Goal: Task Accomplishment & Management: Complete application form

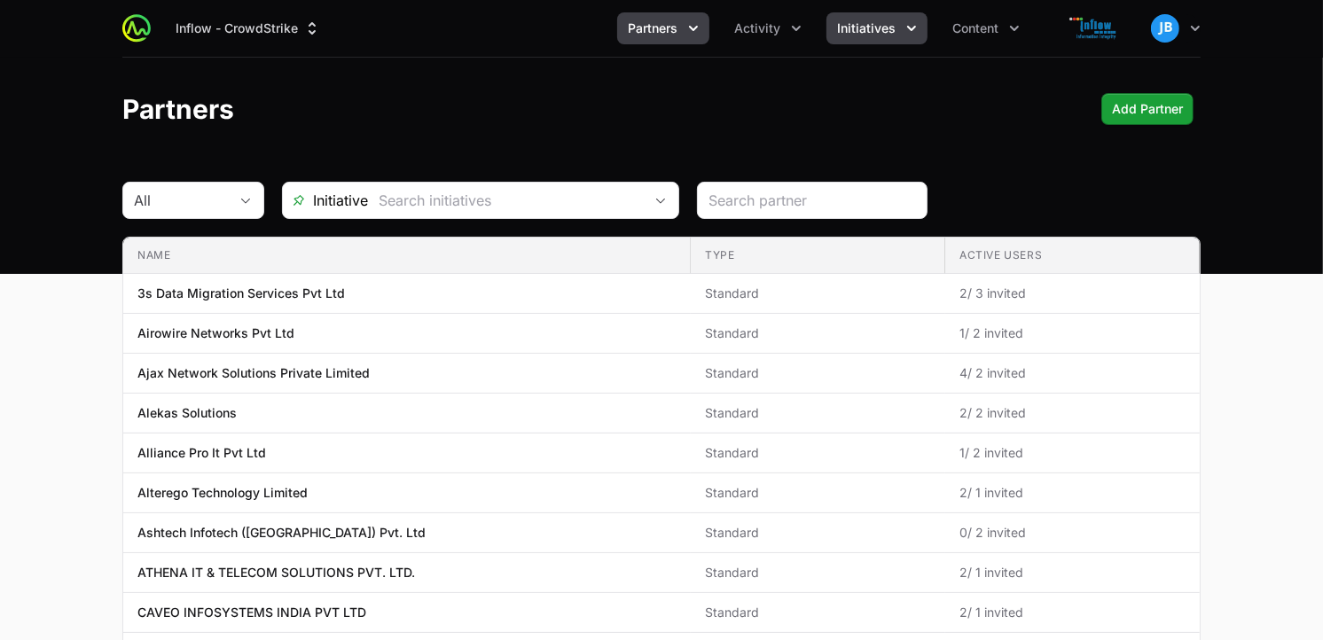
click at [915, 21] on icon "Initiatives menu" at bounding box center [912, 29] width 18 height 18
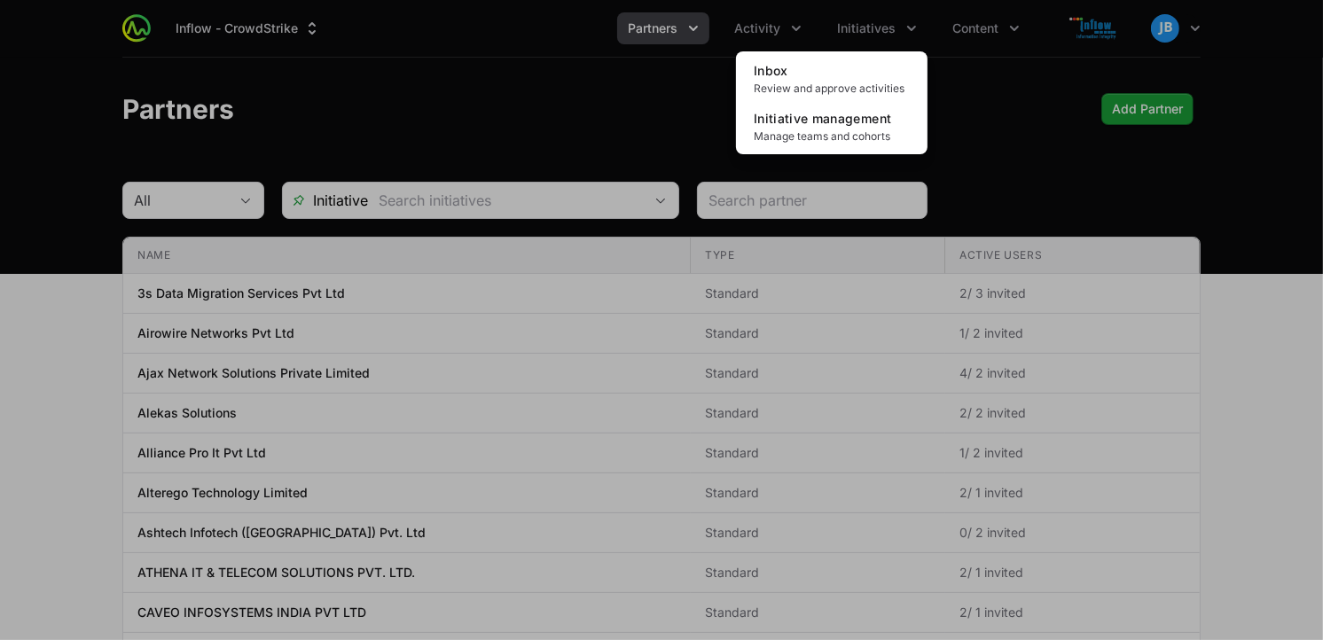
click at [972, 24] on div "Initiatives menu" at bounding box center [661, 320] width 1323 height 640
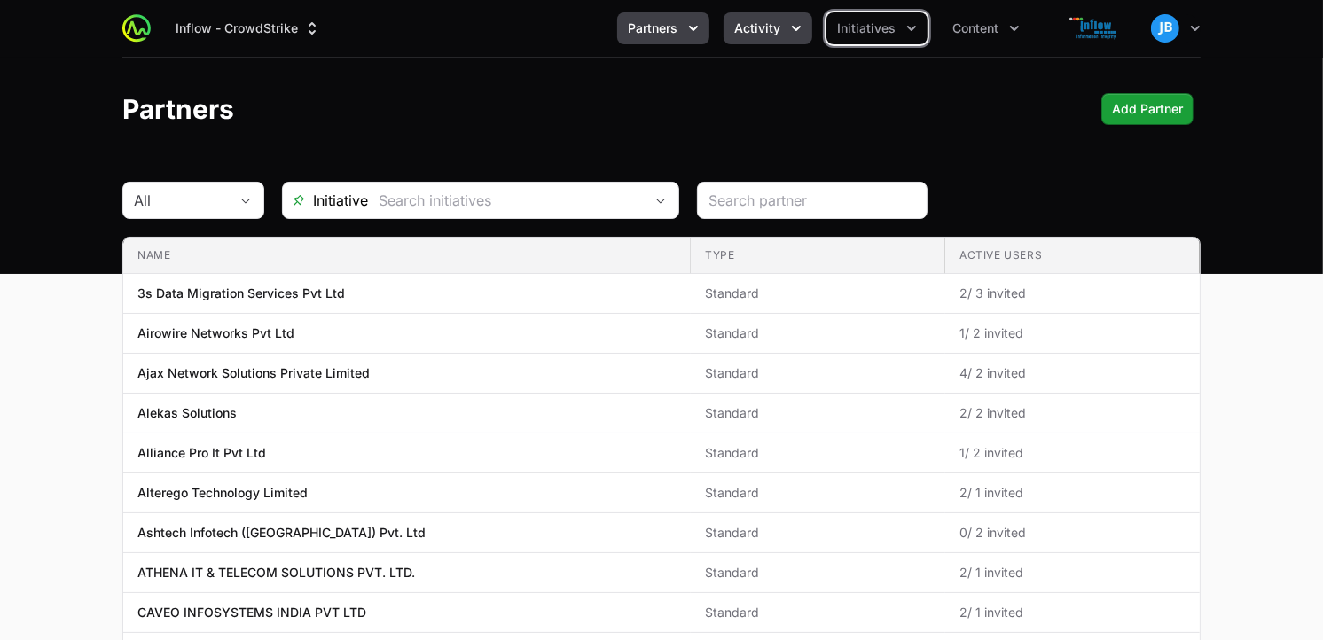
click at [808, 37] on button "Activity" at bounding box center [768, 28] width 89 height 32
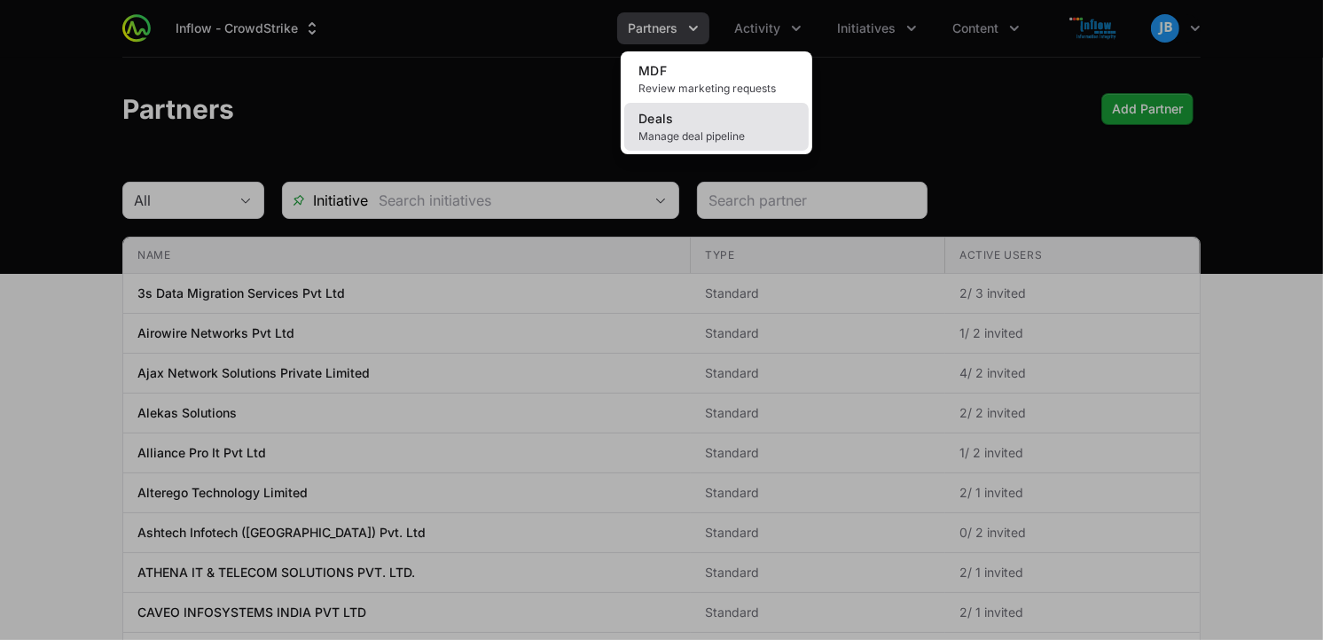
click at [715, 120] on link "Deals Manage deal pipeline" at bounding box center [716, 127] width 184 height 48
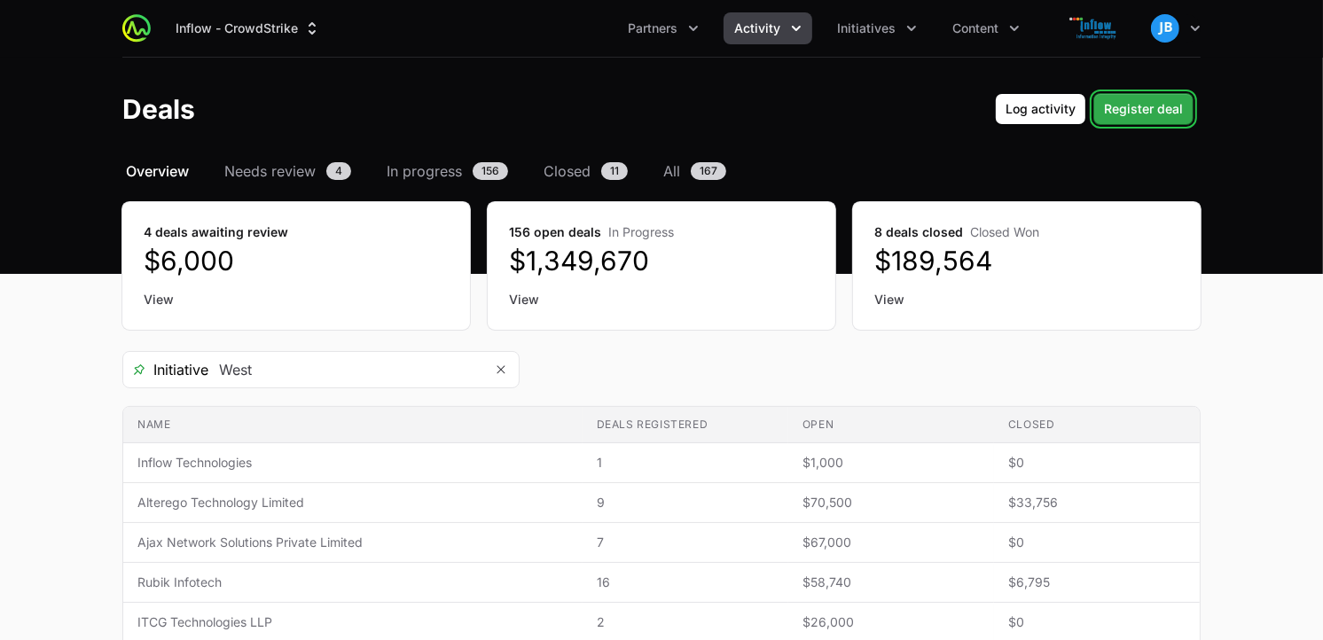
click at [1141, 108] on span "Register deal" at bounding box center [1143, 108] width 79 height 21
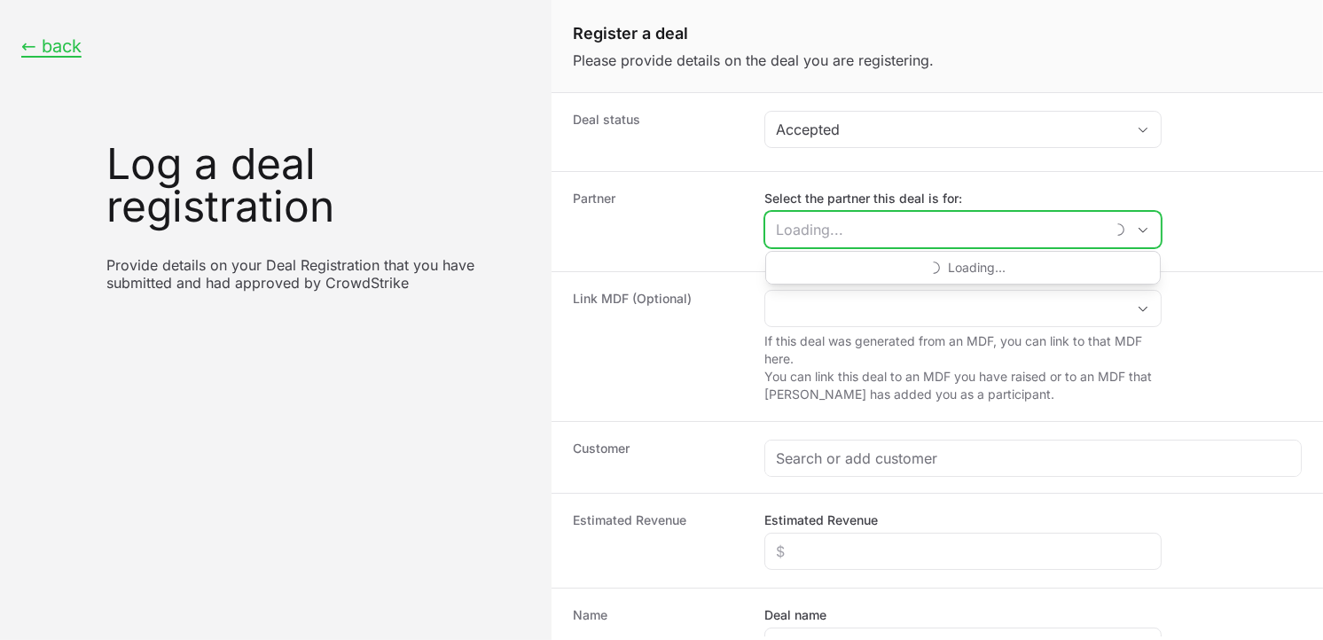
click at [891, 224] on input "Select the partner this deal is for:" at bounding box center [934, 229] width 339 height 35
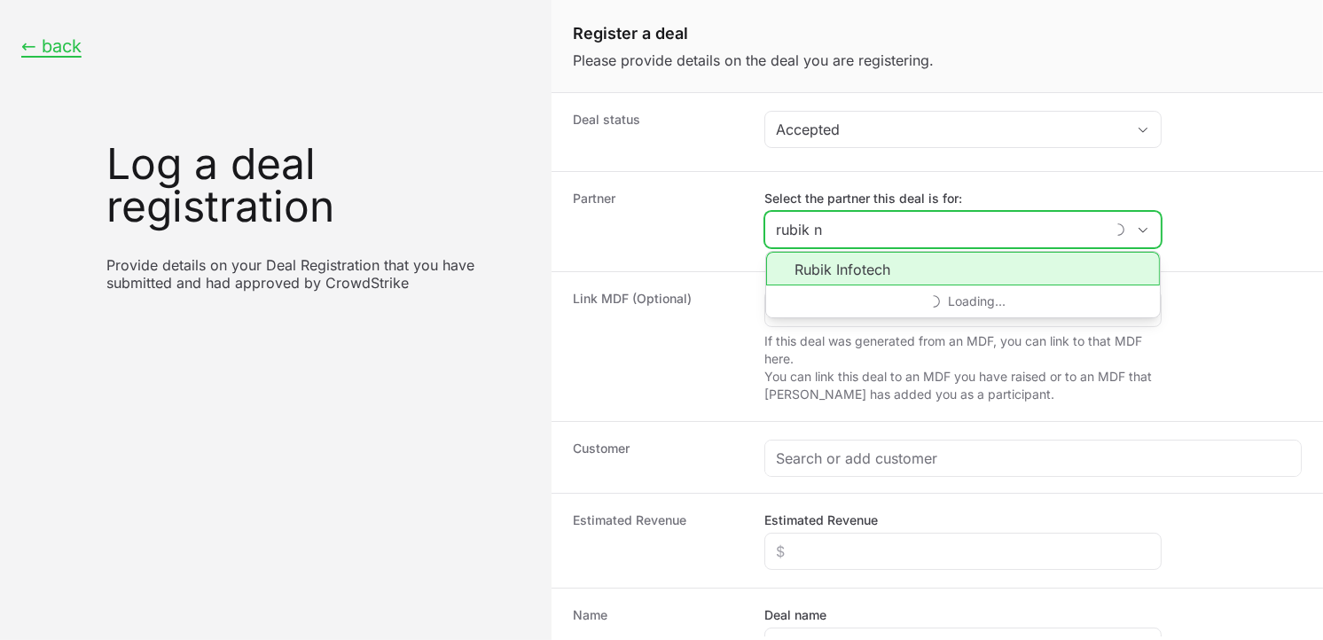
type input "rubik n"
click at [869, 263] on li "Rubik Infotech" at bounding box center [963, 269] width 394 height 34
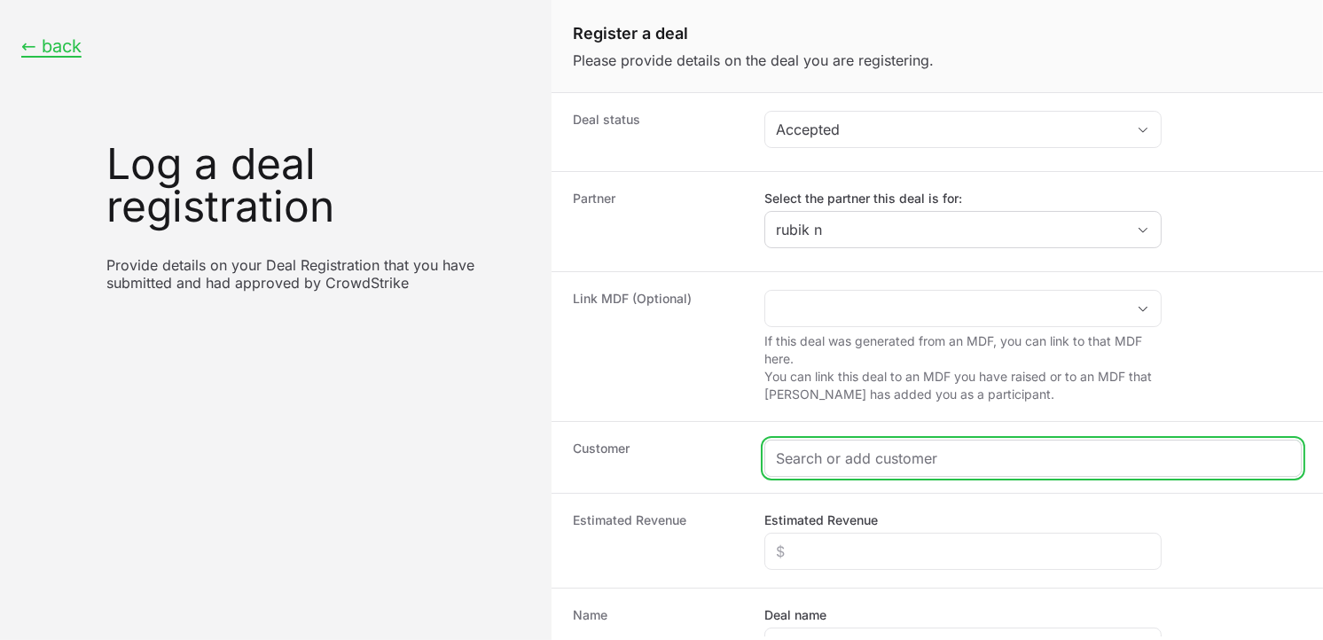
click at [857, 461] on input "Create activity form" at bounding box center [1033, 458] width 514 height 21
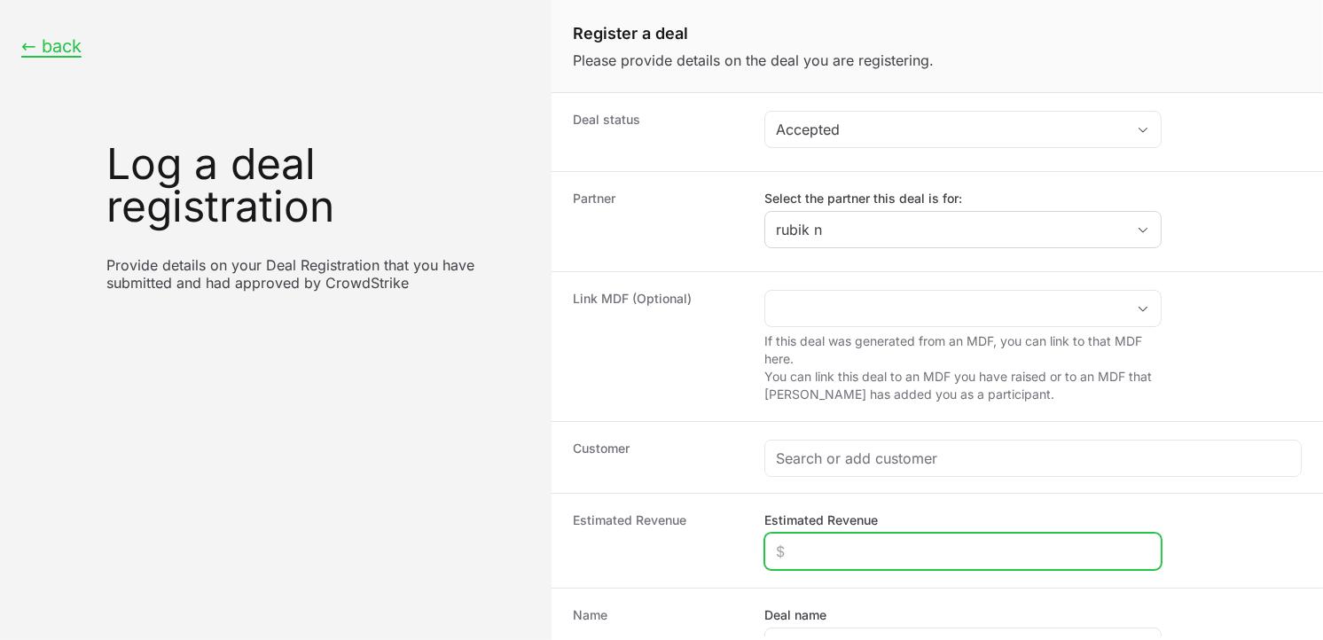
click at [857, 555] on input "Estimated Revenue" at bounding box center [963, 551] width 374 height 21
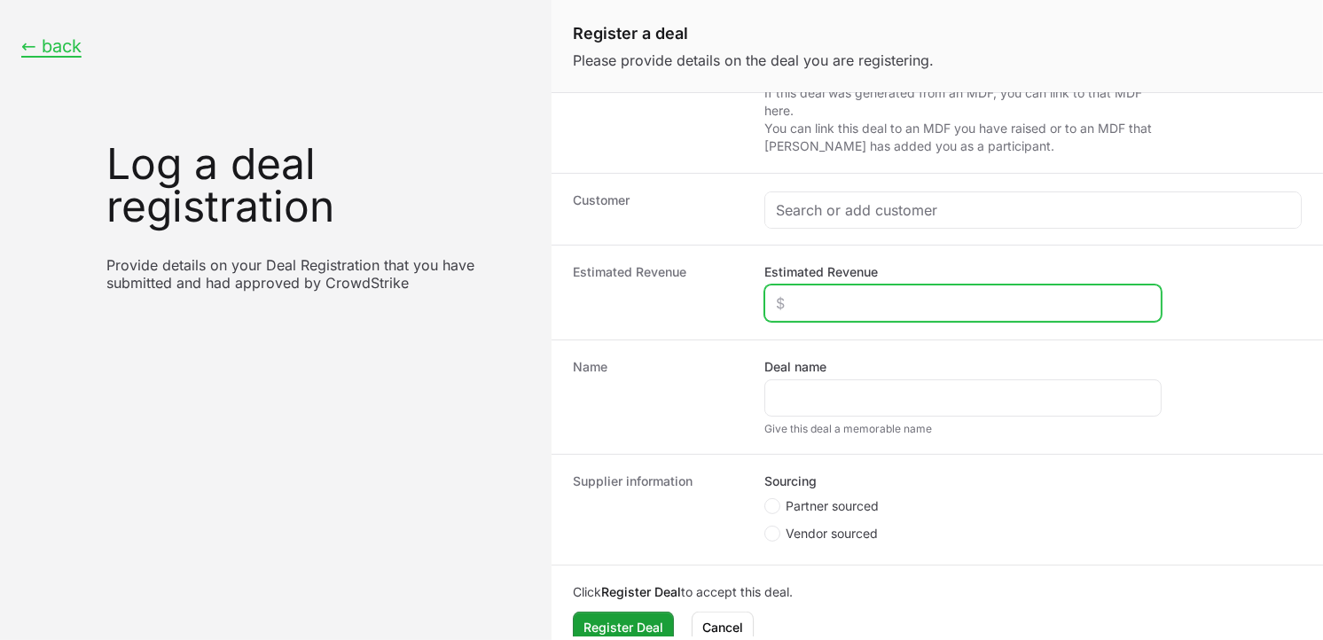
scroll to position [255, 0]
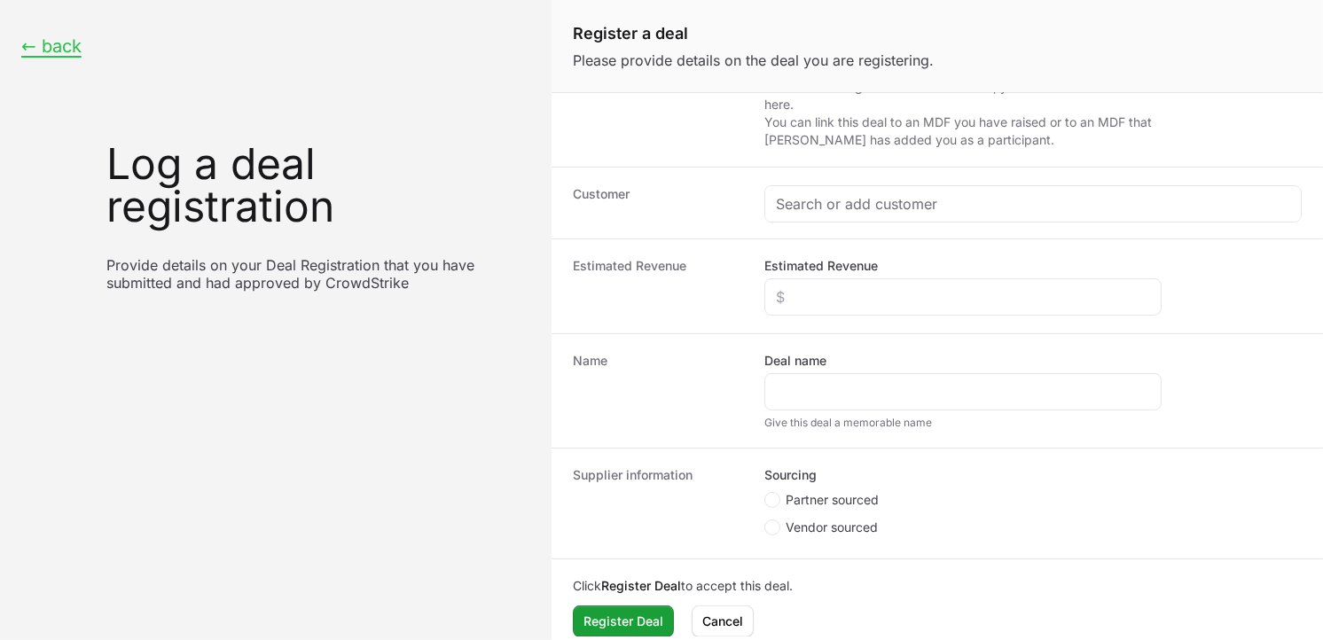
click at [781, 501] on span "Create activity form" at bounding box center [775, 500] width 21 height 16
radio input "true"
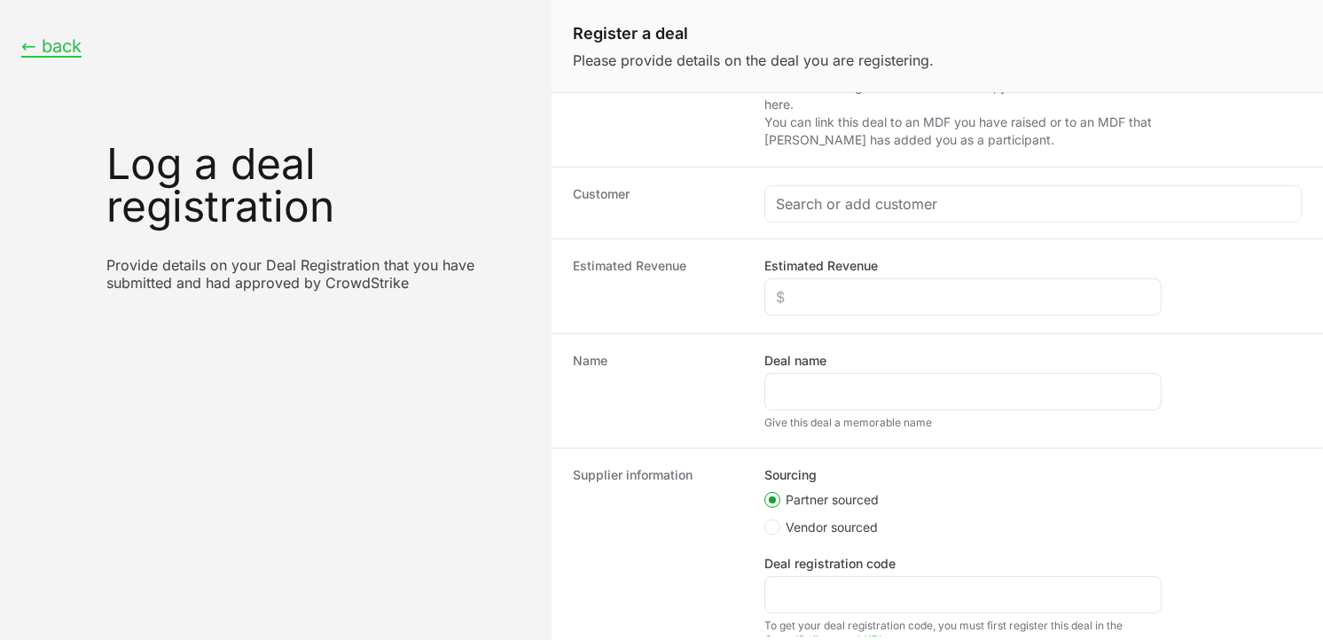
scroll to position [137, 0]
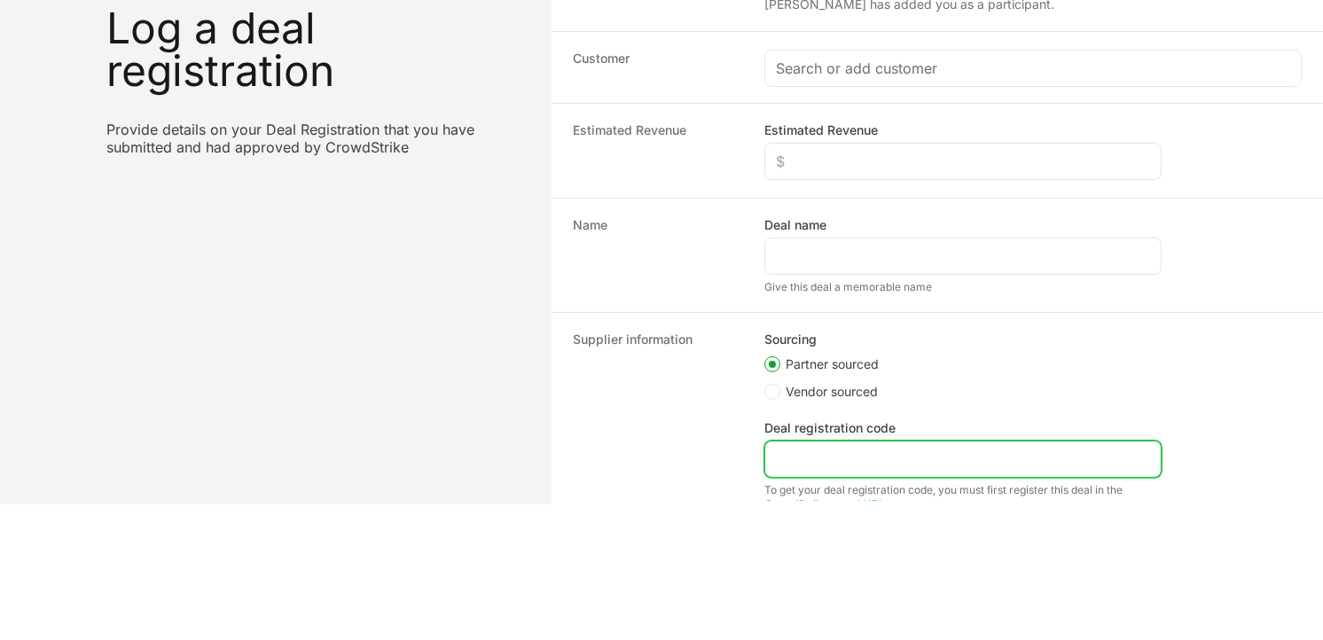
click at [828, 463] on input "Deal registration code" at bounding box center [963, 459] width 374 height 21
paste input "DR-3facd98d"
type input "DR-3facd98d"
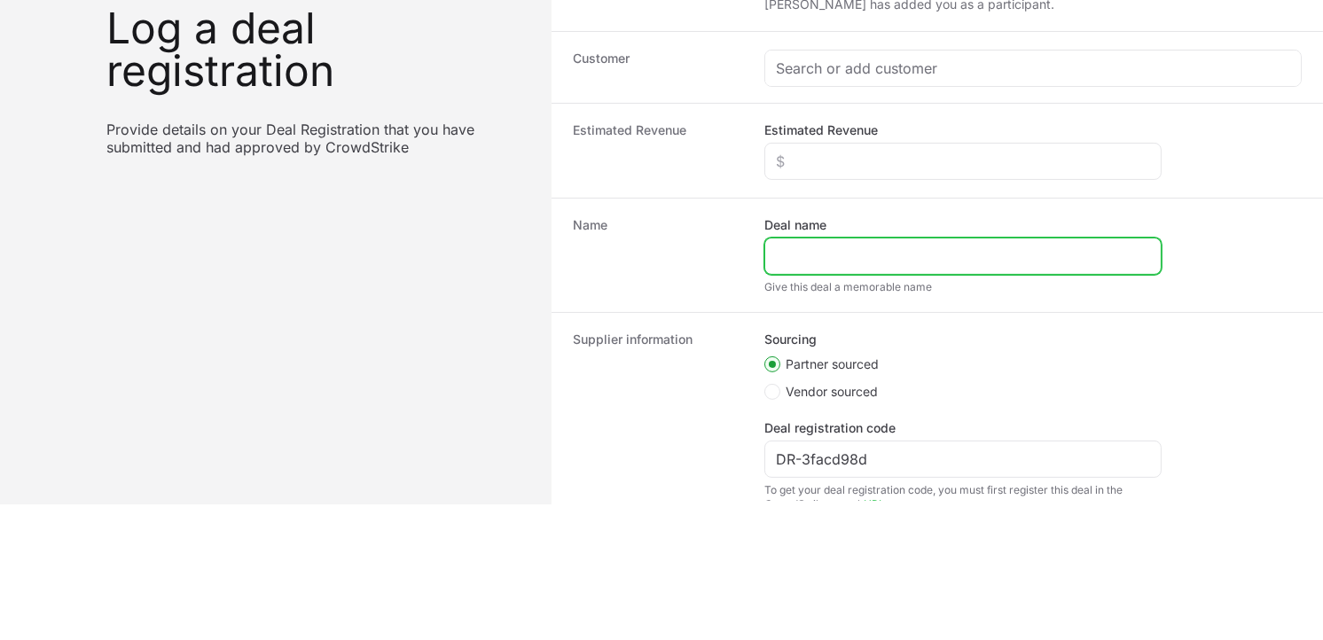
click at [813, 257] on input "Deal name" at bounding box center [963, 256] width 374 height 21
paste input "Nepra Resource Management Pvt. Ltd"
type input "Nepra Resource Management Pvt. Ltd"
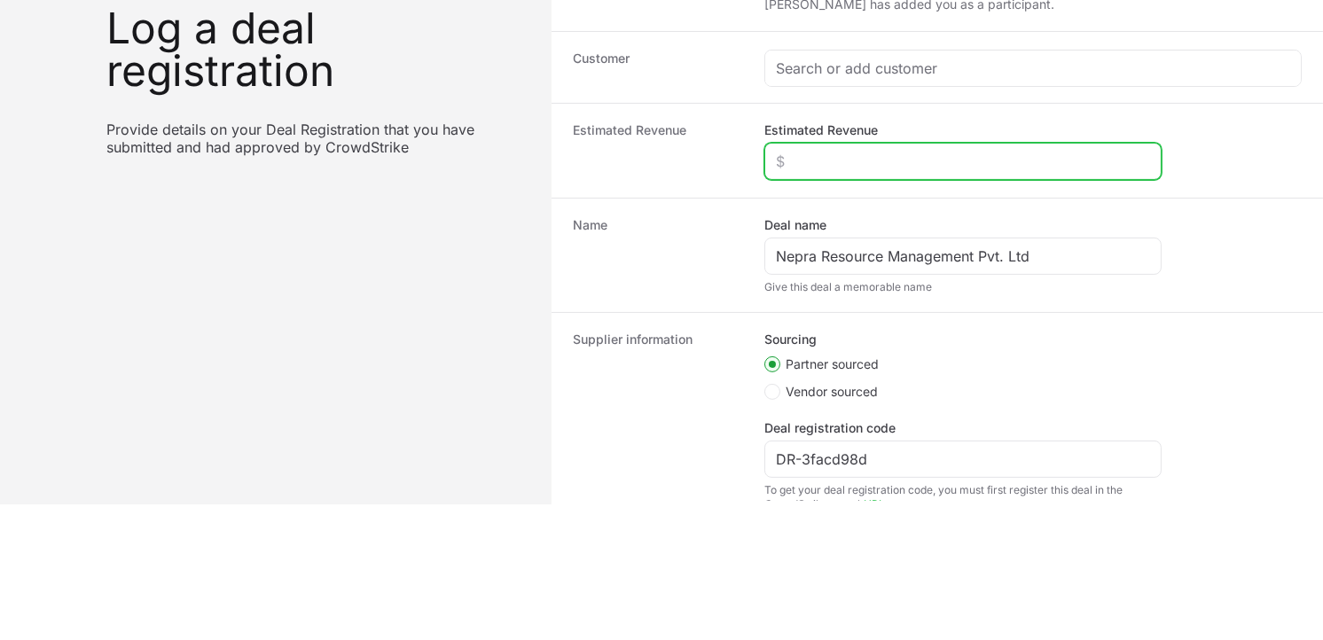
click at [847, 153] on input "Estimated Revenue" at bounding box center [963, 161] width 374 height 21
type input "$5,000"
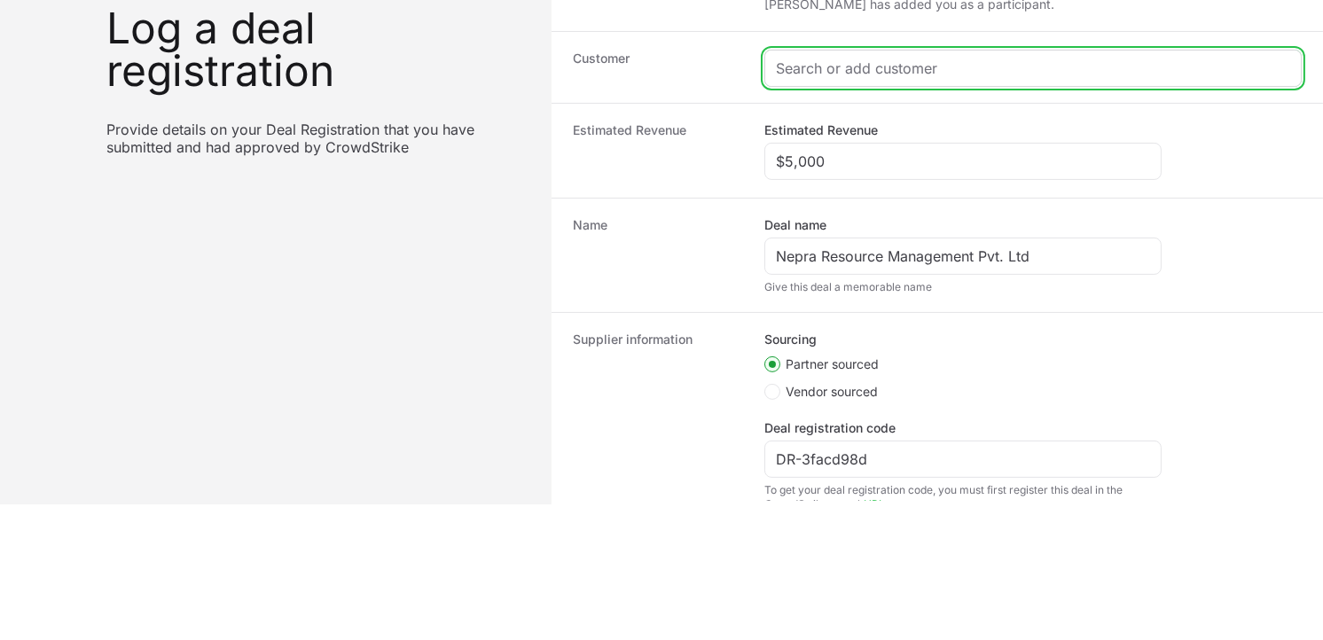
click at [866, 66] on input "Create activity form" at bounding box center [1033, 68] width 514 height 21
click at [850, 71] on input "Create activity form" at bounding box center [1033, 68] width 514 height 21
paste input "[URL][DOMAIN_NAME]"
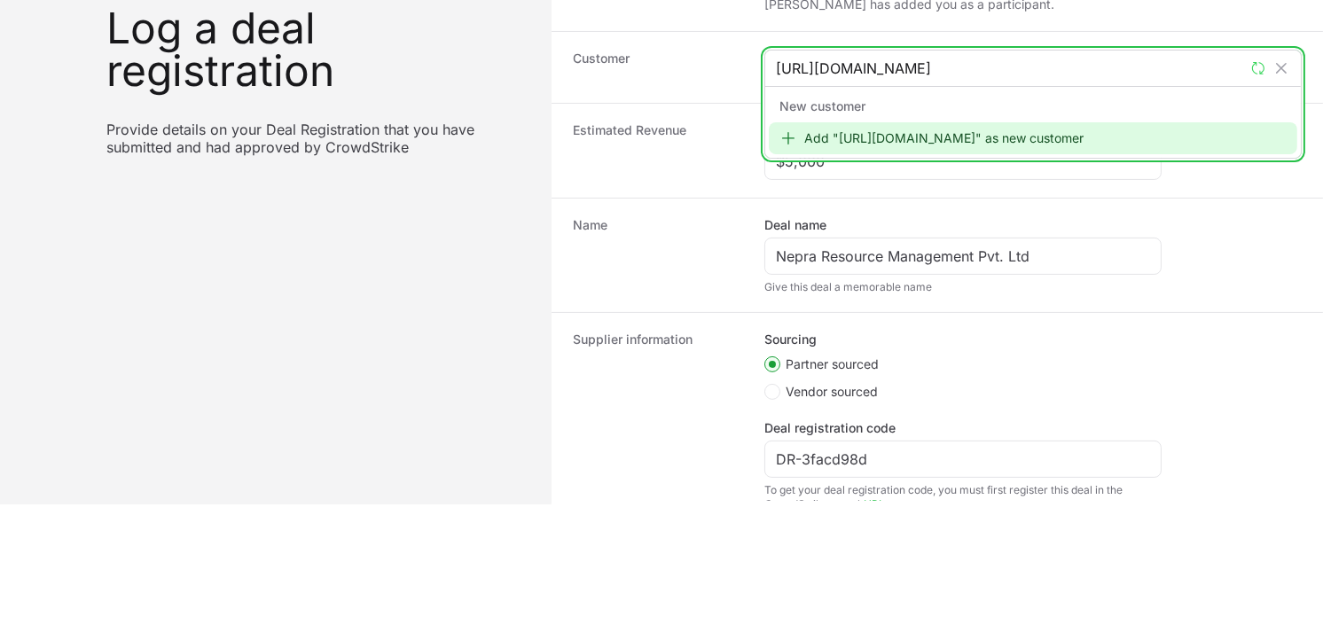
type input "[URL][DOMAIN_NAME]"
click at [827, 139] on div "Add "[URL][DOMAIN_NAME]" as new customer" at bounding box center [1033, 138] width 529 height 32
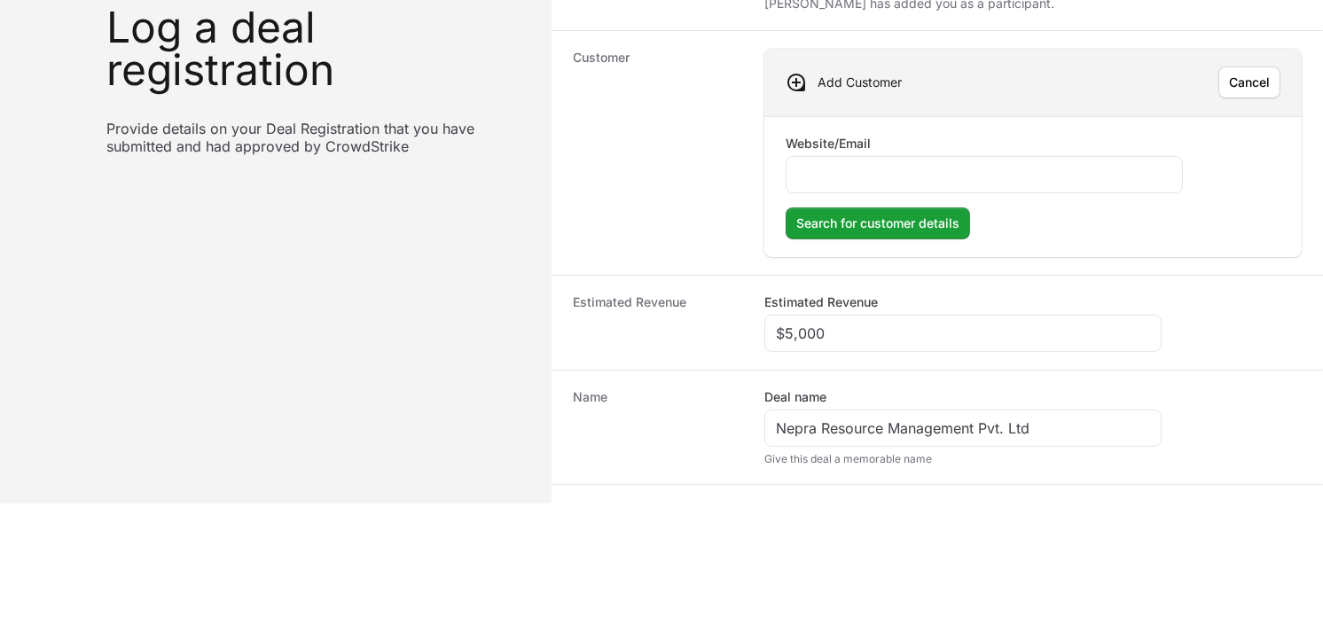
type input "v"
type input "[URL][DOMAIN_NAME]"
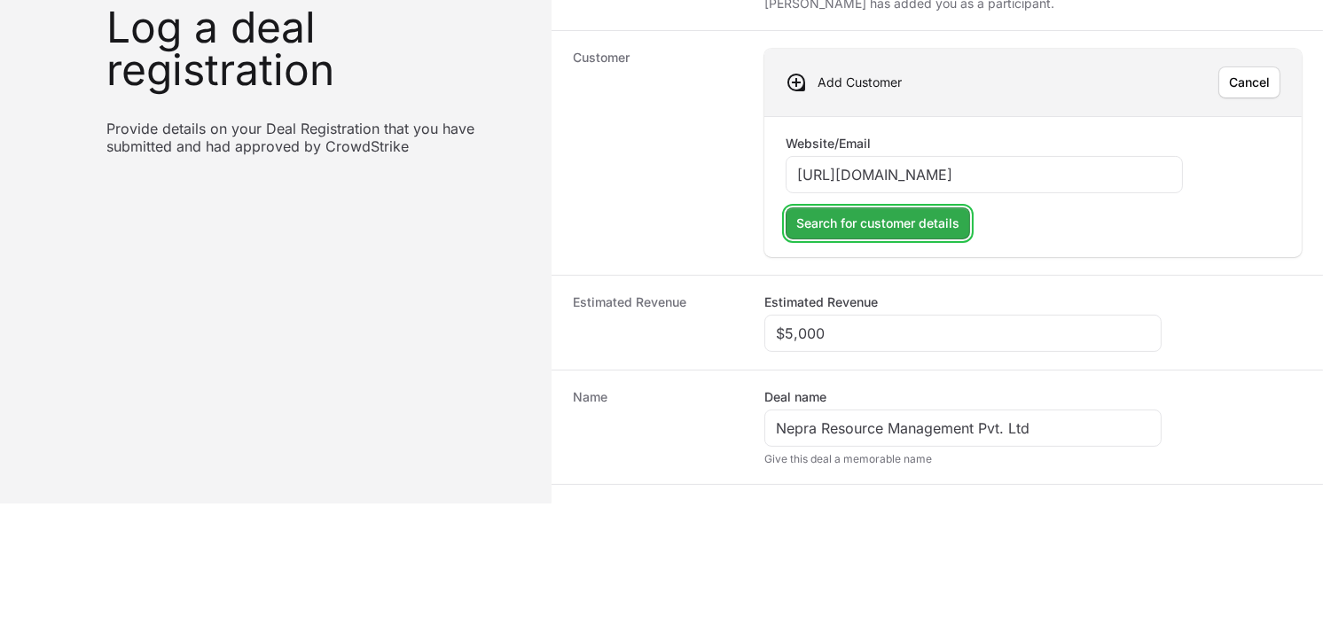
click at [875, 220] on span "Search for customer details" at bounding box center [877, 223] width 163 height 21
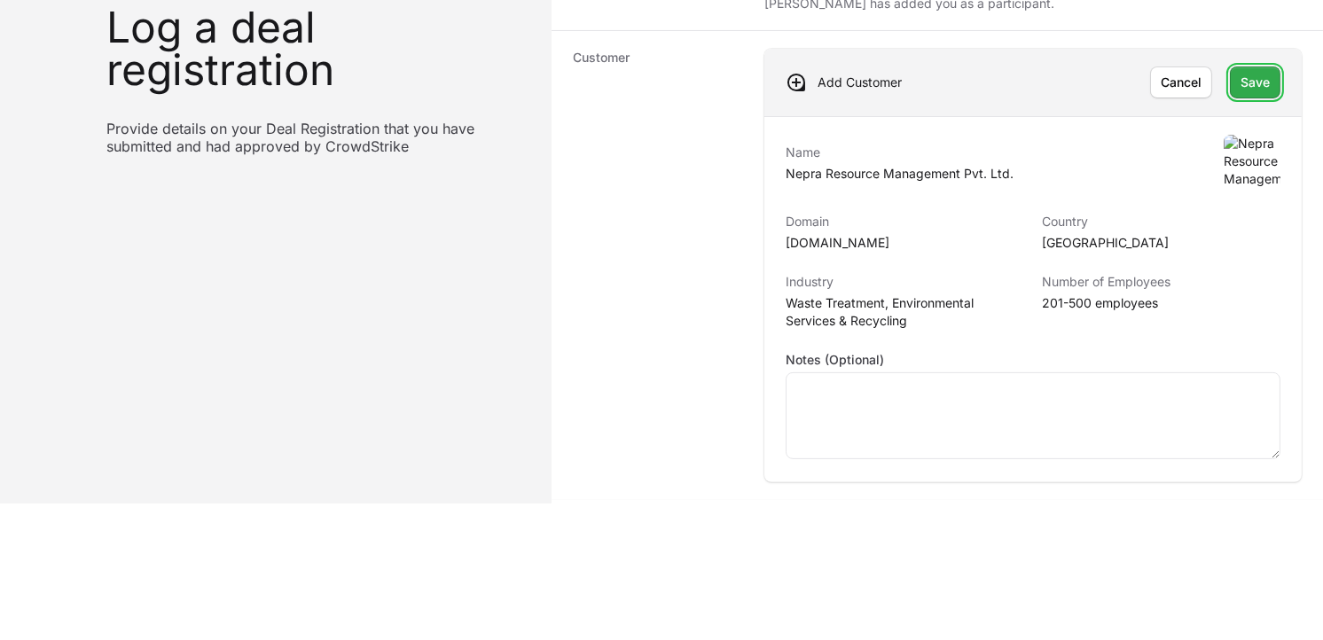
click at [1190, 91] on span "Save" at bounding box center [1255, 82] width 29 height 21
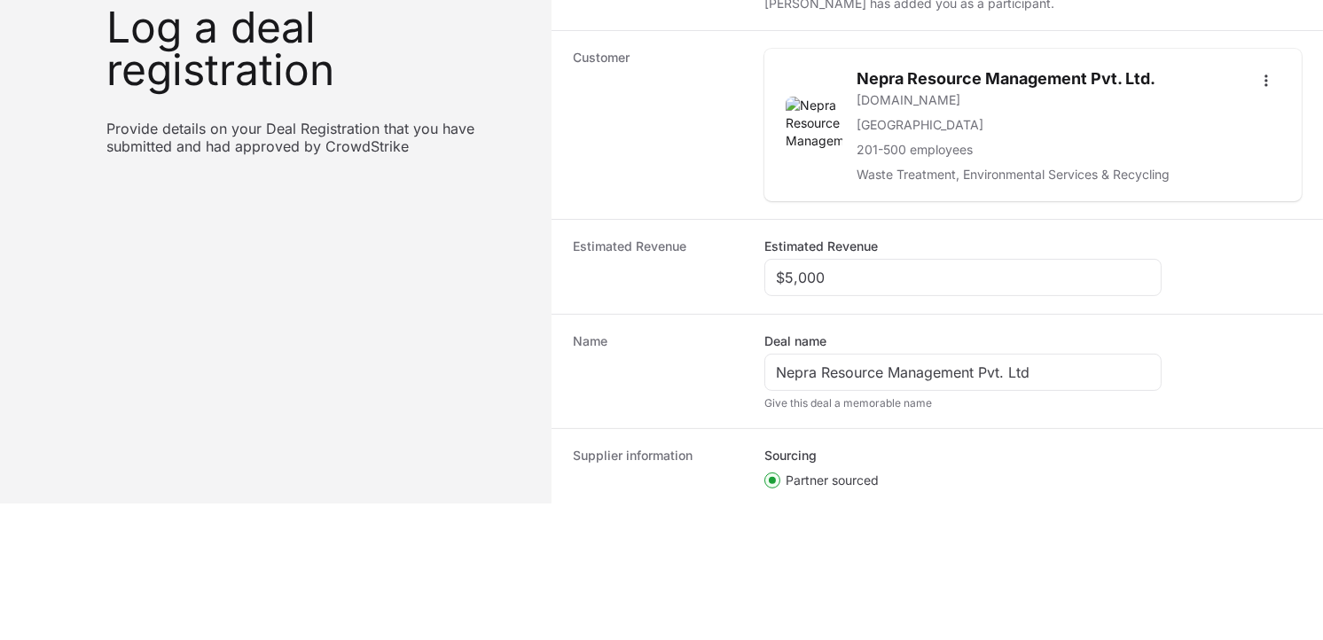
scroll to position [498, 0]
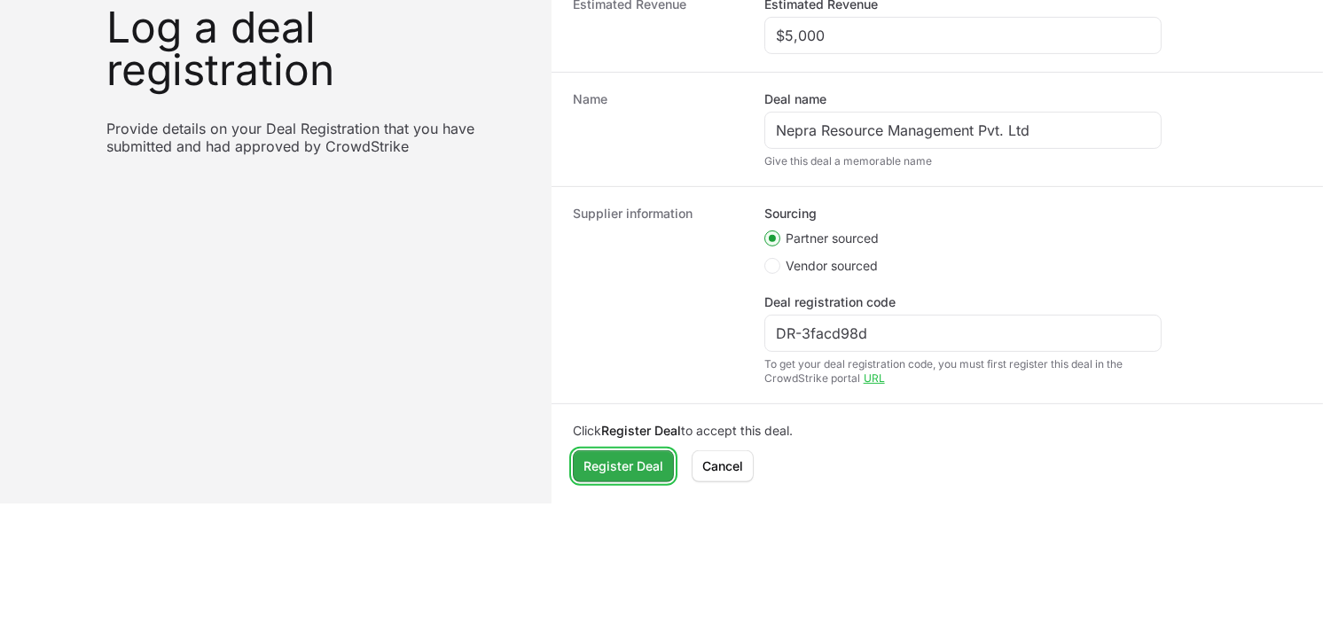
click at [609, 459] on span "Register Deal" at bounding box center [624, 466] width 80 height 21
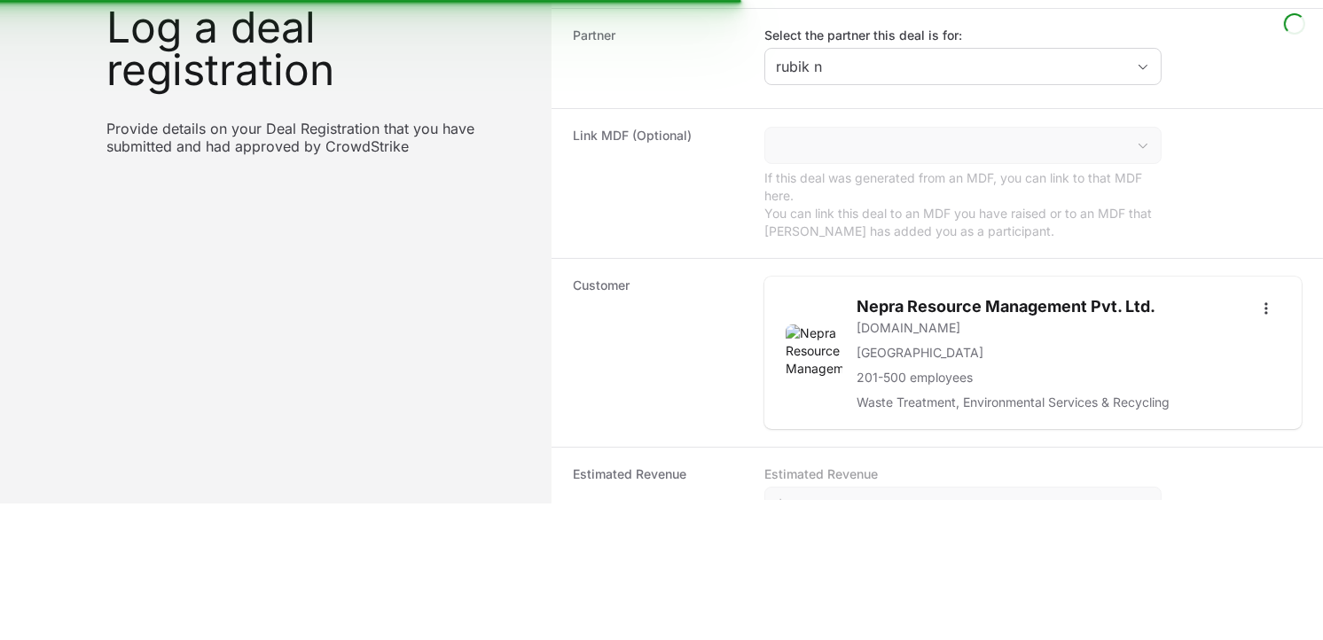
scroll to position [0, 0]
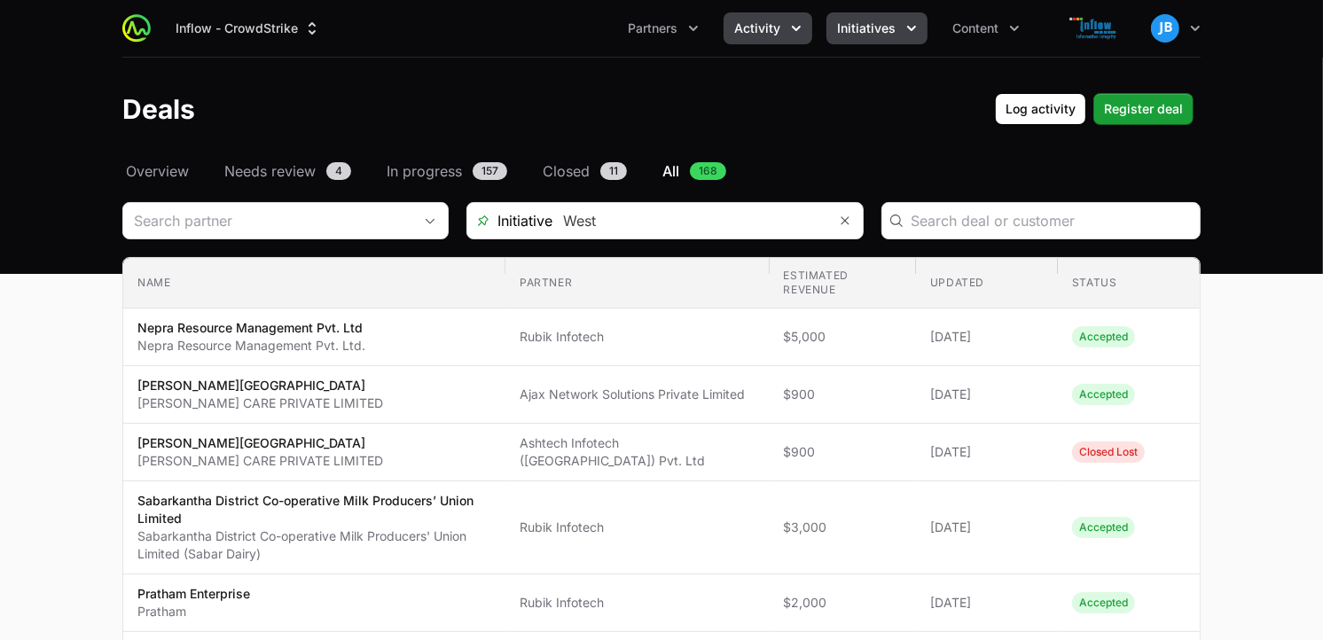
click at [914, 31] on icon "Initiatives menu" at bounding box center [912, 29] width 18 height 18
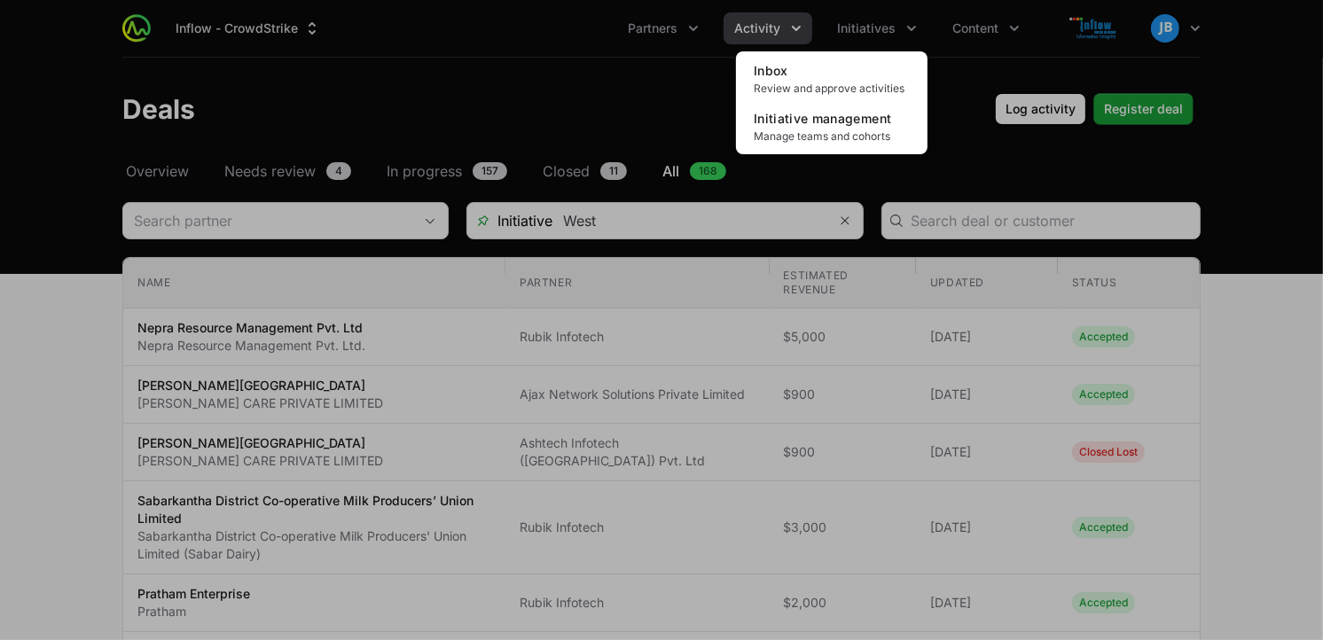
click at [982, 22] on div "Initiatives menu" at bounding box center [661, 320] width 1323 height 640
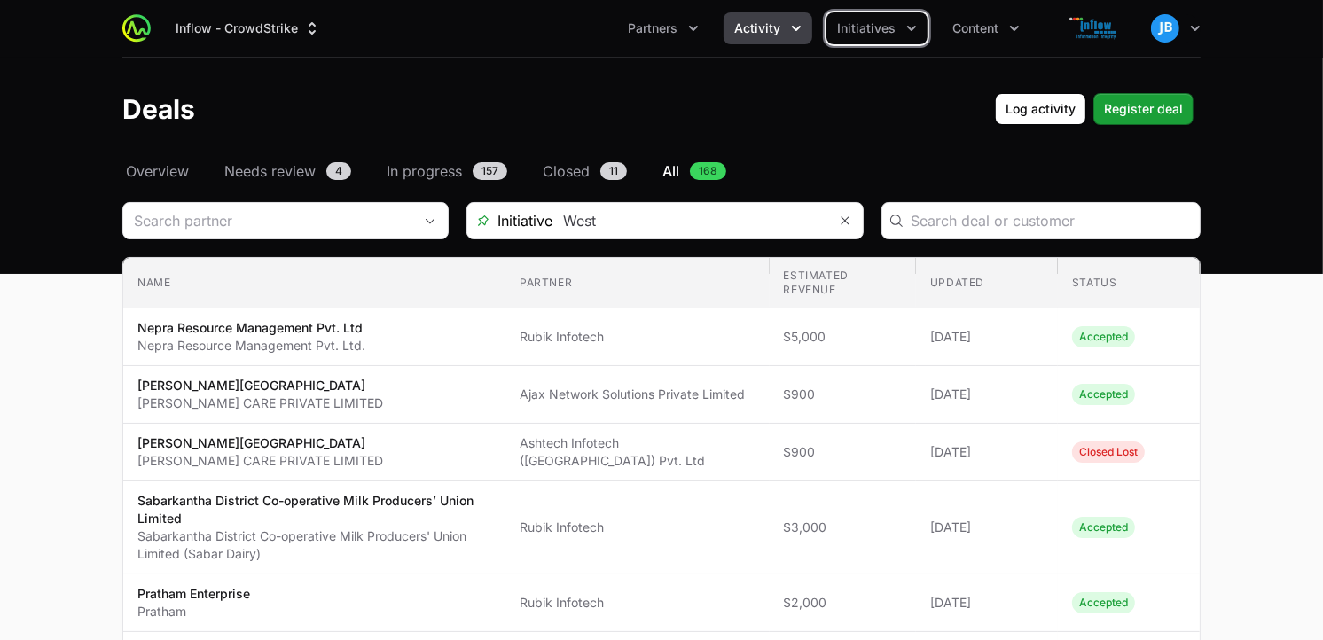
click at [793, 27] on icon "Activity menu" at bounding box center [796, 28] width 9 height 5
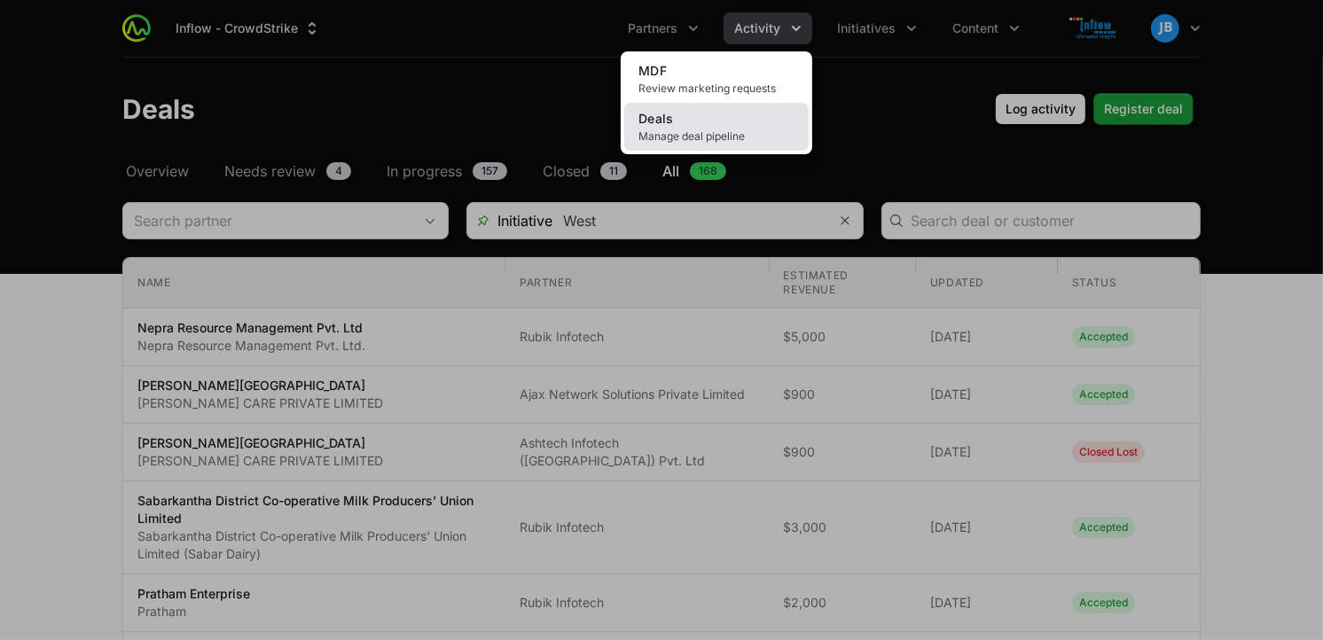
click at [697, 121] on link "Deals Manage deal pipeline" at bounding box center [716, 127] width 184 height 48
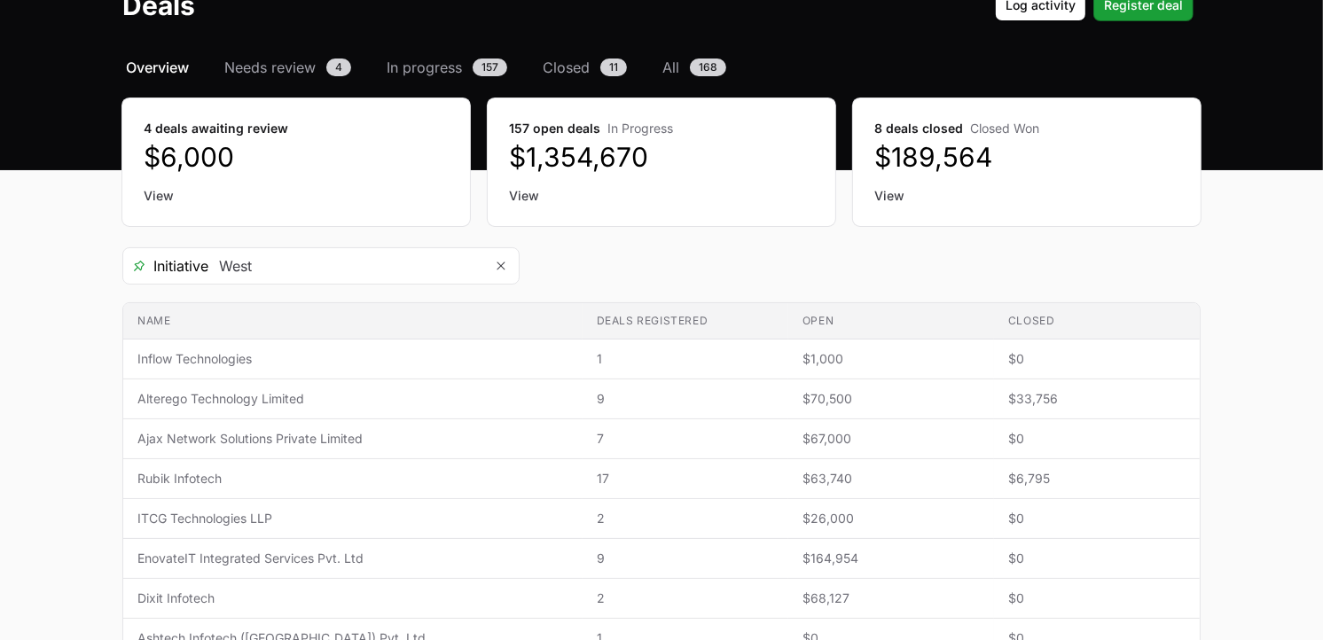
scroll to position [128, 0]
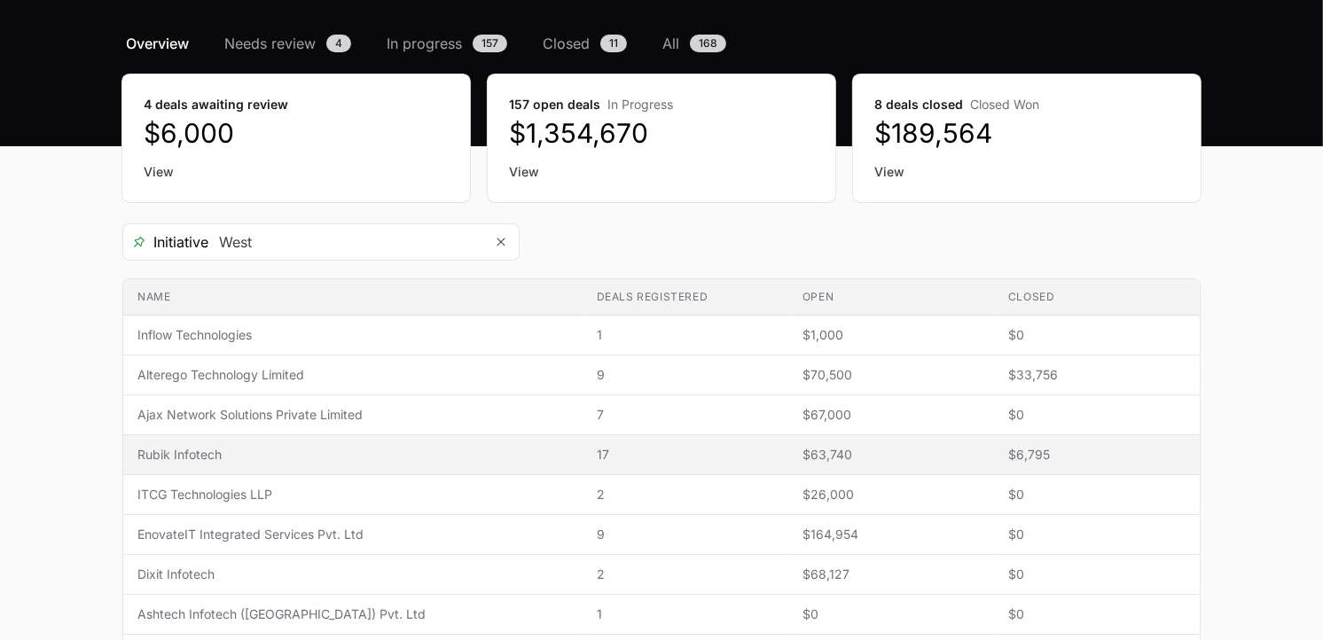
click at [597, 456] on span "17" at bounding box center [685, 455] width 177 height 18
click at [233, 451] on span "Rubik Infotech" at bounding box center [352, 455] width 431 height 18
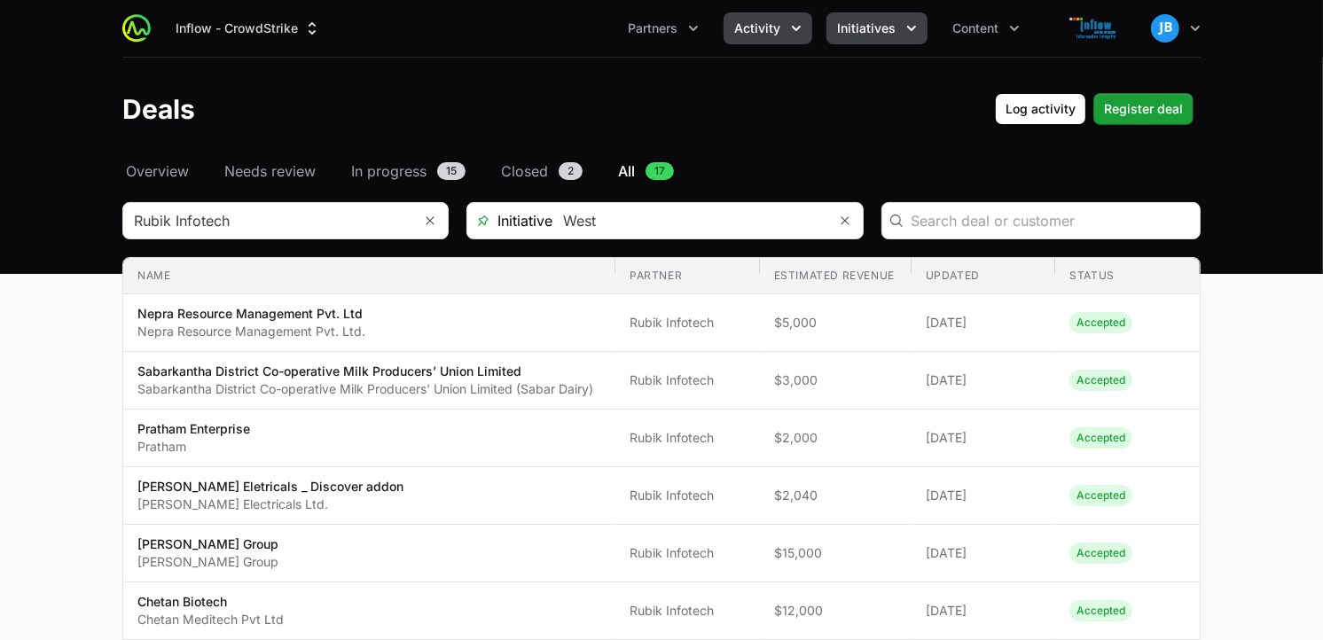
click at [859, 22] on span "Initiatives" at bounding box center [866, 29] width 59 height 18
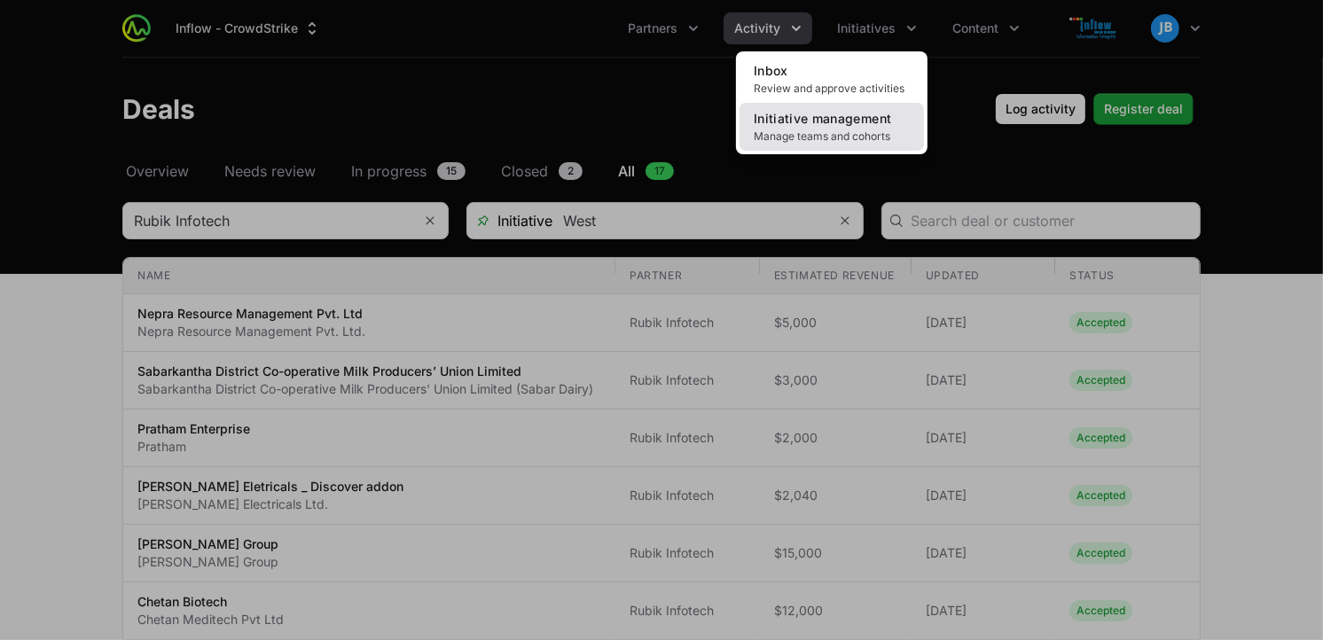
click at [810, 125] on span "Initiative management" at bounding box center [822, 118] width 137 height 15
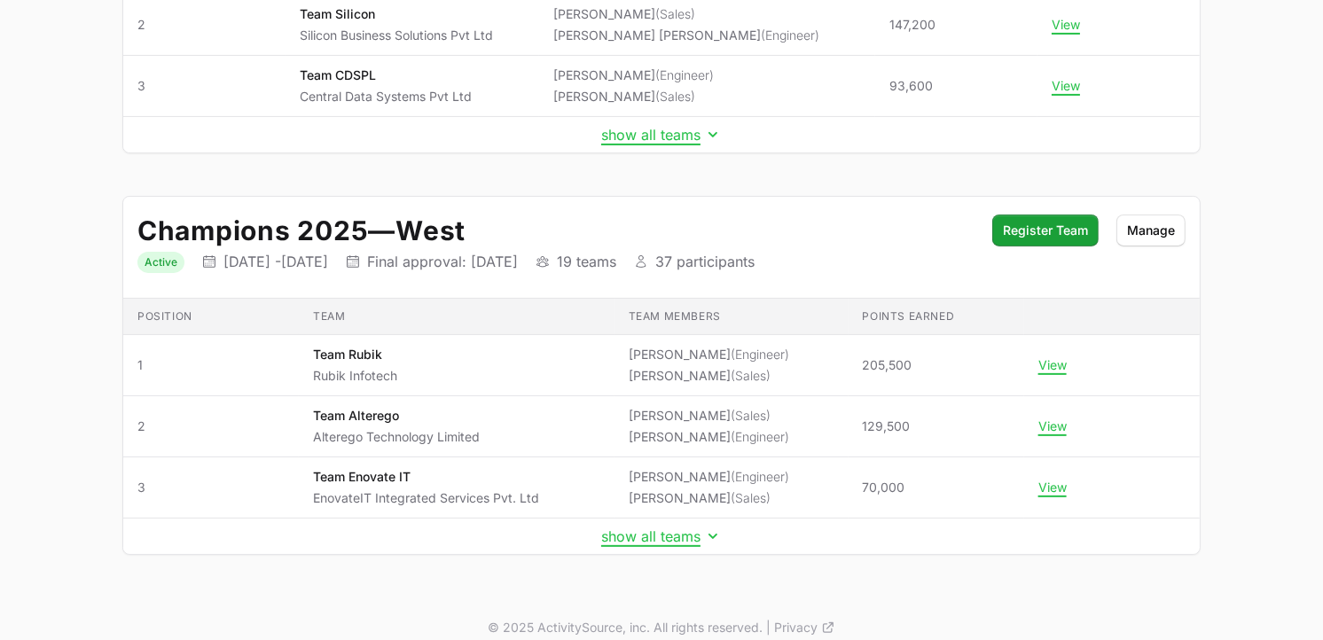
scroll to position [428, 0]
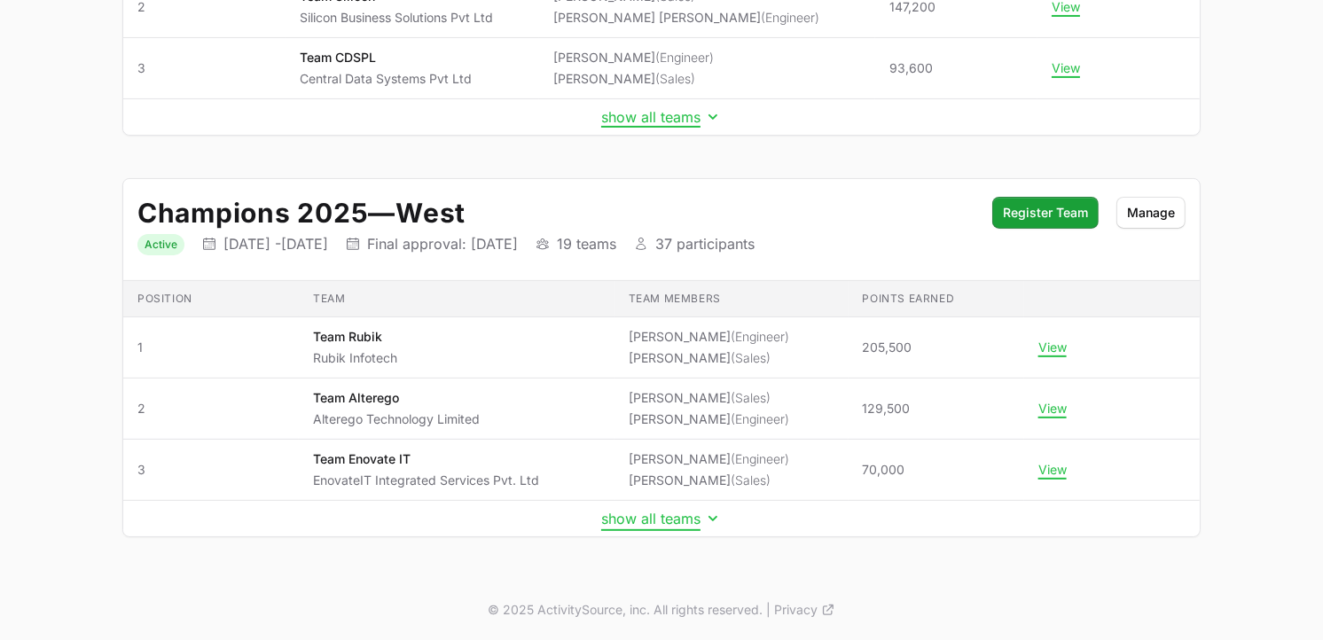
click at [690, 515] on button "show all teams" at bounding box center [661, 519] width 121 height 18
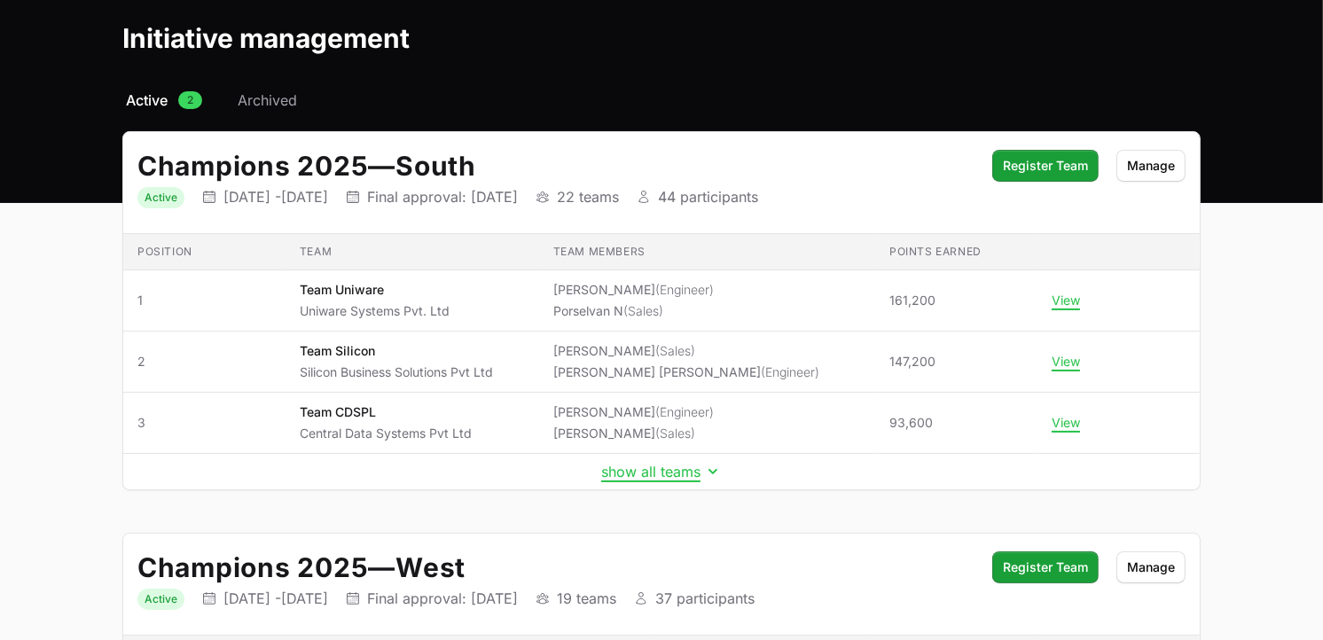
scroll to position [0, 0]
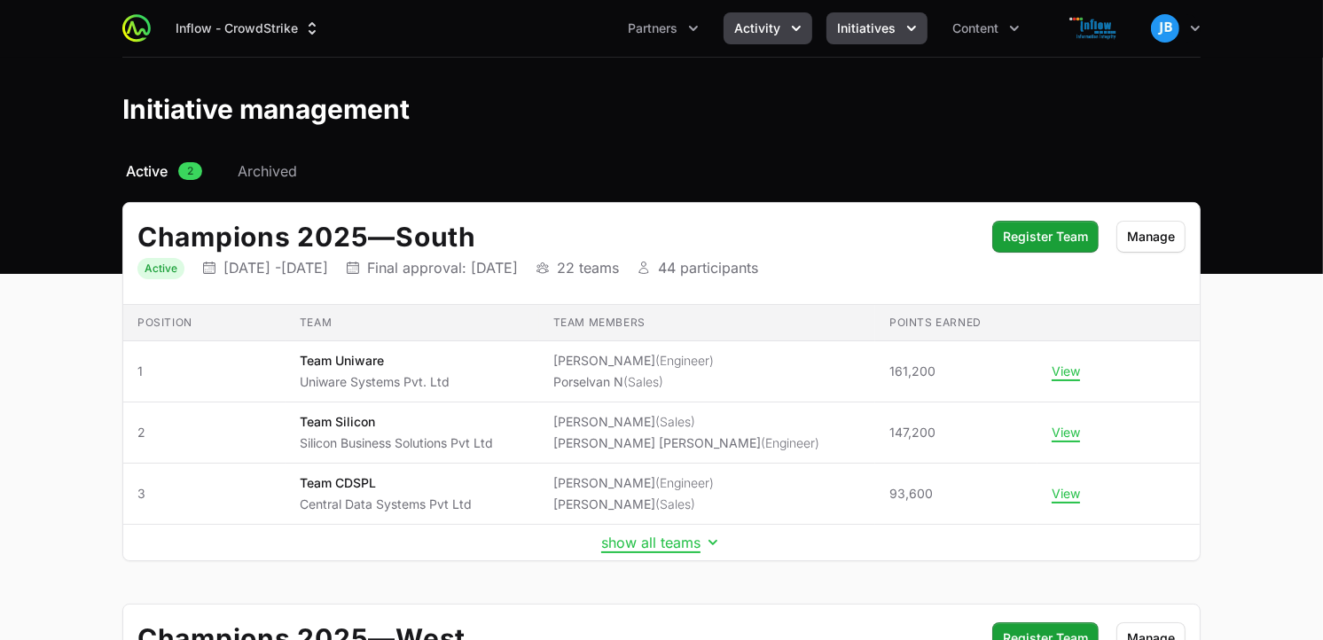
click at [776, 29] on span "Activity" at bounding box center [757, 29] width 46 height 18
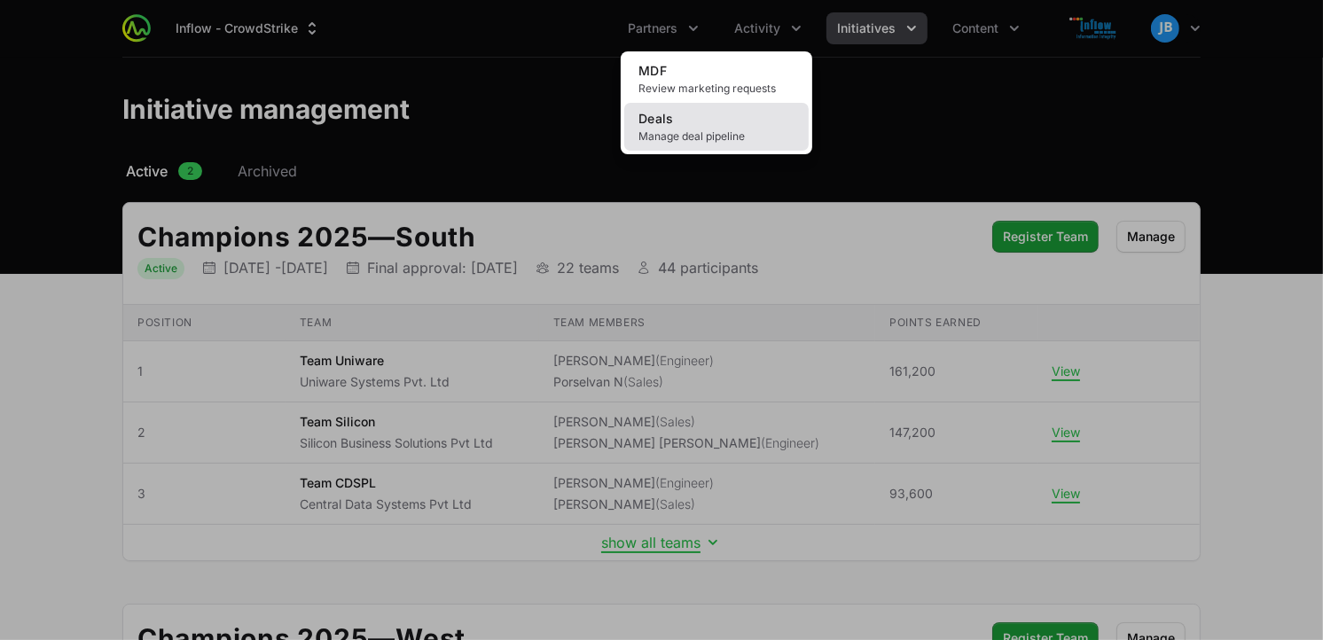
click at [668, 124] on span "Deals" at bounding box center [656, 118] width 35 height 15
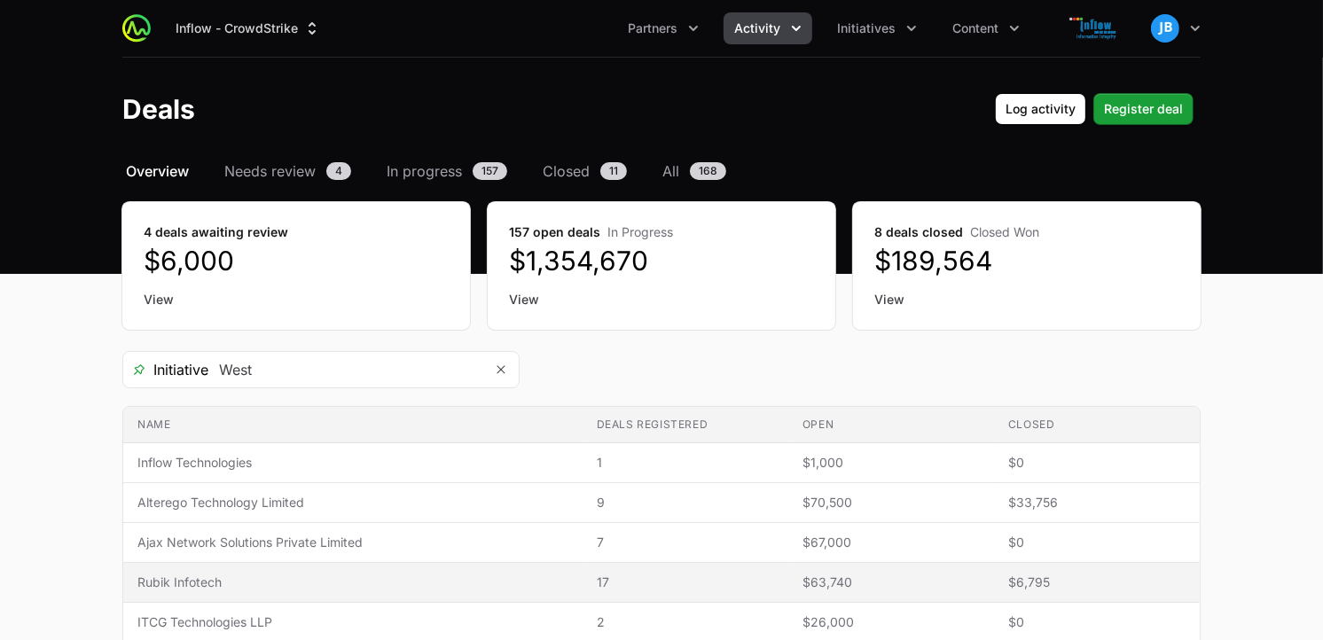
click at [226, 576] on span "Rubik Infotech" at bounding box center [352, 583] width 431 height 18
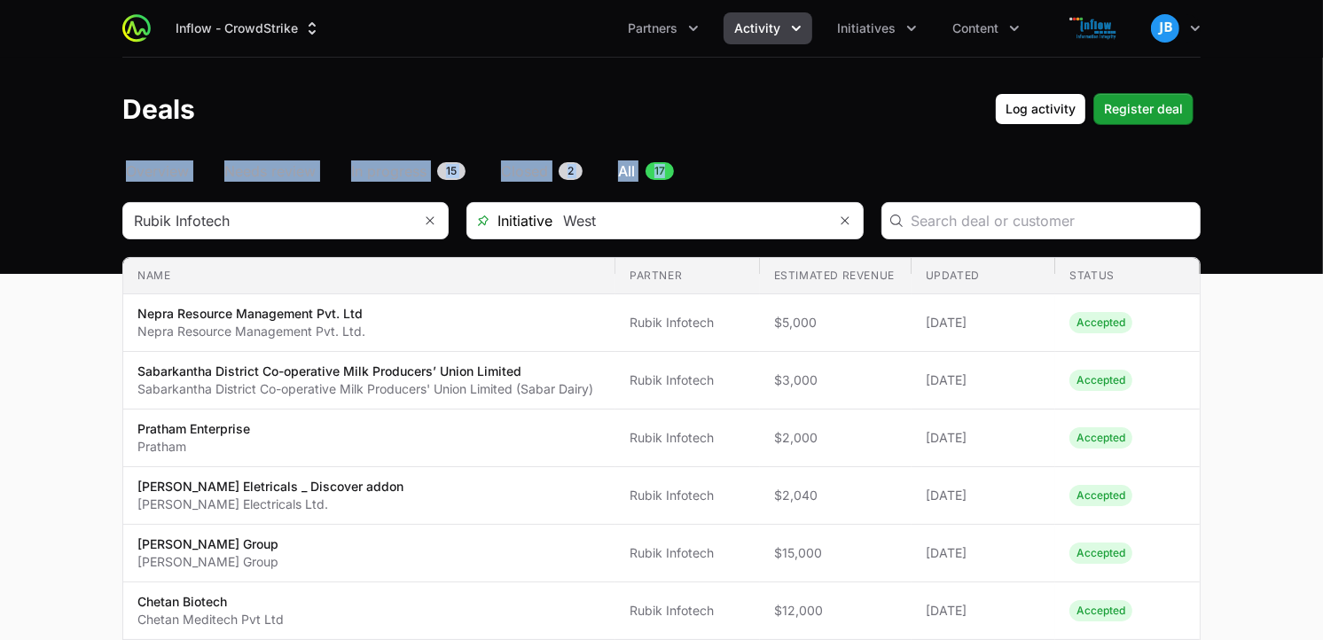
drag, startPoint x: 1322, startPoint y: 181, endPoint x: 1330, endPoint y: 224, distance: 43.3
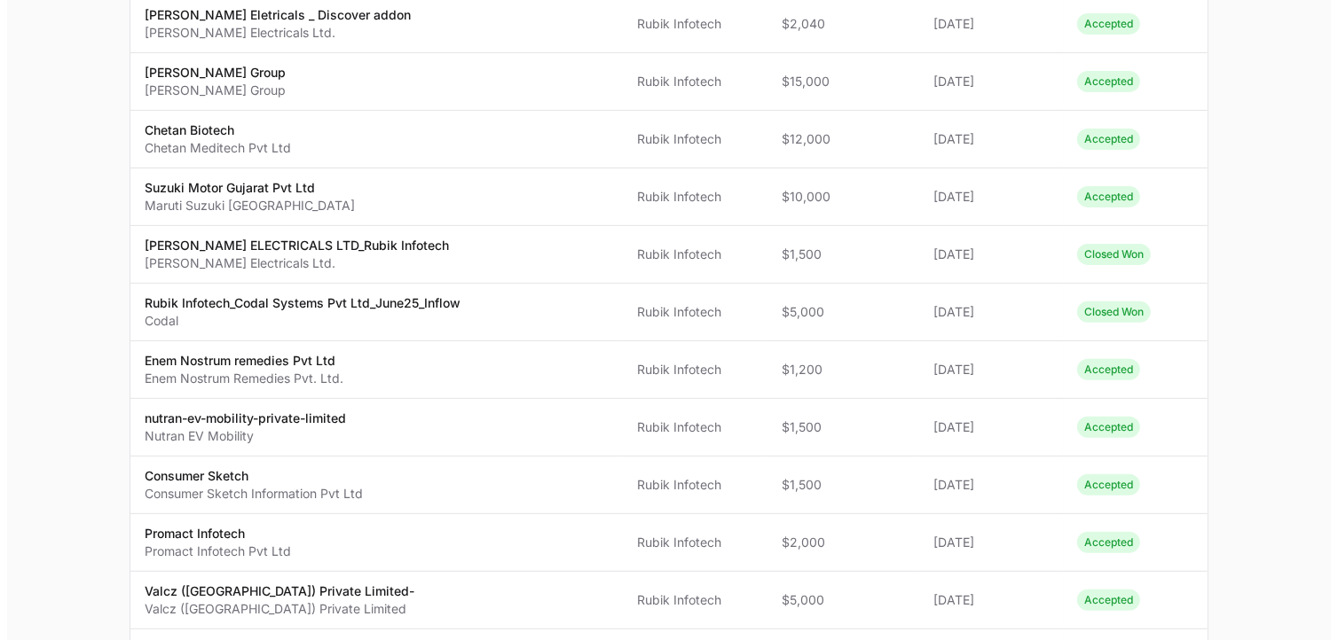
scroll to position [475, 0]
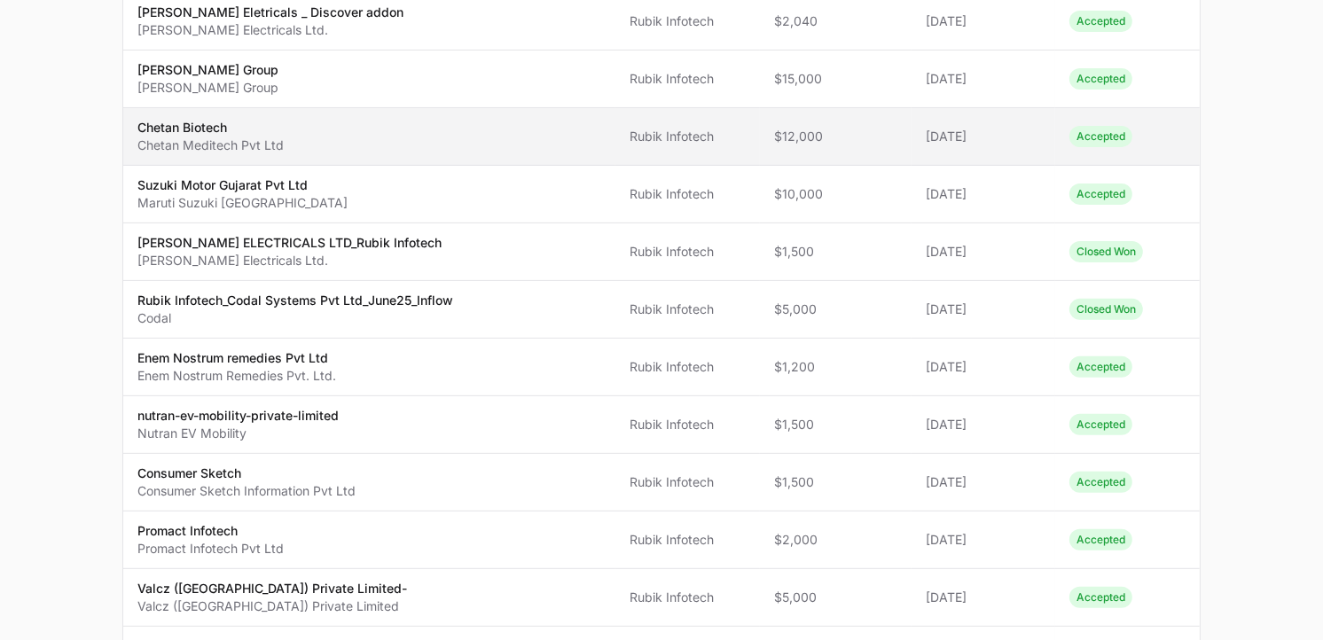
click at [214, 128] on p "Chetan Biotech" at bounding box center [210, 128] width 146 height 18
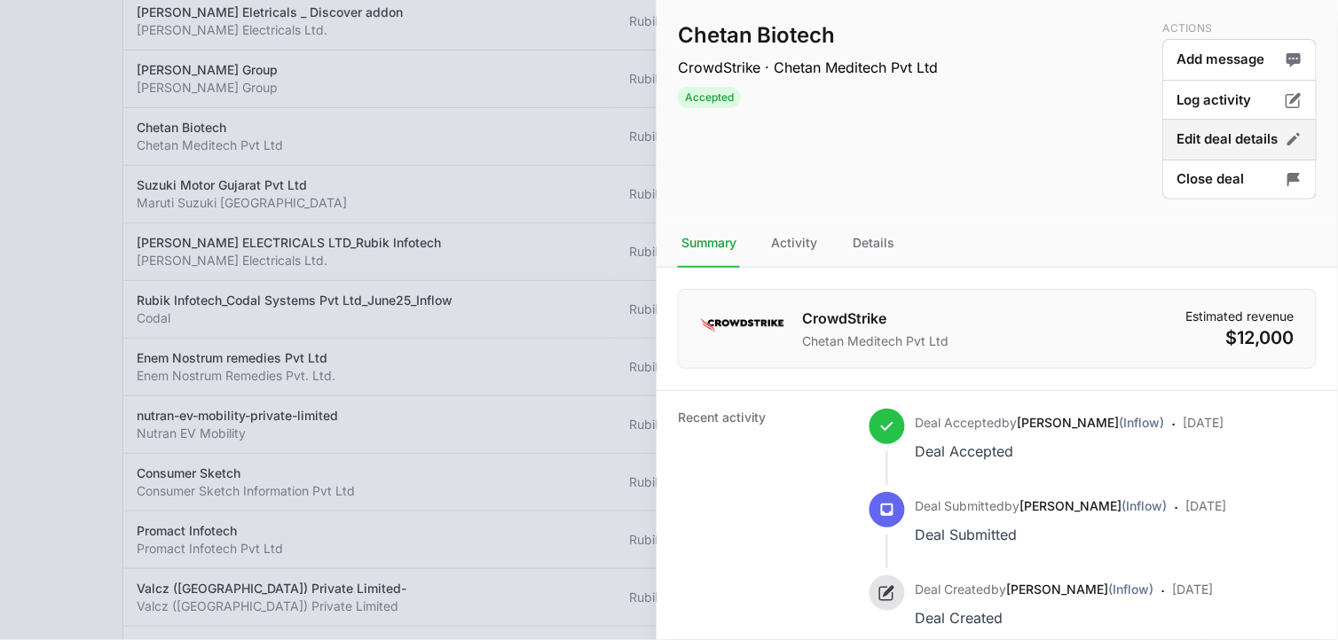
click at [1190, 138] on button "Edit deal details" at bounding box center [1239, 140] width 154 height 42
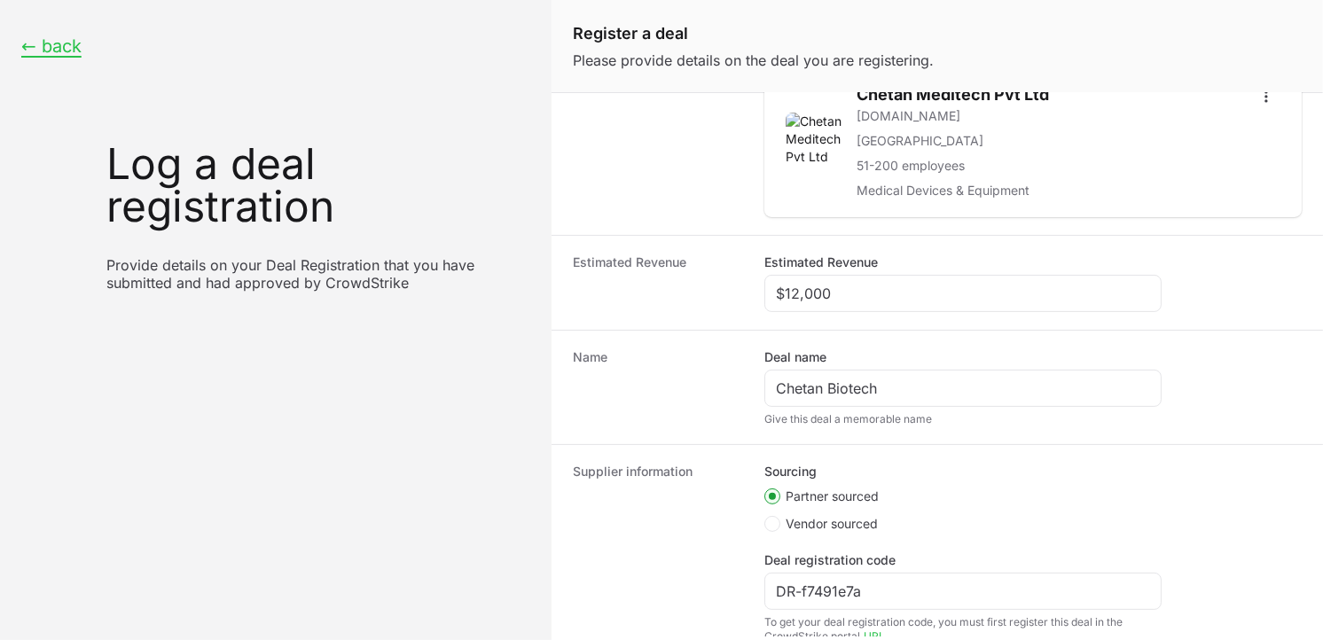
scroll to position [387, 0]
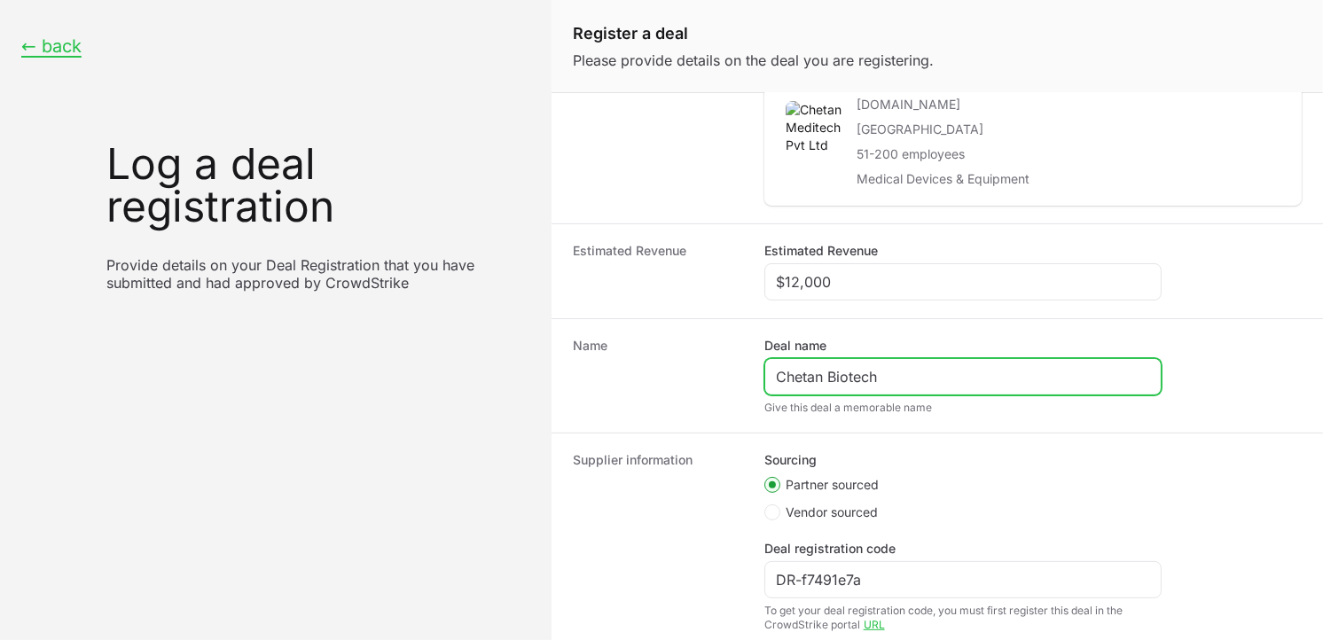
click at [926, 373] on input "Chetan Biotech" at bounding box center [963, 376] width 374 height 21
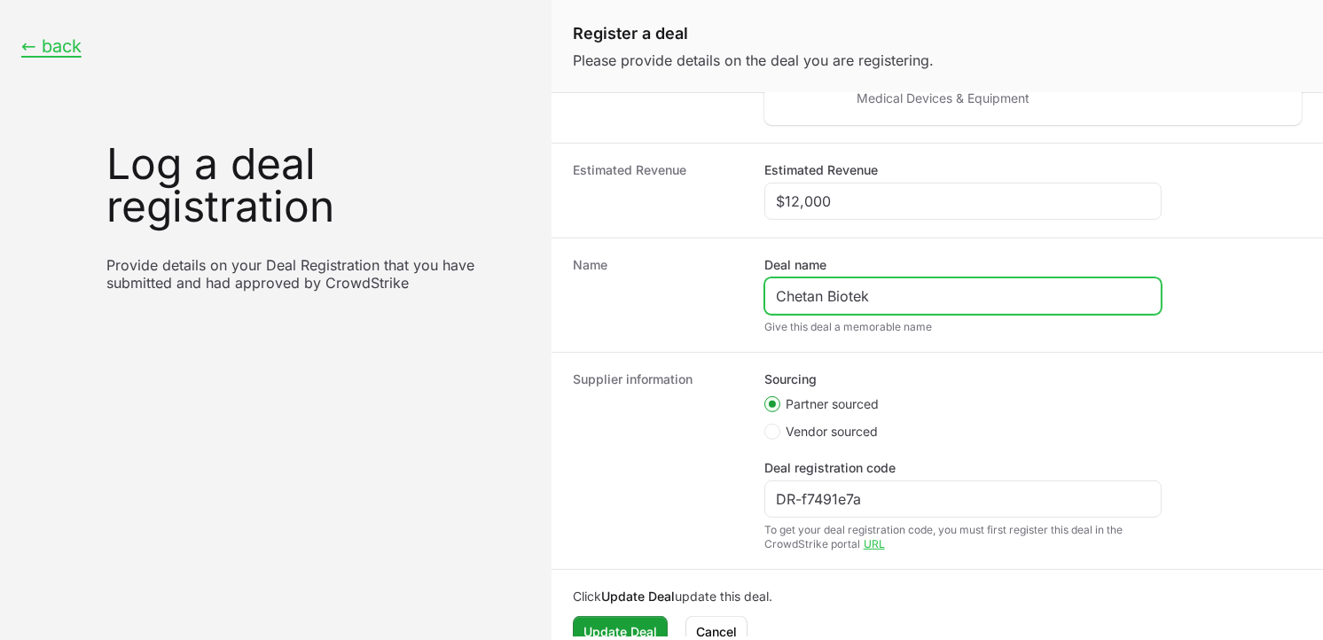
scroll to position [498, 0]
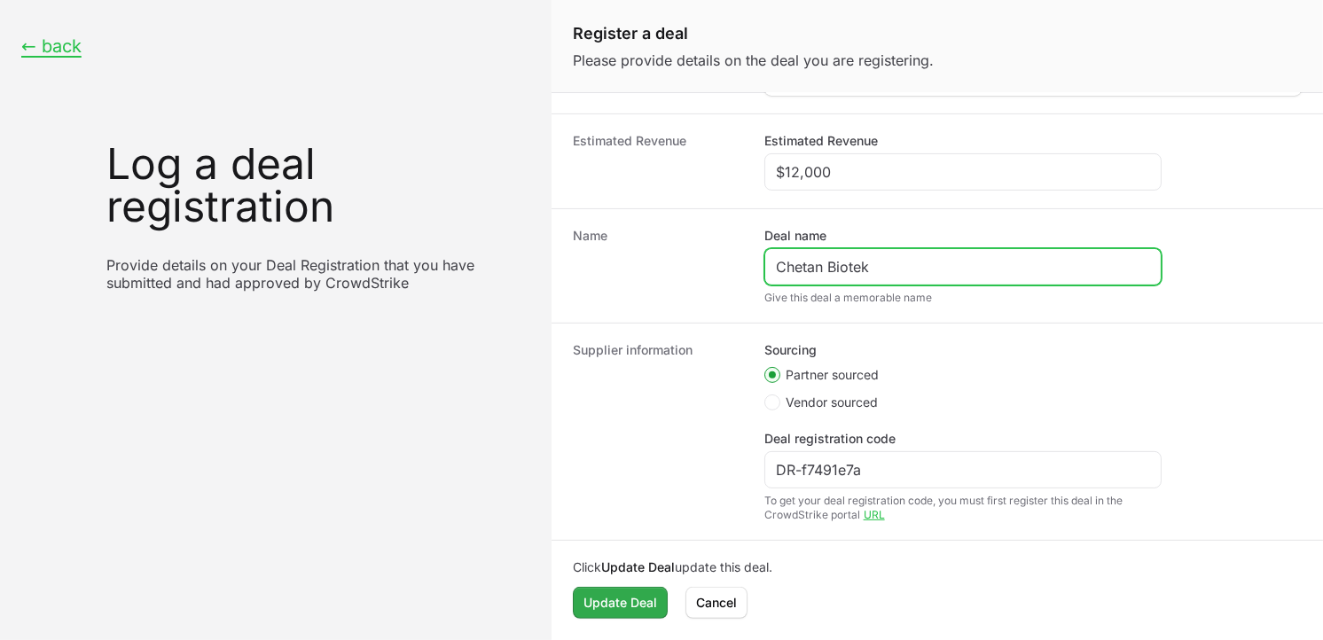
type input "Chetan Biotek"
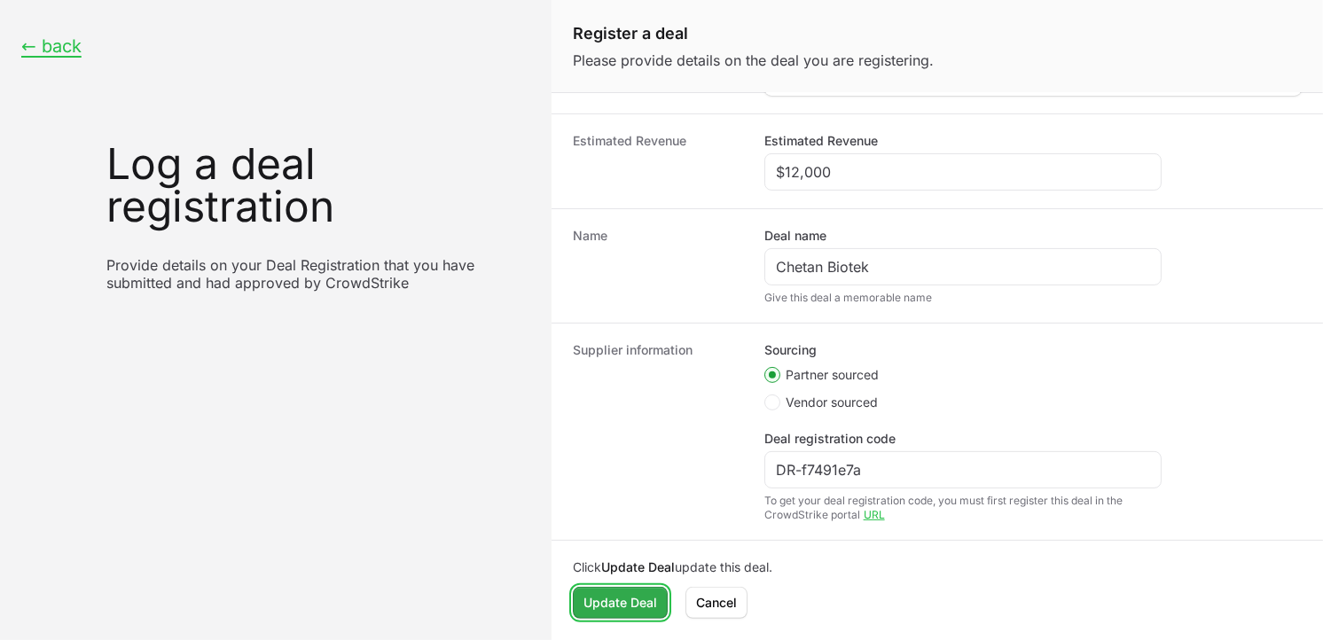
click at [645, 576] on span "Update Deal" at bounding box center [621, 602] width 74 height 21
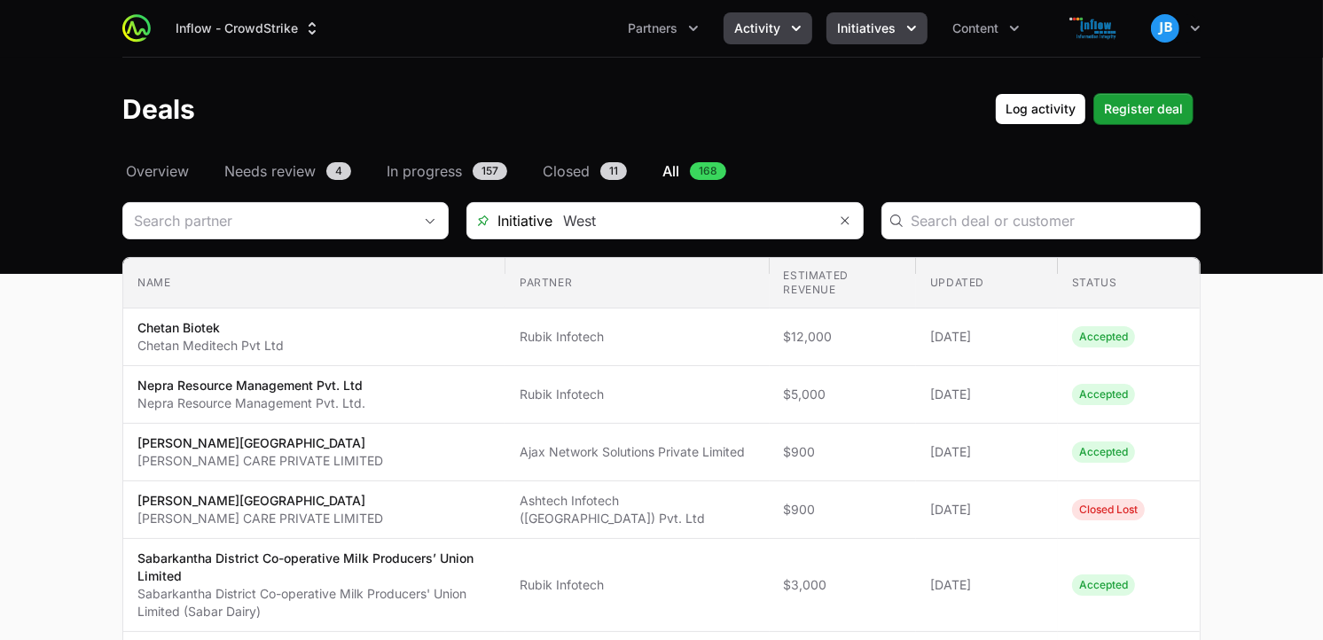
click at [908, 32] on icon "Initiatives menu" at bounding box center [912, 29] width 18 height 18
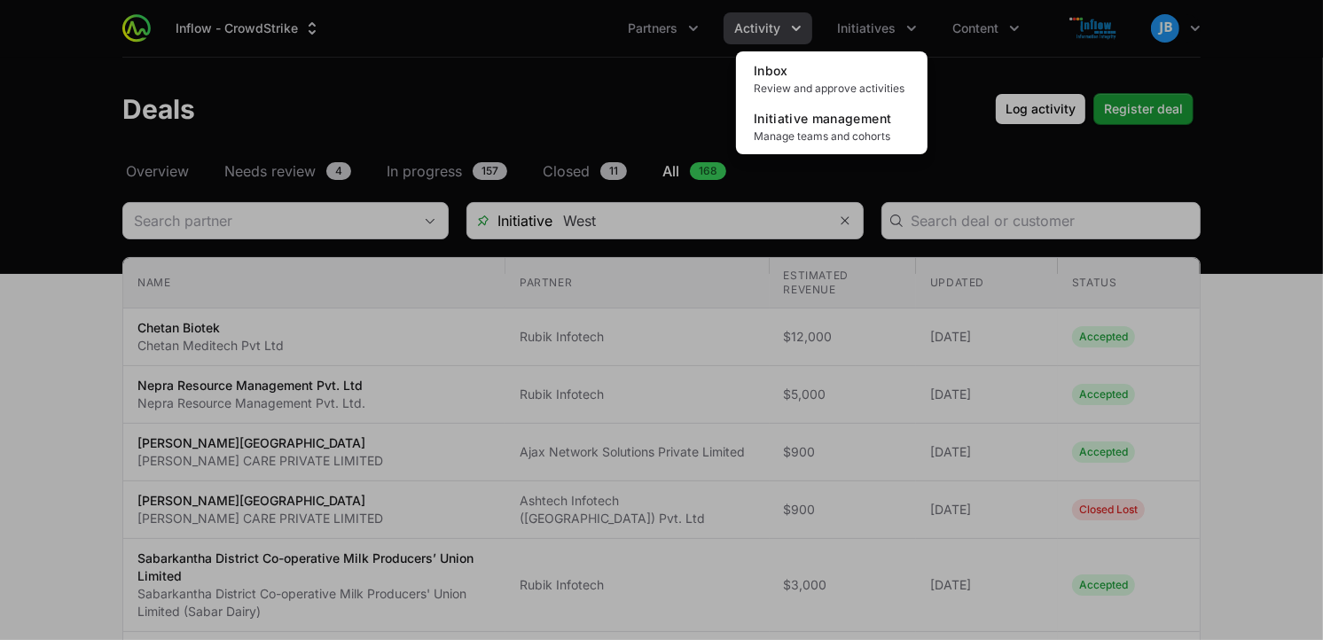
click at [785, 25] on div "Initiatives menu" at bounding box center [661, 320] width 1323 height 640
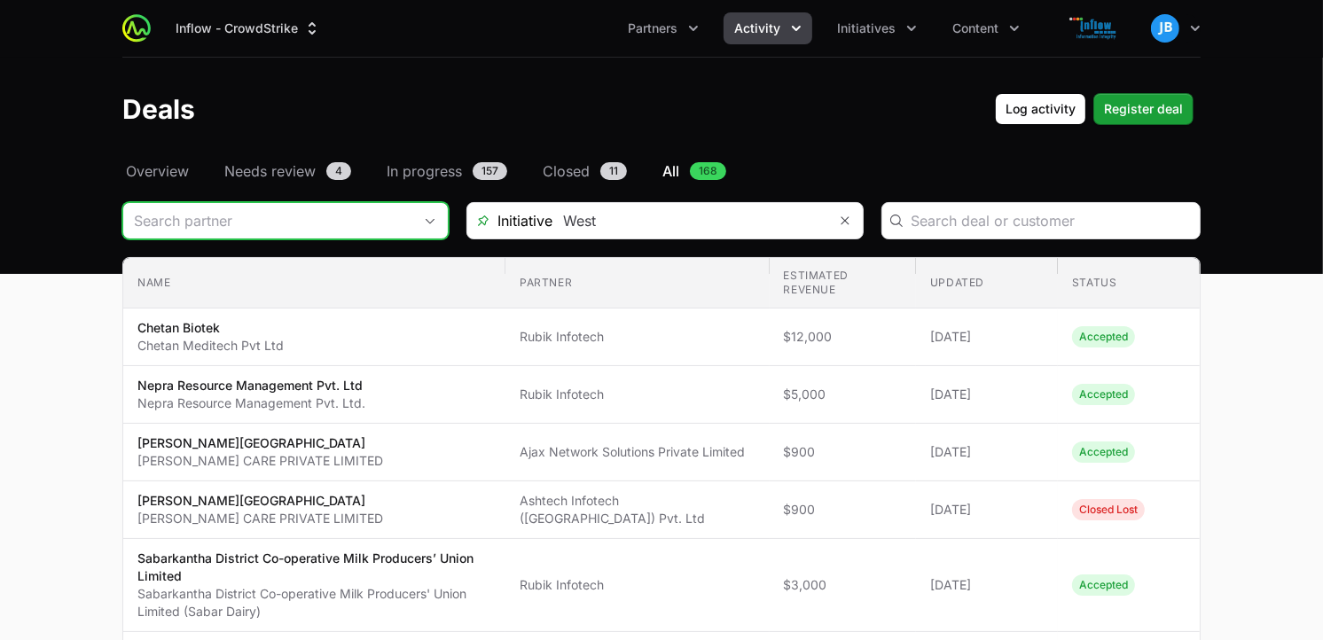
click at [364, 224] on input "Deals Filters" at bounding box center [267, 220] width 289 height 35
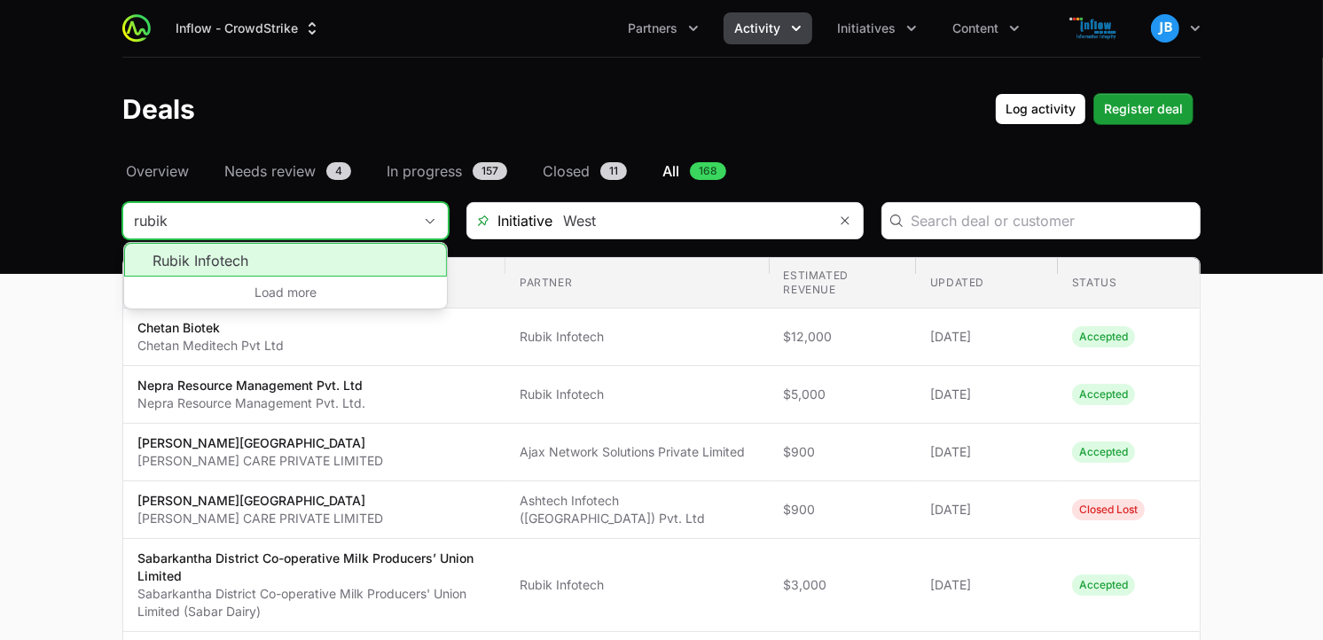
type input "rubik"
click at [234, 263] on li "Rubik Infotech" at bounding box center [285, 260] width 323 height 34
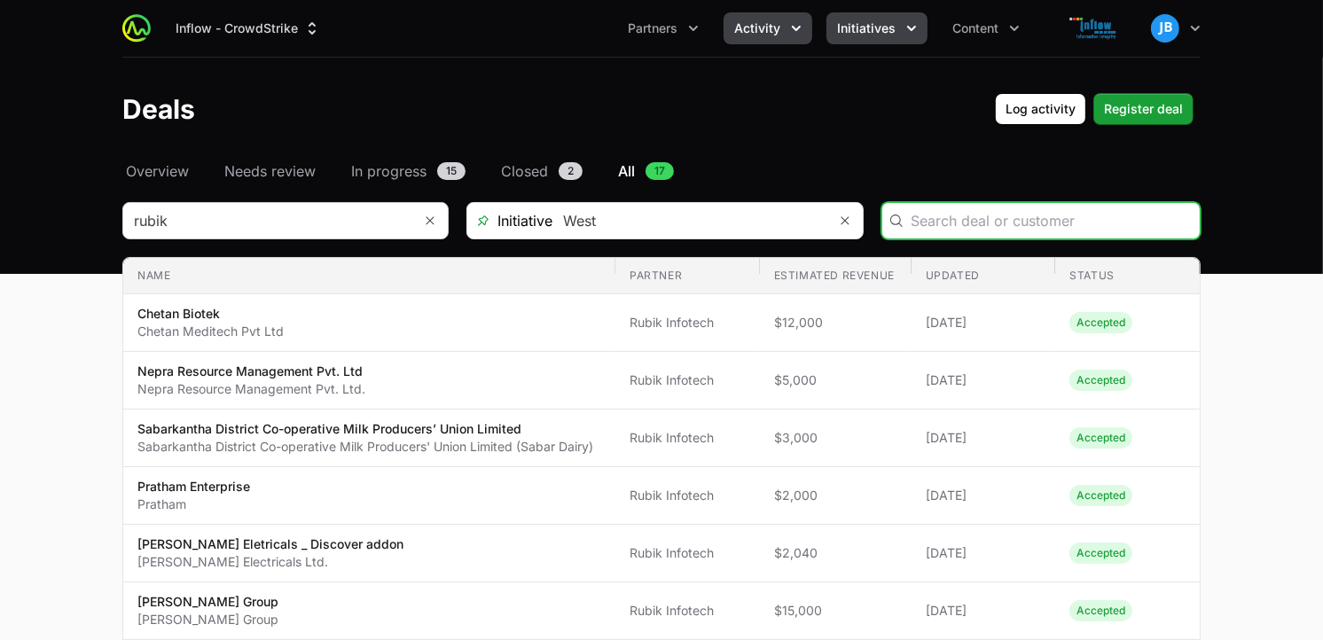
click at [883, 38] on button "Initiatives" at bounding box center [877, 28] width 101 height 32
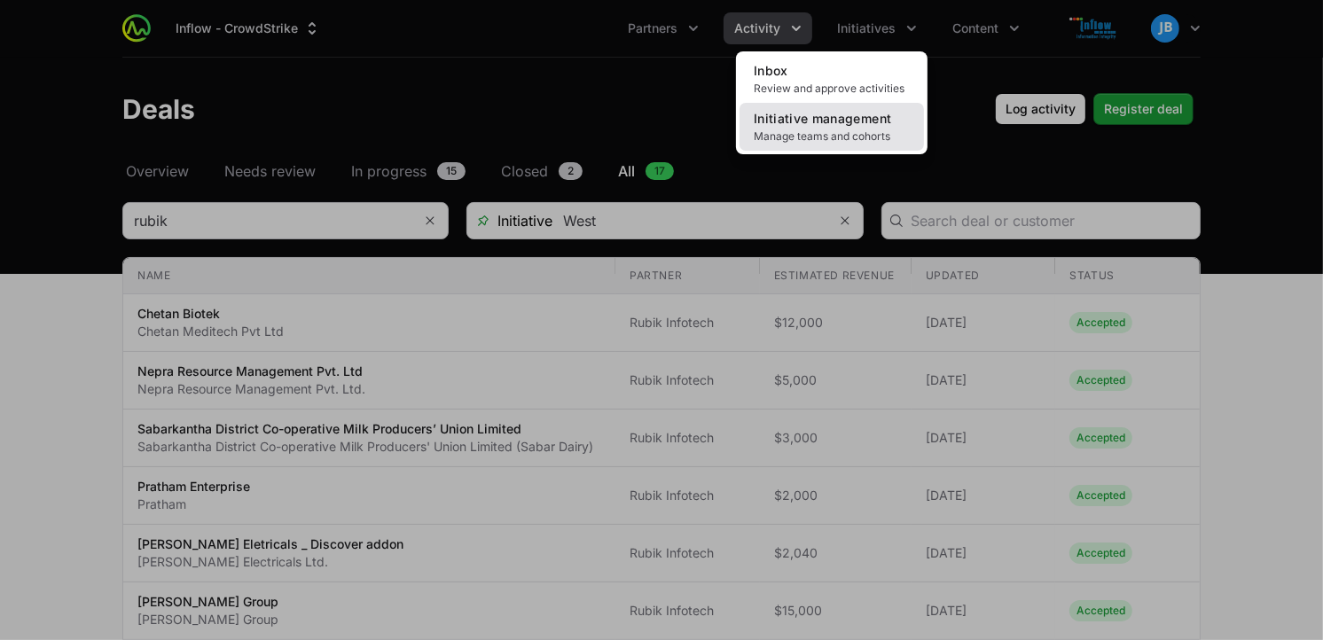
click at [844, 113] on span "Initiative management" at bounding box center [822, 118] width 137 height 15
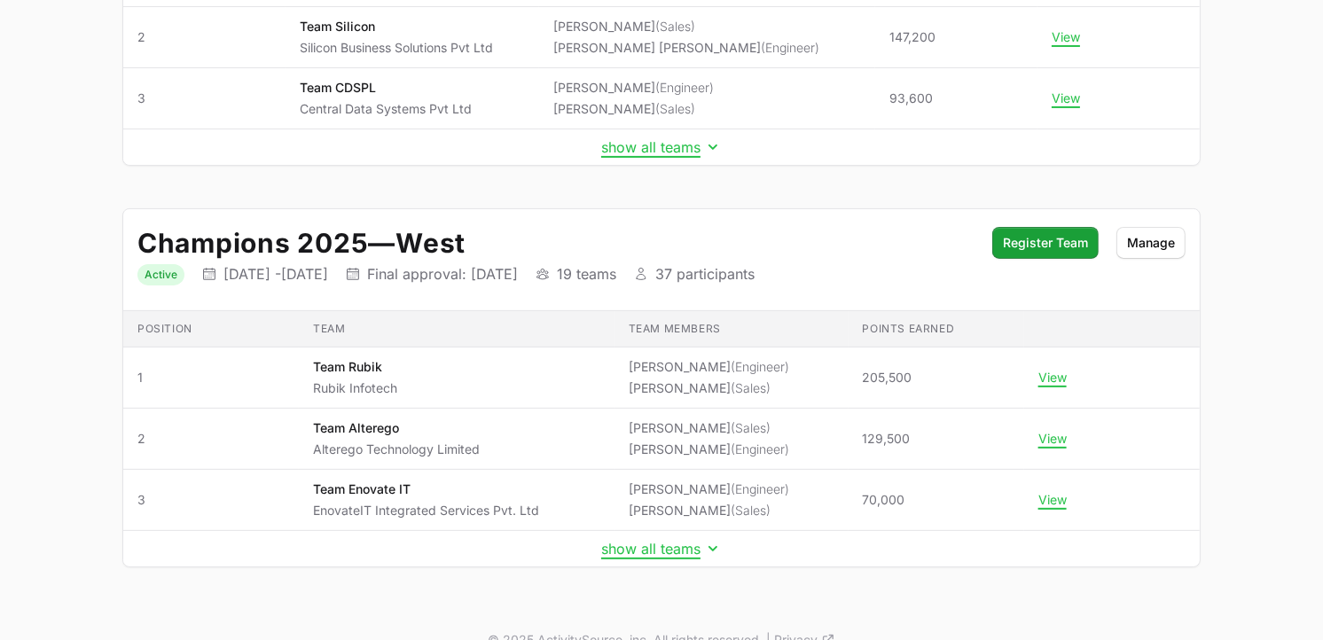
scroll to position [428, 0]
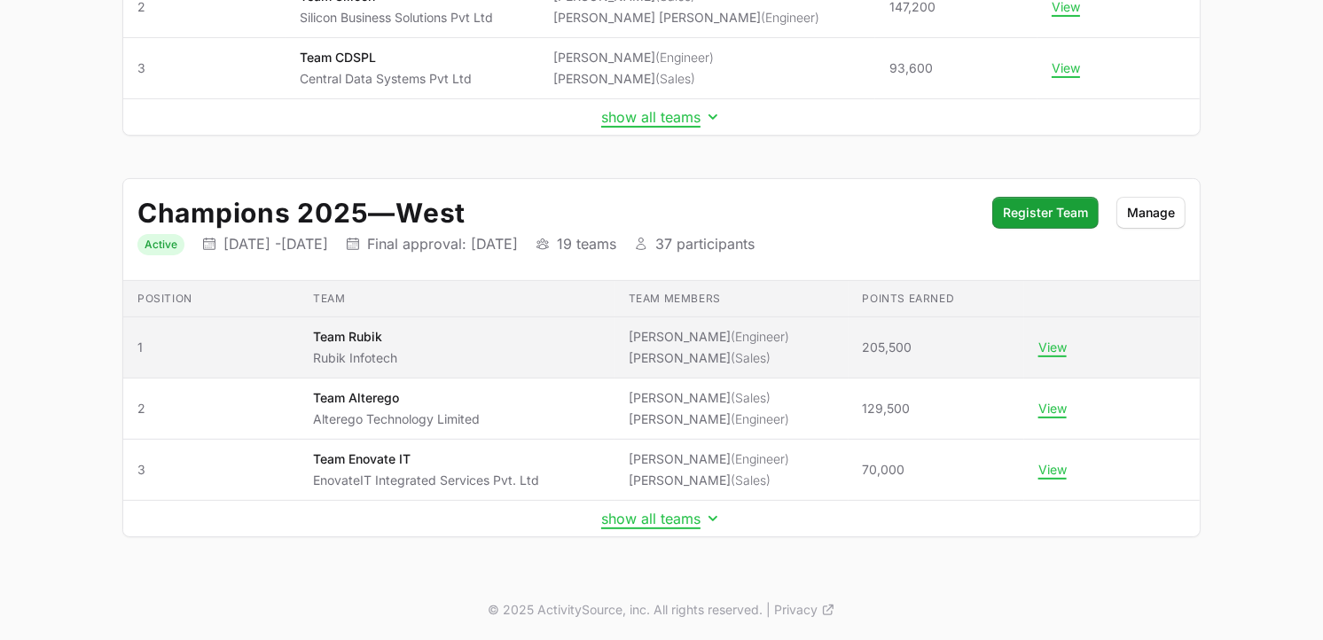
click at [757, 338] on span "(Engineer)" at bounding box center [760, 336] width 59 height 15
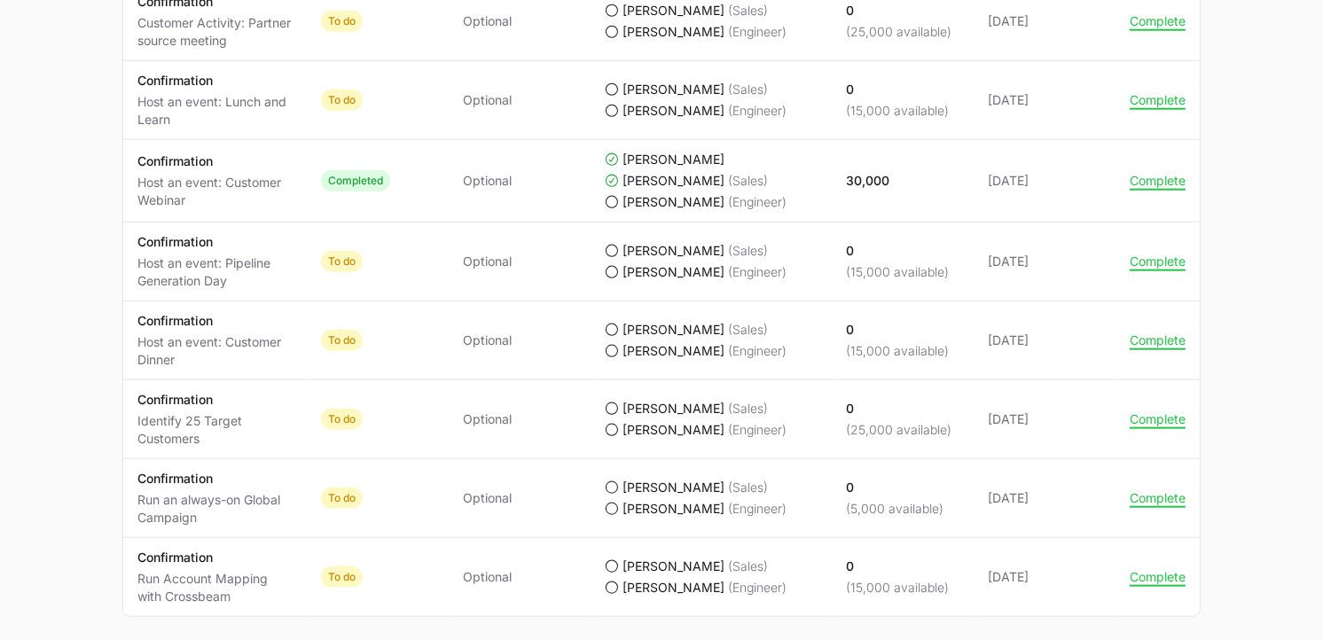
scroll to position [1731, 0]
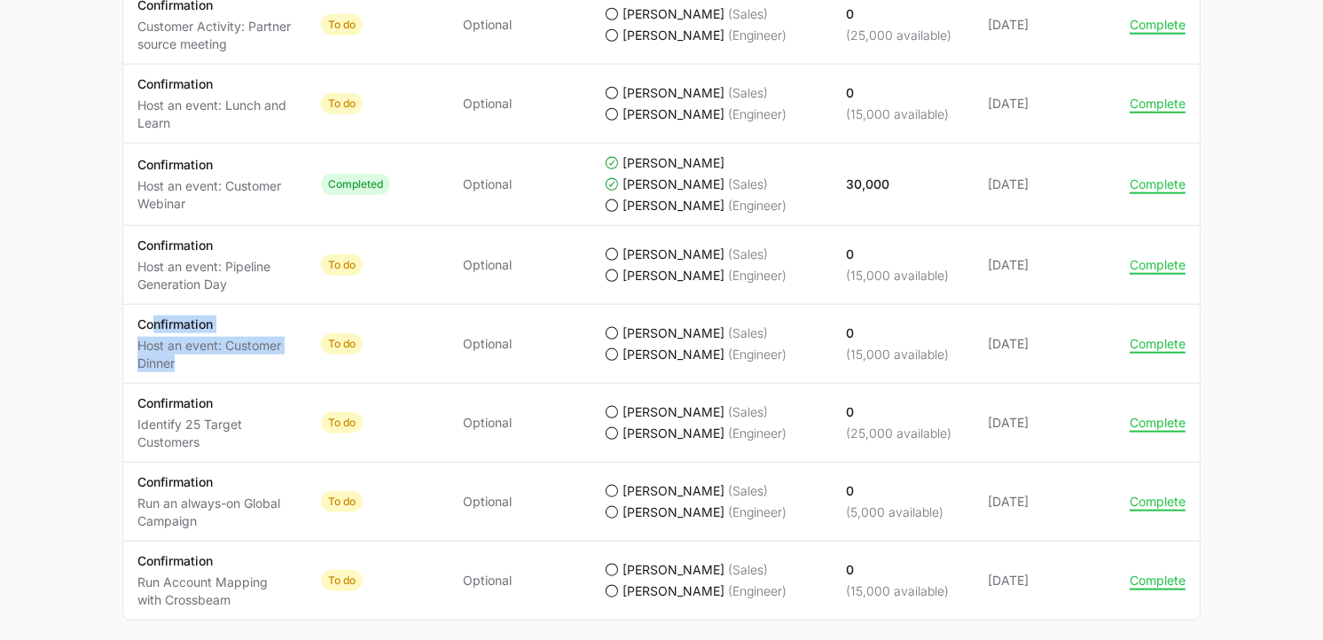
drag, startPoint x: 153, startPoint y: 333, endPoint x: 198, endPoint y: 374, distance: 60.9
click at [198, 373] on div "Confirmation Host an event: Customer Dinner" at bounding box center [214, 344] width 155 height 57
click at [519, 340] on span "Optional" at bounding box center [520, 344] width 114 height 18
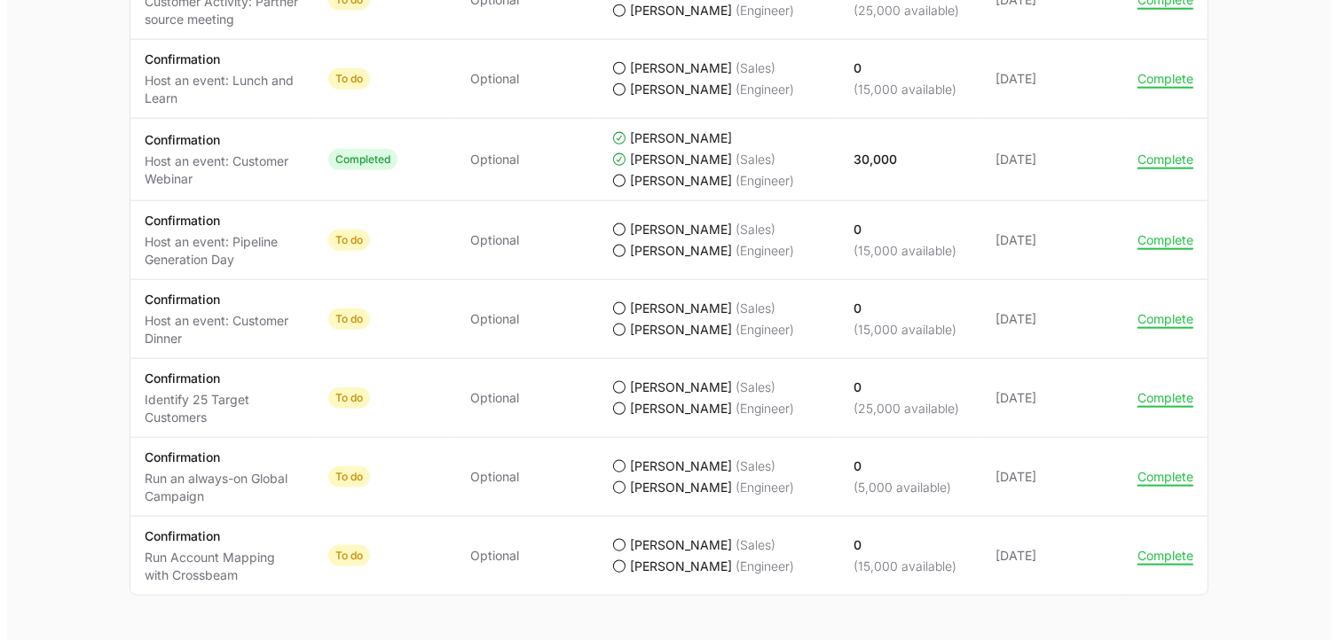
scroll to position [1763, 0]
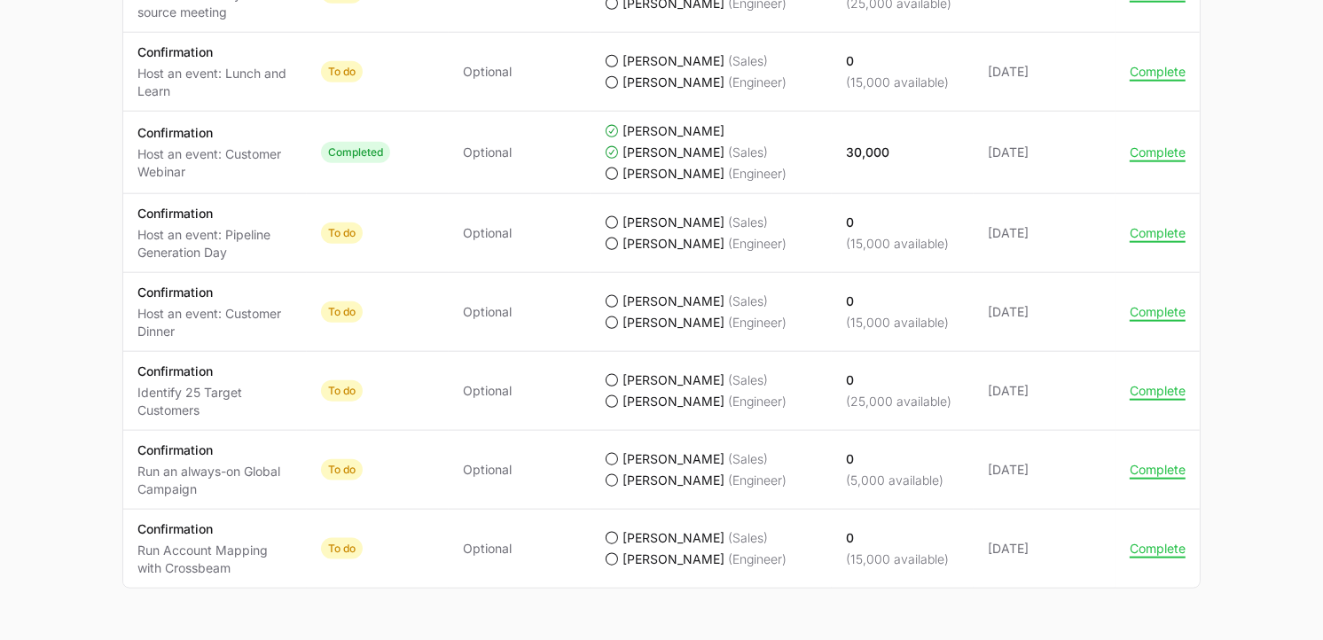
click at [615, 386] on icon "Team Rubik's progress" at bounding box center [612, 380] width 12 height 12
click at [1139, 394] on button "Complete" at bounding box center [1158, 391] width 56 height 16
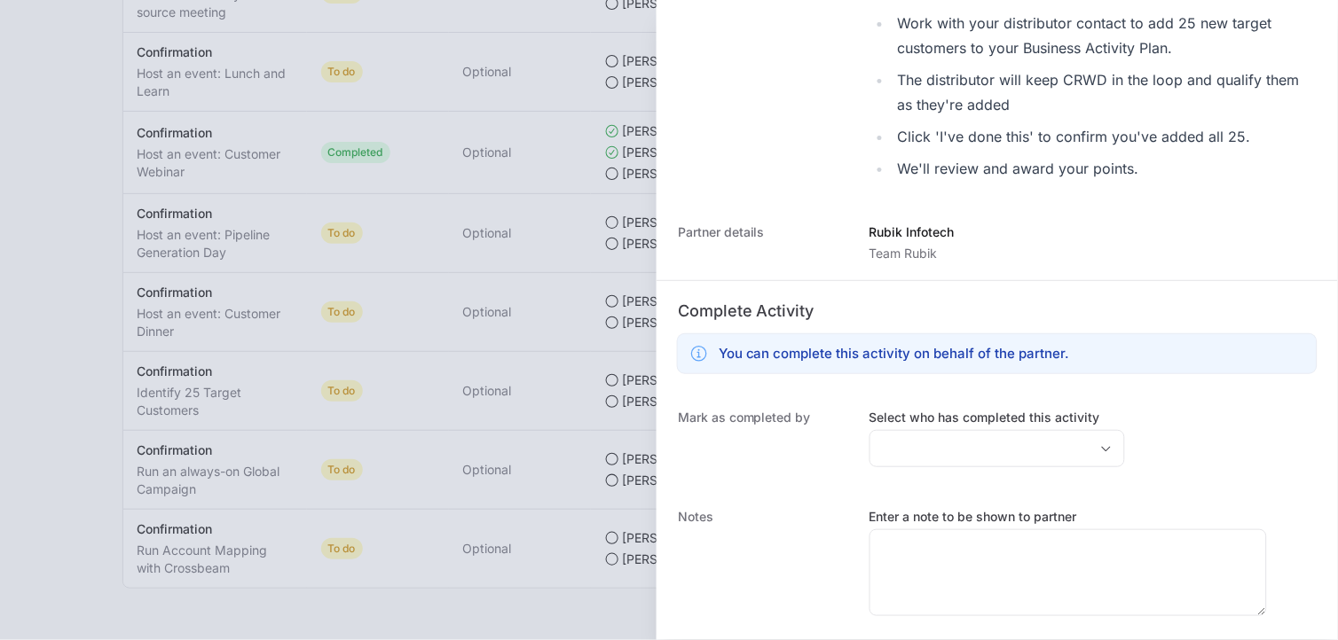
scroll to position [408, 0]
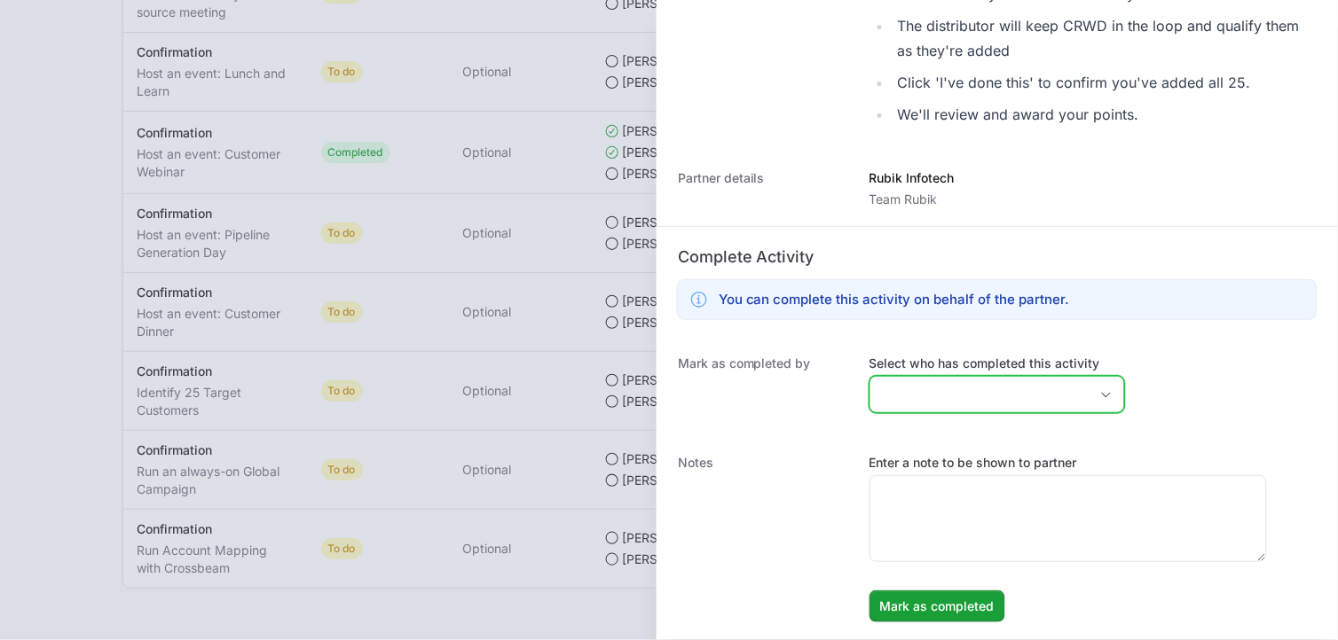
click at [1099, 392] on icon "Open" at bounding box center [1106, 395] width 14 height 6
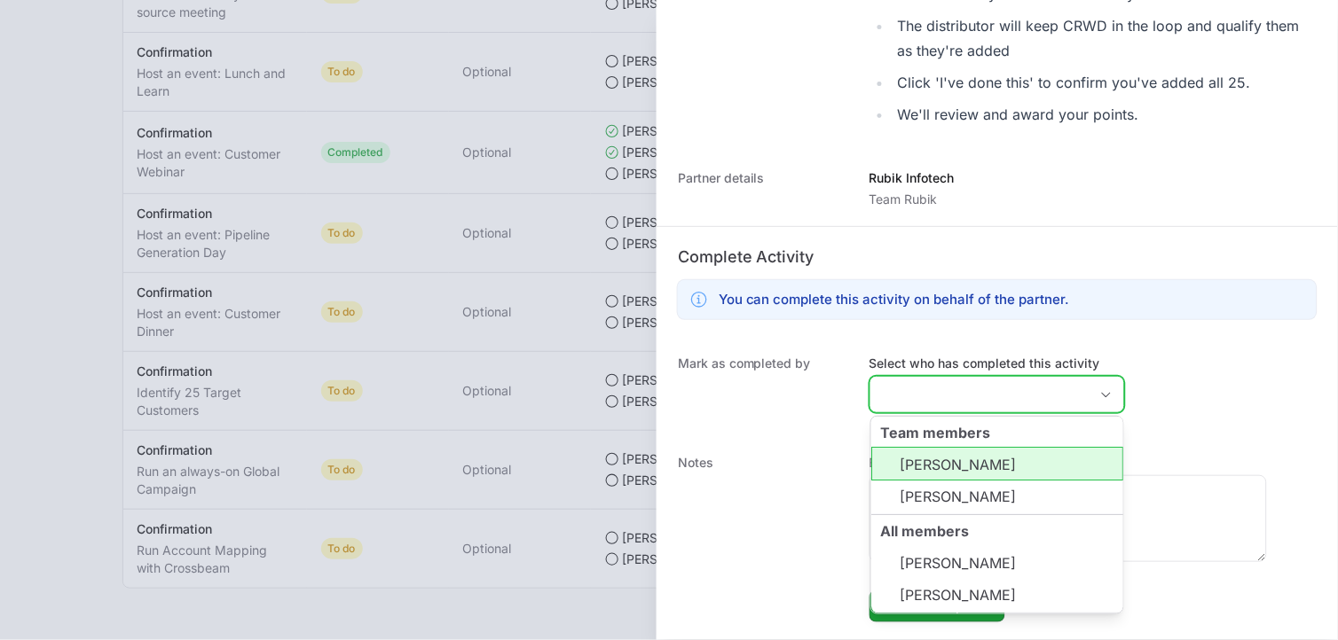
click at [1012, 473] on li "[PERSON_NAME]" at bounding box center [997, 465] width 252 height 34
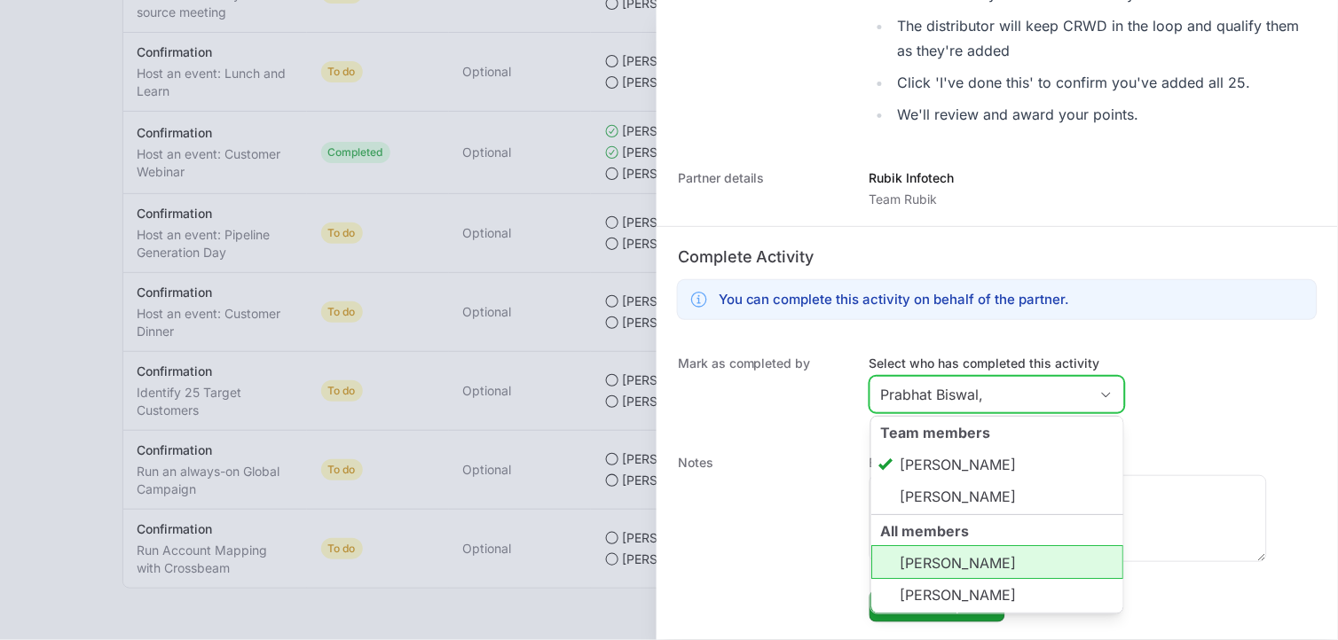
click at [987, 563] on li "[PERSON_NAME]" at bounding box center [997, 563] width 252 height 34
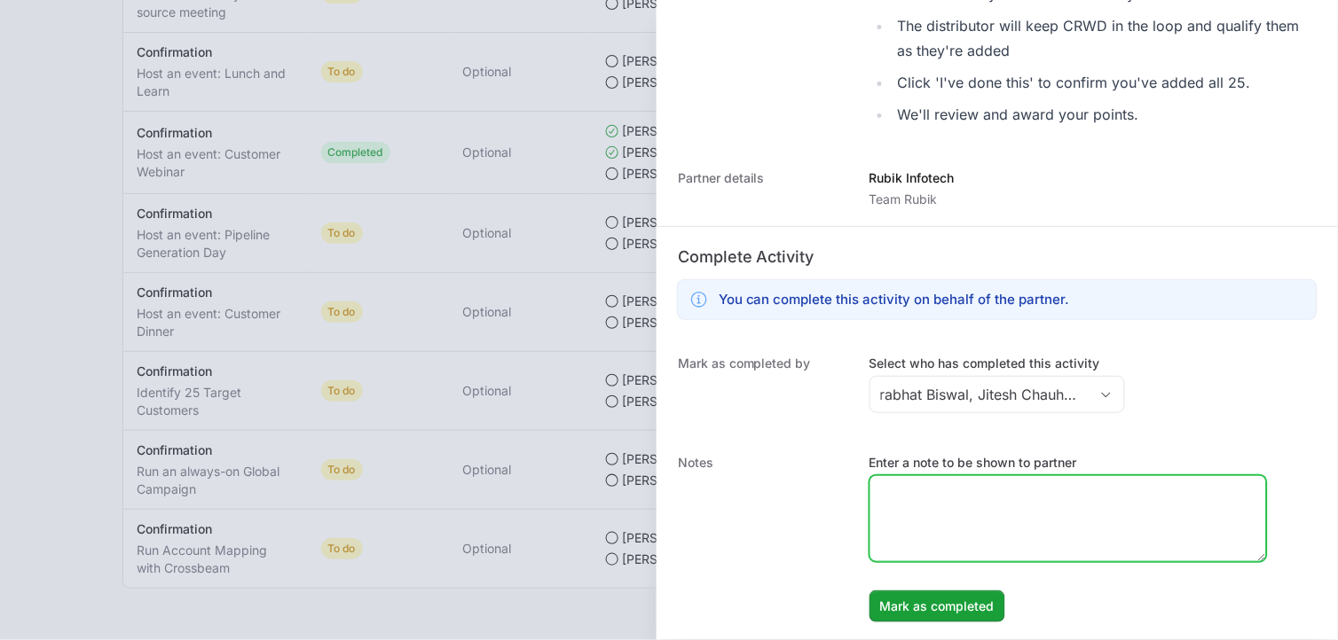
click at [1176, 501] on textarea "Enter a note to be shown to partner" at bounding box center [1068, 518] width 396 height 85
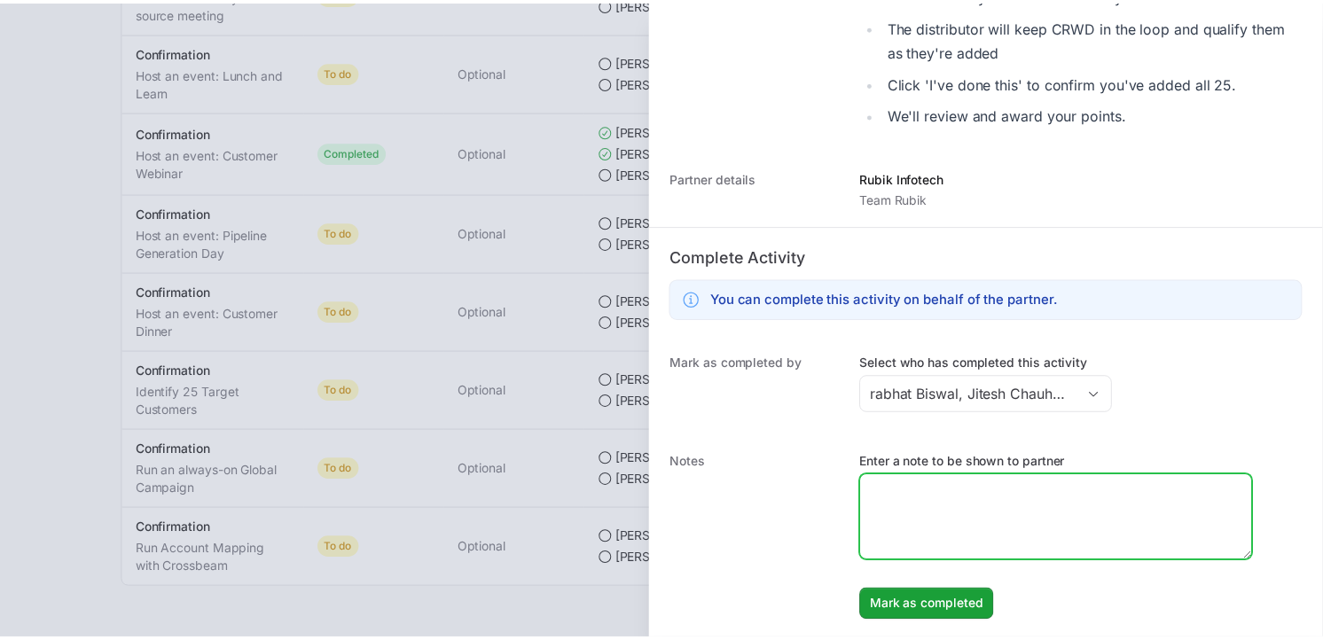
scroll to position [0, 0]
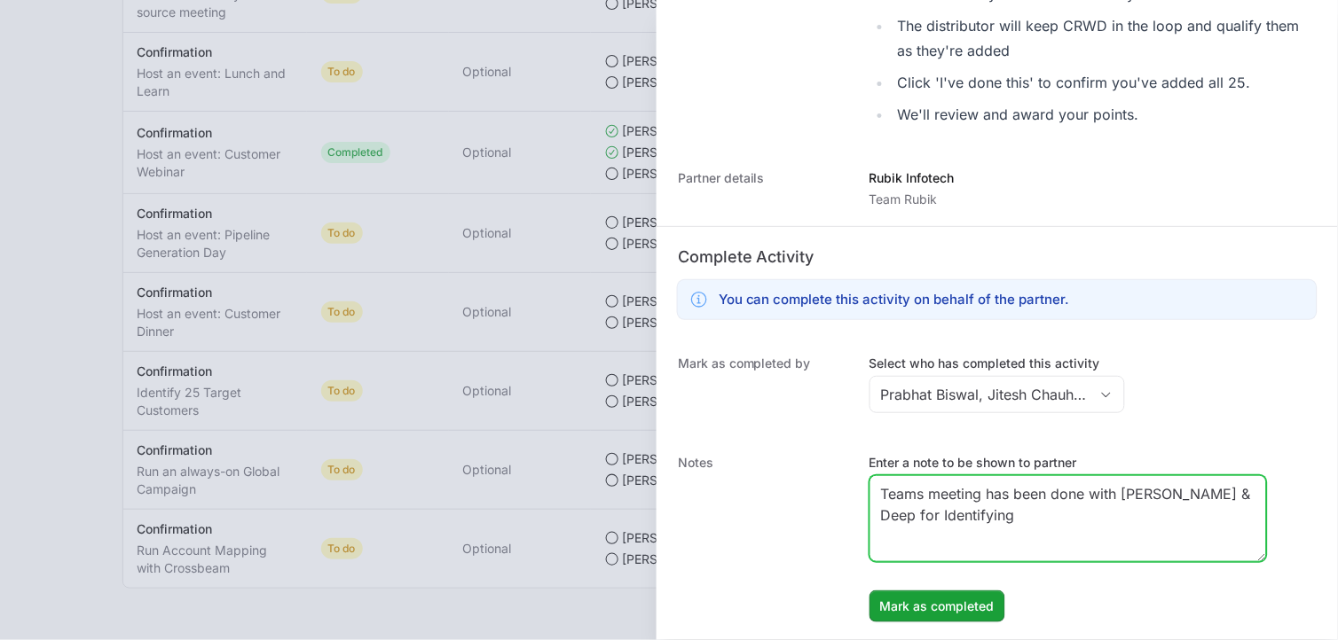
click at [1040, 511] on textarea "Teams meeting has been done with [PERSON_NAME] & Deep for Identifying" at bounding box center [1068, 518] width 396 height 85
click at [1084, 490] on textarea "Teams meeting has been done with [PERSON_NAME] & Deep for Identifying on" at bounding box center [1068, 518] width 396 height 85
click at [1087, 514] on textarea "Teams meeting has been completed with [PERSON_NAME] & Deep for Identifying on" at bounding box center [1068, 518] width 396 height 85
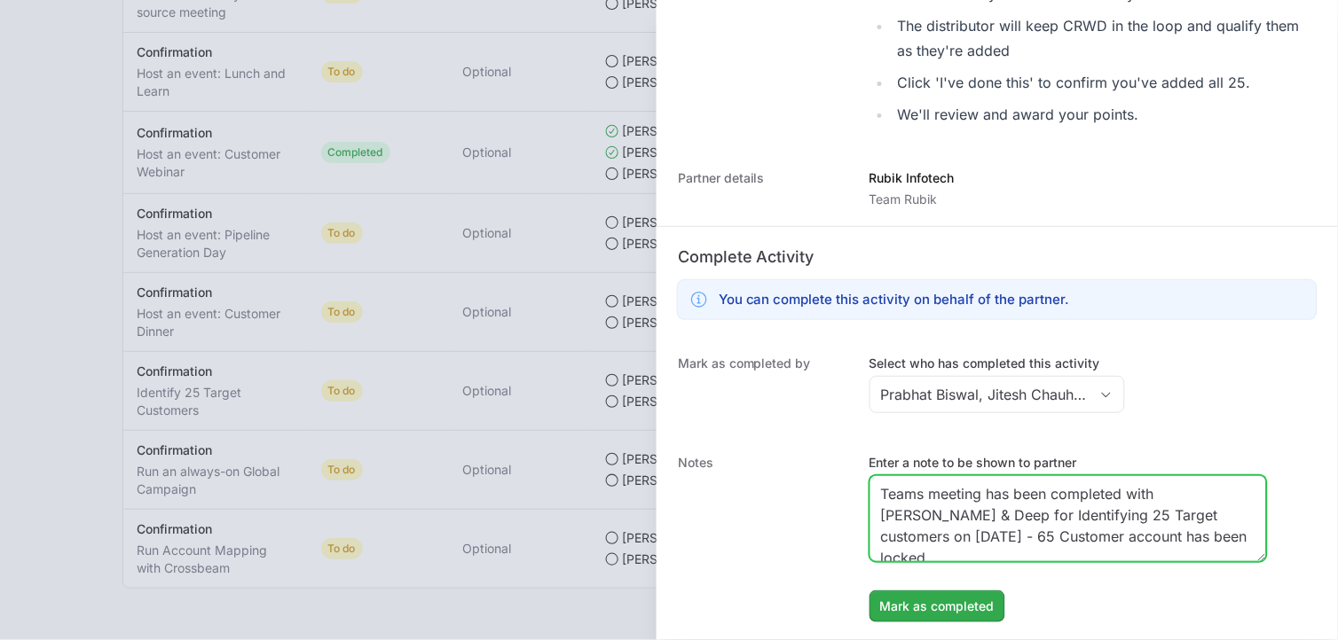
type textarea "Teams meeting has been completed with [PERSON_NAME] & Deep for Identifying 25 T…"
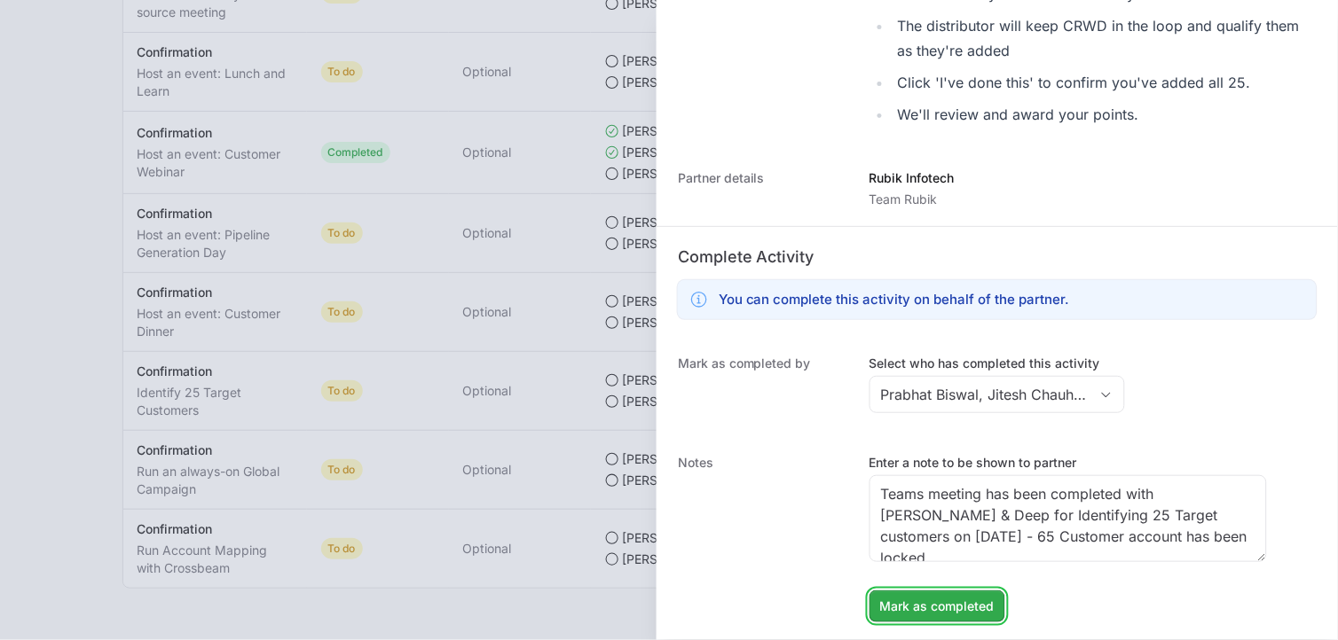
click at [935, 576] on span "Mark as completed" at bounding box center [937, 606] width 114 height 21
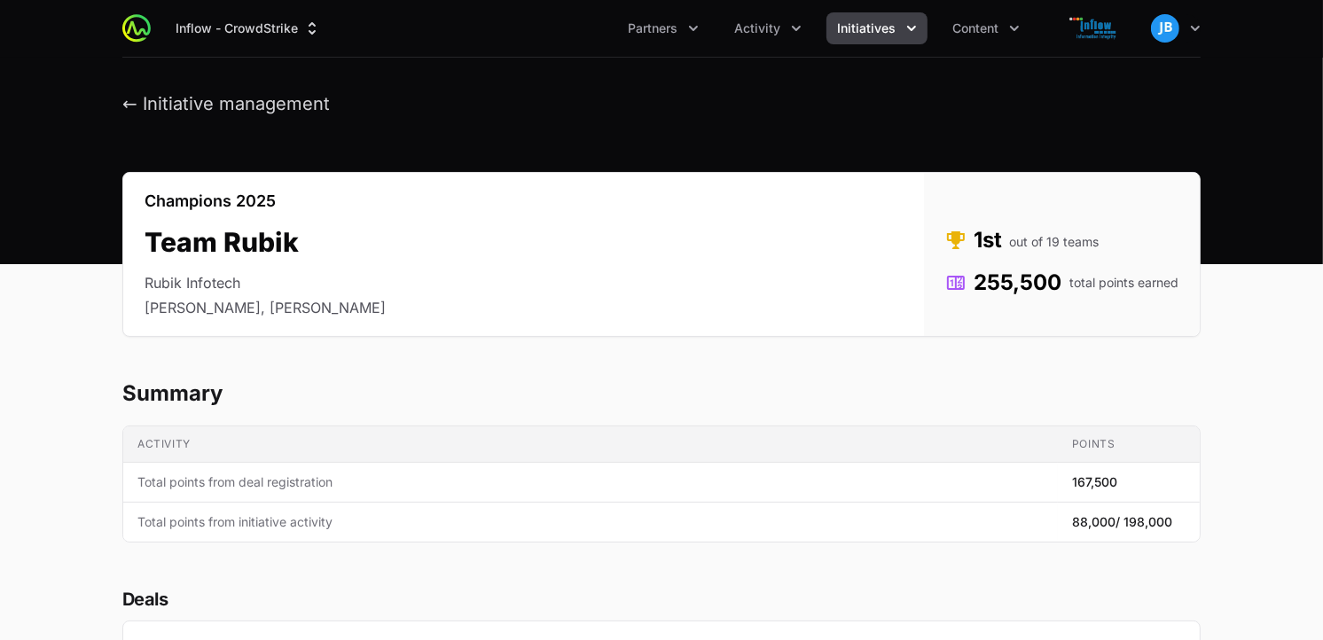
click at [892, 27] on span "Initiatives" at bounding box center [866, 29] width 59 height 18
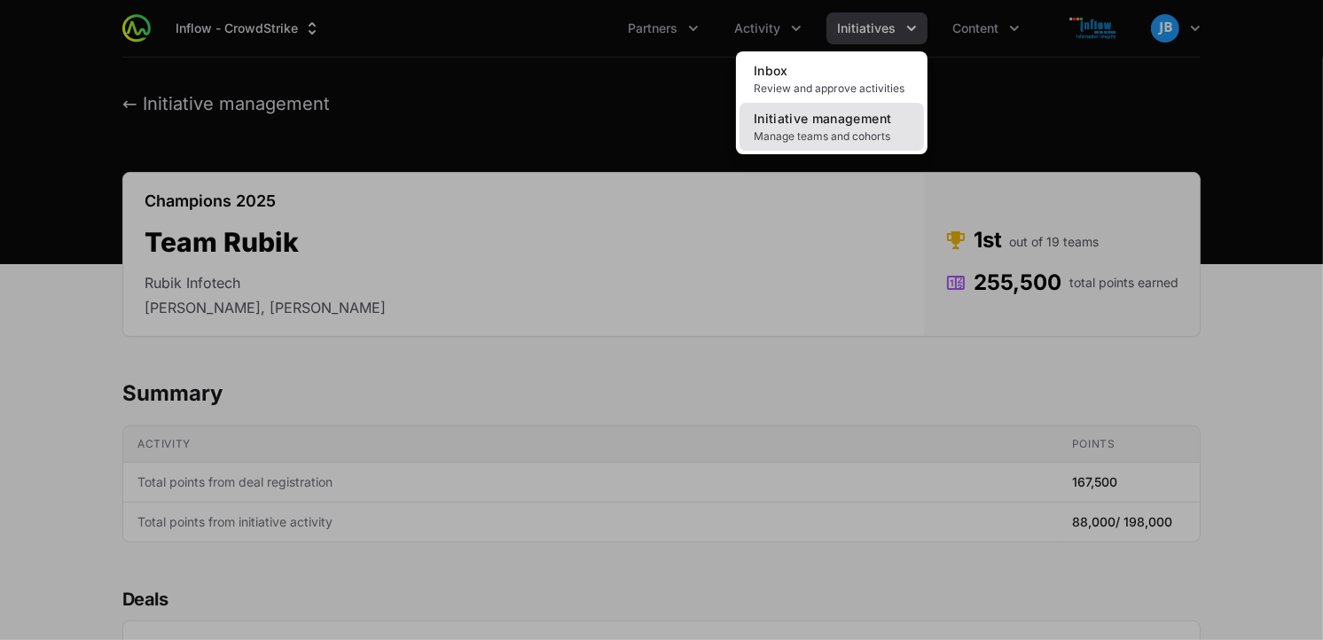
click at [814, 122] on span "Initiative management" at bounding box center [822, 118] width 137 height 15
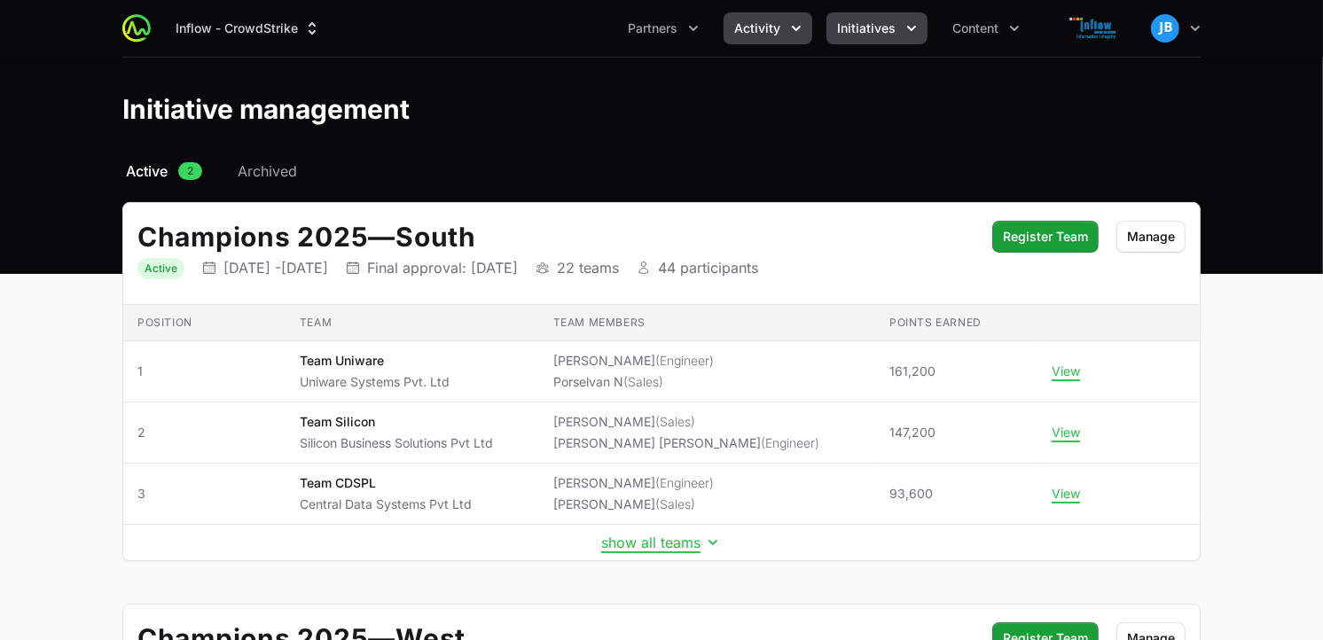
click at [784, 29] on button "Activity" at bounding box center [768, 28] width 89 height 32
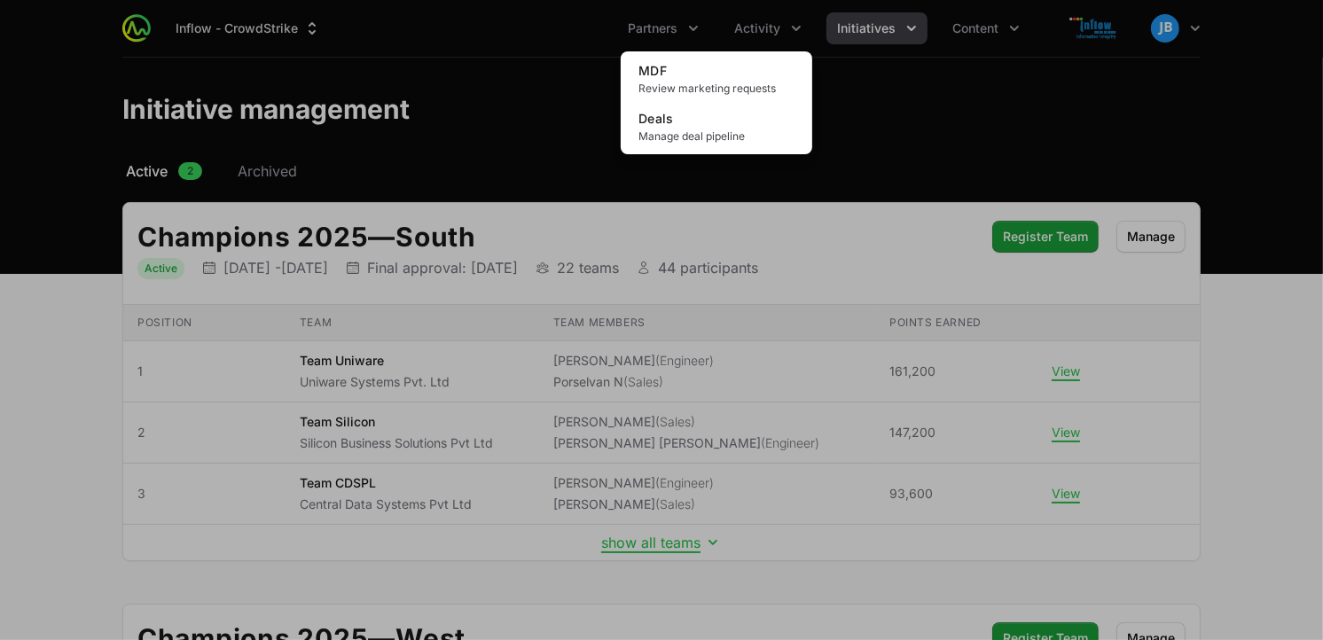
click at [891, 25] on div "Activity menu" at bounding box center [661, 320] width 1323 height 640
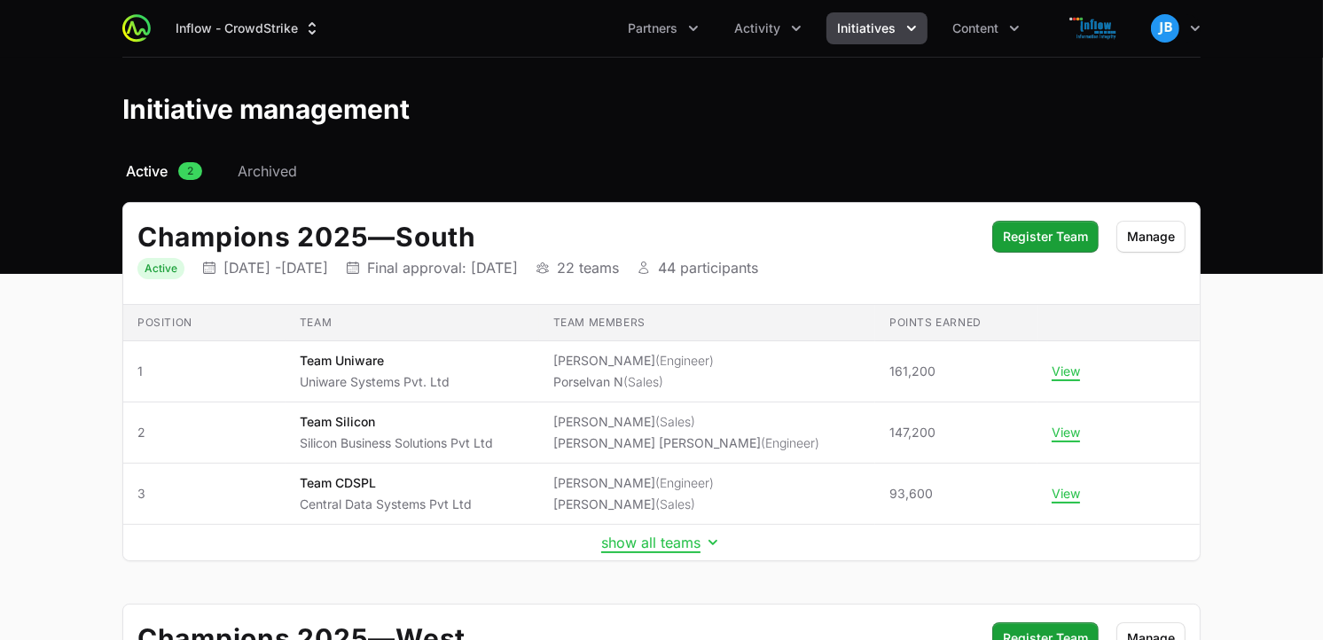
click at [686, 10] on div "Inflow - CrowdStrike Partners Activity Initiatives Content Open user menu Open …" at bounding box center [661, 28] width 1079 height 57
click at [692, 25] on icon "Partners menu" at bounding box center [694, 29] width 18 height 18
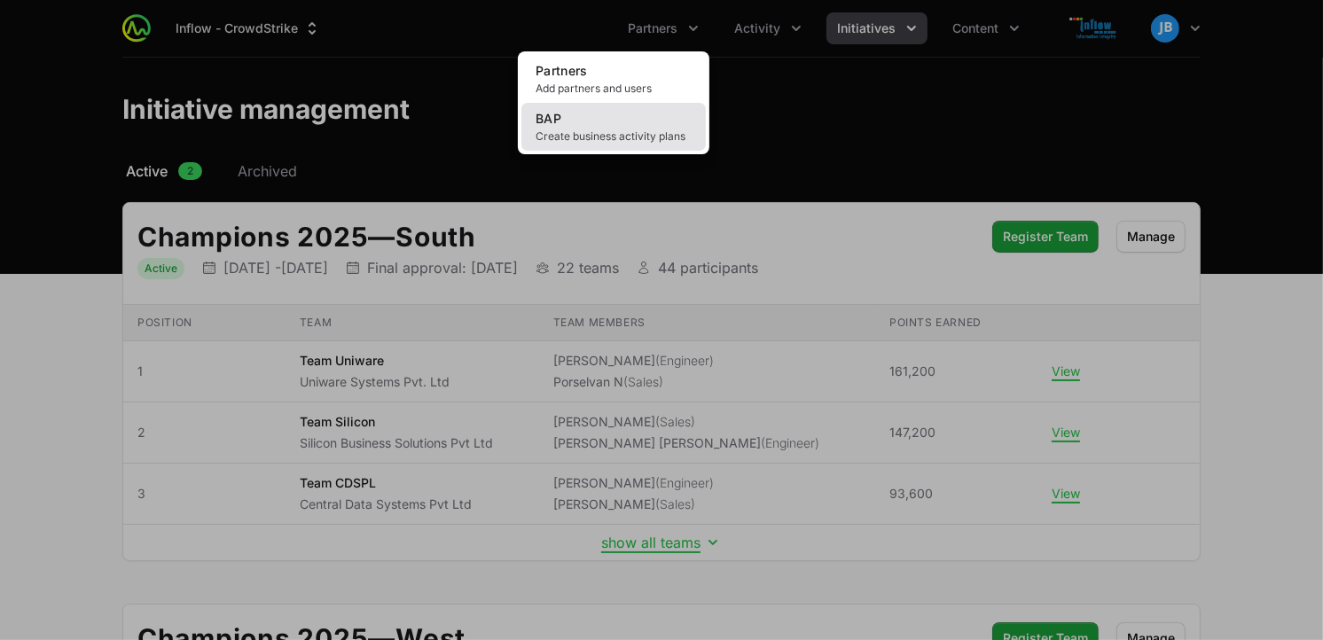
click at [609, 122] on link "BAP Create business activity plans" at bounding box center [614, 127] width 184 height 48
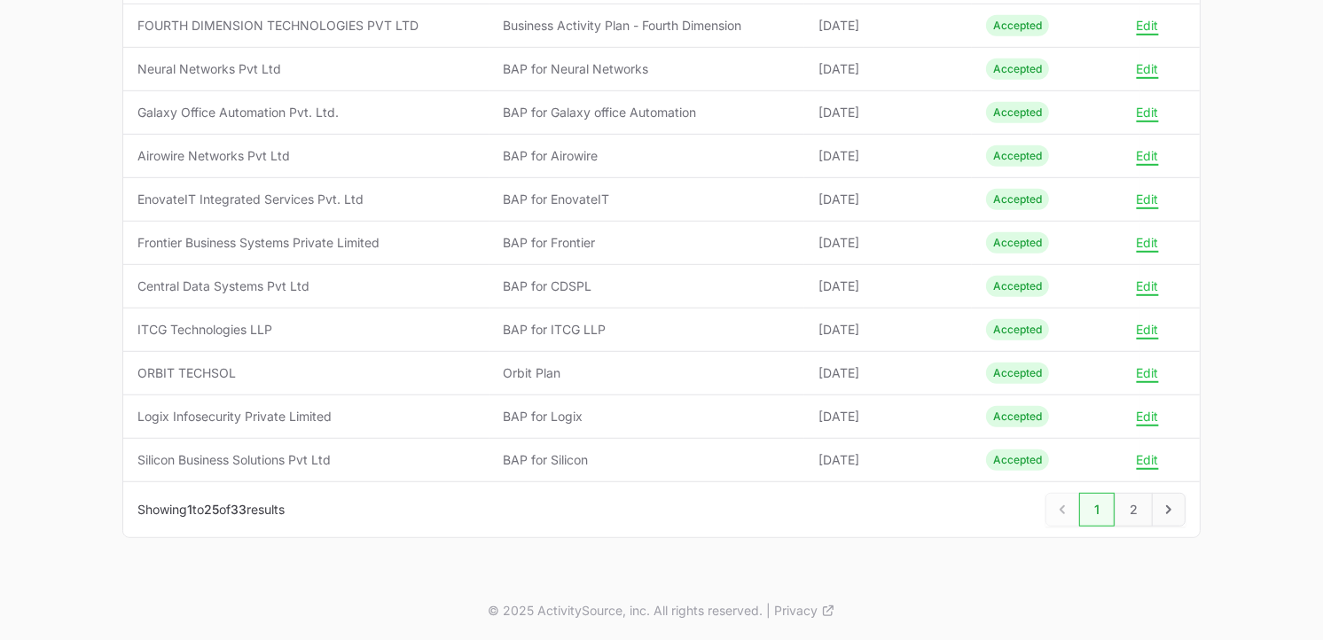
scroll to position [906, 0]
click at [1145, 507] on link "2" at bounding box center [1134, 509] width 38 height 34
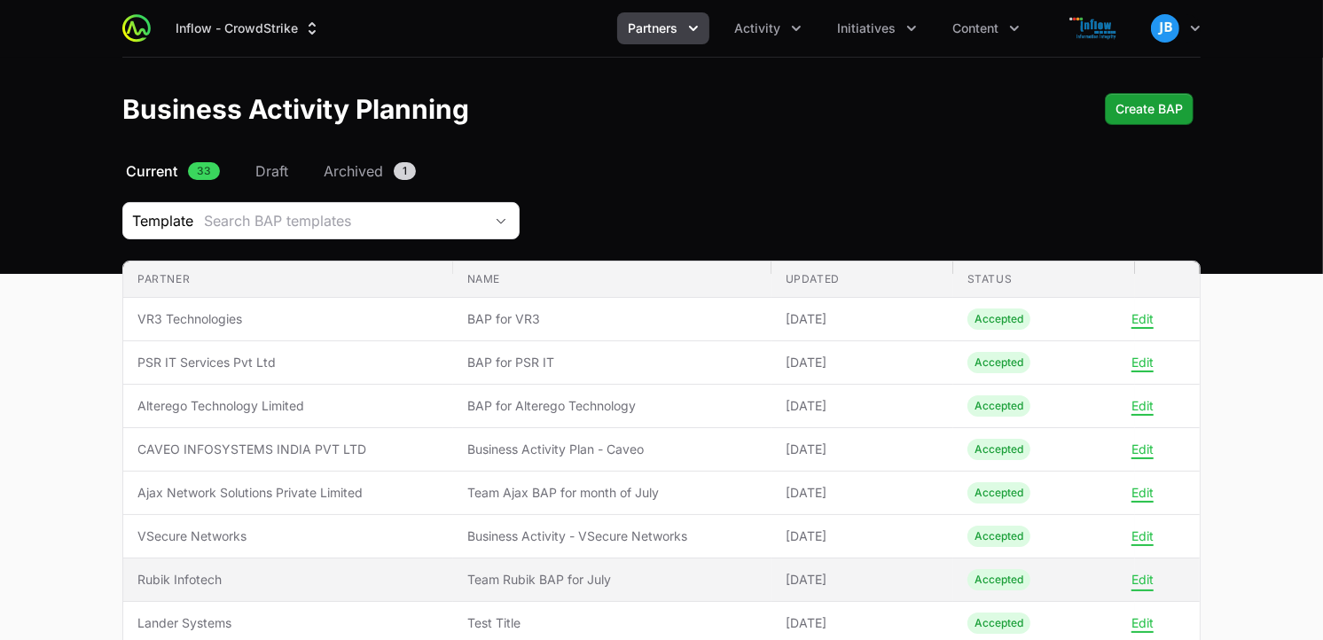
click at [1138, 576] on button "Edit" at bounding box center [1143, 580] width 22 height 16
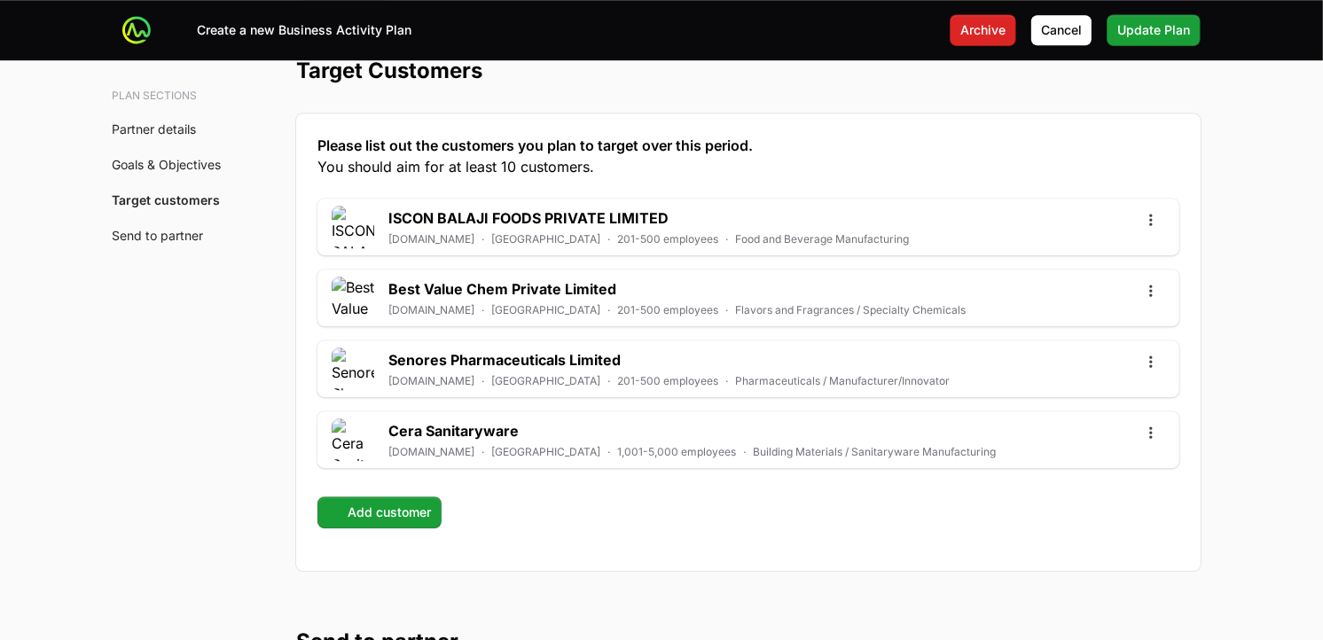
scroll to position [4664, 0]
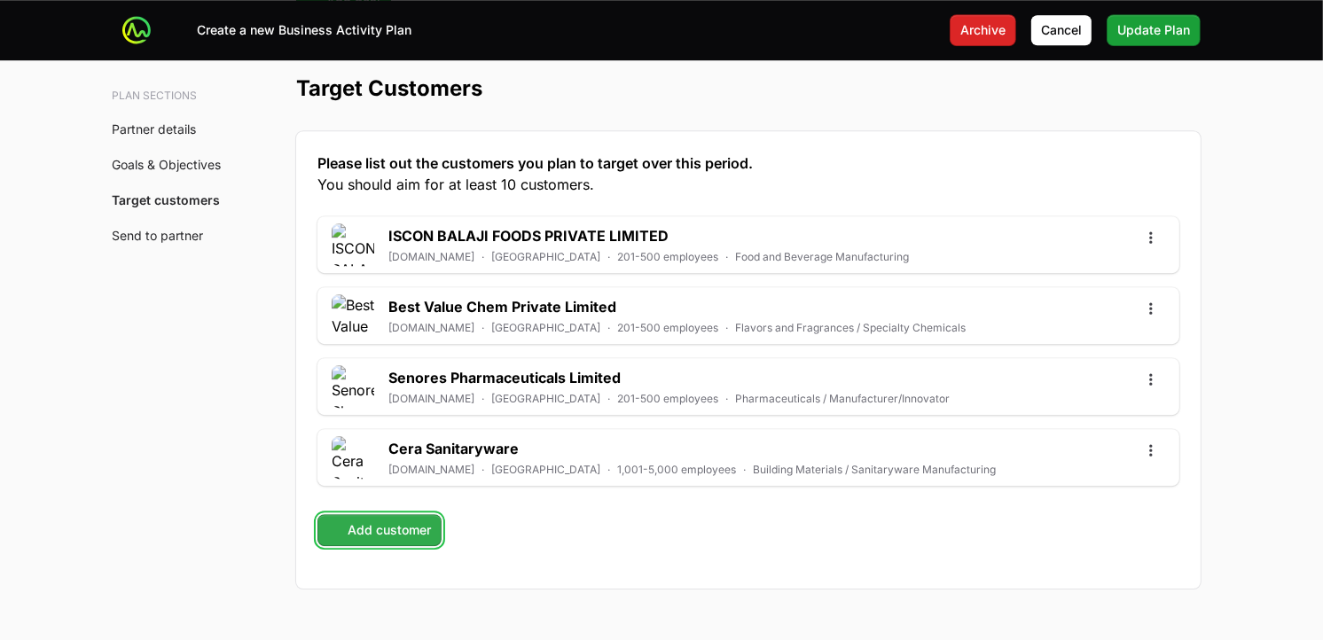
click at [420, 541] on span "Add customer" at bounding box center [379, 530] width 103 height 21
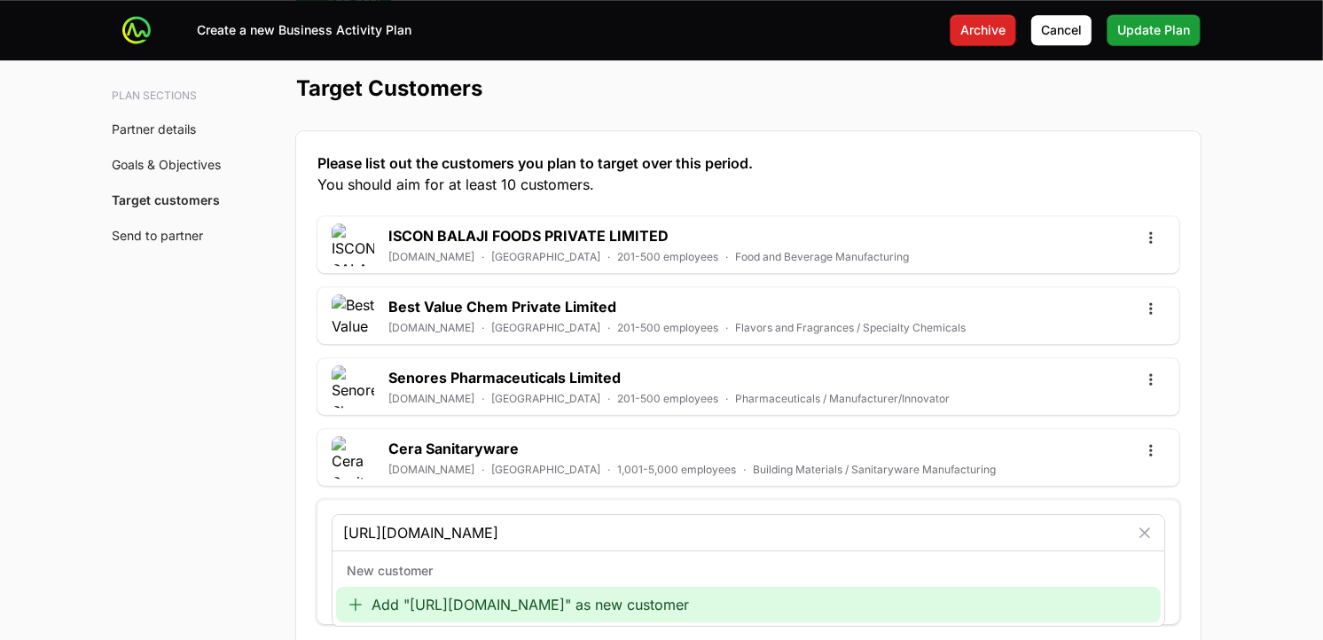
type input "[URL][DOMAIN_NAME]"
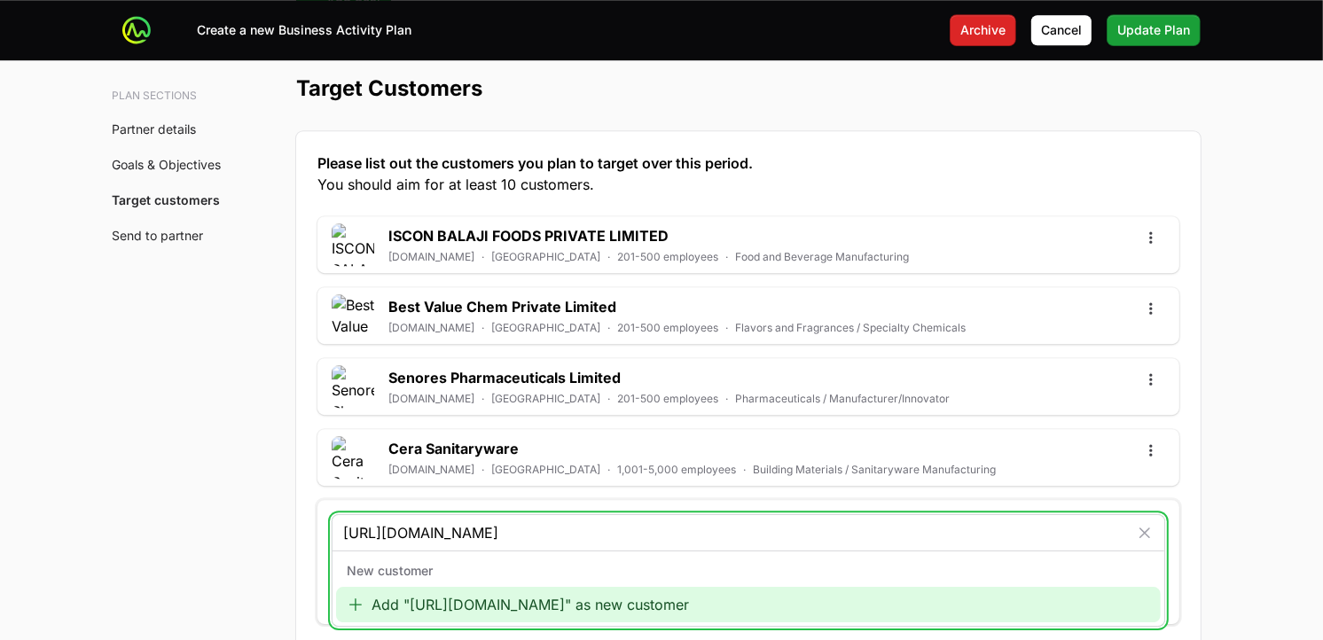
click at [438, 576] on div "Add "[URL][DOMAIN_NAME]" as new customer" at bounding box center [748, 604] width 825 height 35
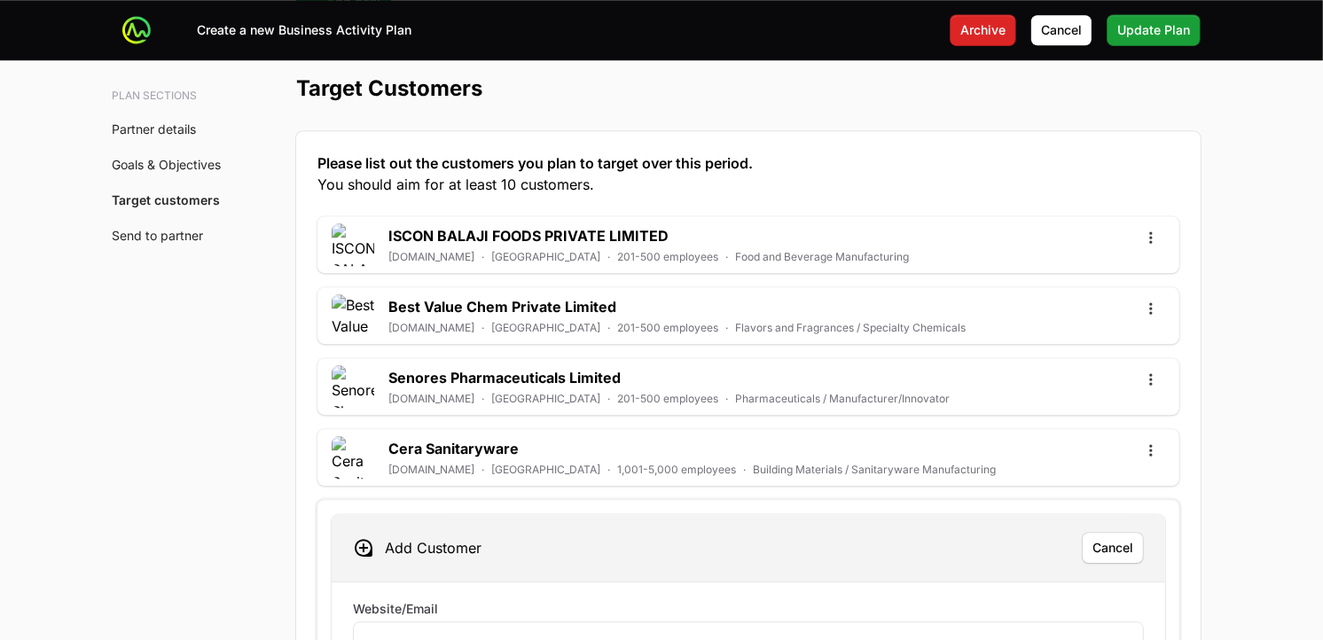
scroll to position [5078, 0]
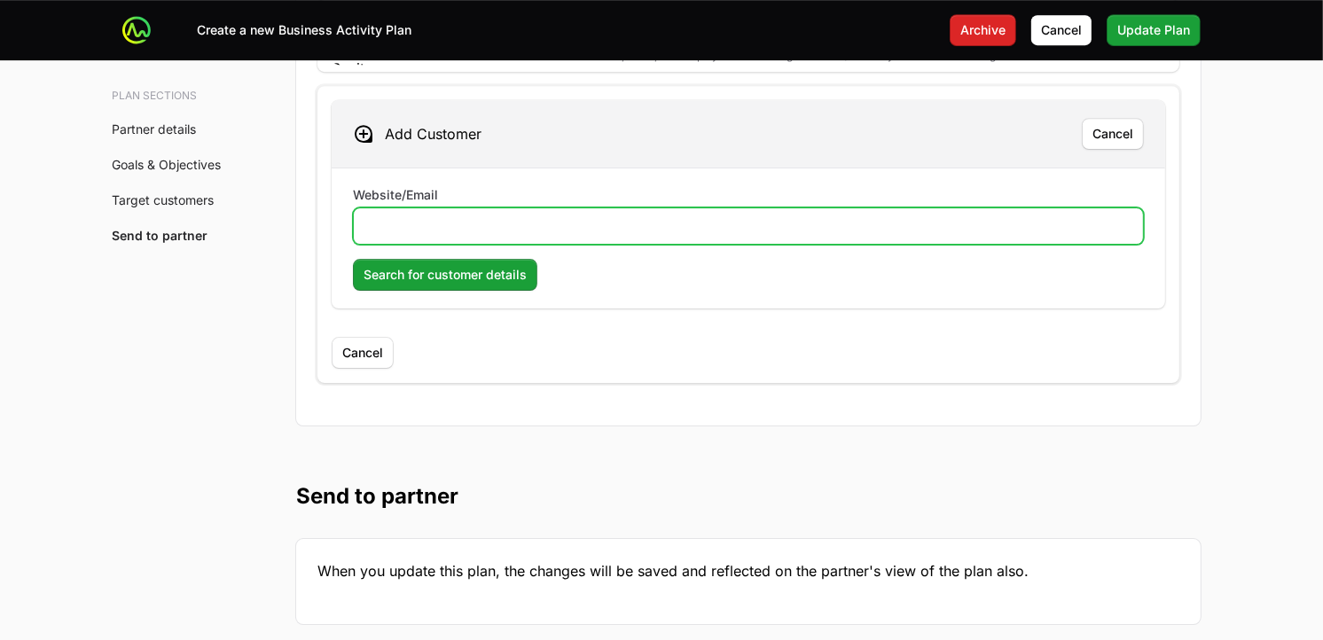
click at [519, 227] on input "Website/Email" at bounding box center [749, 226] width 768 height 21
paste input "[URL][DOMAIN_NAME]"
type input "[URL][DOMAIN_NAME]"
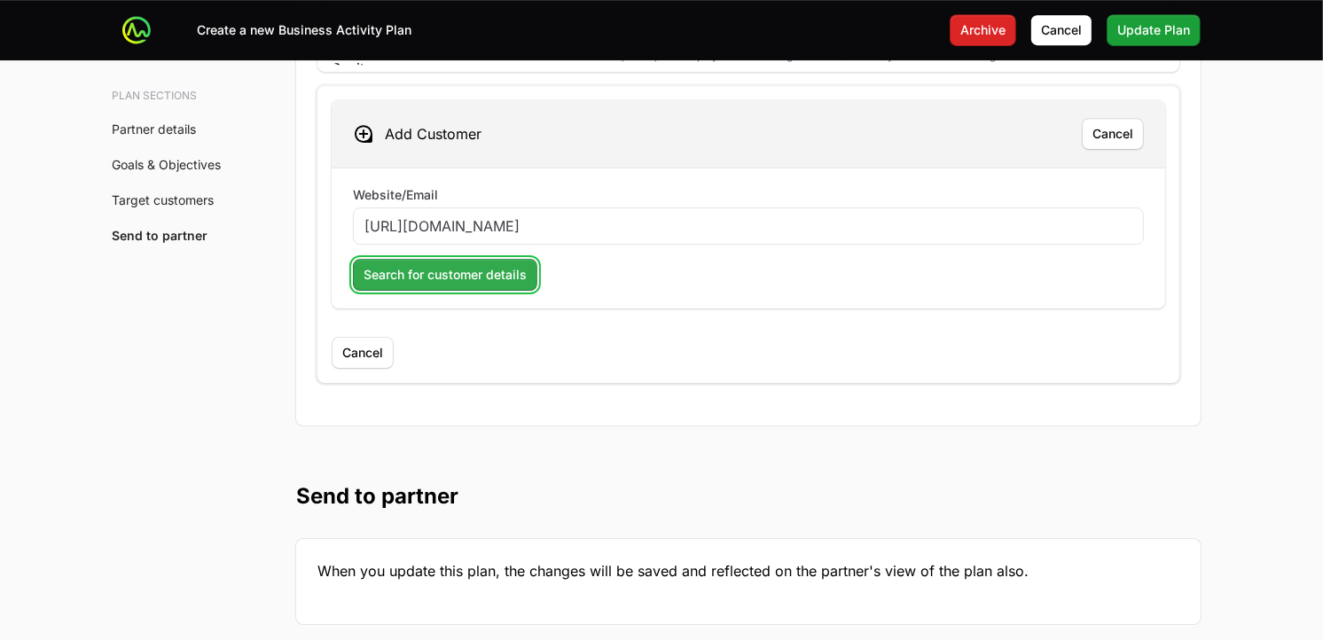
click at [394, 284] on span "Search for customer details" at bounding box center [445, 274] width 163 height 21
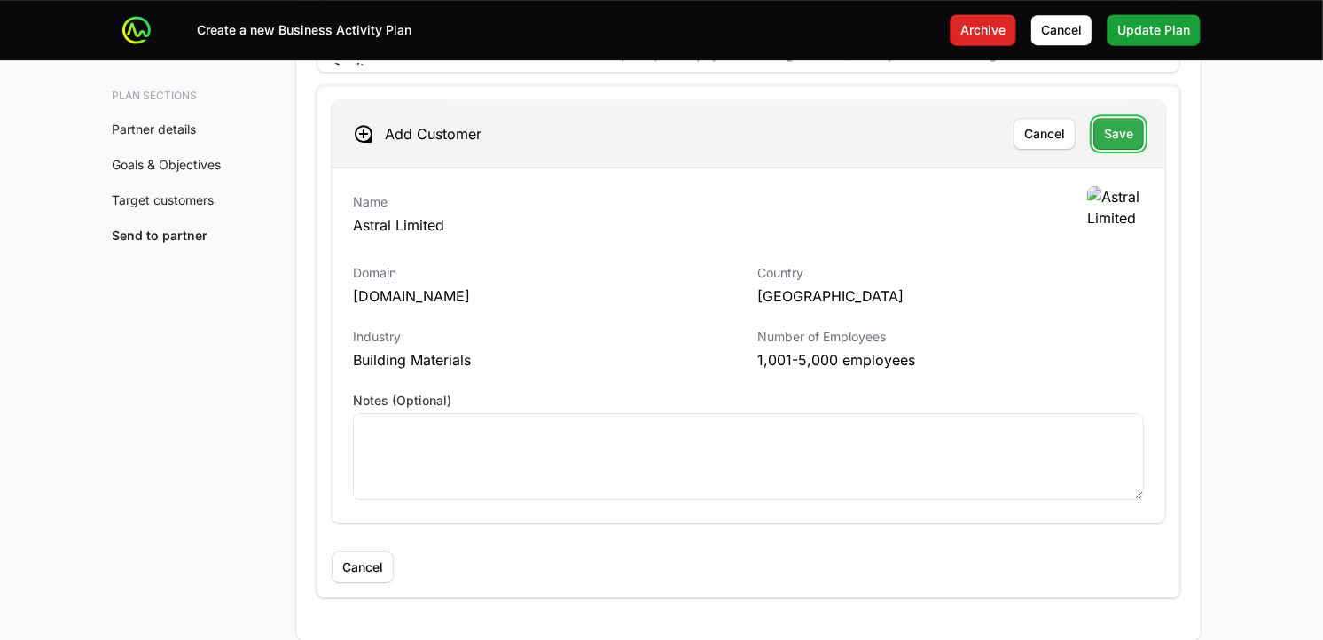
click at [1125, 137] on span "Save" at bounding box center [1118, 133] width 29 height 21
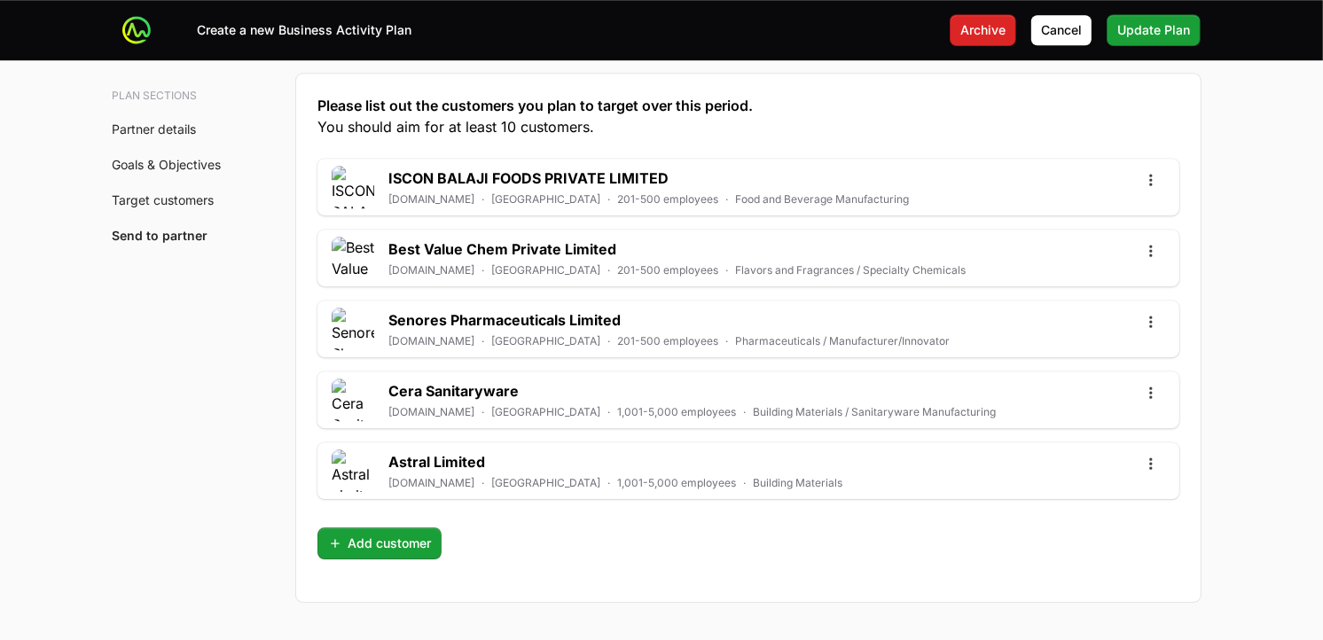
scroll to position [4731, 0]
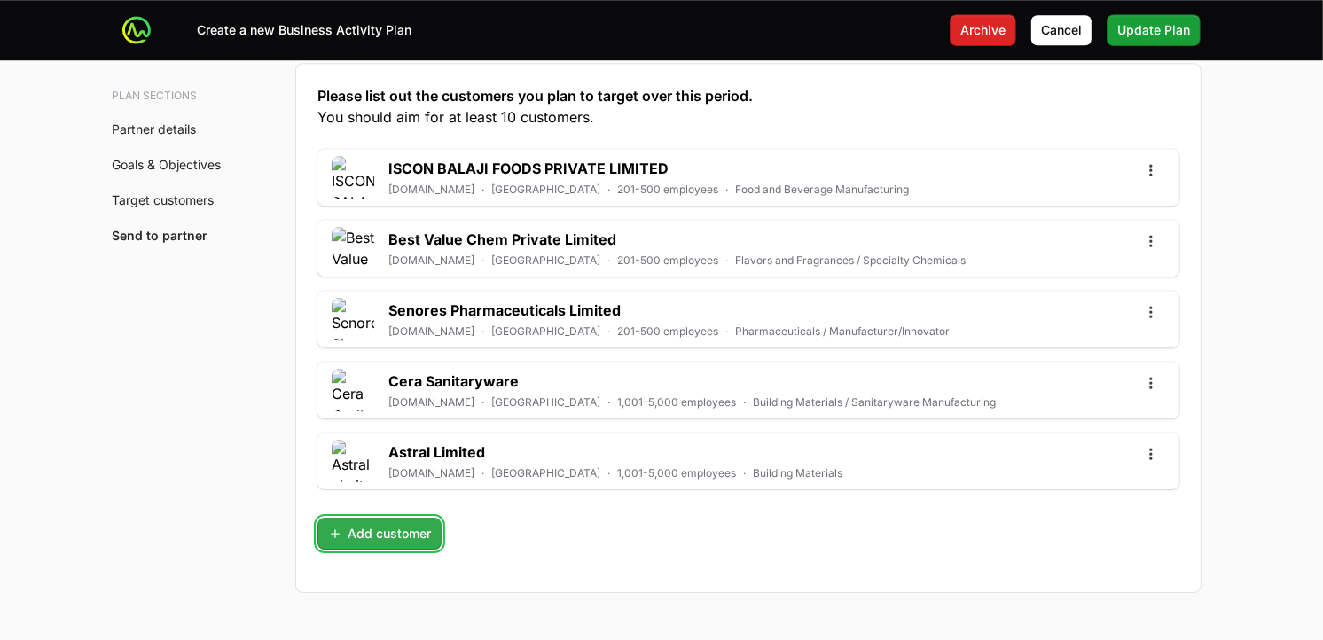
click at [420, 538] on span "Add customer" at bounding box center [379, 533] width 103 height 21
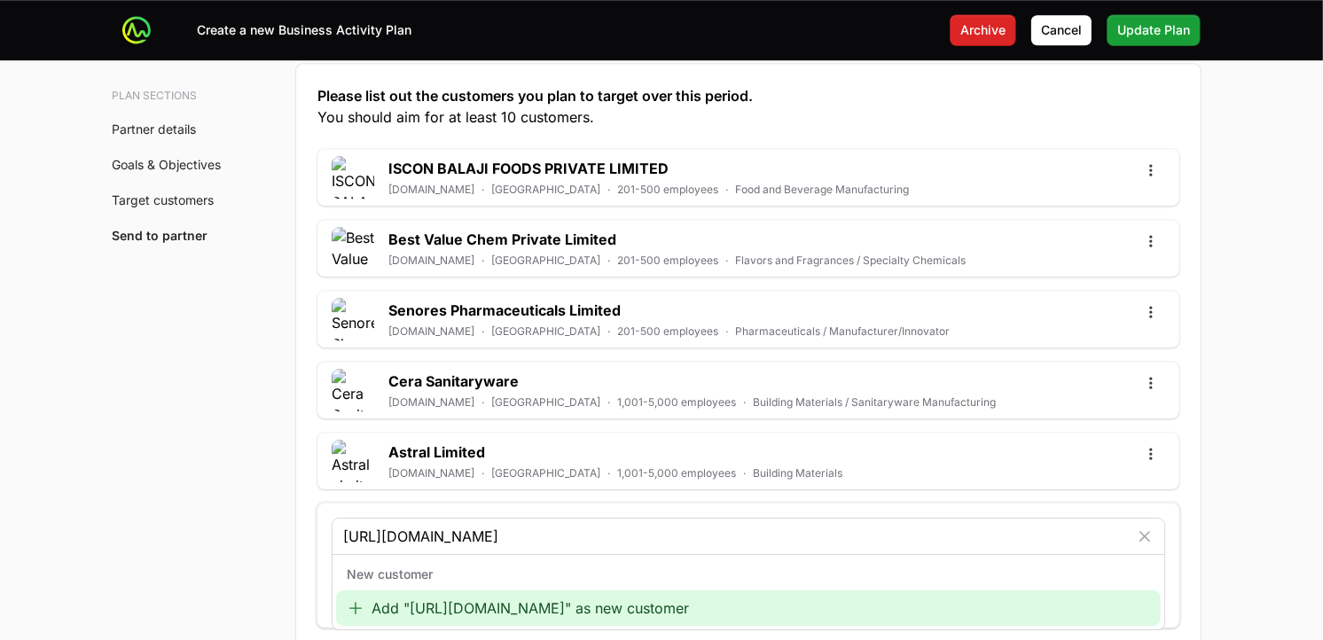
type input "[URL][DOMAIN_NAME]"
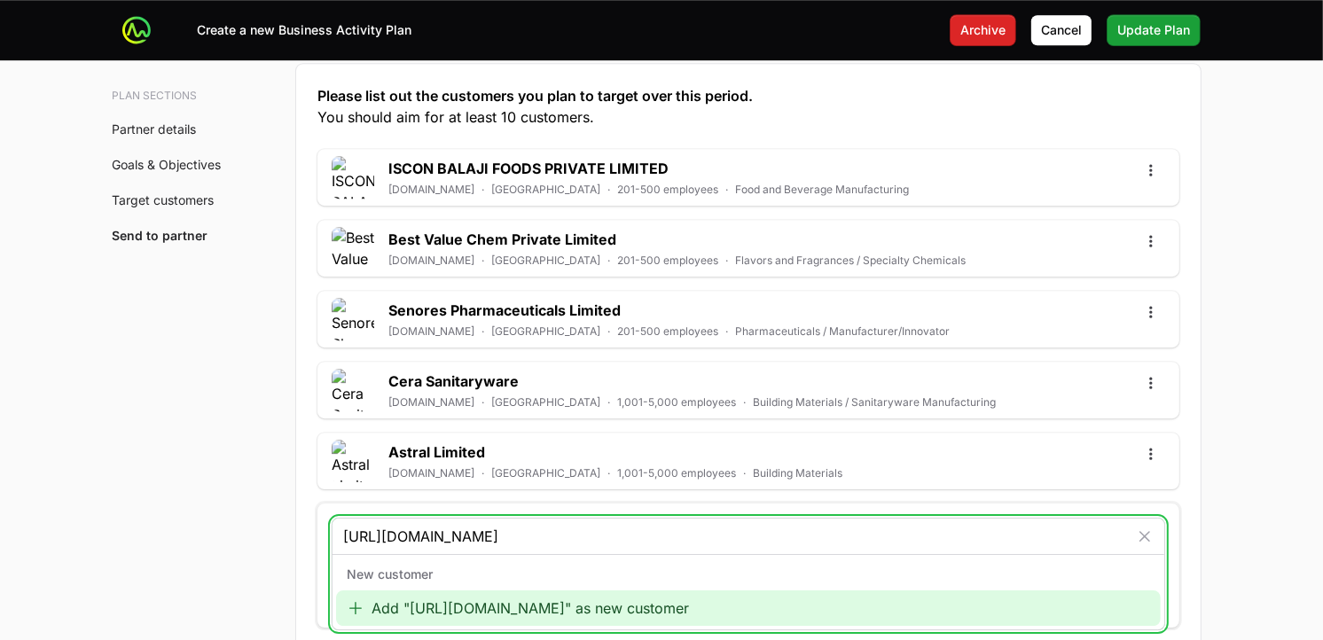
click at [524, 576] on div "Add "[URL][DOMAIN_NAME]" as new customer" at bounding box center [748, 608] width 825 height 35
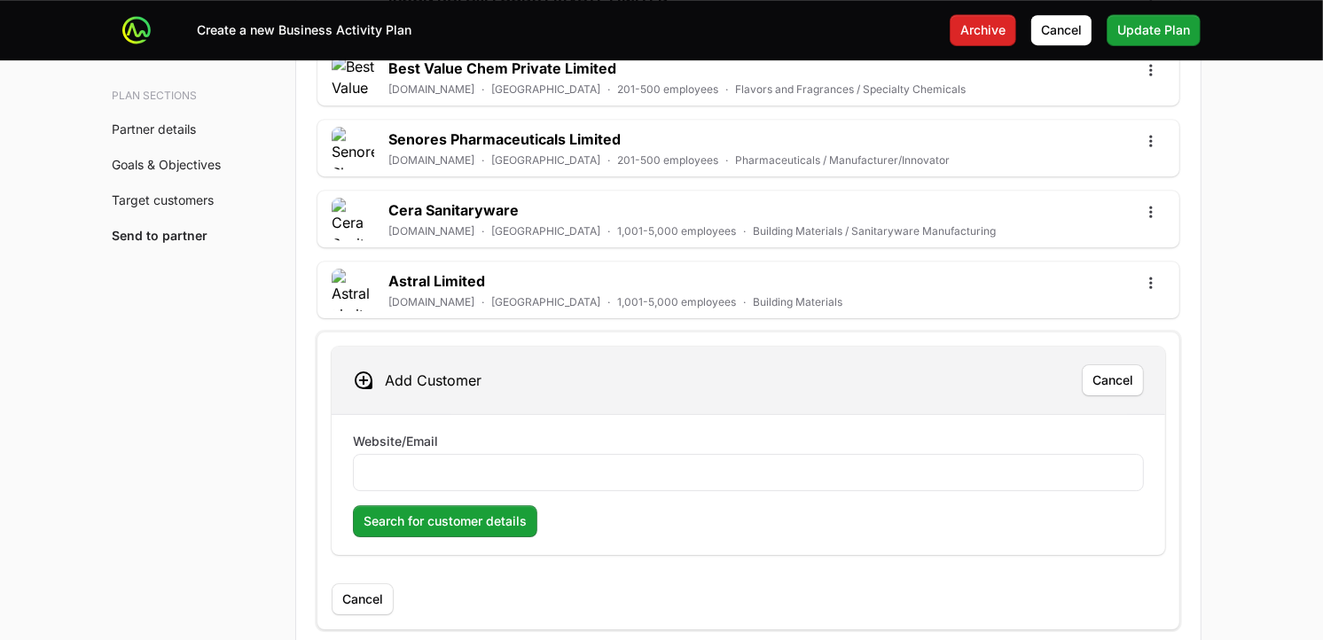
scroll to position [4912, 0]
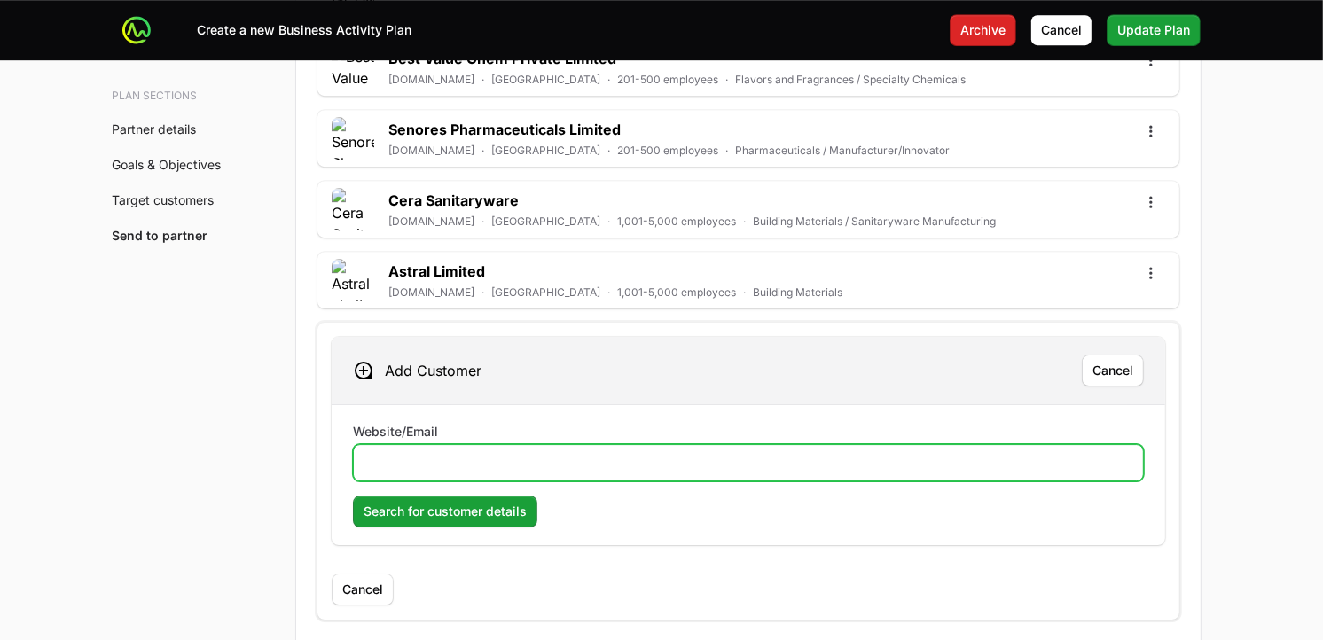
click at [614, 472] on input "Website/Email" at bounding box center [749, 462] width 768 height 21
paste input "[URL][DOMAIN_NAME]"
type input "[URL][DOMAIN_NAME]"
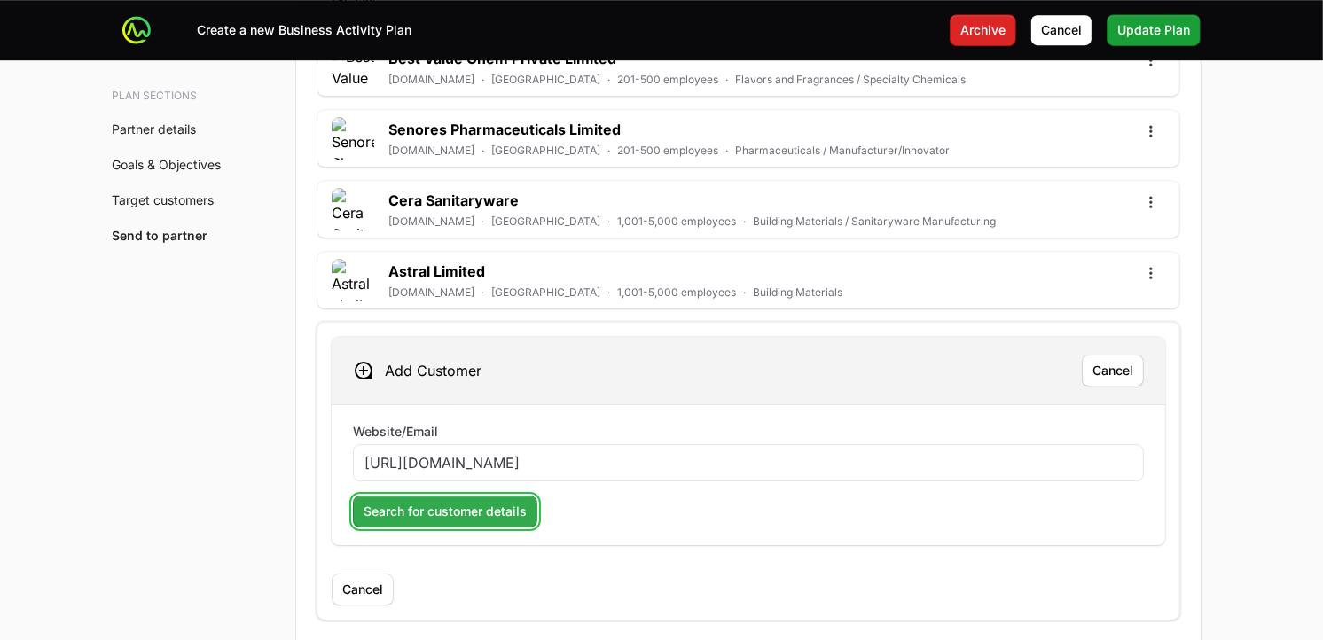
click at [405, 513] on span "Search for customer details" at bounding box center [445, 511] width 163 height 21
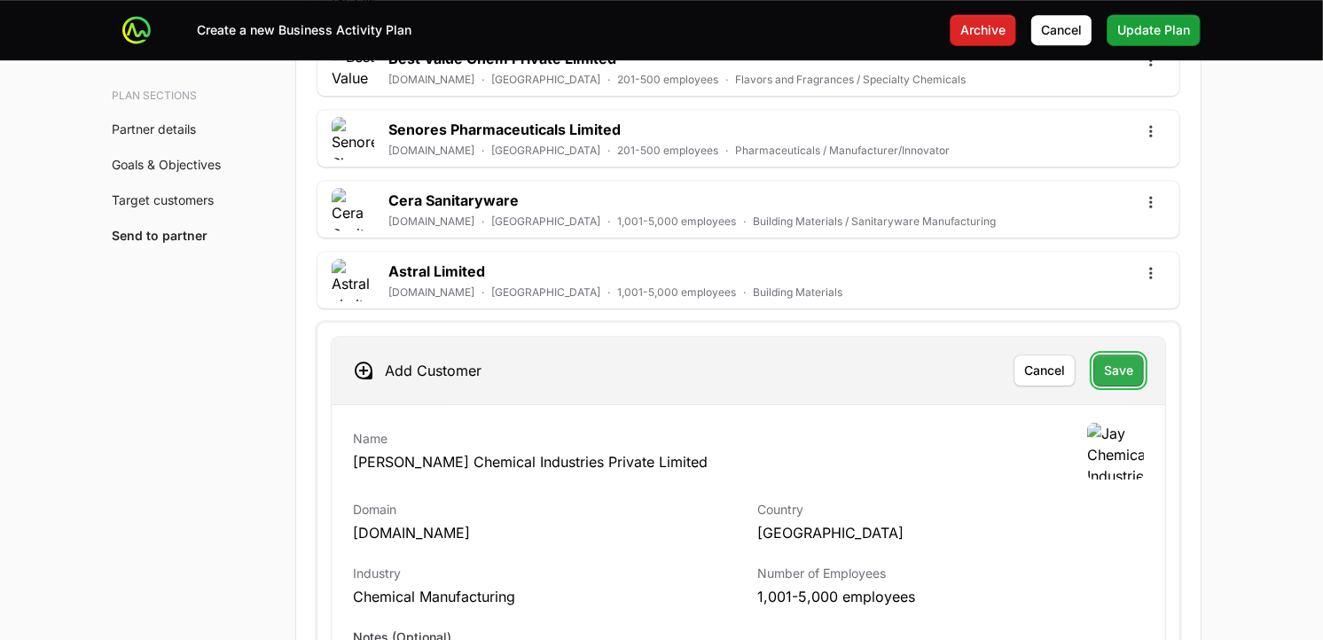
click at [1118, 370] on span "Save" at bounding box center [1118, 370] width 29 height 21
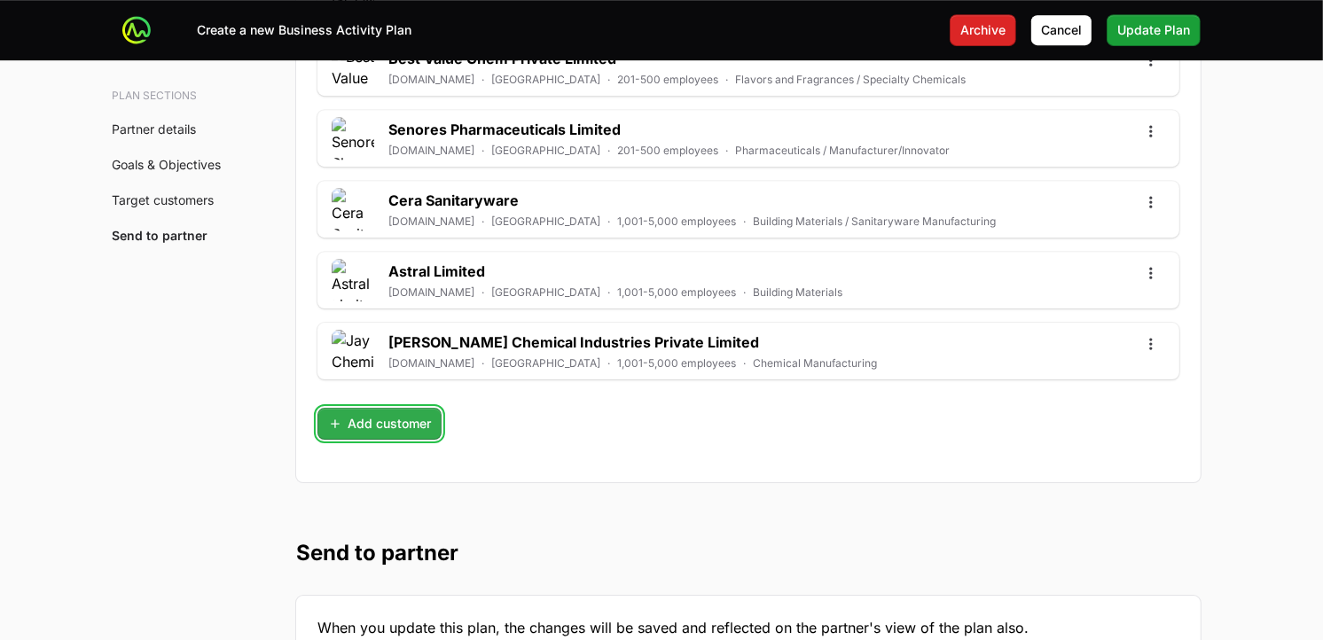
click at [402, 439] on button "Add customer" at bounding box center [380, 424] width 124 height 32
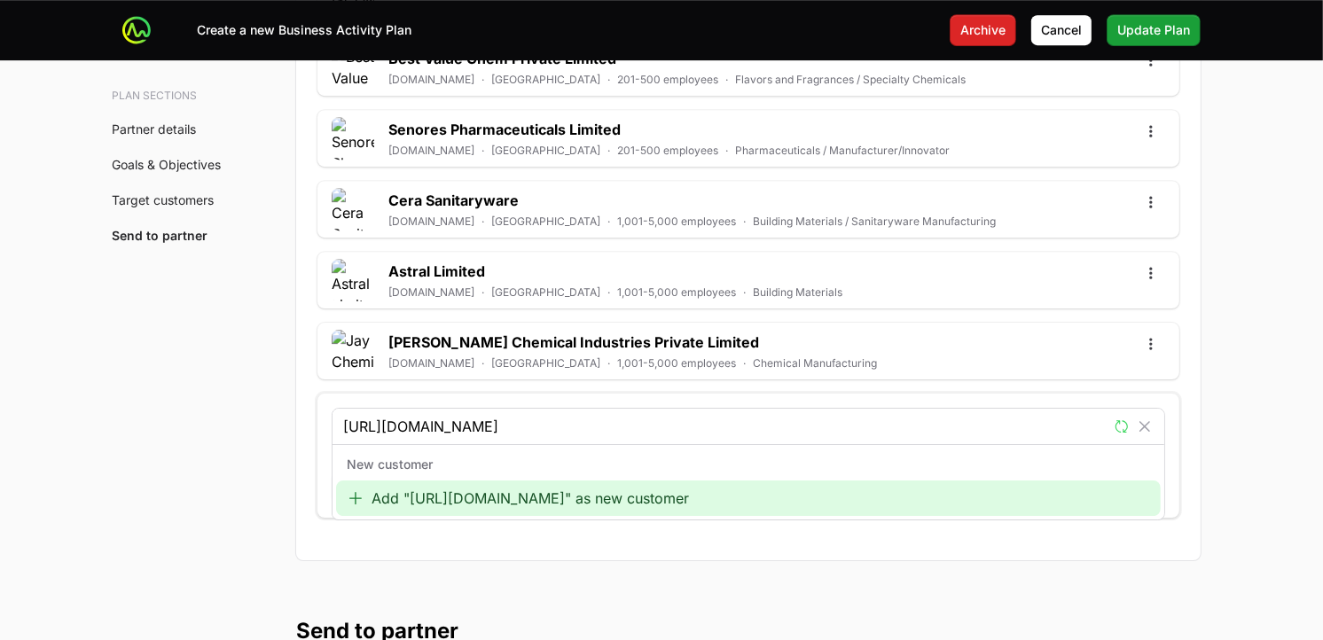
type input "[URL][DOMAIN_NAME]"
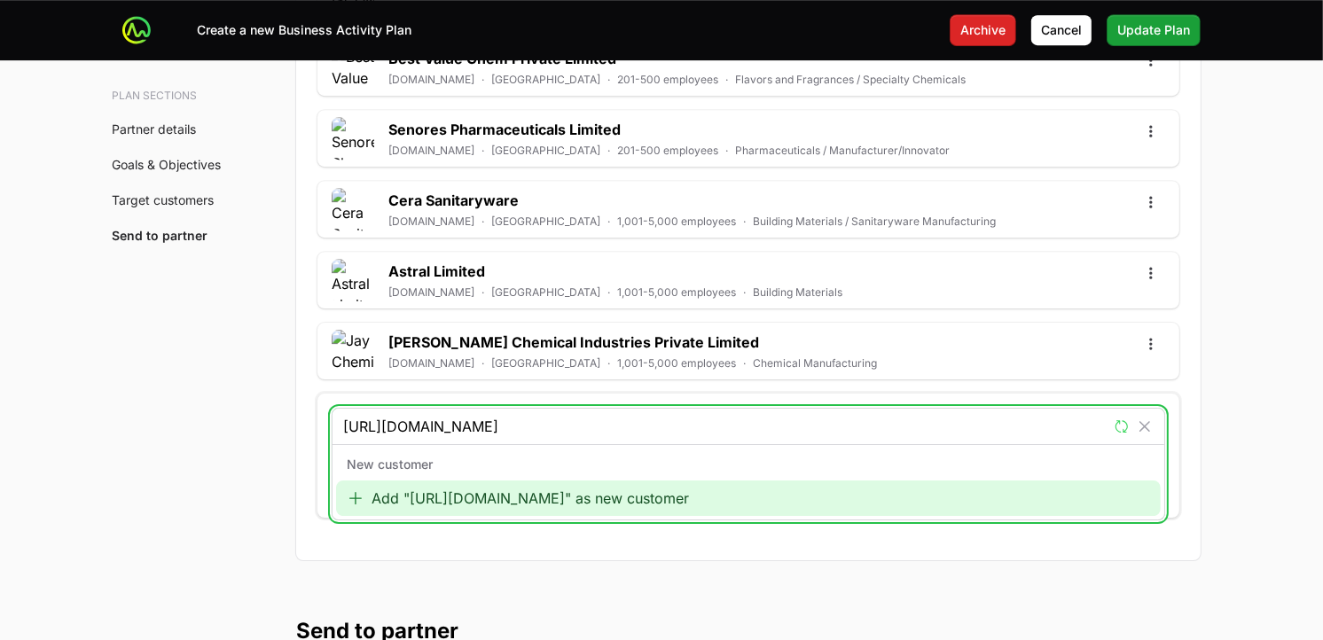
click at [490, 503] on div "Add "[URL][DOMAIN_NAME]" as new customer" at bounding box center [748, 498] width 825 height 35
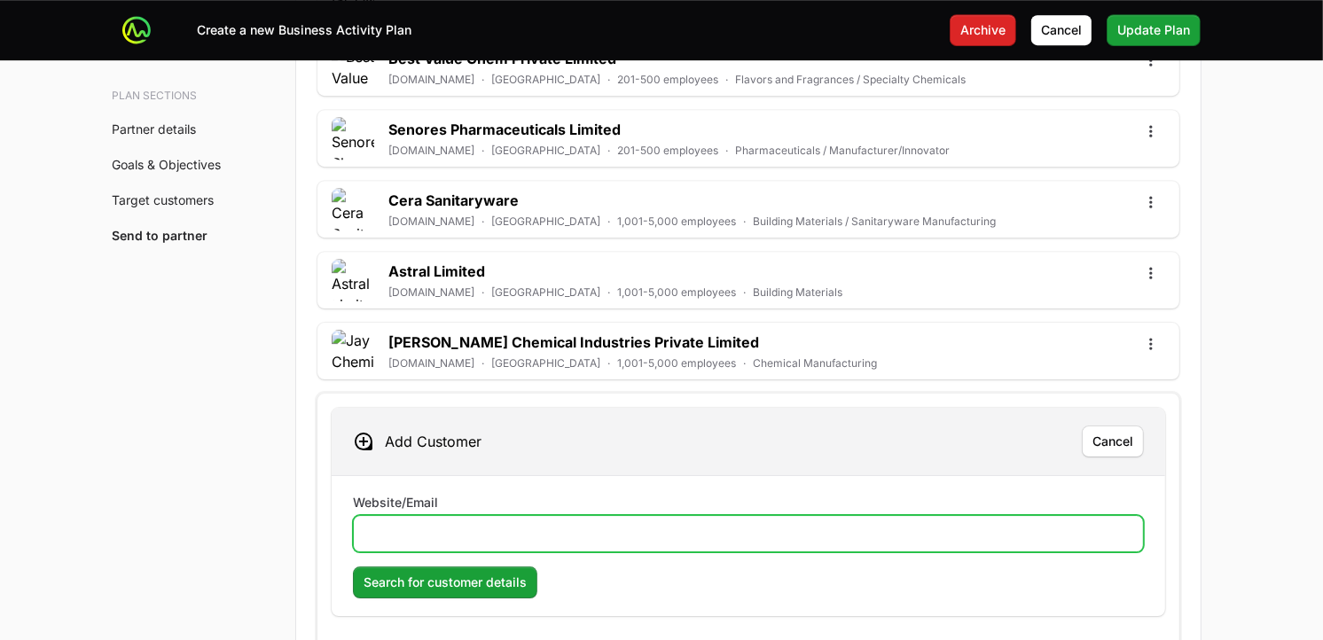
click at [465, 535] on input "Website/Email" at bounding box center [749, 533] width 768 height 21
paste input "[URL][DOMAIN_NAME]"
type input "[URL][DOMAIN_NAME]"
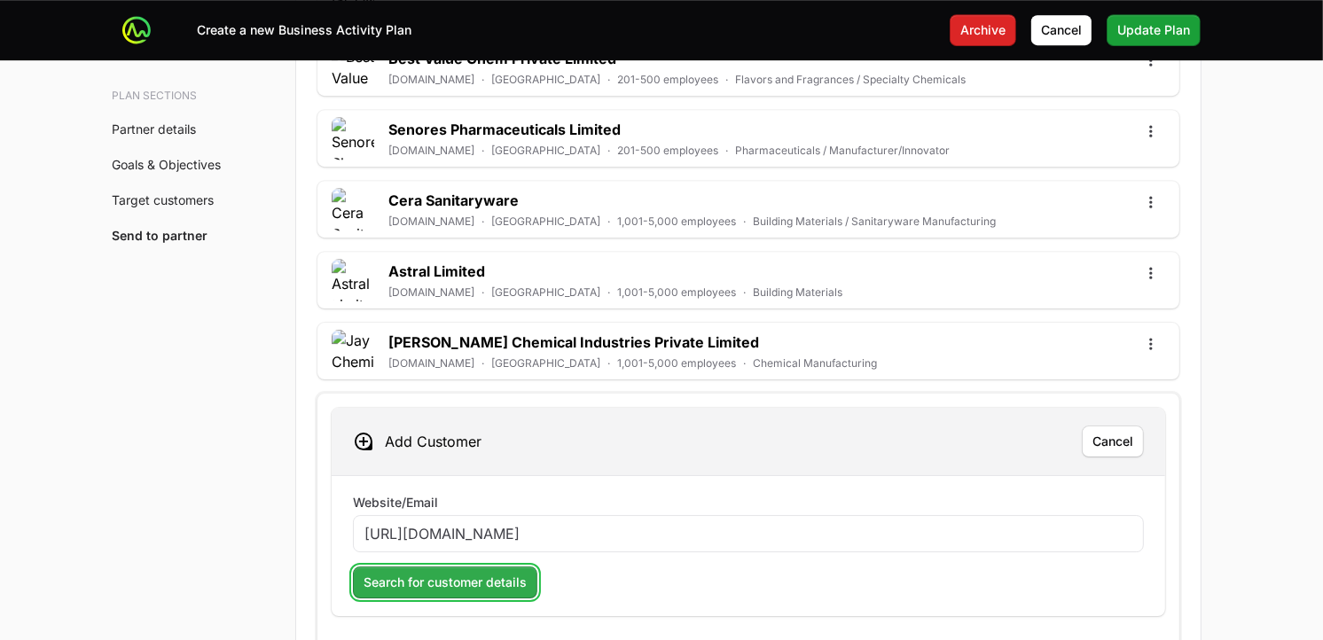
click at [456, 573] on button "Search for customer details" at bounding box center [445, 583] width 184 height 32
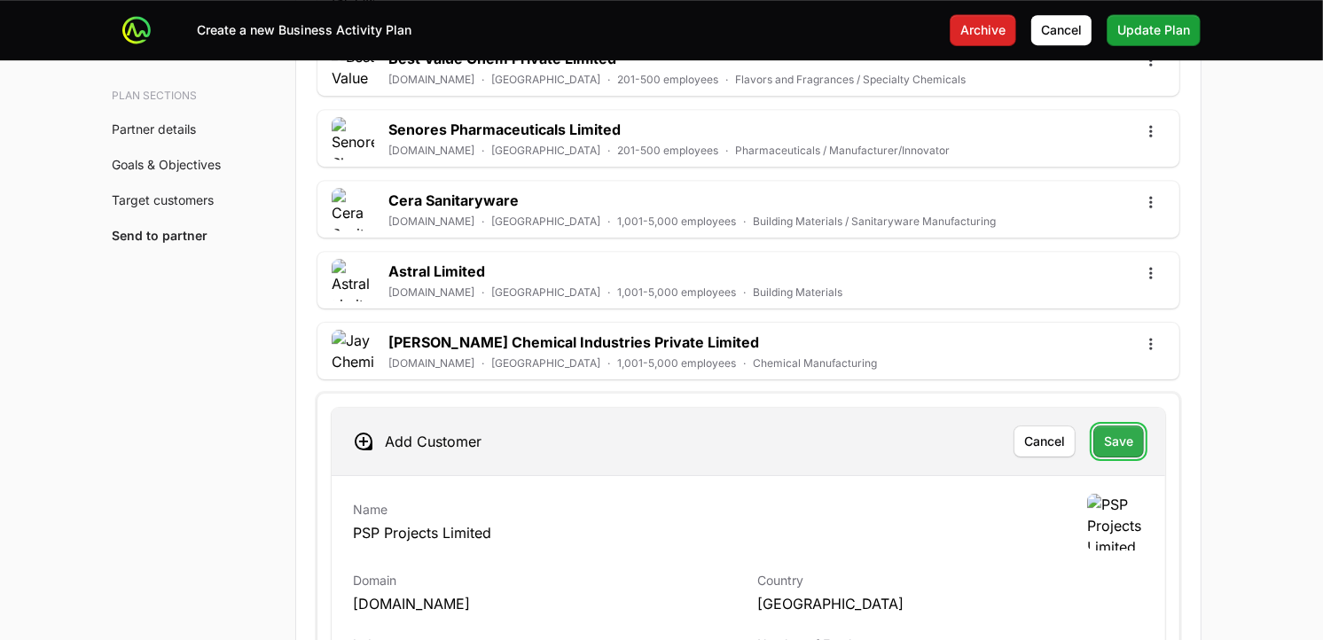
click at [1100, 440] on button "Save" at bounding box center [1119, 442] width 51 height 32
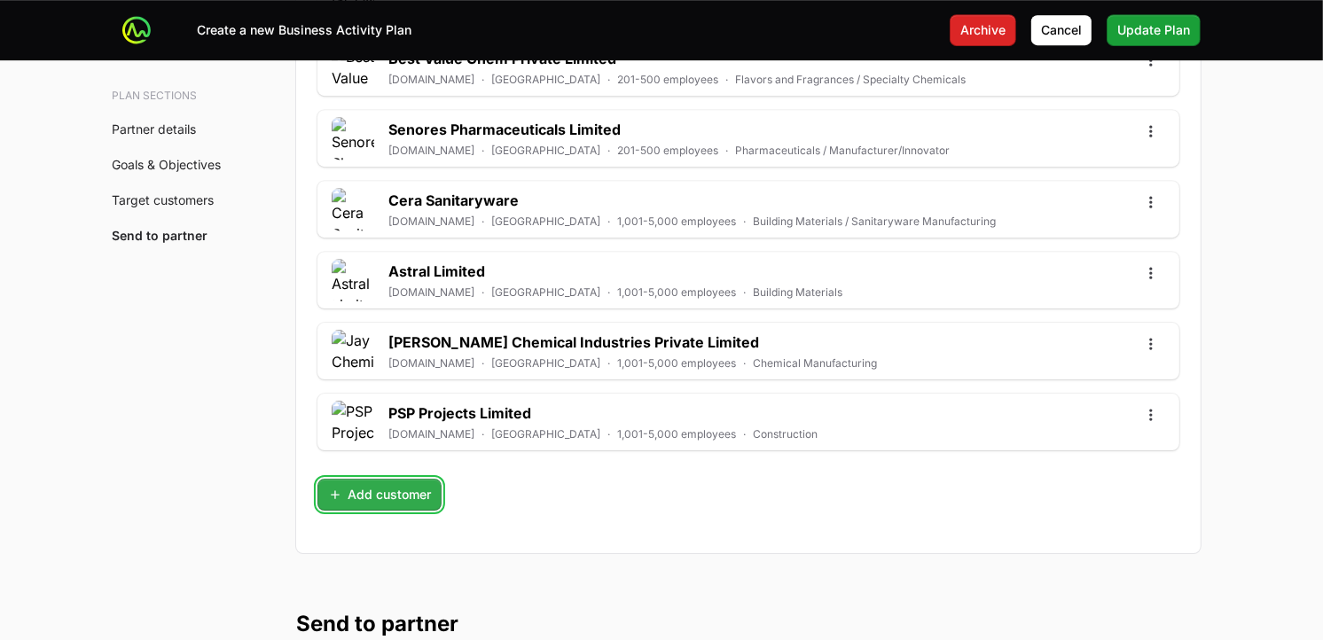
click at [394, 498] on span "Add customer" at bounding box center [379, 494] width 103 height 21
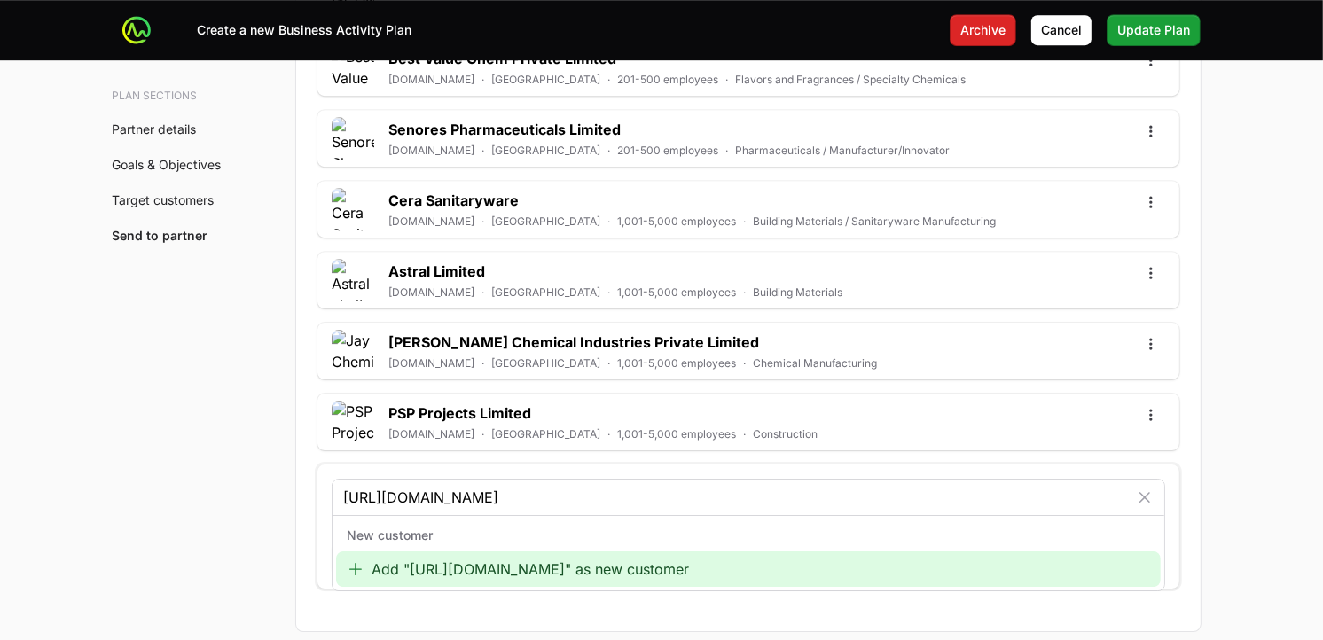
type input "[URL][DOMAIN_NAME]"
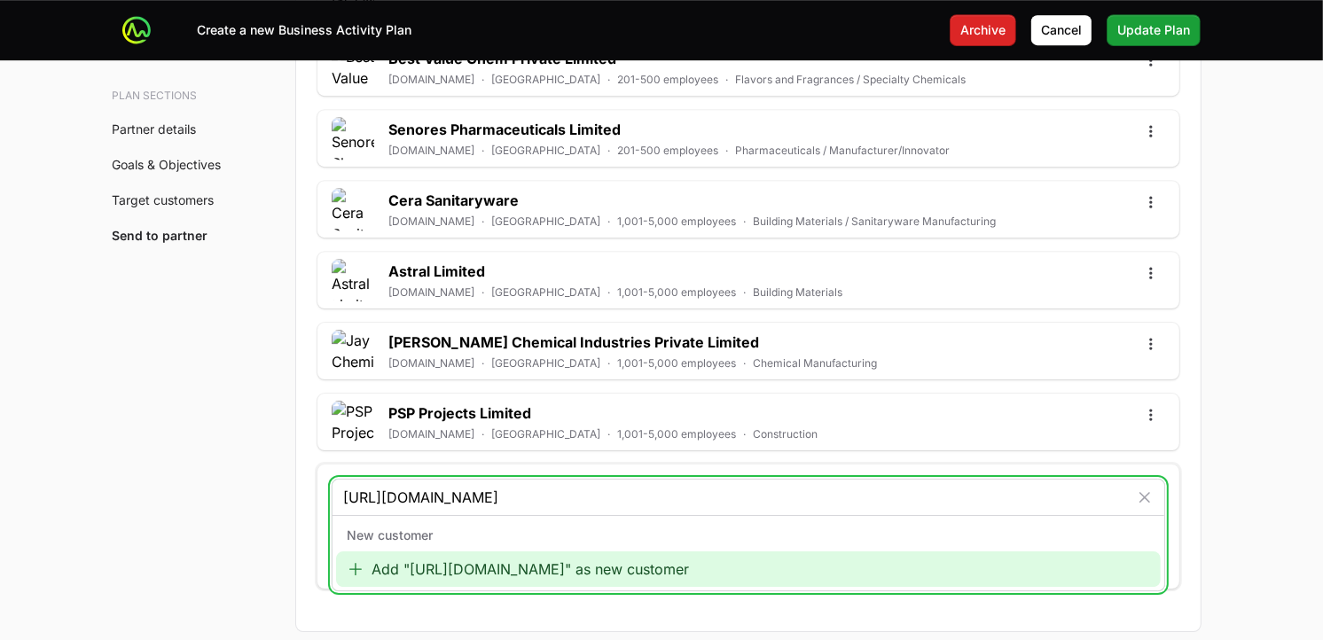
click at [427, 574] on div "Add "[URL][DOMAIN_NAME]" as new customer" at bounding box center [748, 569] width 825 height 35
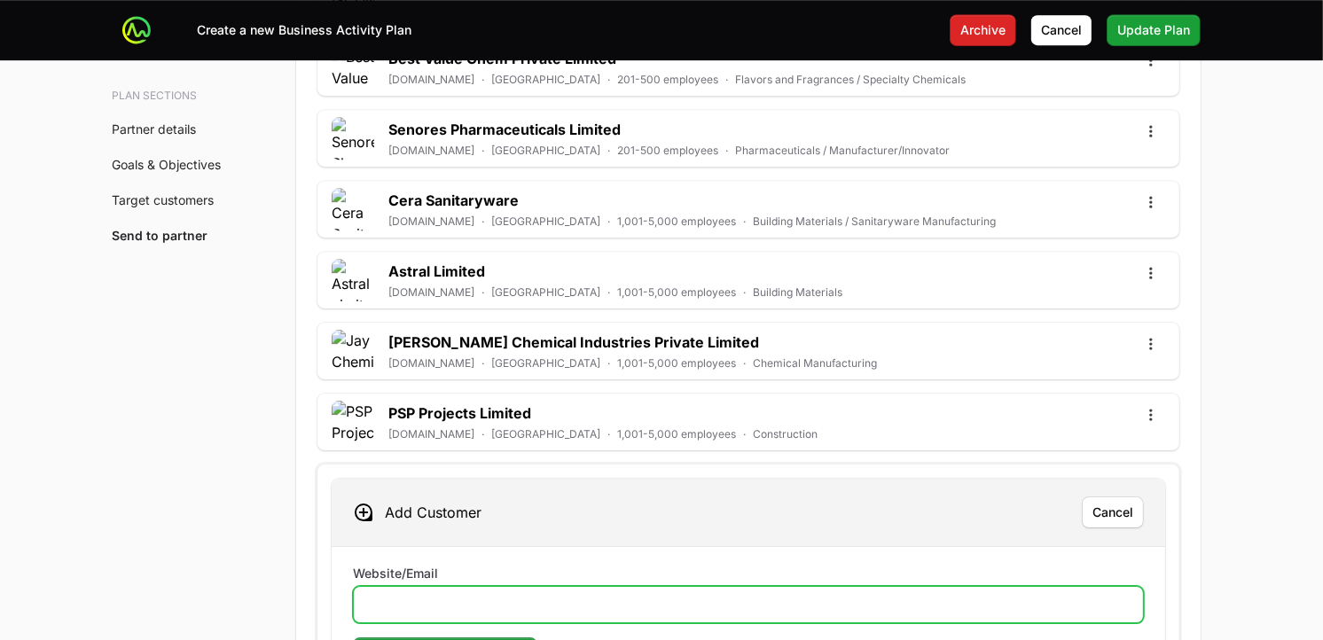
click at [437, 576] on input "Website/Email" at bounding box center [749, 604] width 768 height 21
paste input "[URL][DOMAIN_NAME]"
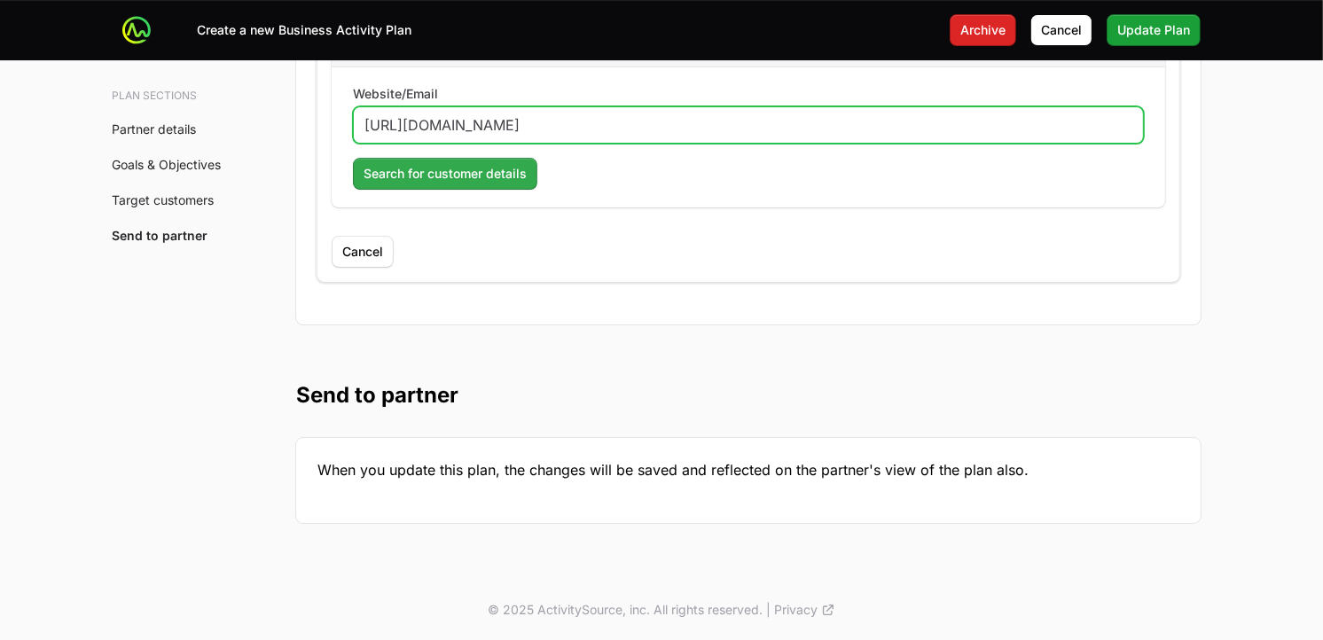
type input "[URL][DOMAIN_NAME]"
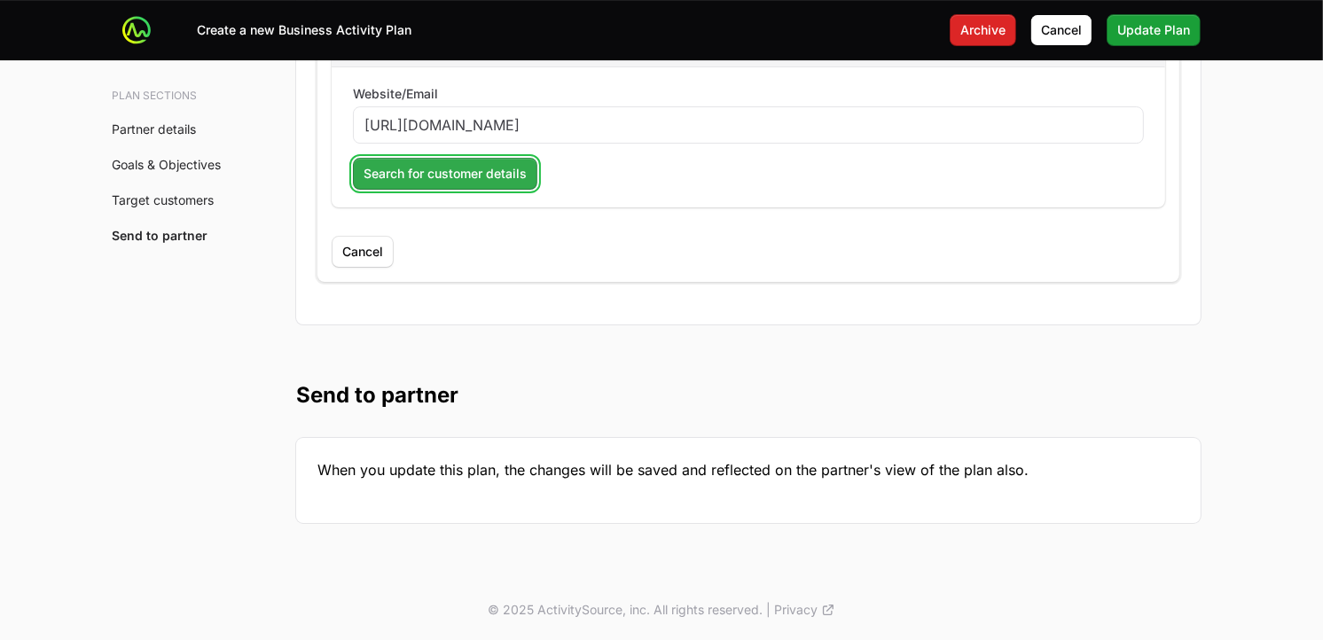
click at [459, 184] on button "Search for customer details" at bounding box center [445, 174] width 184 height 32
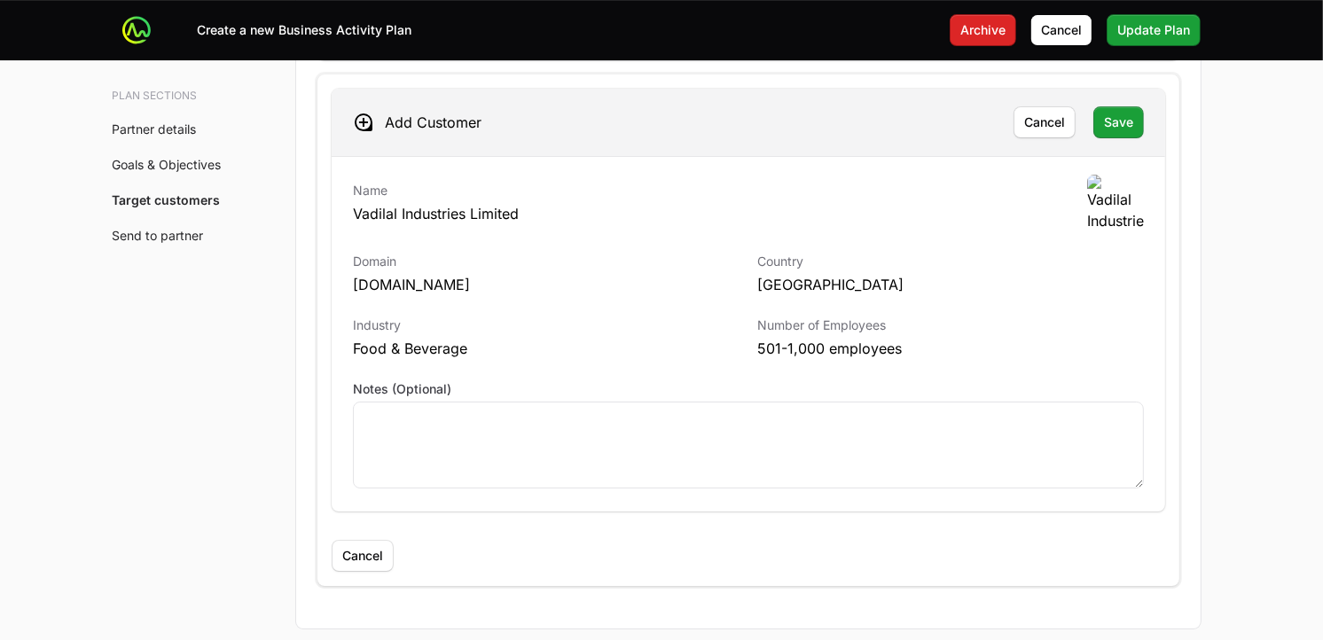
scroll to position [5282, 0]
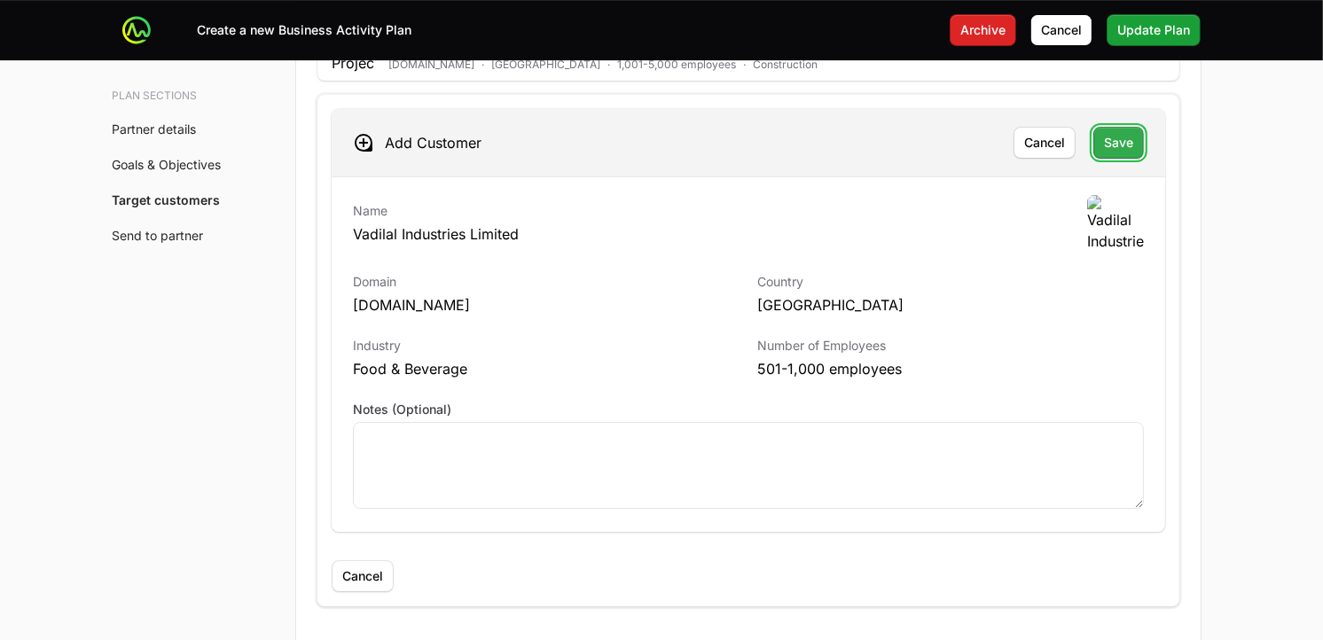
click at [1107, 145] on span "Save" at bounding box center [1118, 142] width 29 height 21
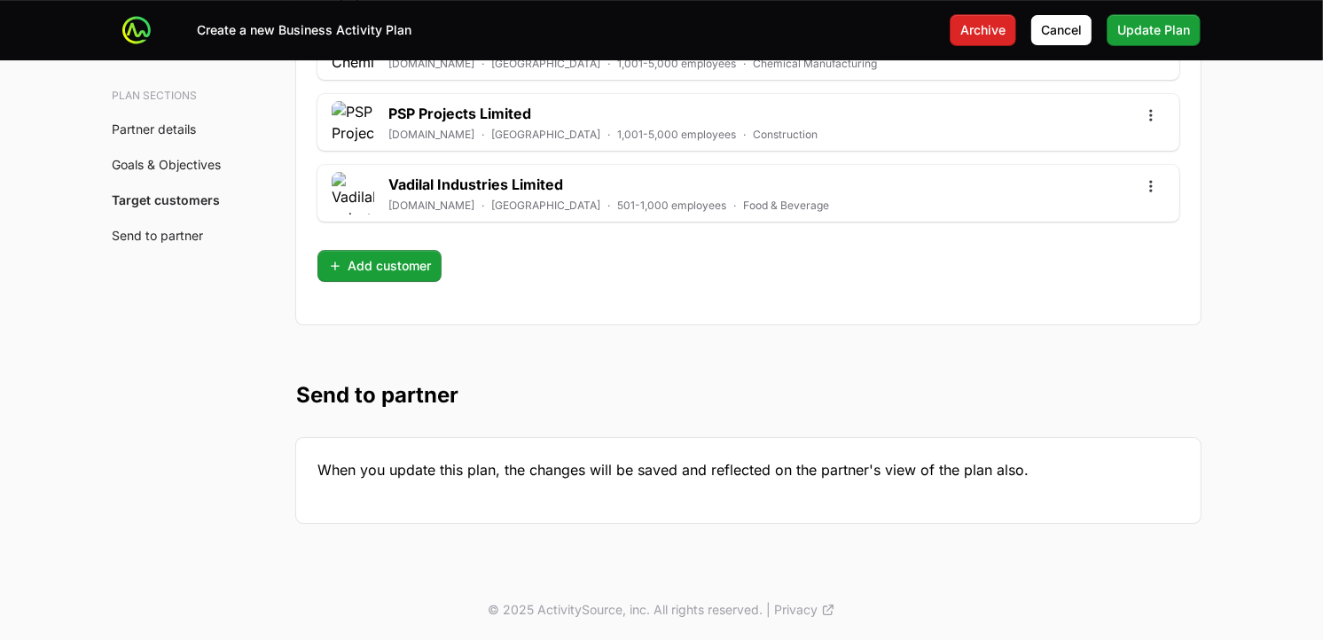
scroll to position [5215, 0]
click at [405, 266] on span "Add customer" at bounding box center [379, 265] width 103 height 21
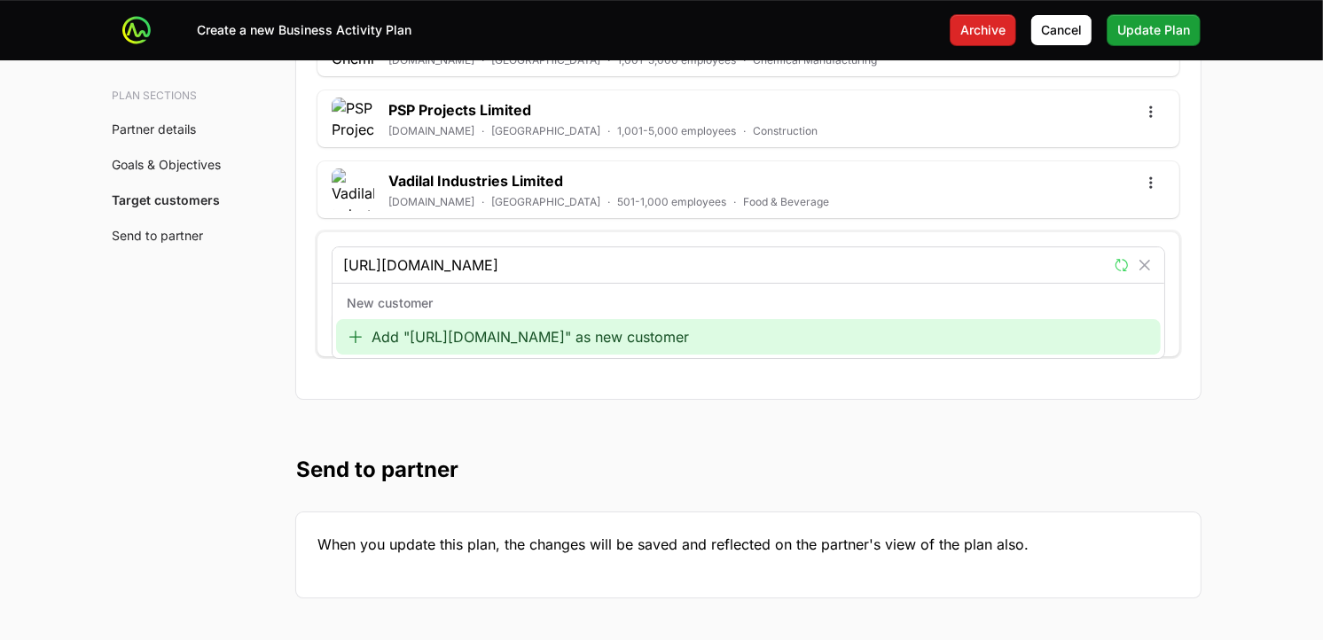
type input "[URL][DOMAIN_NAME]"
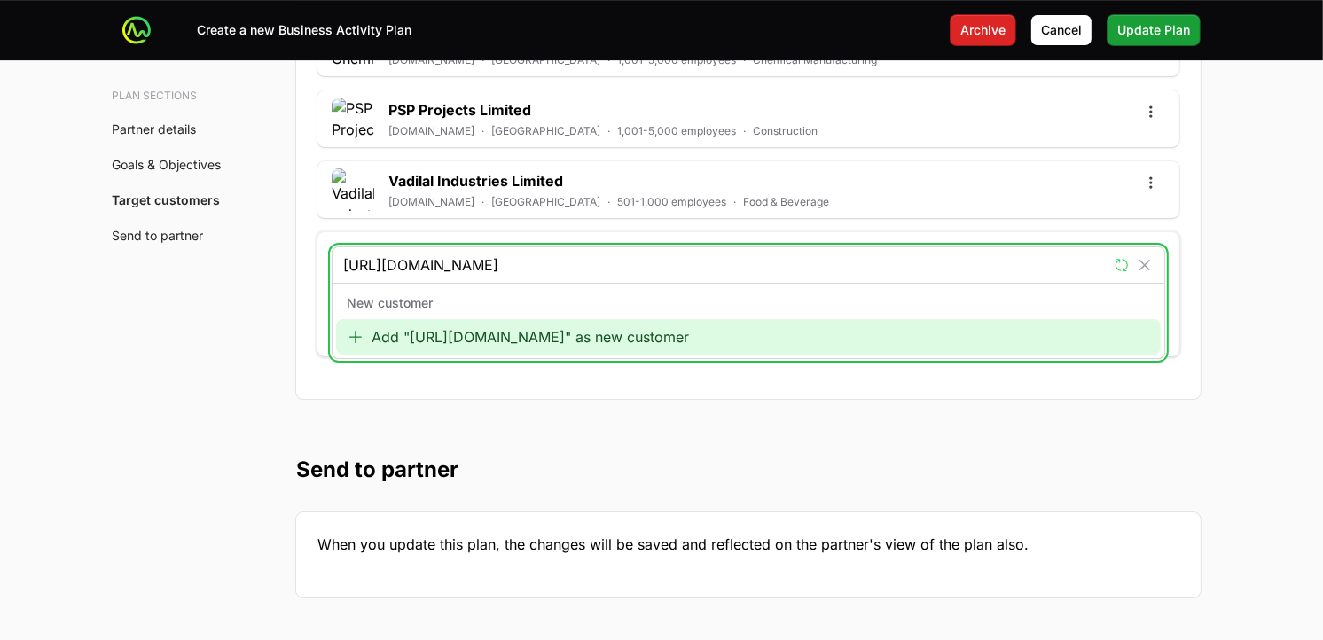
click at [566, 346] on div "Add "[URL][DOMAIN_NAME]" as new customer" at bounding box center [748, 336] width 825 height 35
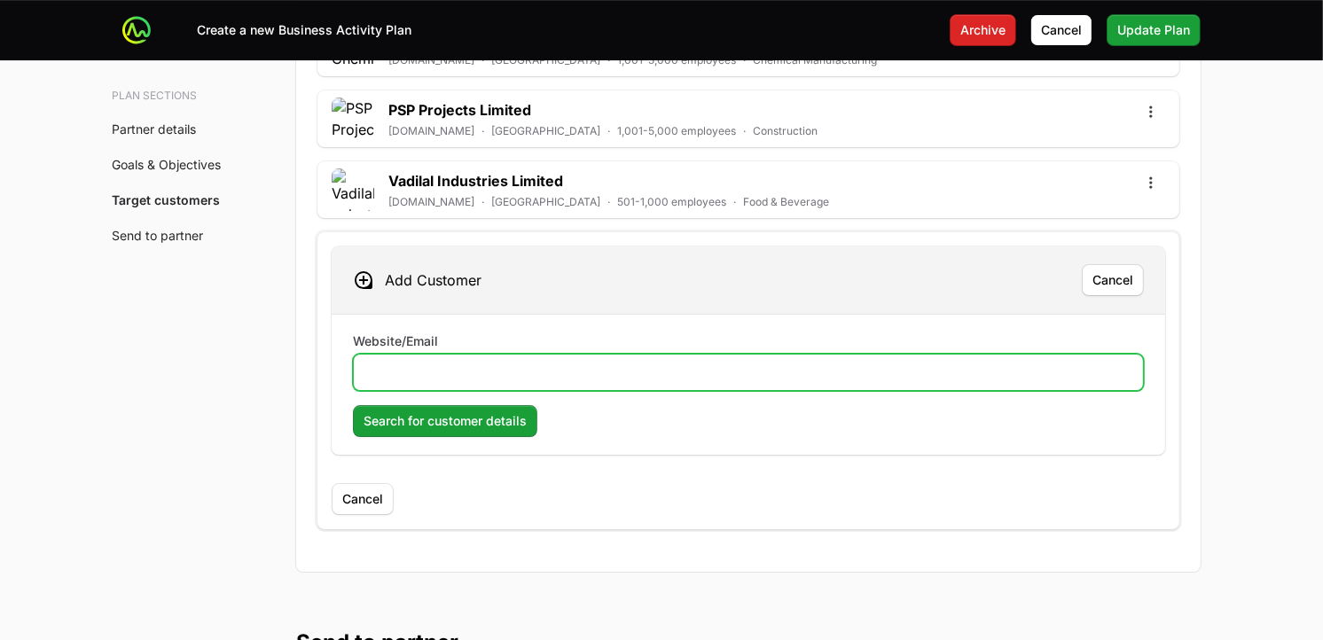
click at [480, 366] on input "Website/Email" at bounding box center [749, 372] width 768 height 21
paste input "[URL][DOMAIN_NAME]"
type input "[URL][DOMAIN_NAME]"
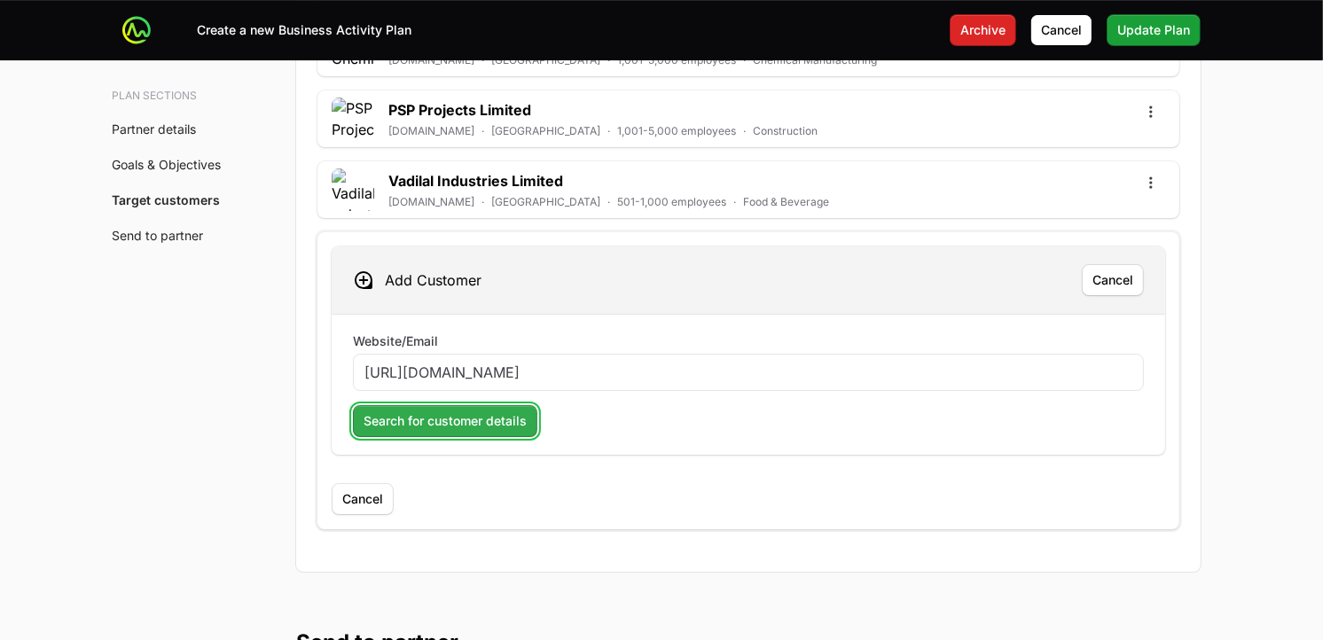
click at [489, 437] on button "Search for customer details" at bounding box center [445, 421] width 184 height 32
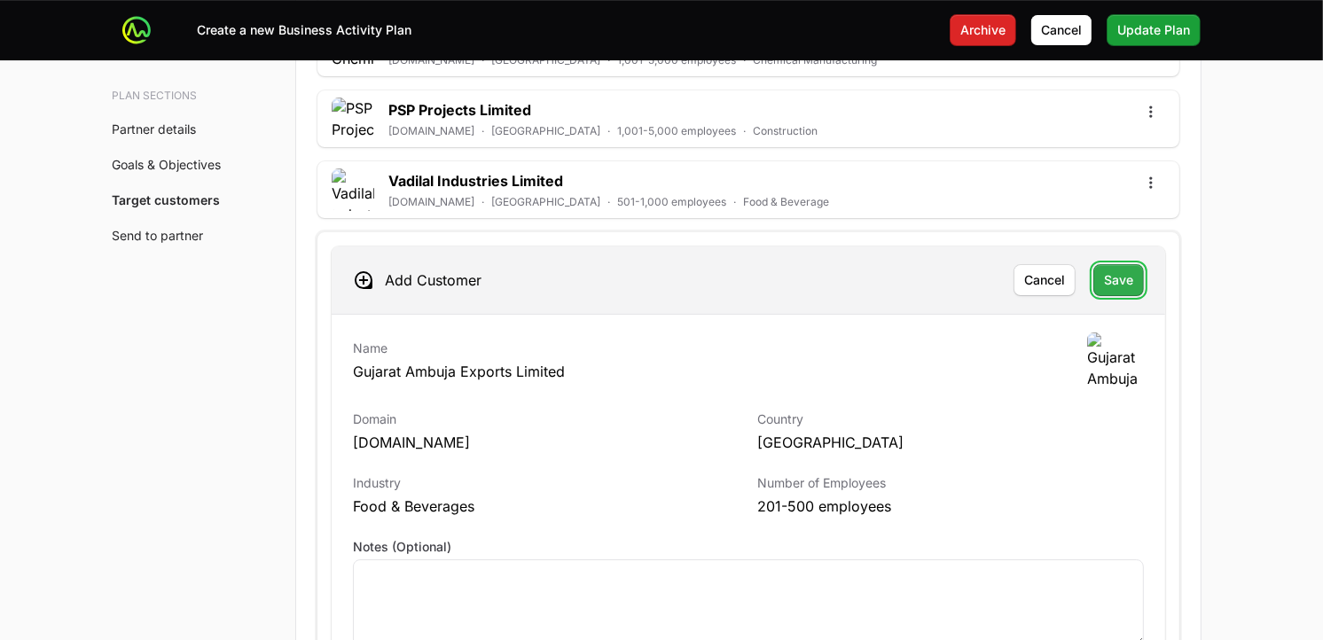
click at [1120, 281] on span "Save" at bounding box center [1118, 280] width 29 height 21
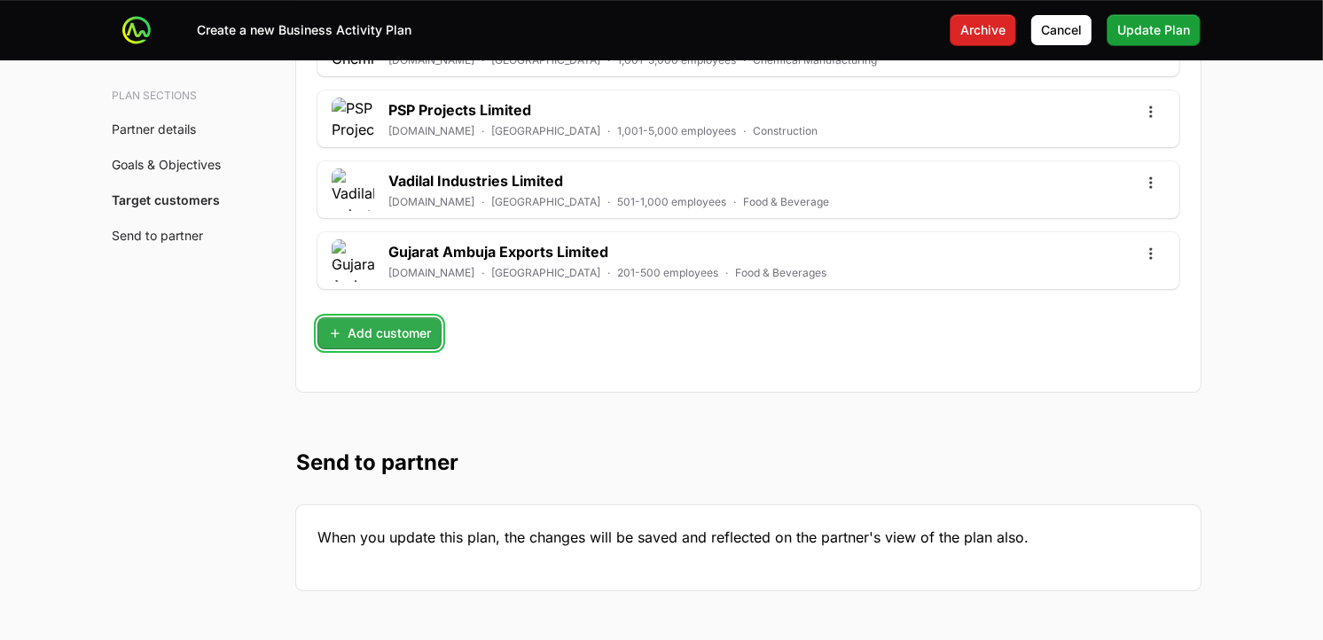
click at [399, 332] on span "Add customer" at bounding box center [379, 333] width 103 height 21
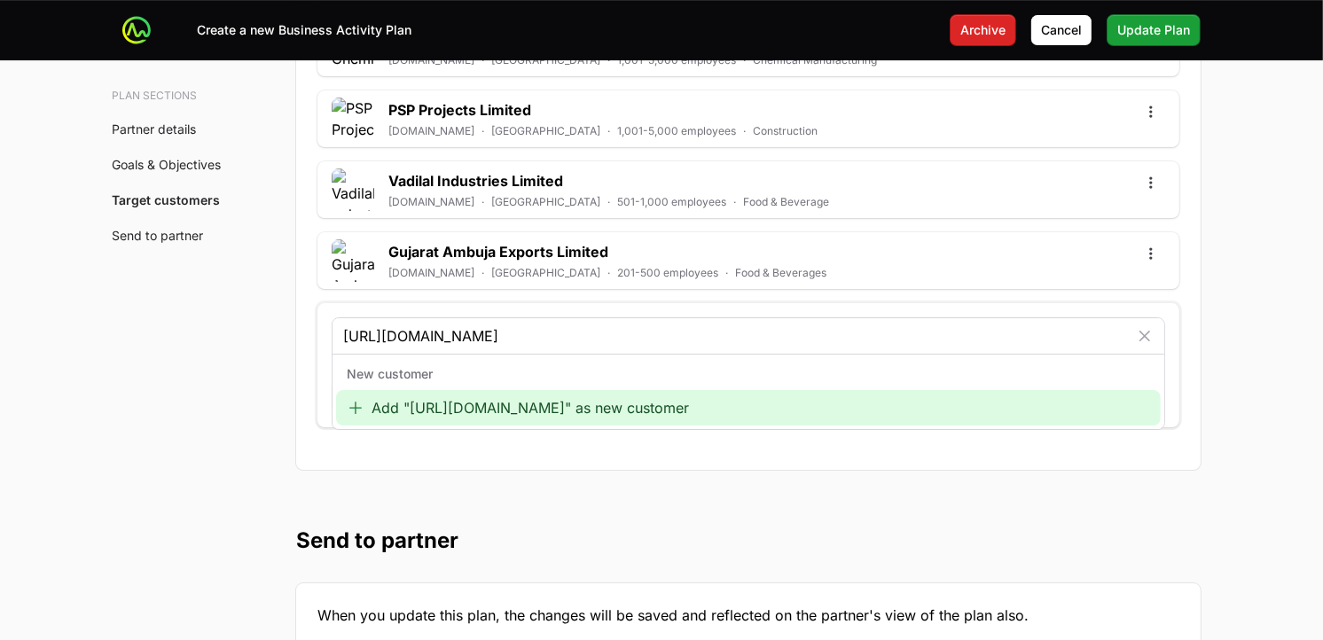
type input "[URL][DOMAIN_NAME]"
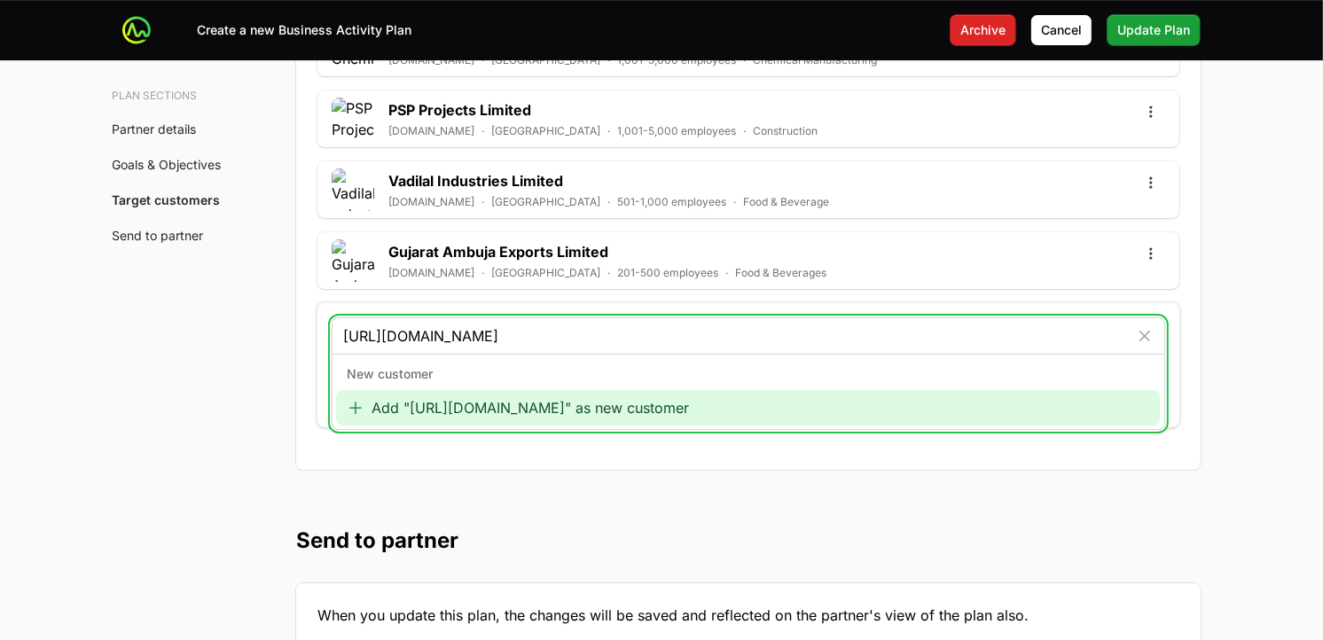
click at [455, 412] on div "Add "[URL][DOMAIN_NAME]" as new customer" at bounding box center [748, 407] width 825 height 35
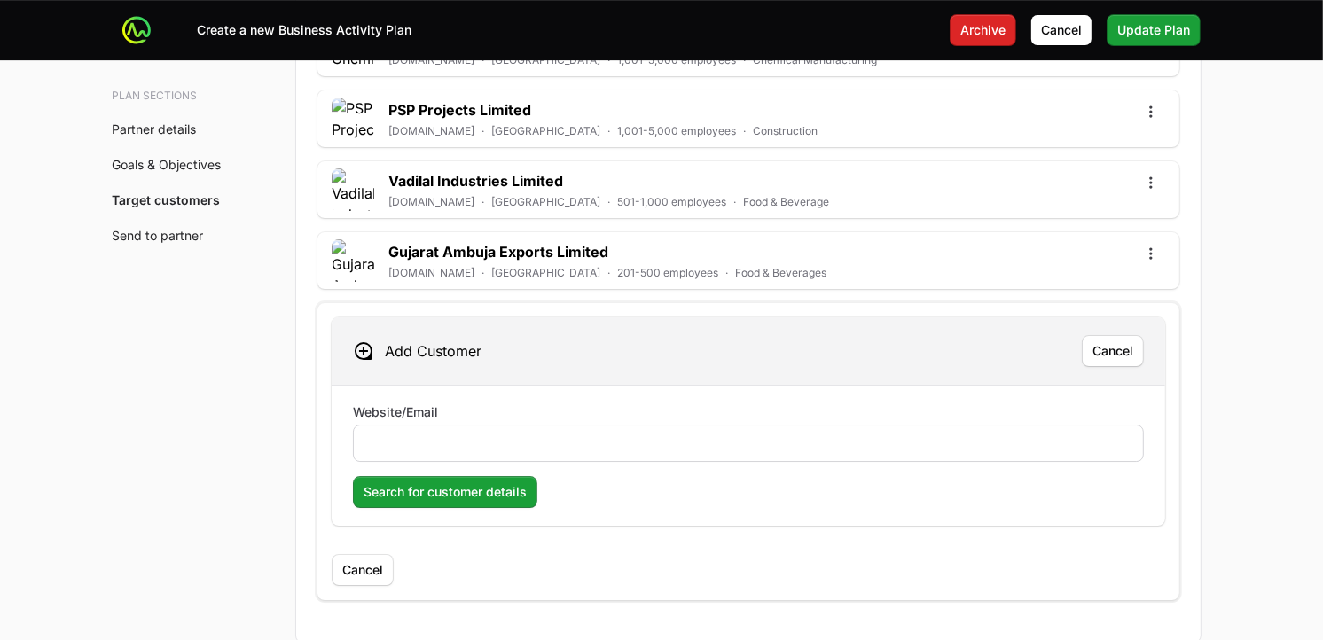
click at [480, 435] on div at bounding box center [748, 443] width 791 height 37
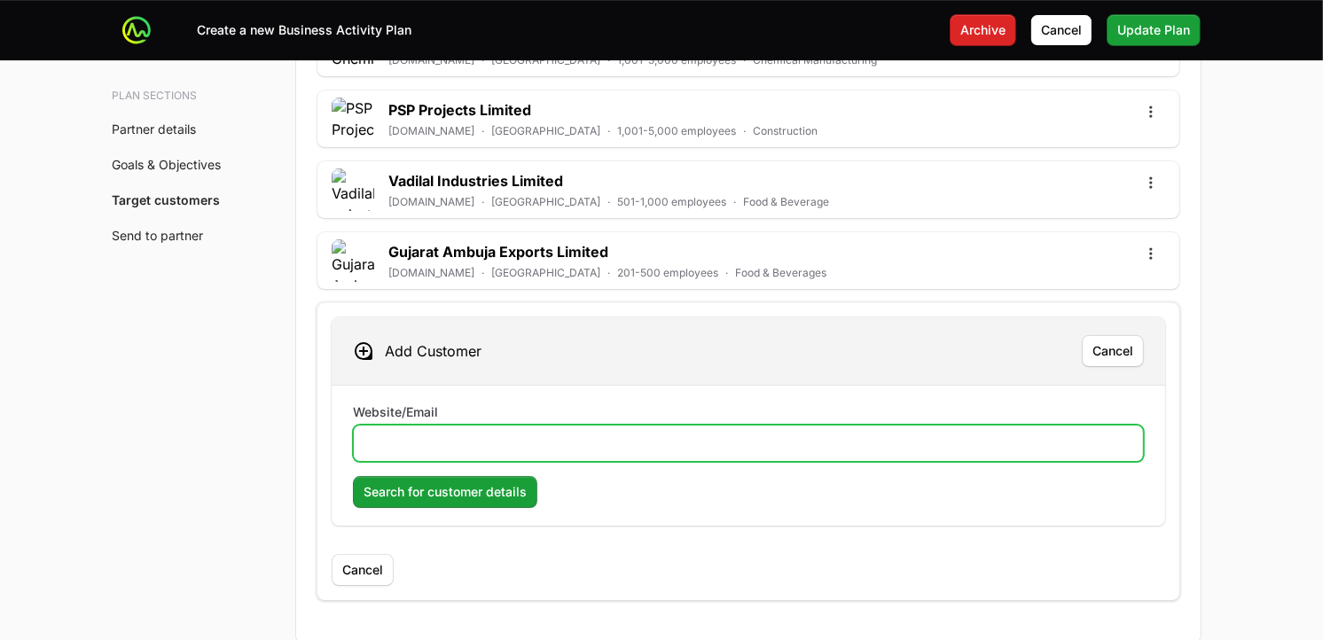
click at [480, 438] on input "Website/Email" at bounding box center [749, 443] width 768 height 21
paste input "[URL][DOMAIN_NAME]"
type input "[URL][DOMAIN_NAME]"
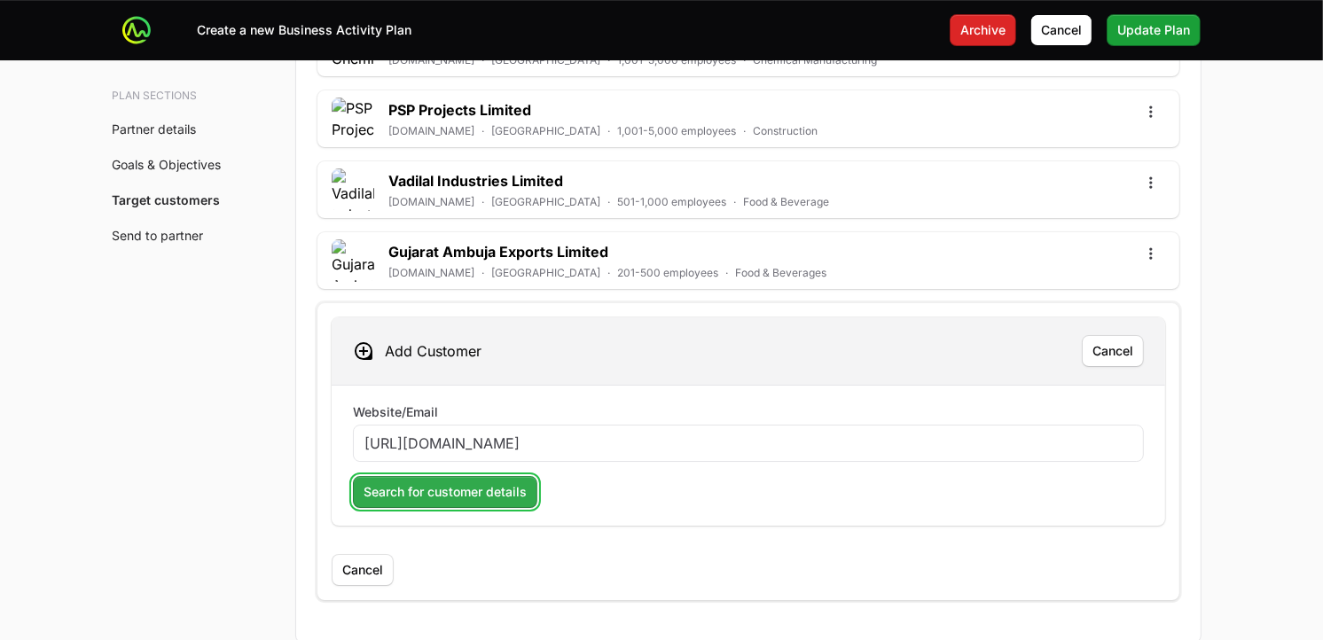
click at [464, 495] on span "Search for customer details" at bounding box center [445, 492] width 163 height 21
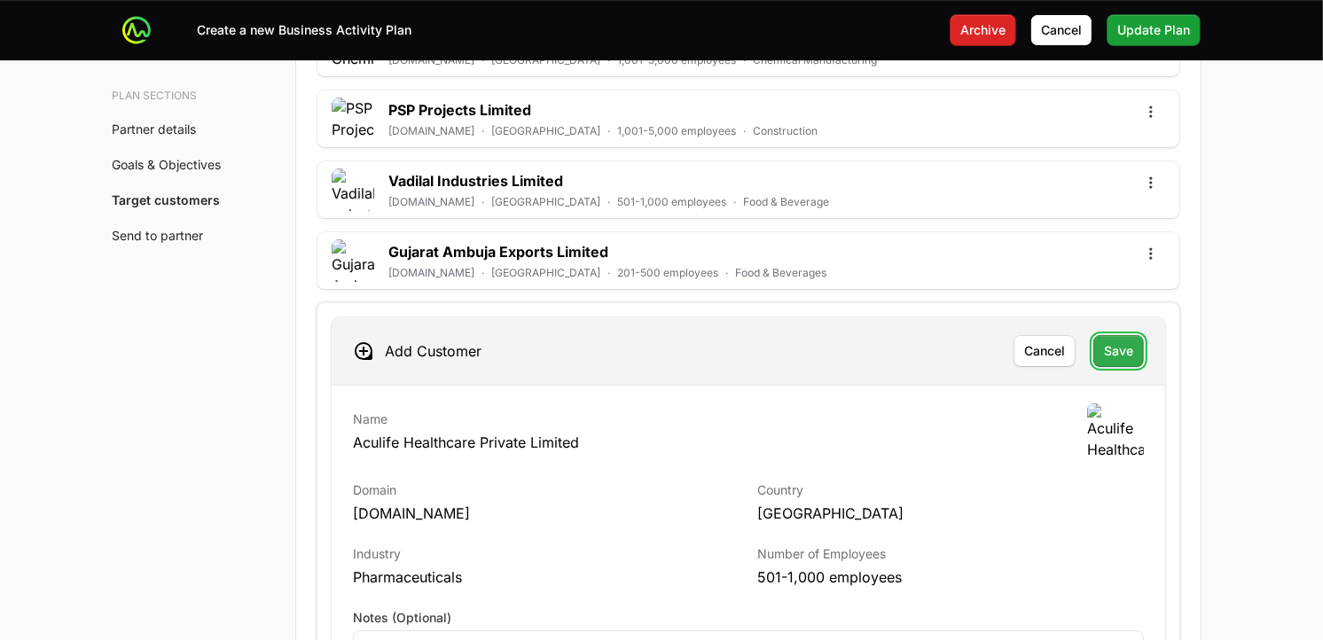
click at [1118, 359] on span "Save" at bounding box center [1118, 351] width 29 height 21
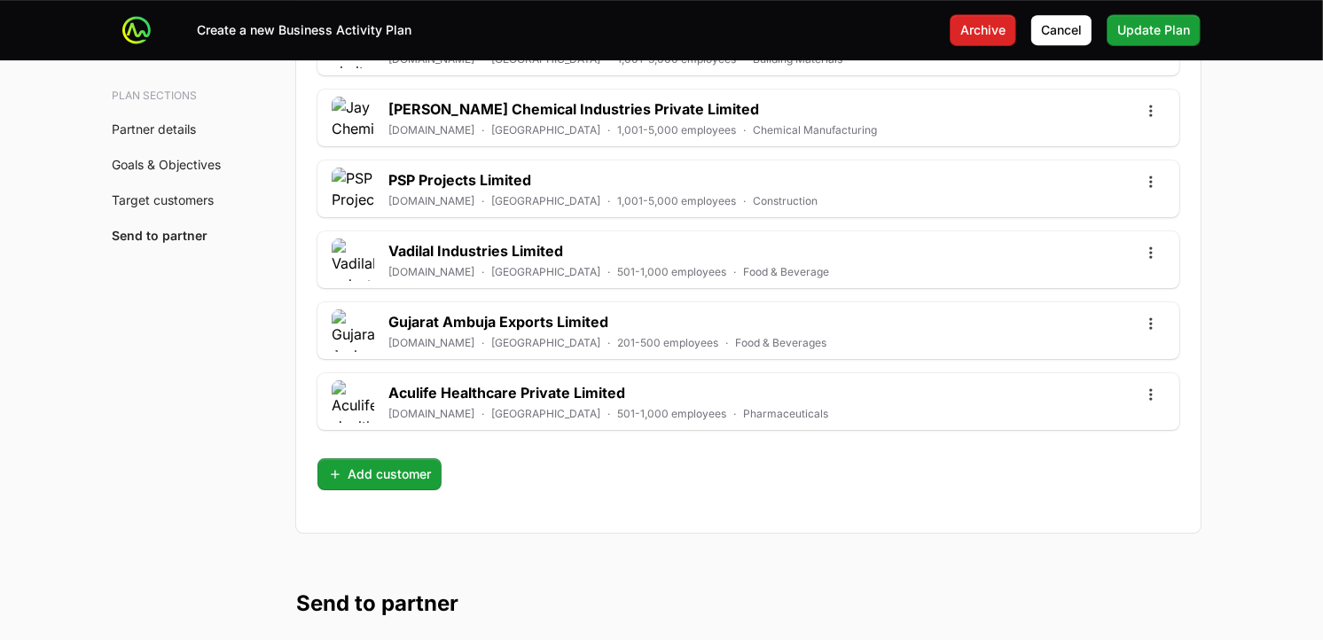
scroll to position [5175, 0]
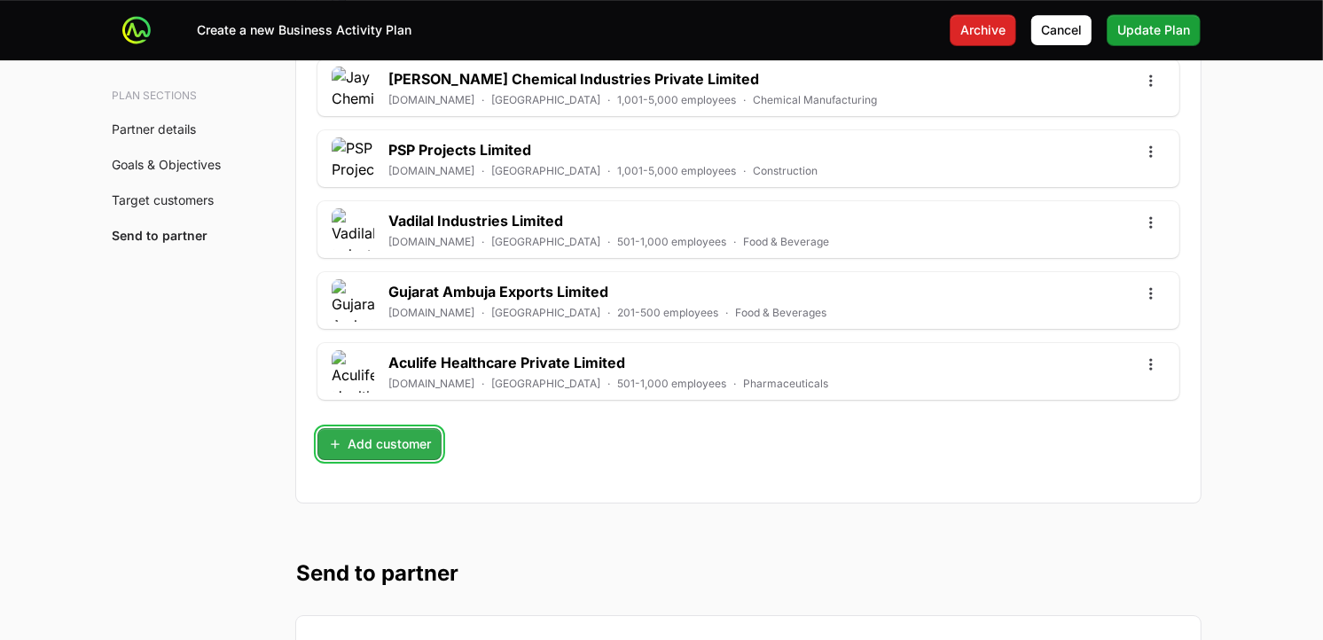
click at [406, 455] on span "Add customer" at bounding box center [379, 444] width 103 height 21
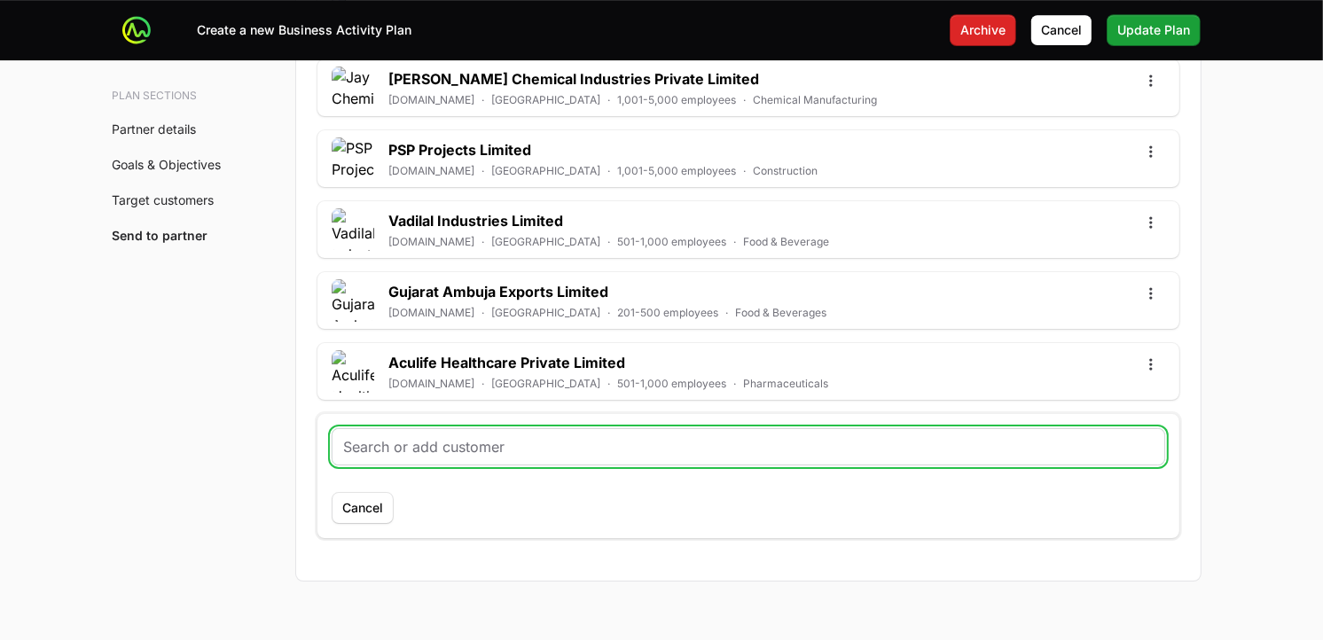
paste input "[URL][DOMAIN_NAME]"
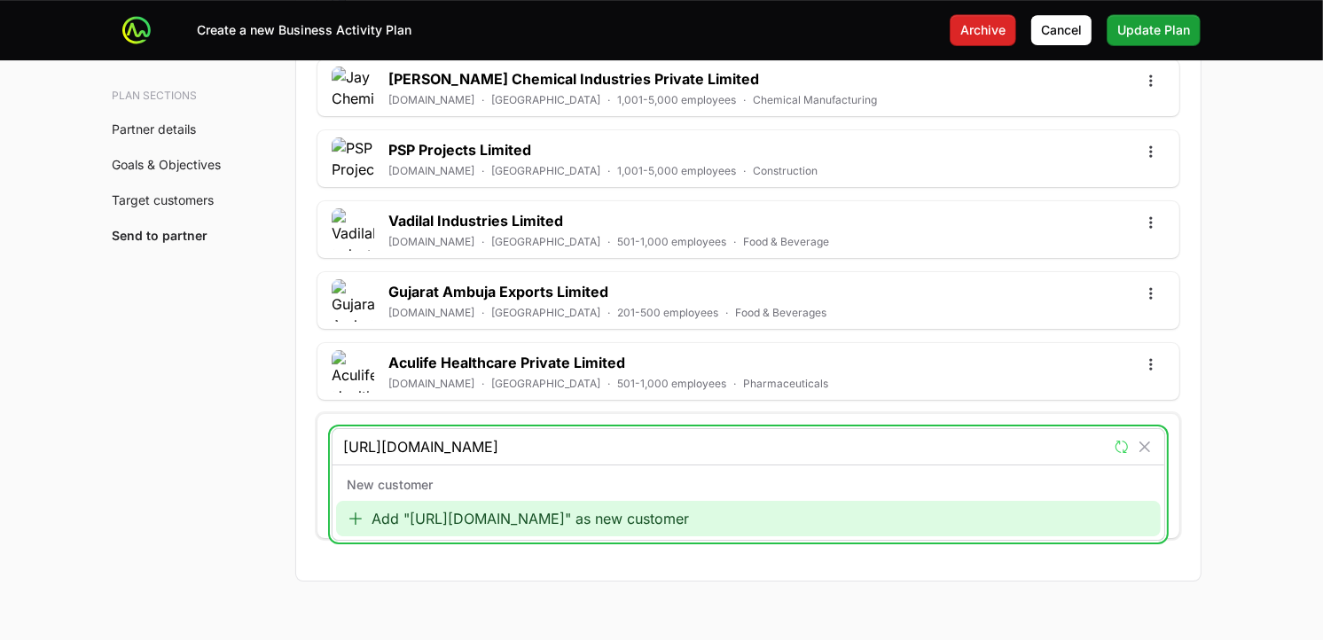
type input "[URL][DOMAIN_NAME]"
click at [433, 516] on div "Add "[URL][DOMAIN_NAME]" as new customer" at bounding box center [748, 518] width 825 height 35
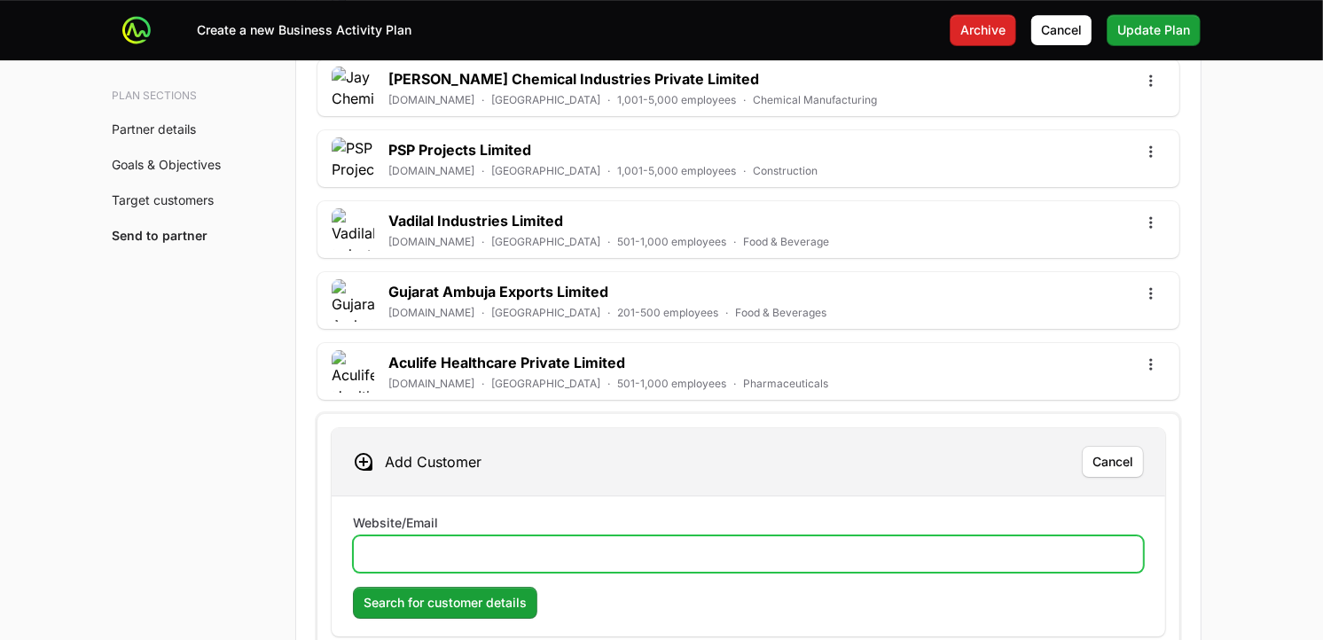
click at [421, 564] on input "Website/Email" at bounding box center [749, 554] width 768 height 21
paste input "[URL][DOMAIN_NAME]"
type input "[URL][DOMAIN_NAME]"
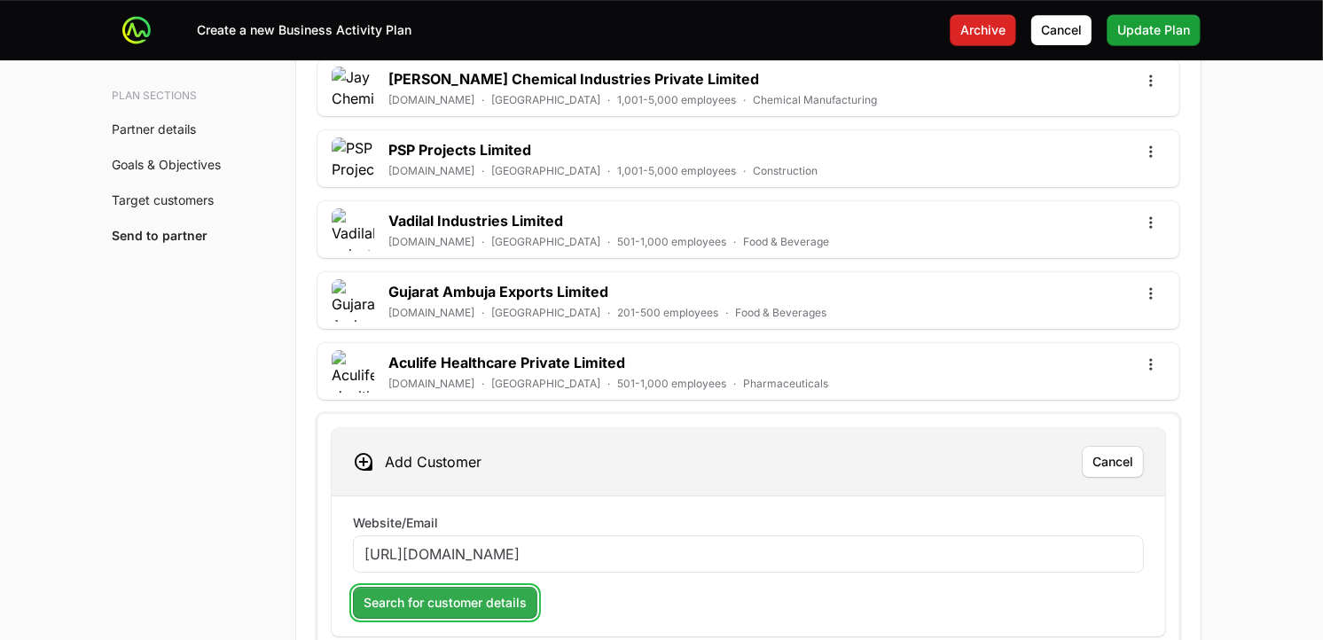
click at [465, 576] on span "Search for customer details" at bounding box center [445, 602] width 163 height 21
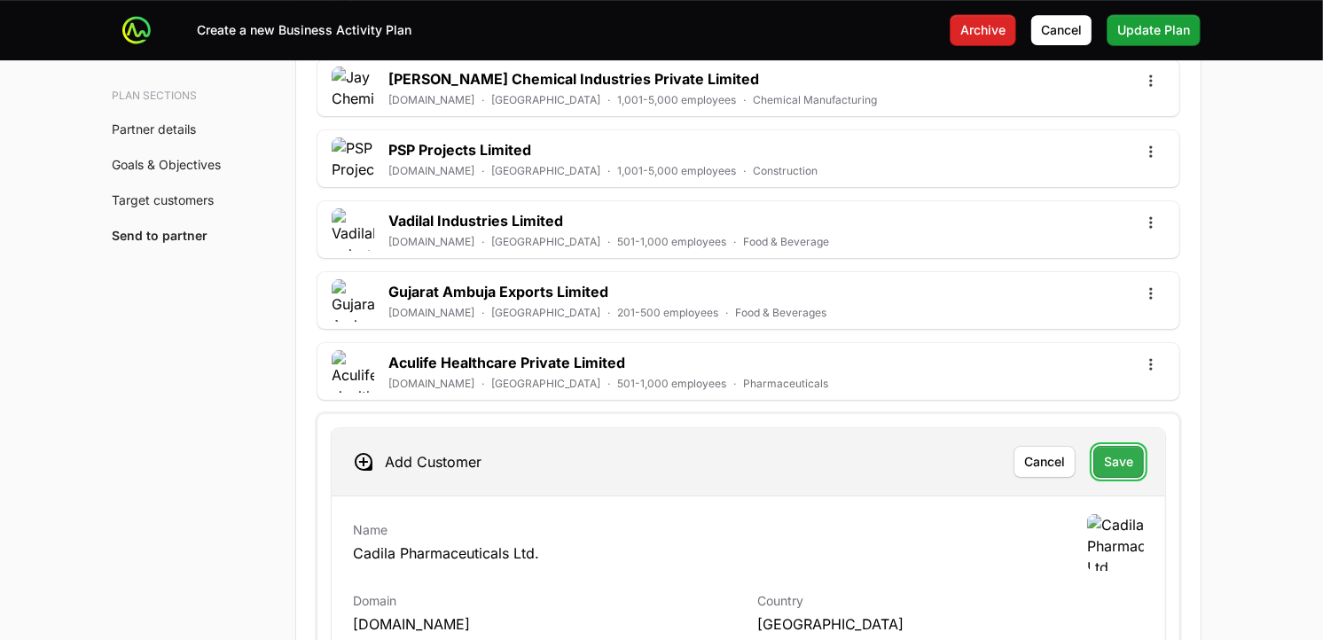
click at [1141, 467] on button "Save" at bounding box center [1119, 462] width 51 height 32
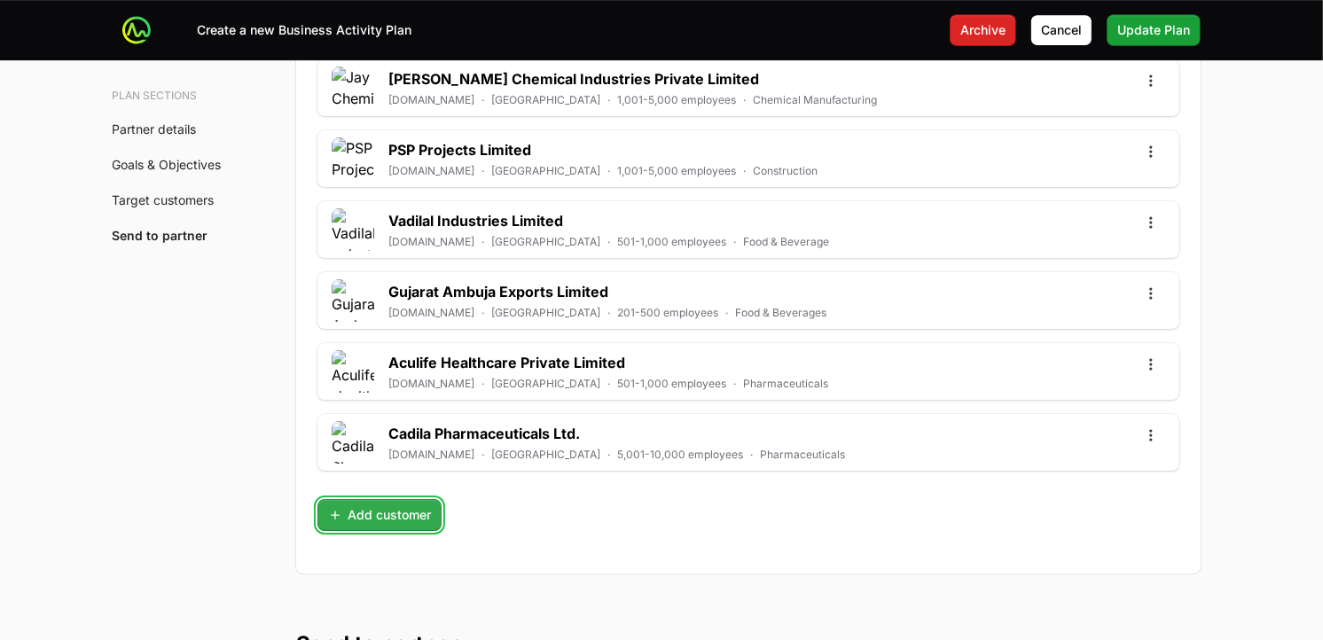
click at [350, 512] on span "Add customer" at bounding box center [379, 515] width 103 height 21
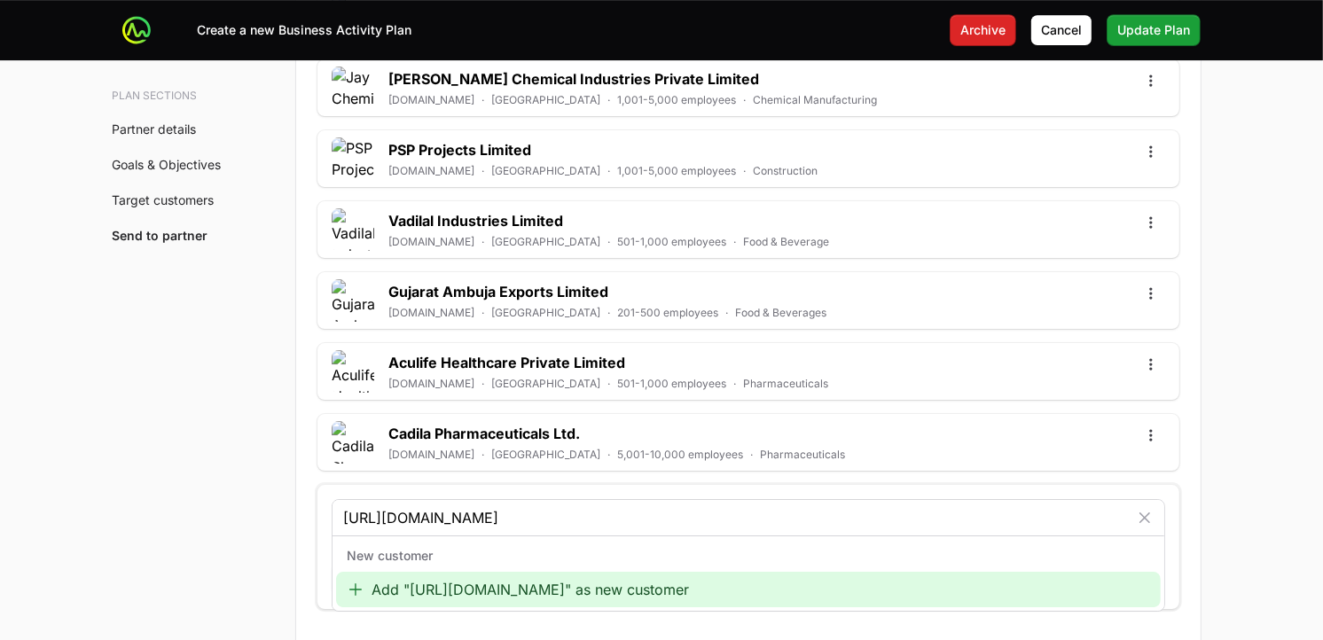
type input "[URL][DOMAIN_NAME]"
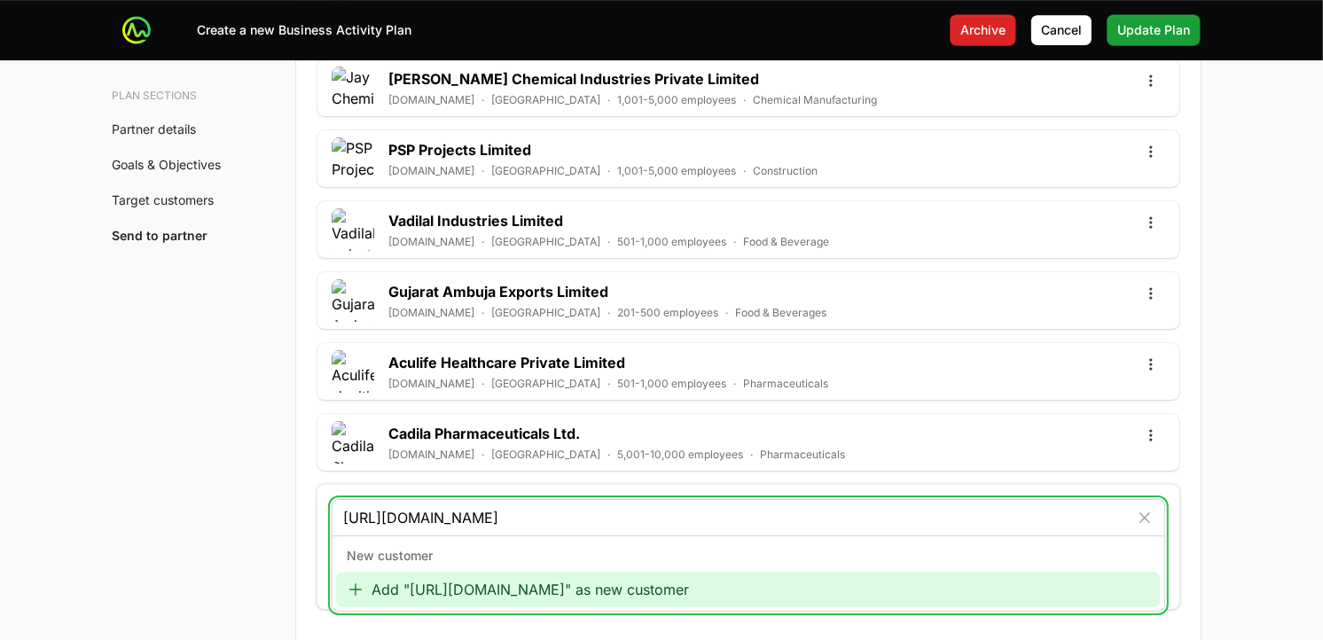
click at [442, 576] on div "Add "[URL][DOMAIN_NAME]" as new customer" at bounding box center [748, 589] width 825 height 35
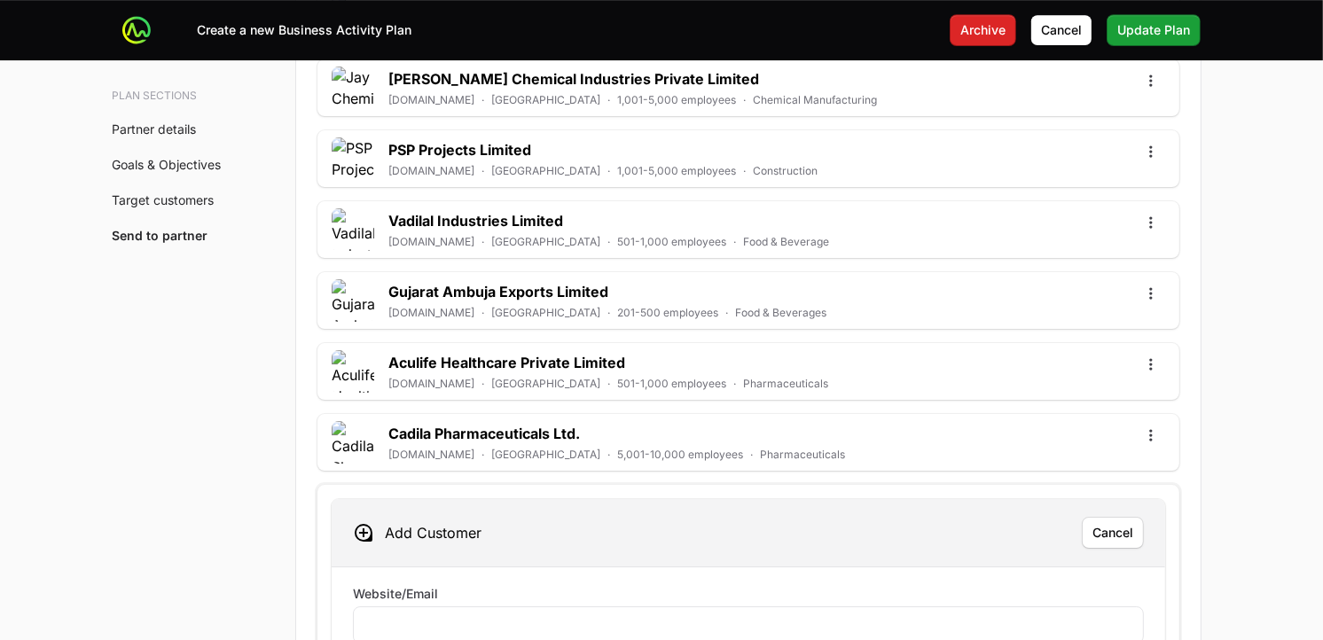
scroll to position [5679, 0]
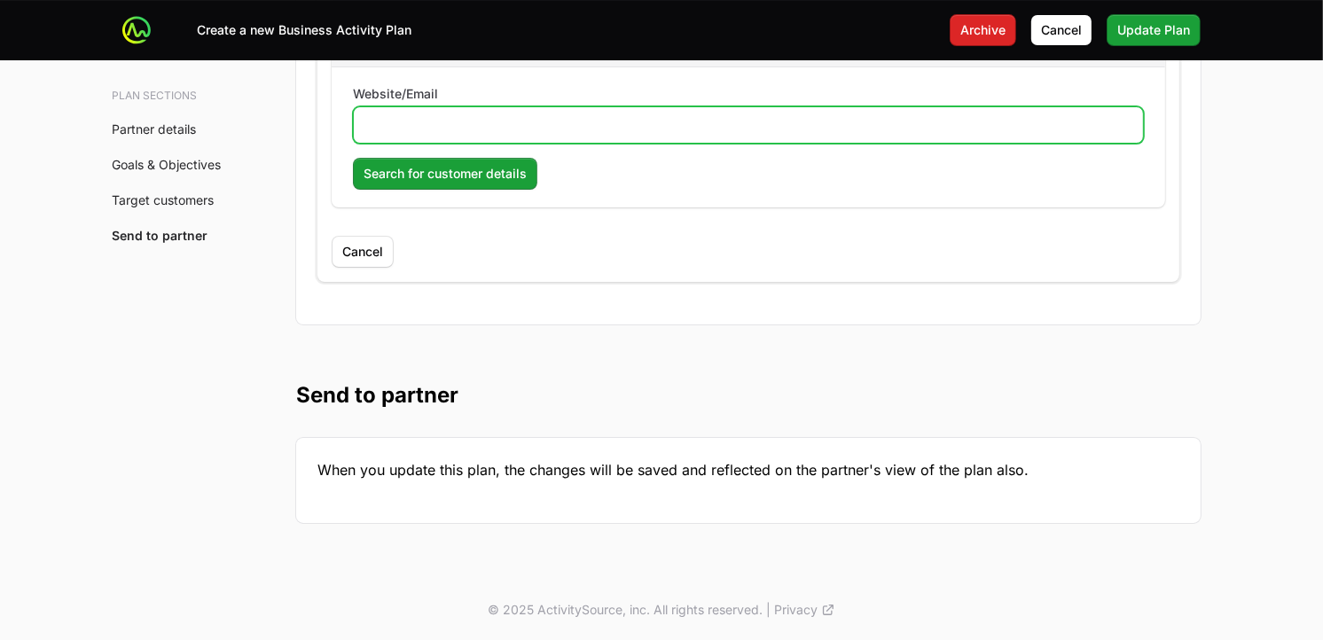
click at [581, 131] on input "Website/Email" at bounding box center [749, 124] width 768 height 21
paste input "[URL][DOMAIN_NAME]"
type input "[URL][DOMAIN_NAME]"
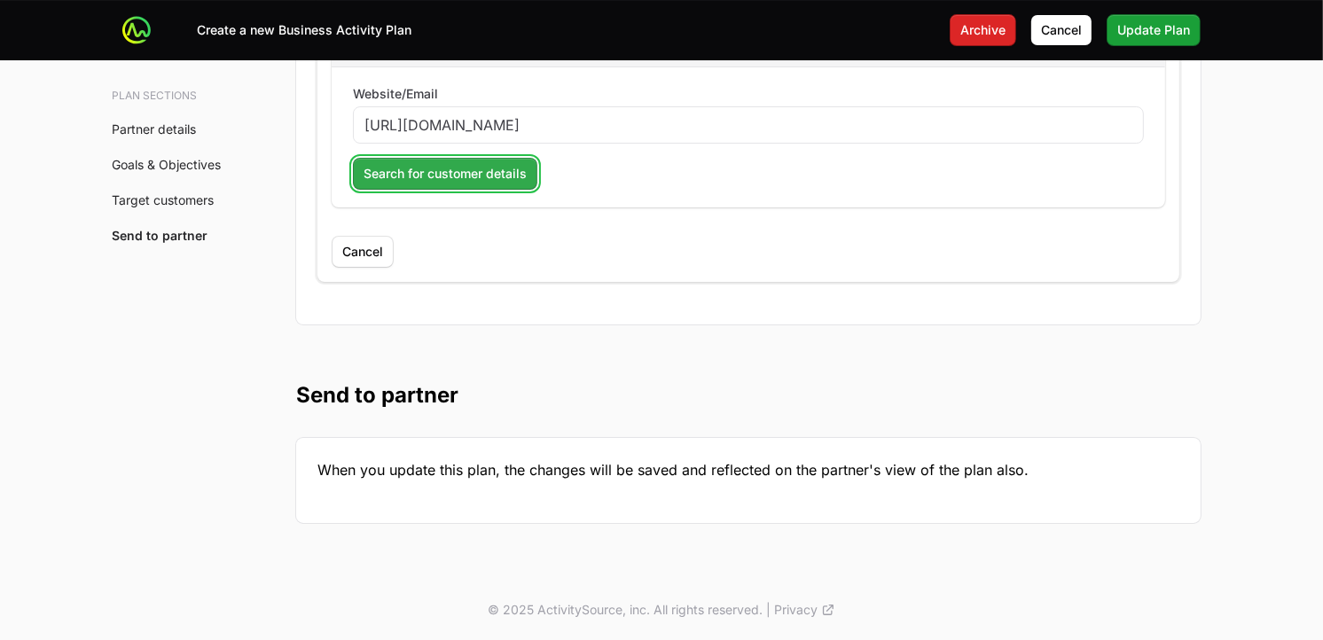
click at [444, 169] on span "Search for customer details" at bounding box center [445, 173] width 163 height 21
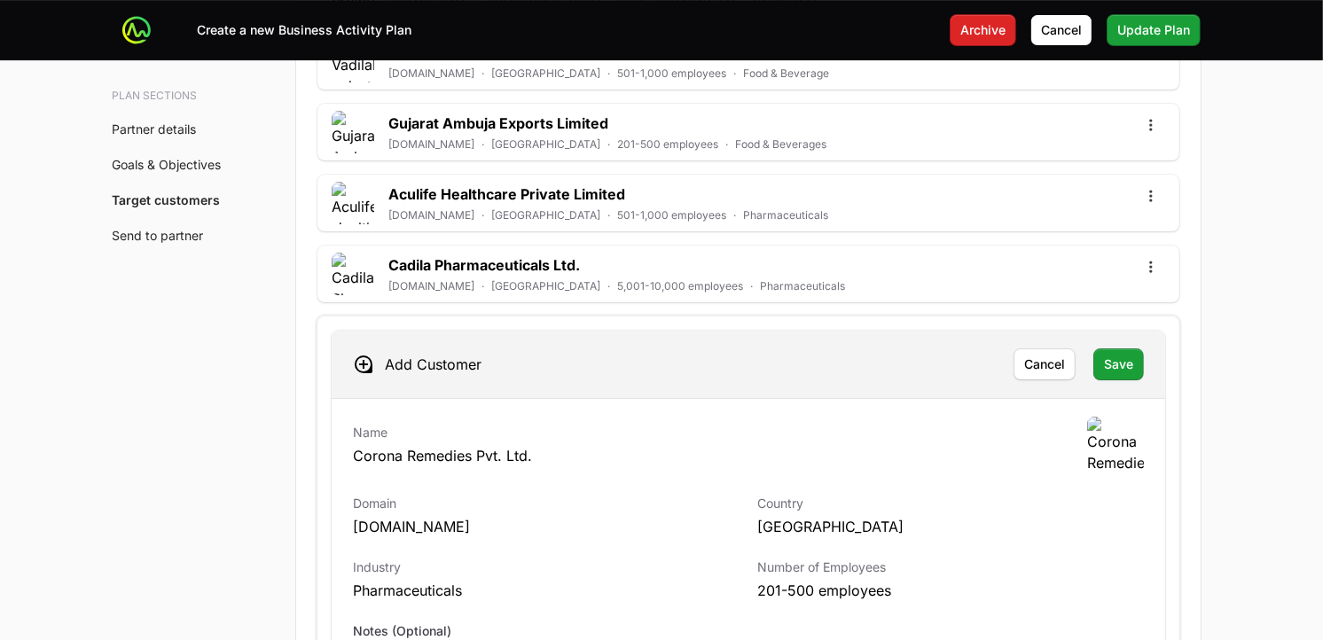
scroll to position [5311, 0]
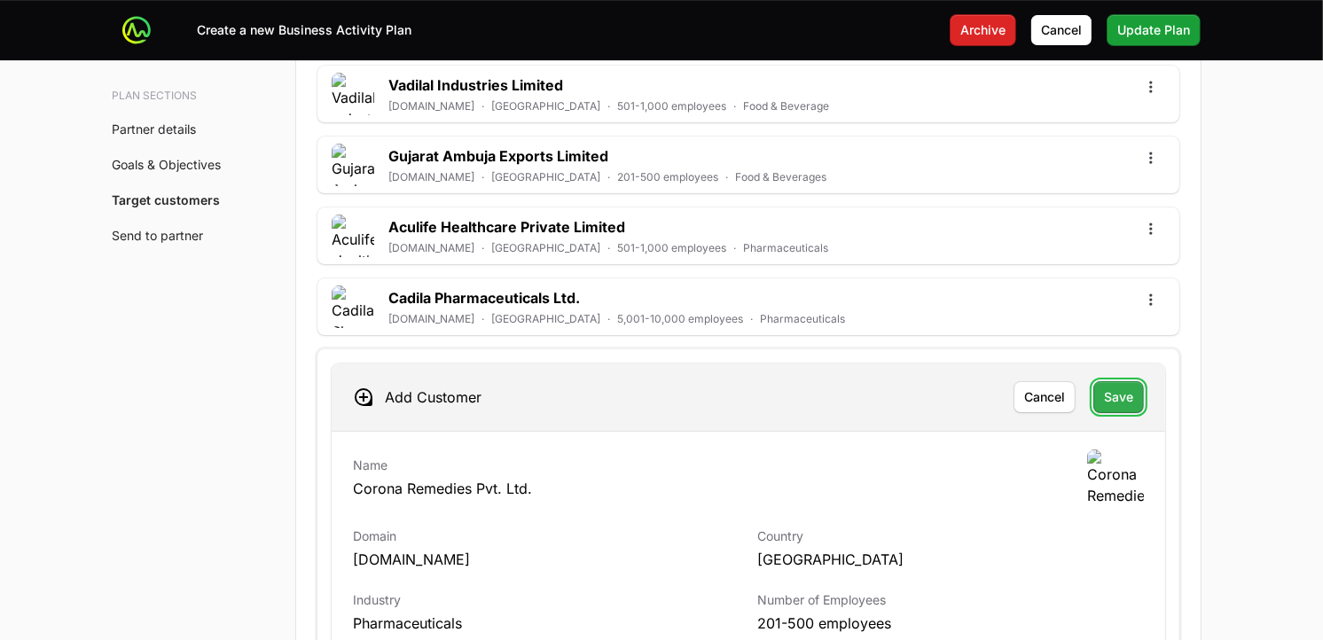
click at [1116, 402] on span "Save" at bounding box center [1118, 397] width 29 height 21
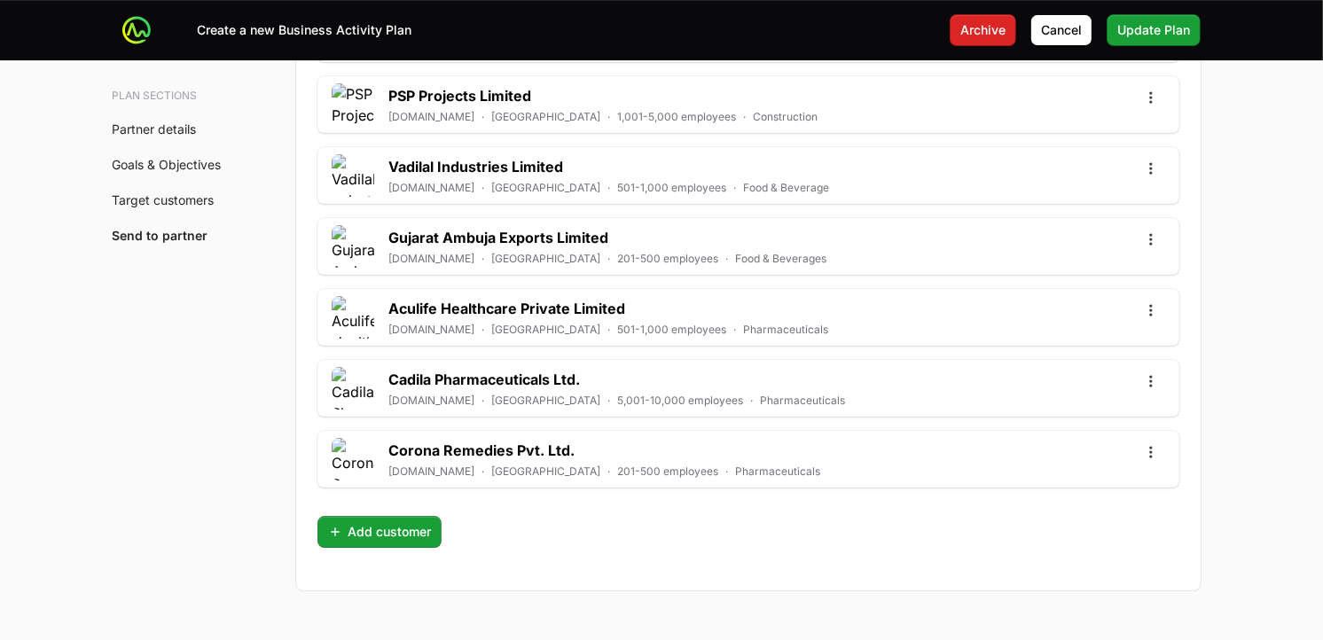
scroll to position [5251, 0]
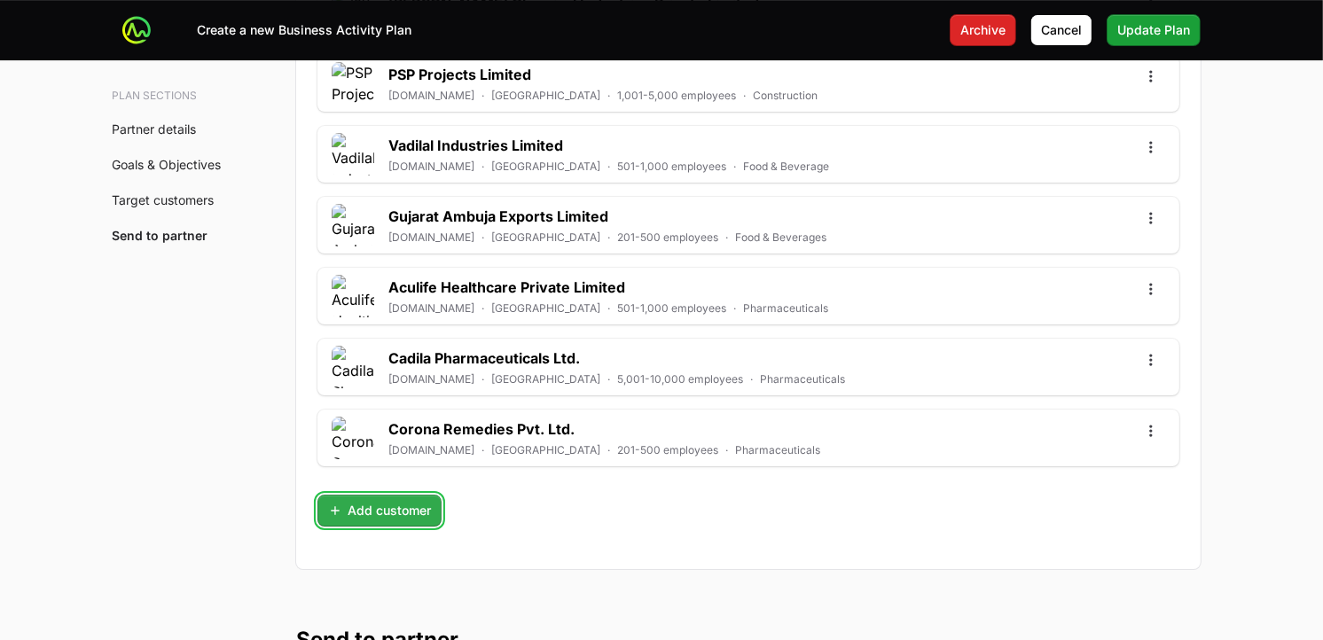
click at [408, 517] on span "Add customer" at bounding box center [379, 510] width 103 height 21
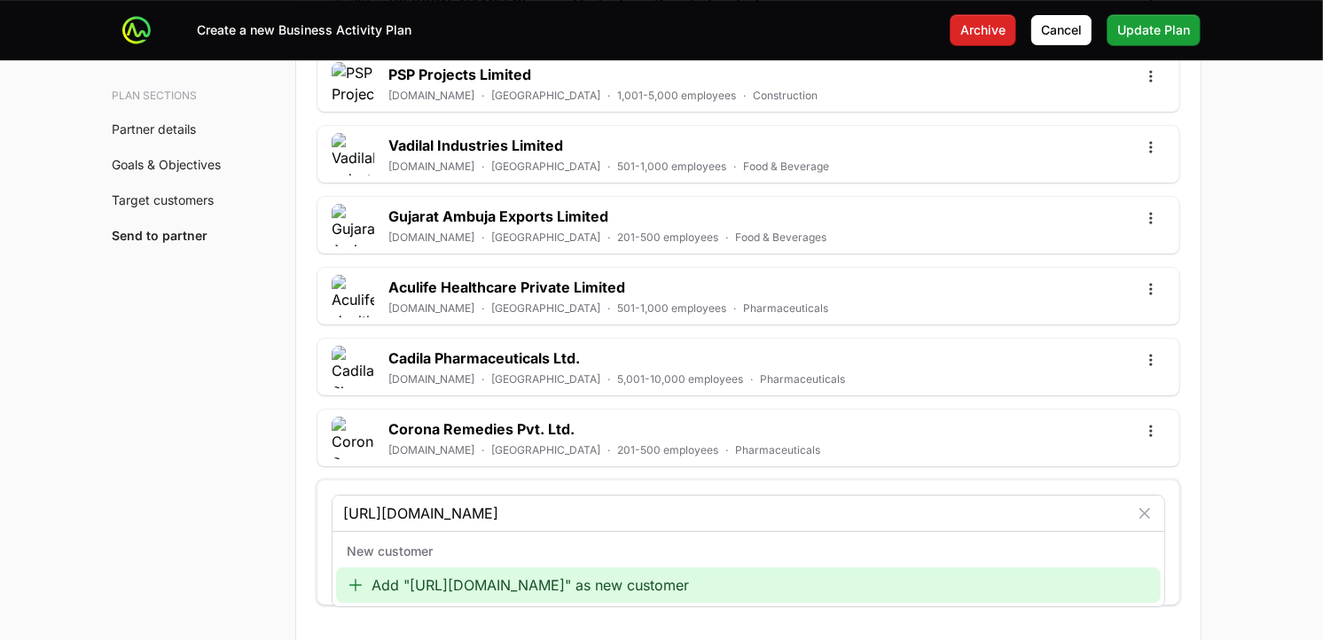
type input "[URL][DOMAIN_NAME]"
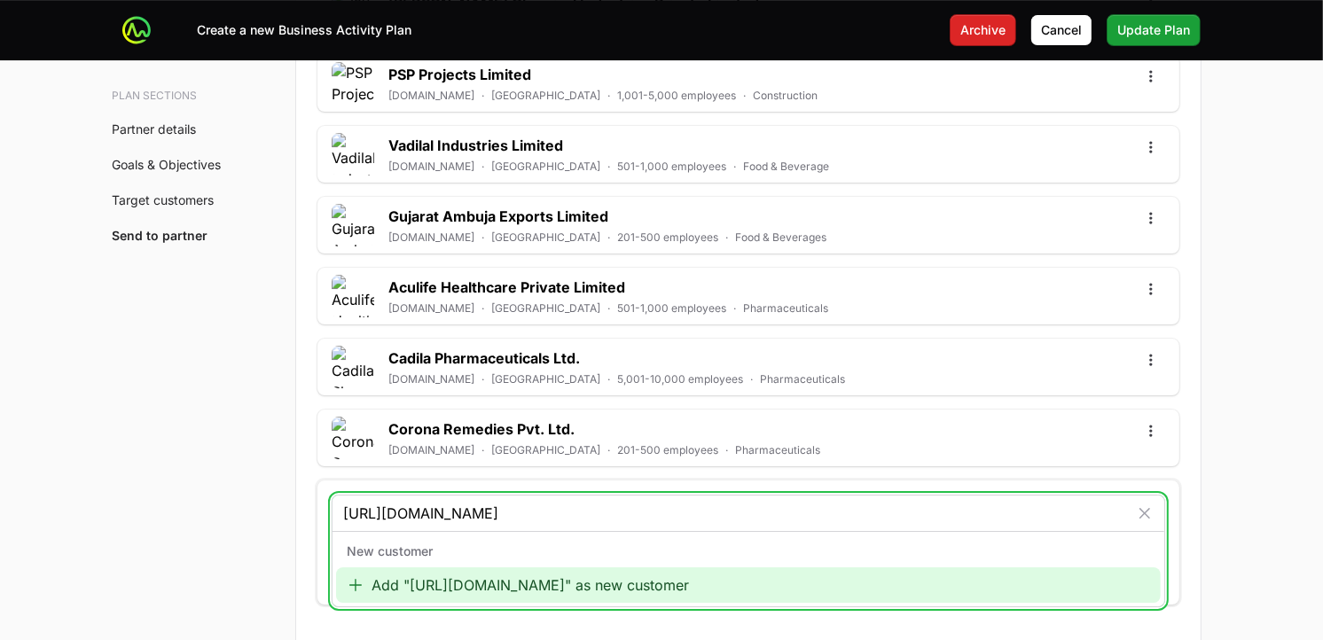
click at [441, 576] on div "Add "[URL][DOMAIN_NAME]" as new customer" at bounding box center [748, 585] width 825 height 35
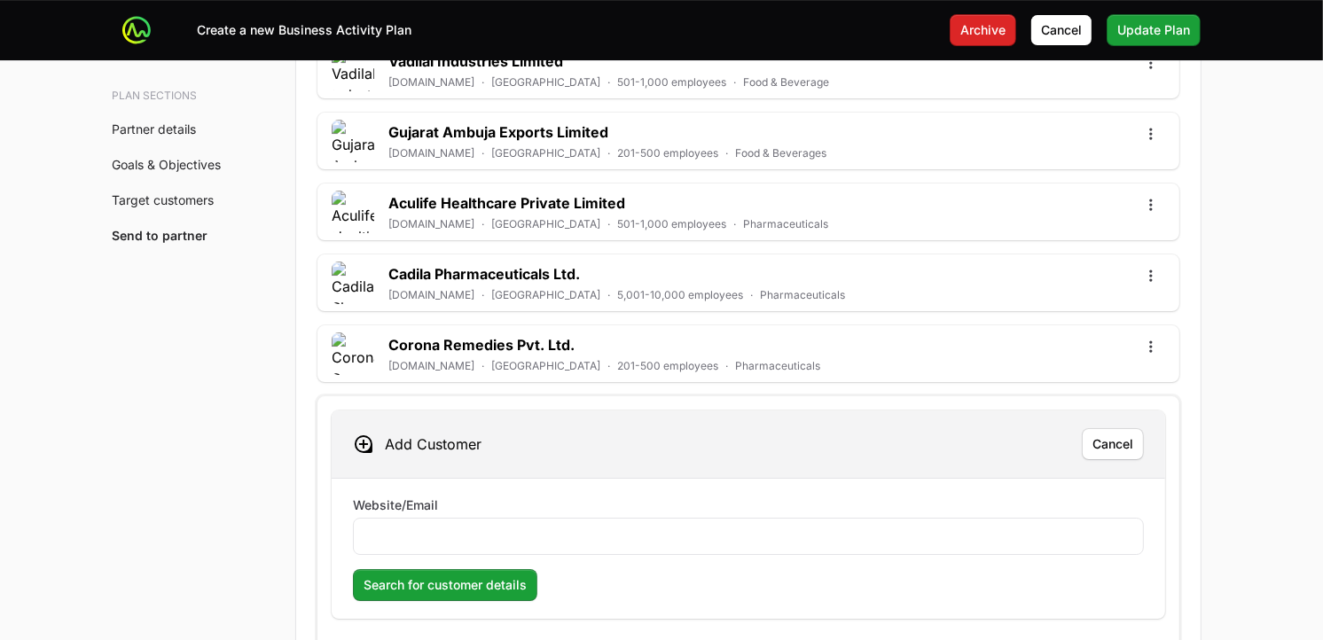
scroll to position [5367, 0]
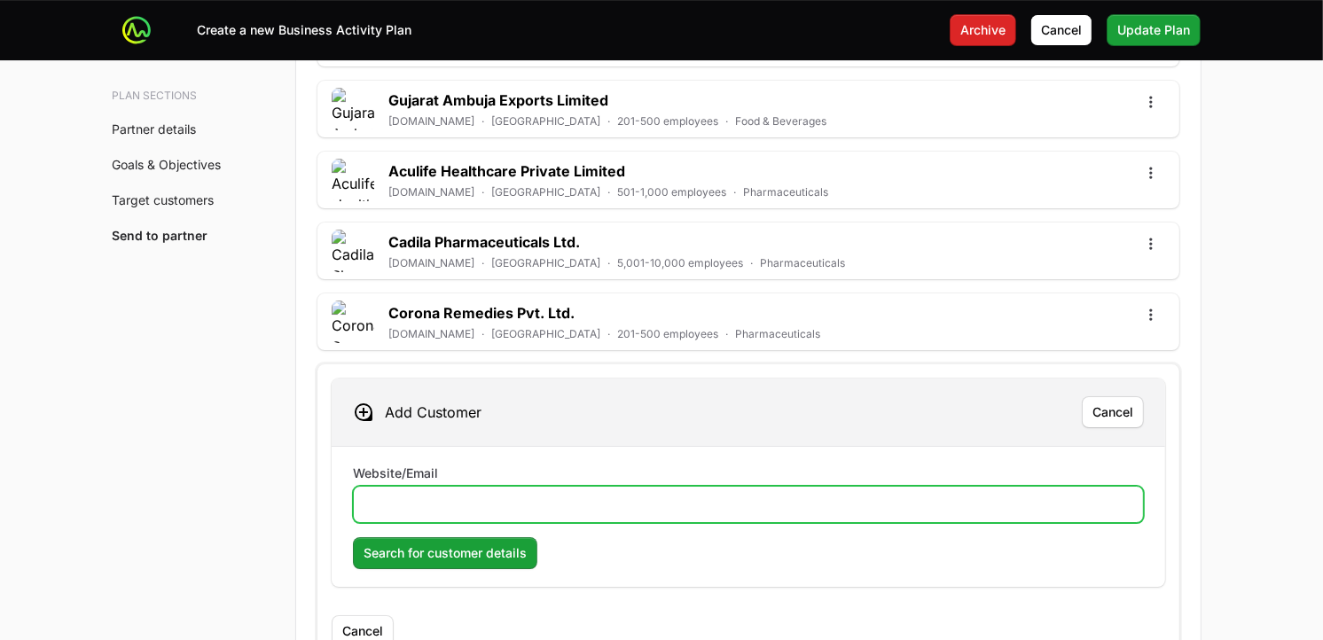
click at [745, 513] on input "Website/Email" at bounding box center [749, 504] width 768 height 21
paste input "[URL][DOMAIN_NAME]"
type input "[URL][DOMAIN_NAME]"
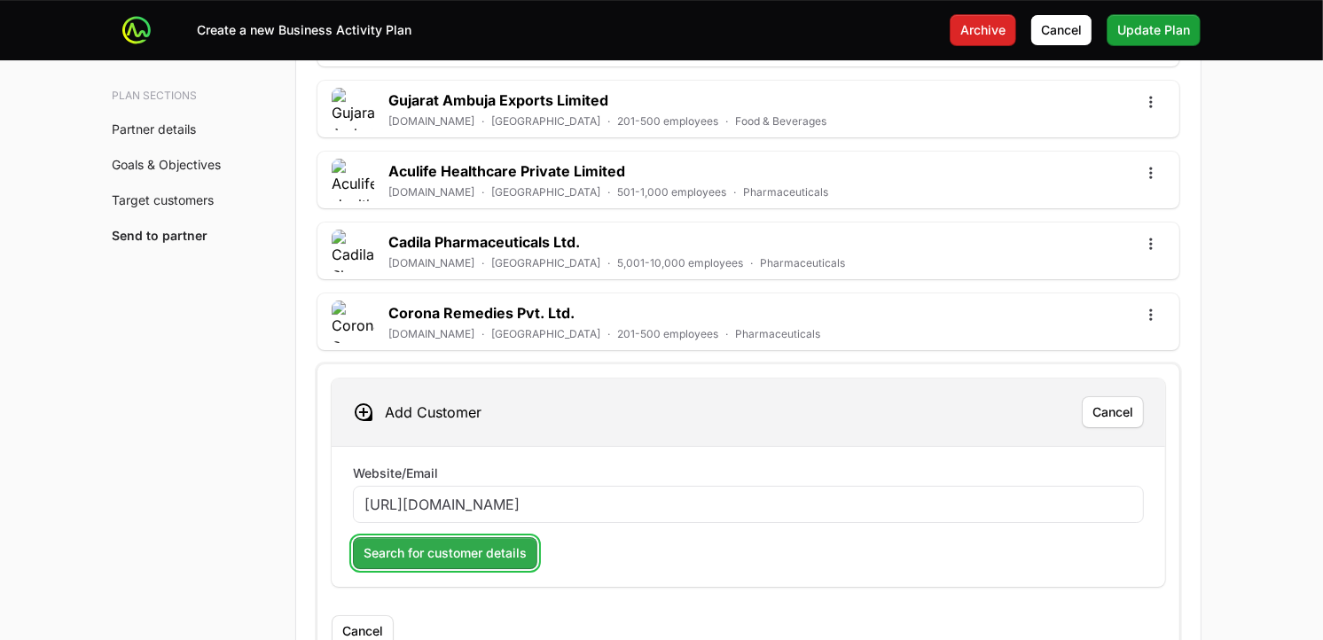
click at [480, 548] on span "Search for customer details" at bounding box center [445, 553] width 163 height 21
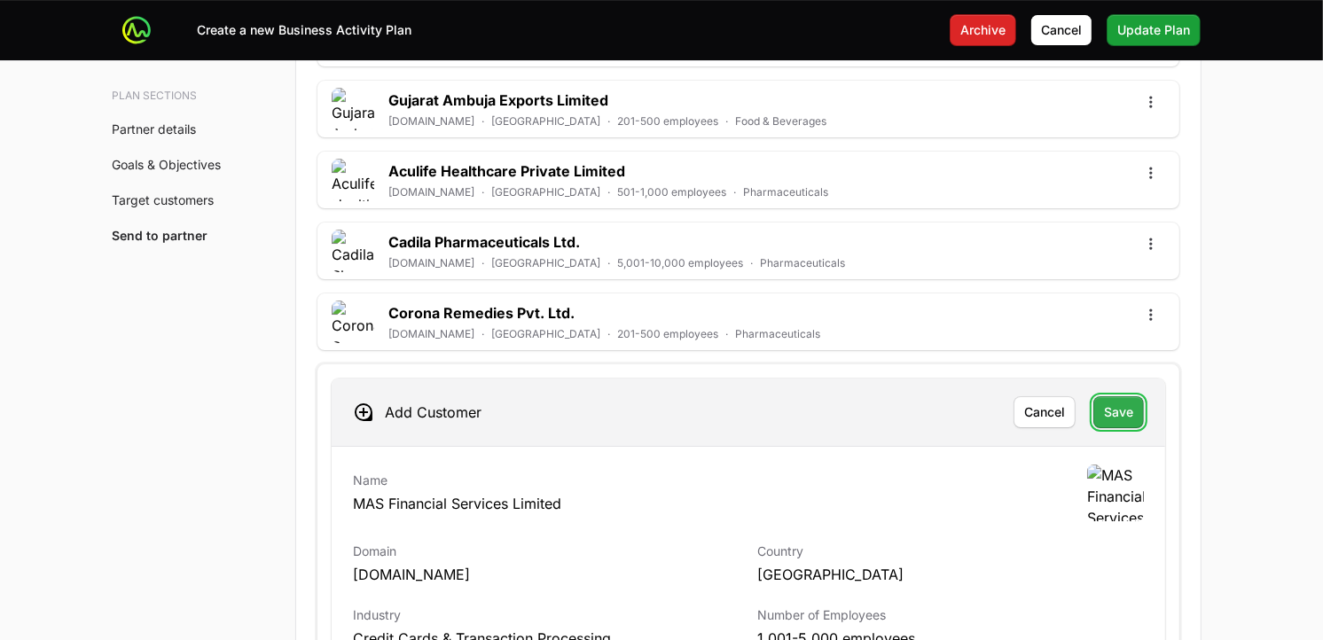
click at [1123, 423] on span "Save" at bounding box center [1118, 412] width 29 height 21
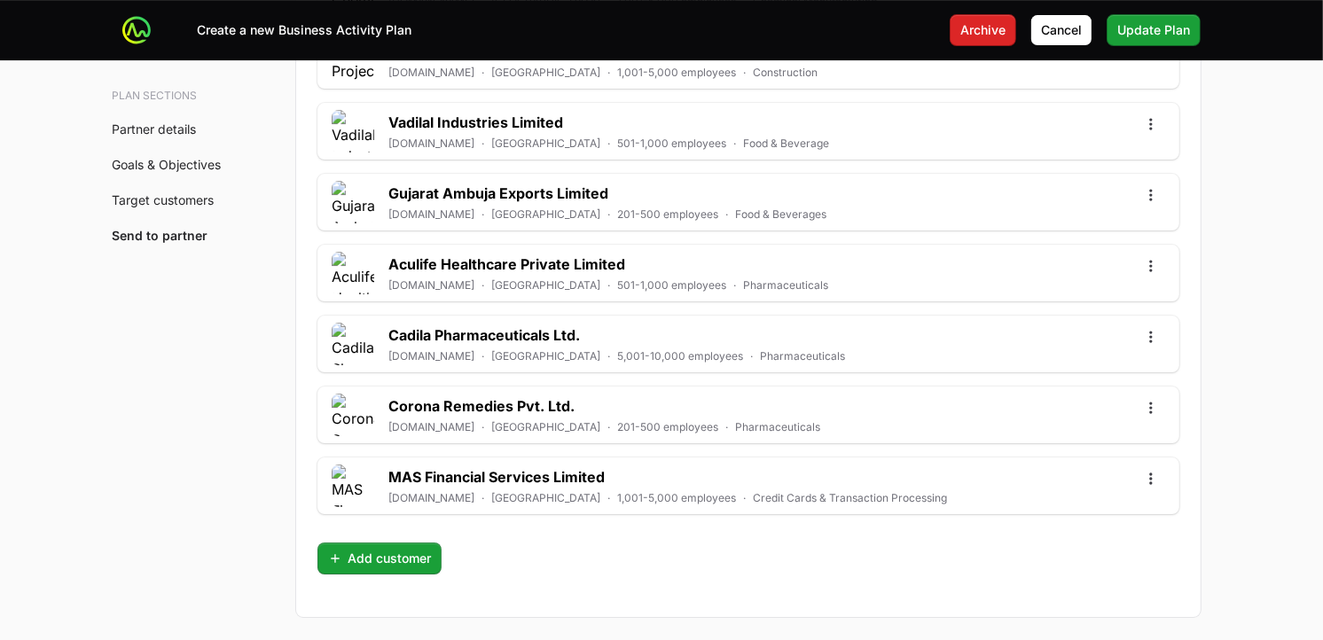
scroll to position [5295, 0]
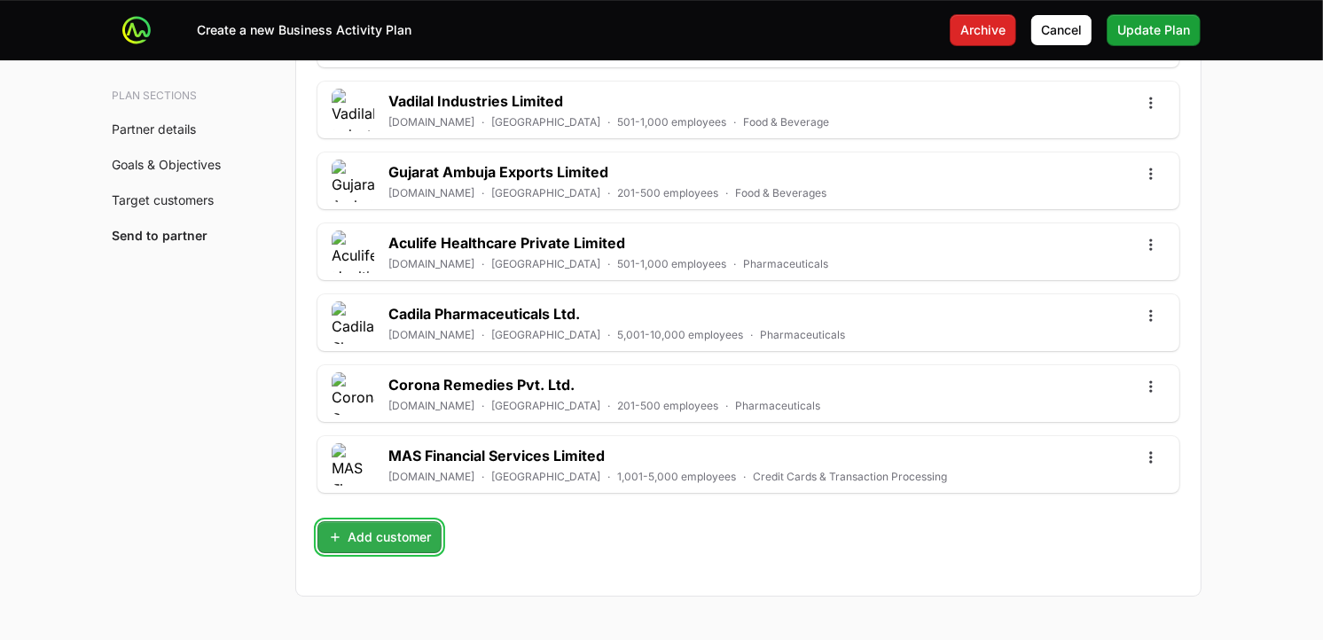
click at [414, 542] on span "Add customer" at bounding box center [379, 537] width 103 height 21
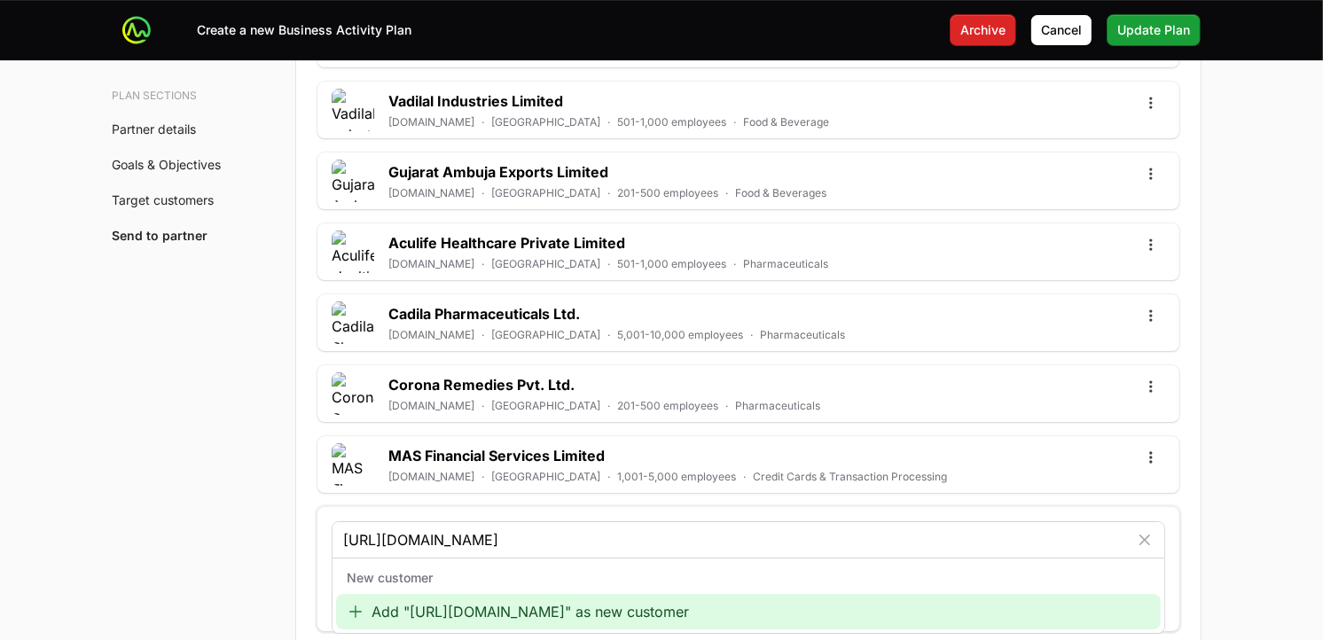
type input "[URL][DOMAIN_NAME]"
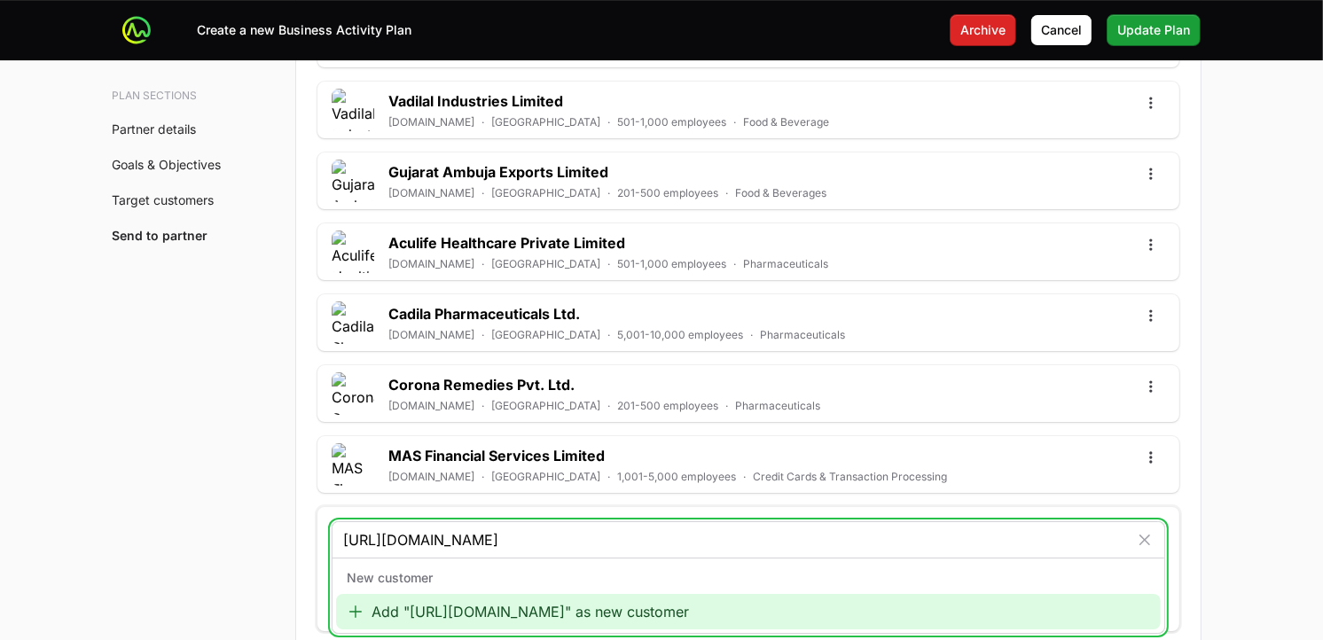
click at [518, 576] on div "Add "[URL][DOMAIN_NAME]" as new customer" at bounding box center [748, 611] width 825 height 35
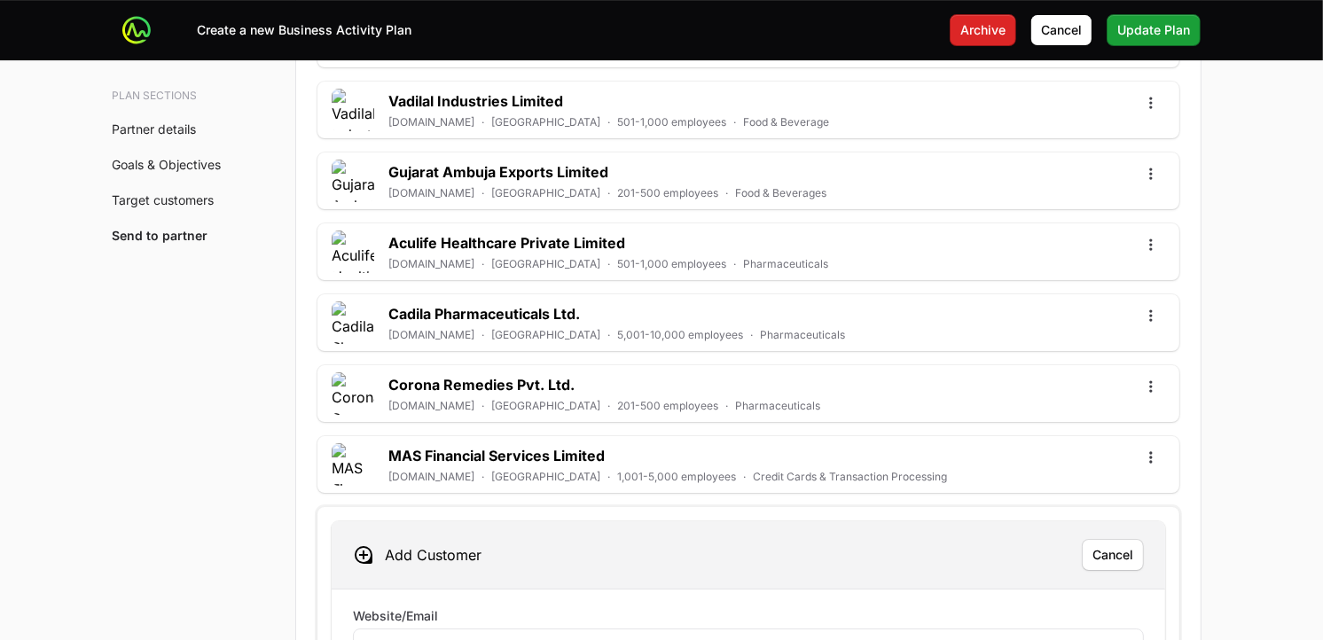
click at [527, 576] on div "Website/Email" at bounding box center [748, 637] width 791 height 59
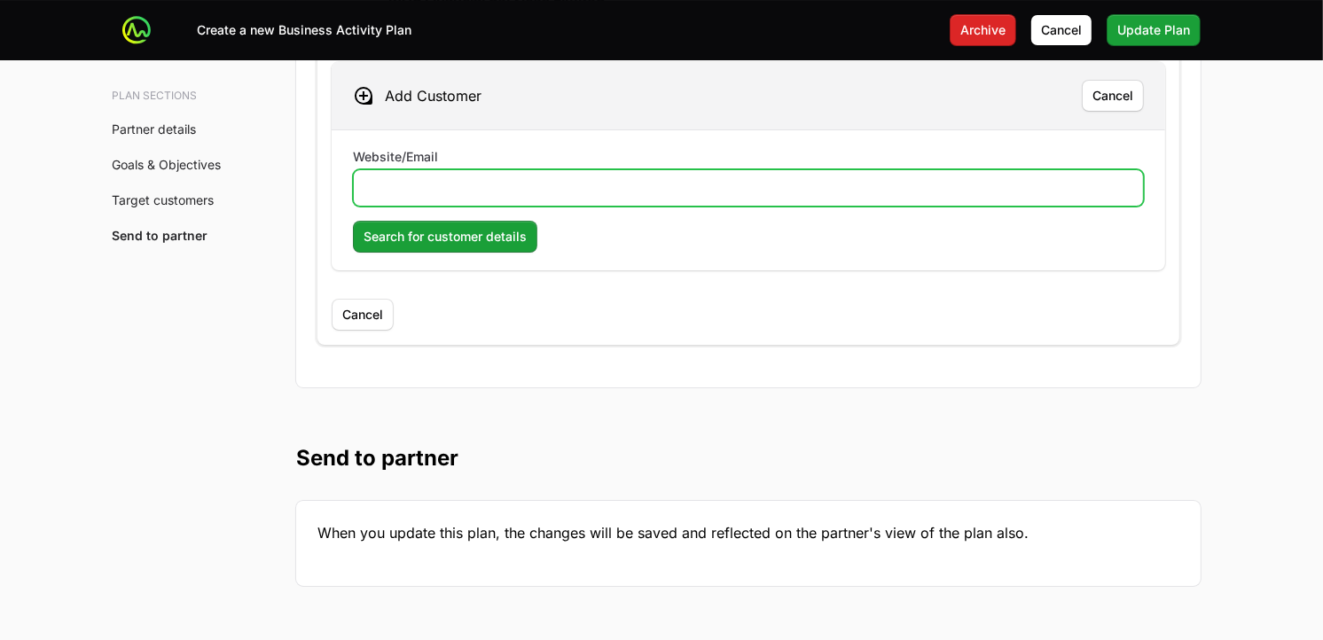
click at [645, 182] on input "Website/Email" at bounding box center [749, 187] width 768 height 21
paste input "[URL][DOMAIN_NAME]"
type input "[URL][DOMAIN_NAME]"
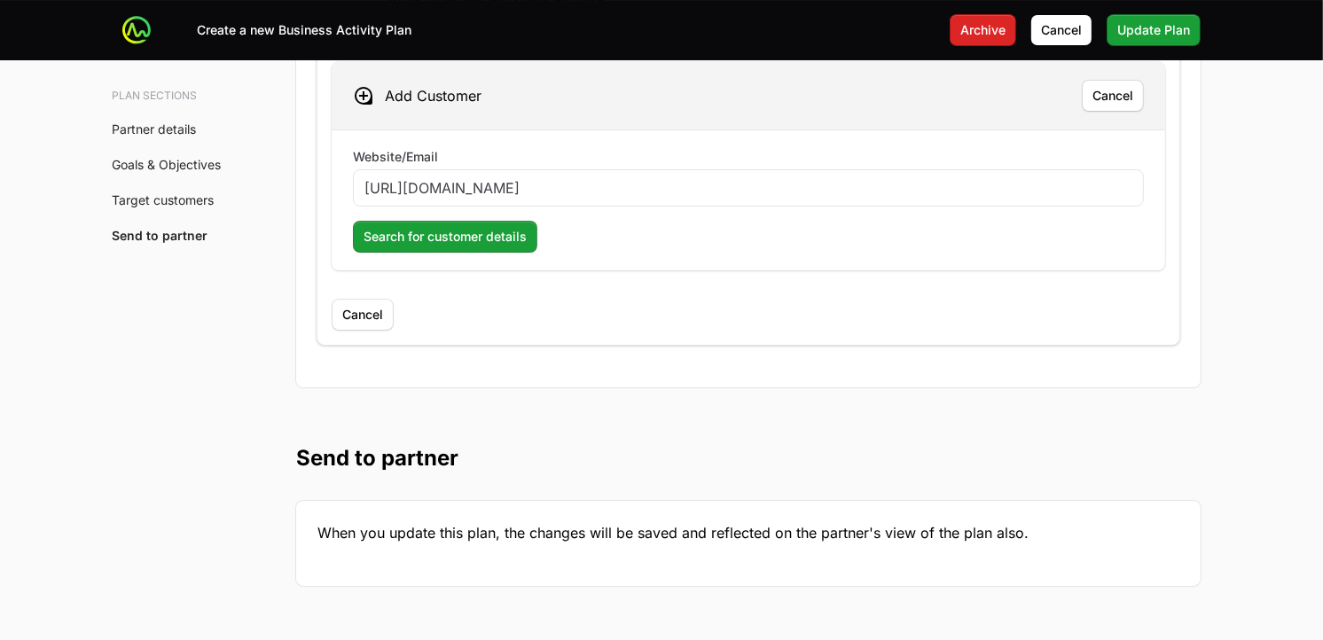
click at [403, 222] on form "Website/Email [URL][DOMAIN_NAME] Search for customer details" at bounding box center [748, 200] width 791 height 105
click at [428, 240] on span "Search for customer details" at bounding box center [445, 236] width 163 height 21
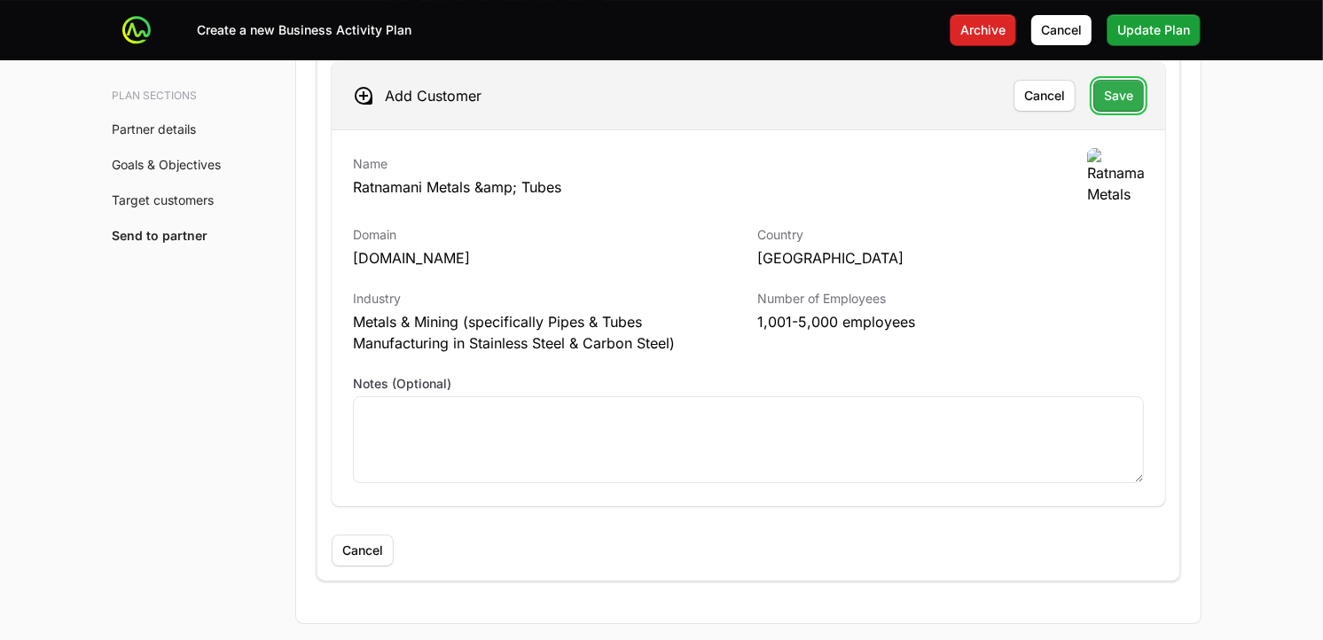
click at [1116, 99] on span "Save" at bounding box center [1118, 95] width 29 height 21
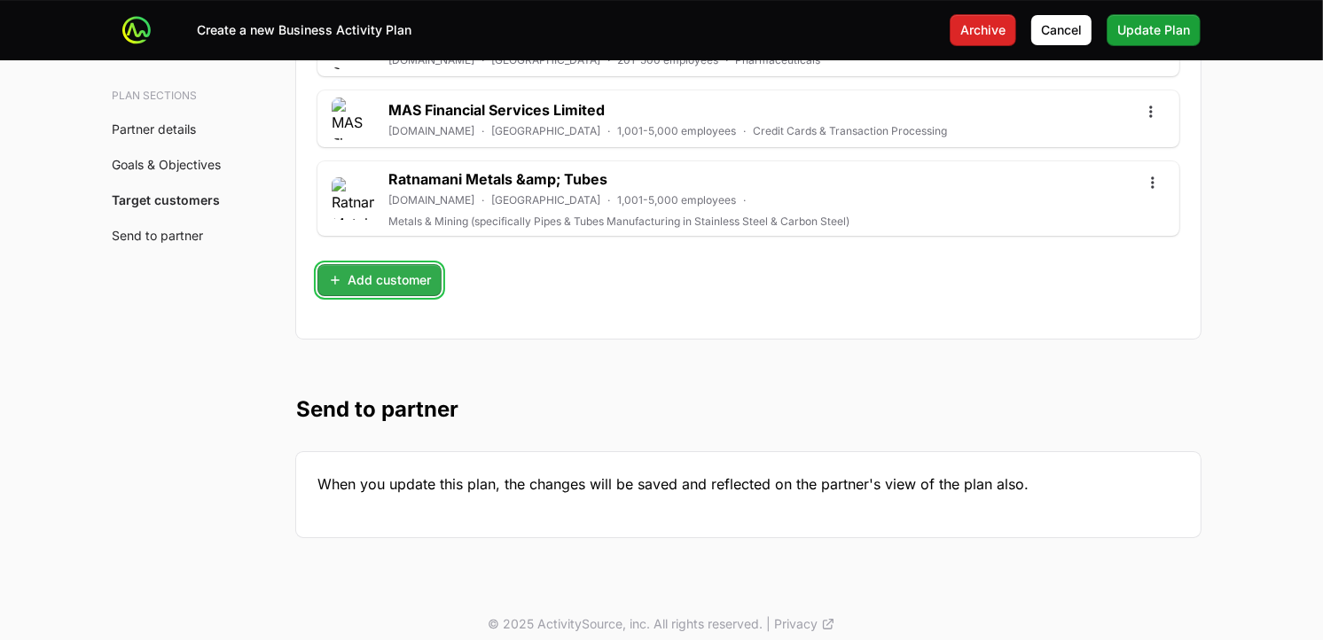
click at [399, 270] on span "Add customer" at bounding box center [379, 280] width 103 height 21
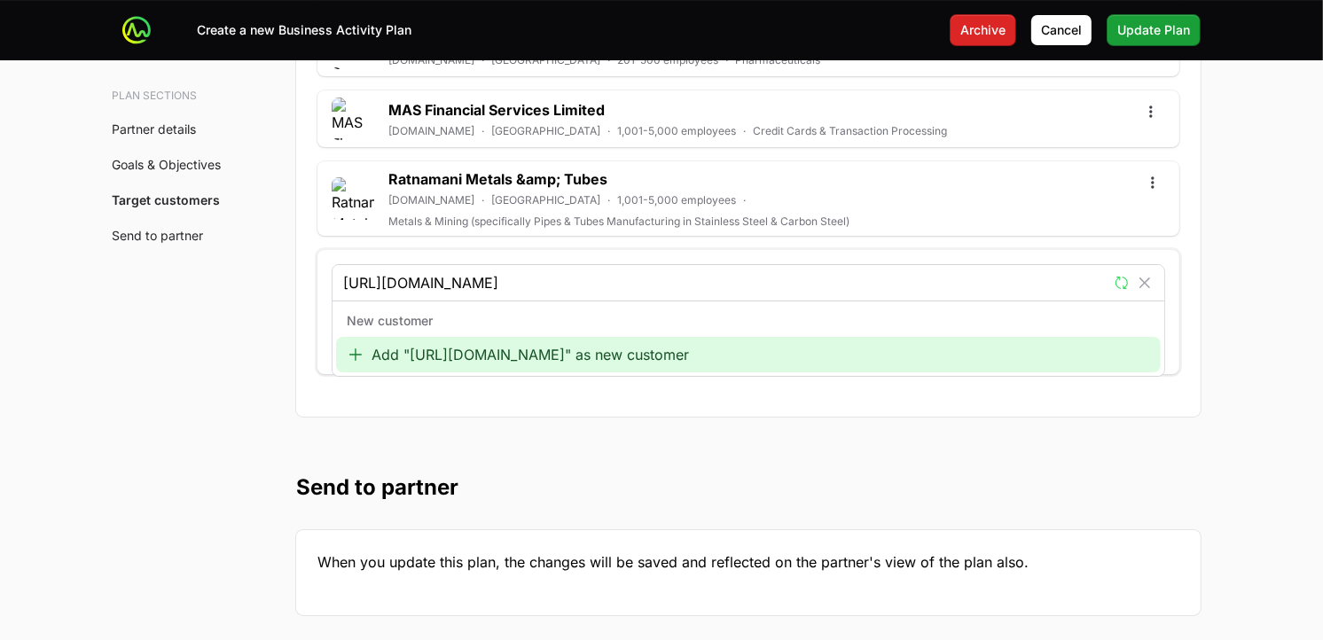
type input "[URL][DOMAIN_NAME]"
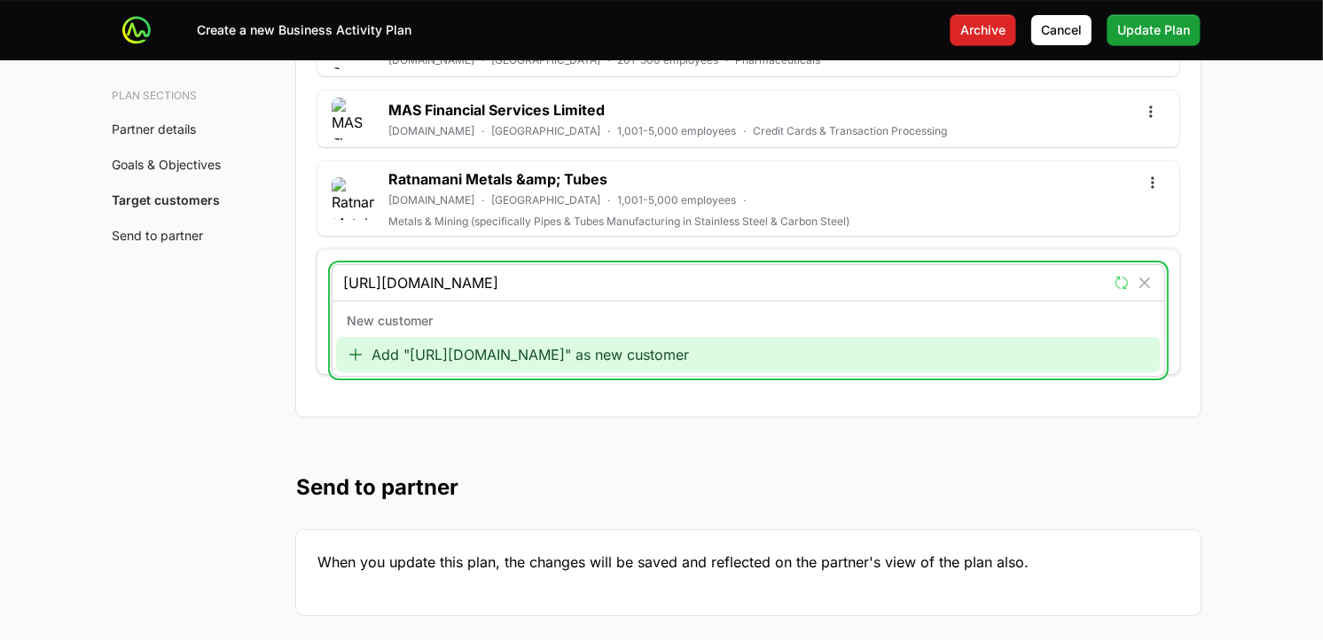
click at [490, 337] on div "Add "[URL][DOMAIN_NAME]" as new customer" at bounding box center [748, 354] width 825 height 35
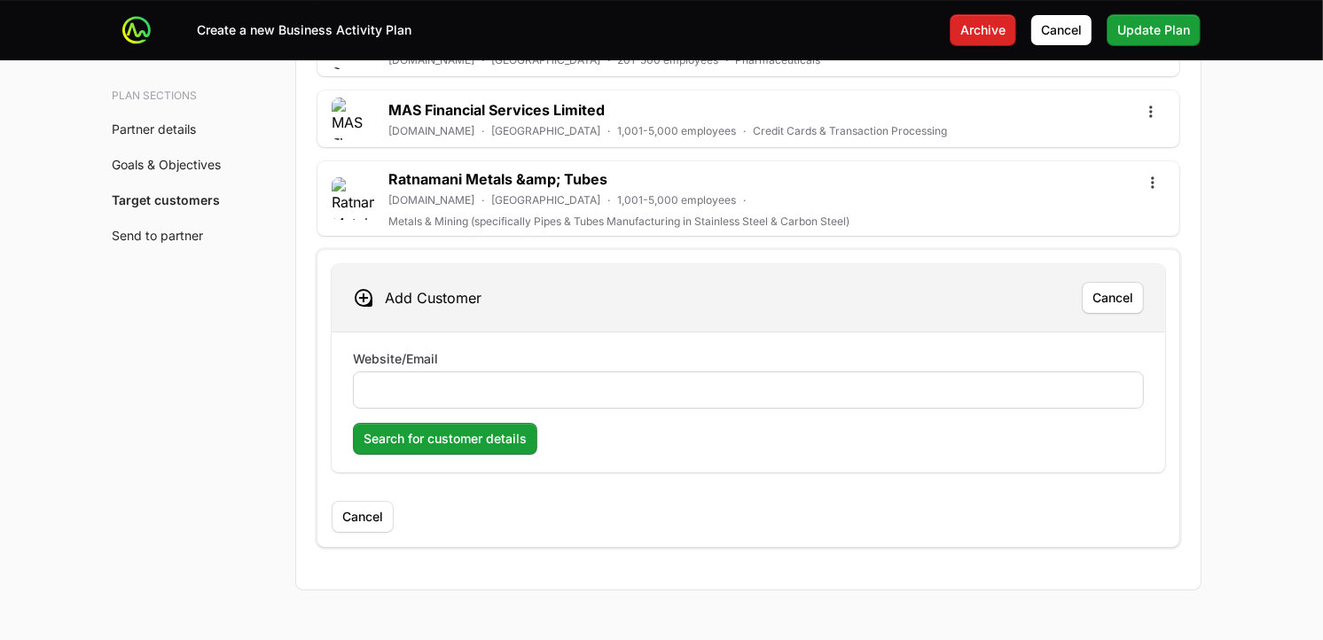
click at [466, 372] on div at bounding box center [748, 390] width 791 height 37
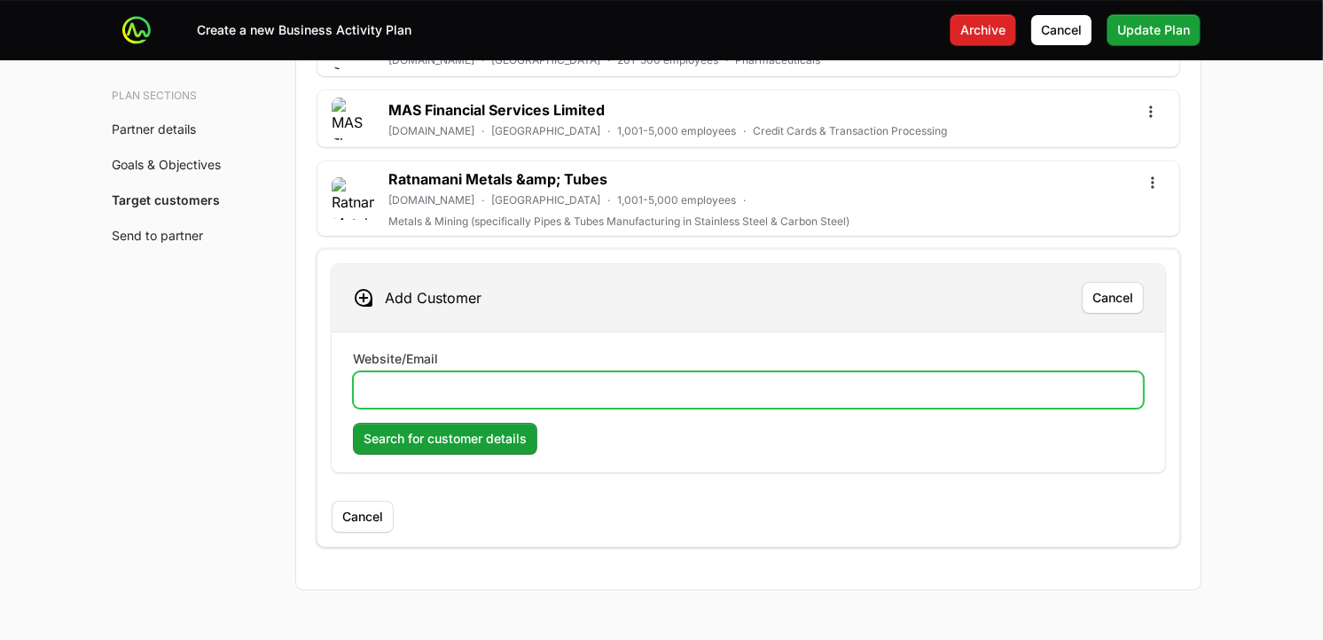
click at [458, 380] on input "Website/Email" at bounding box center [749, 390] width 768 height 21
paste input "[URL][DOMAIN_NAME]"
type input "[URL][DOMAIN_NAME]"
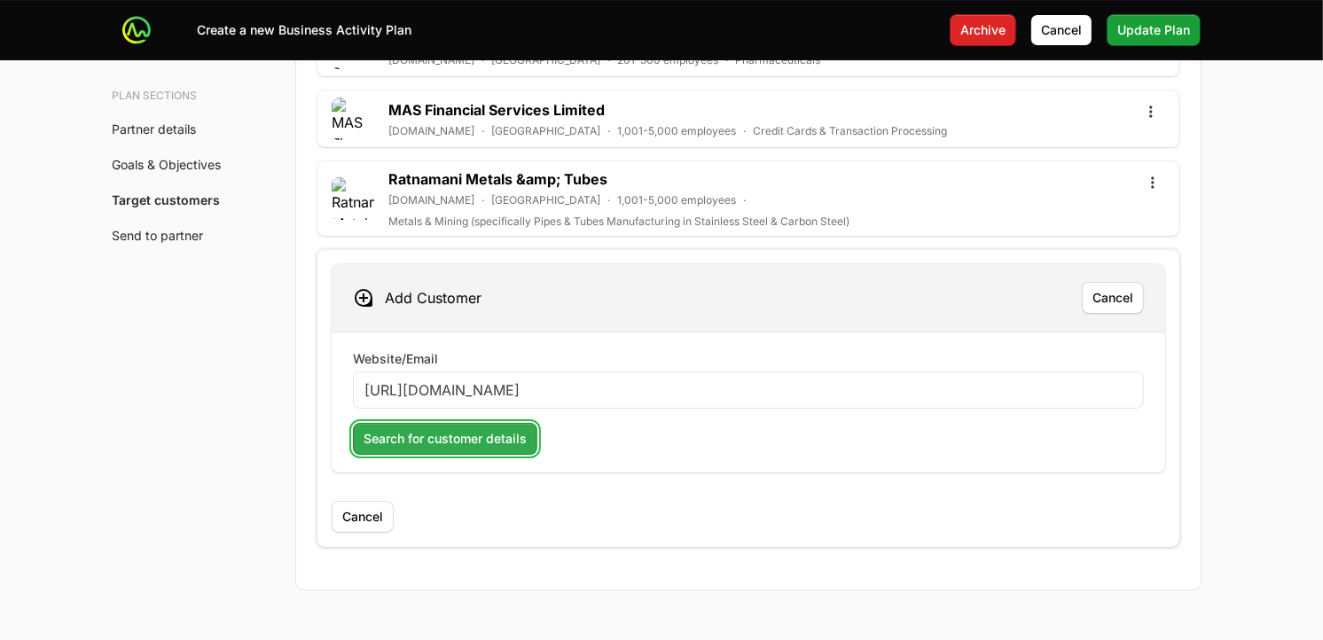
click at [445, 428] on span "Search for customer details" at bounding box center [445, 438] width 163 height 21
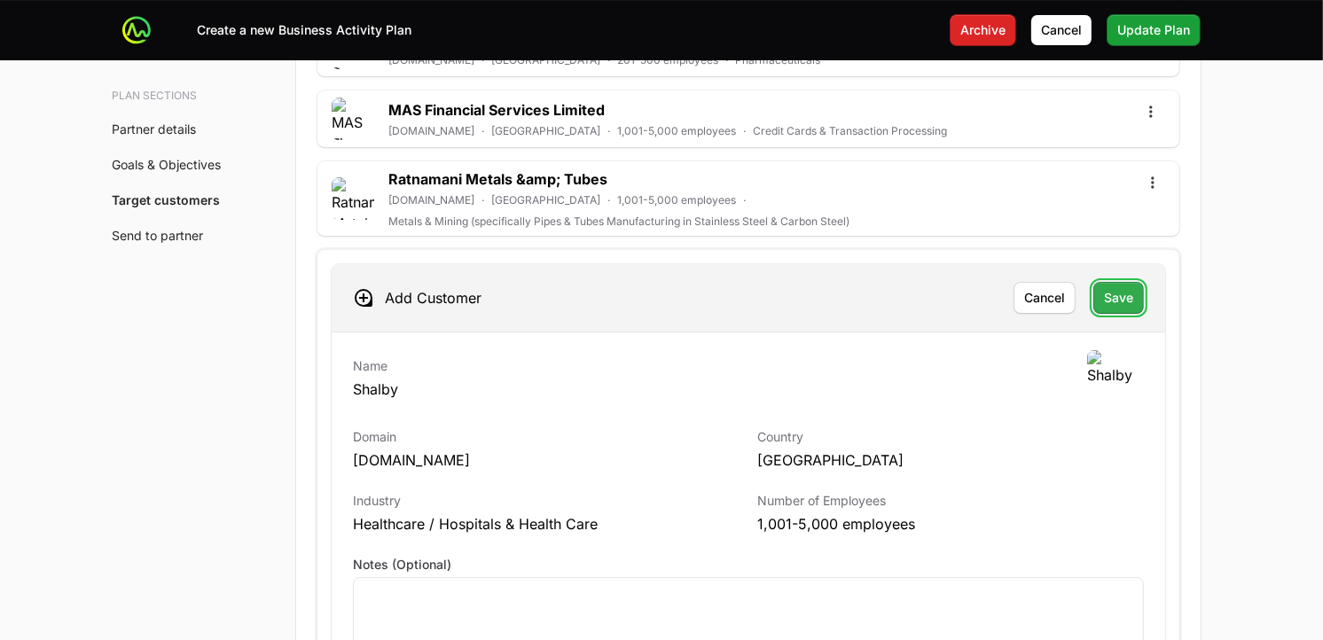
click at [1123, 287] on span "Save" at bounding box center [1118, 297] width 29 height 21
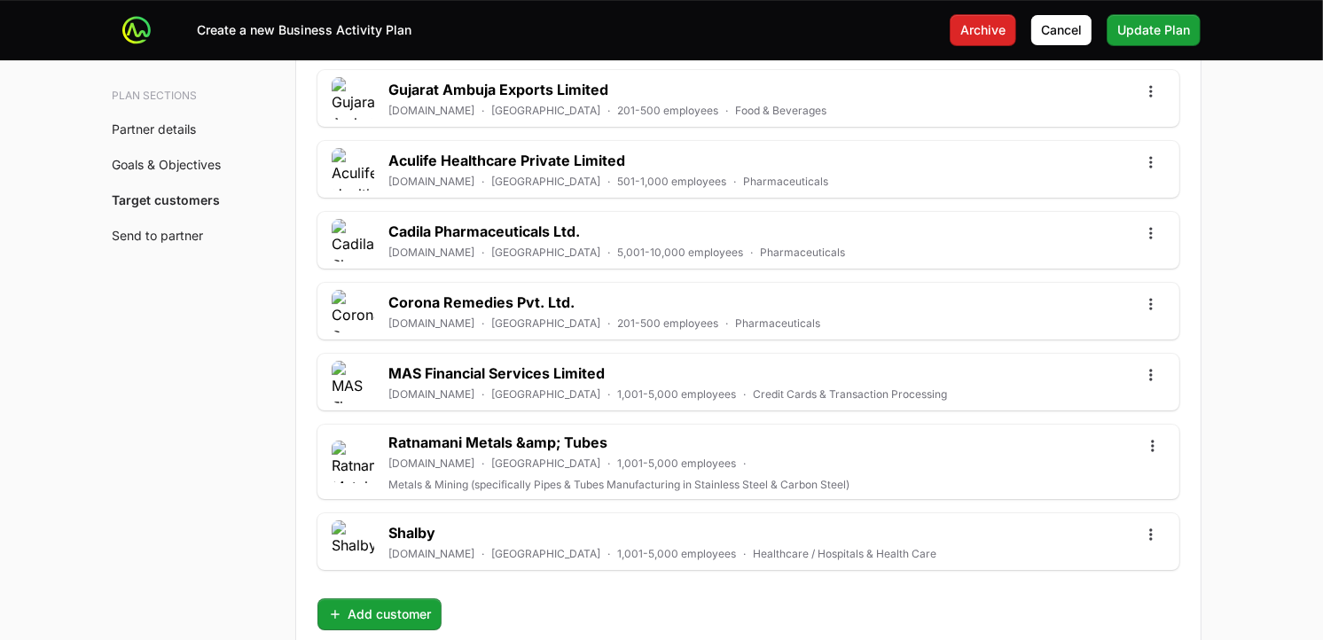
scroll to position [5367, 0]
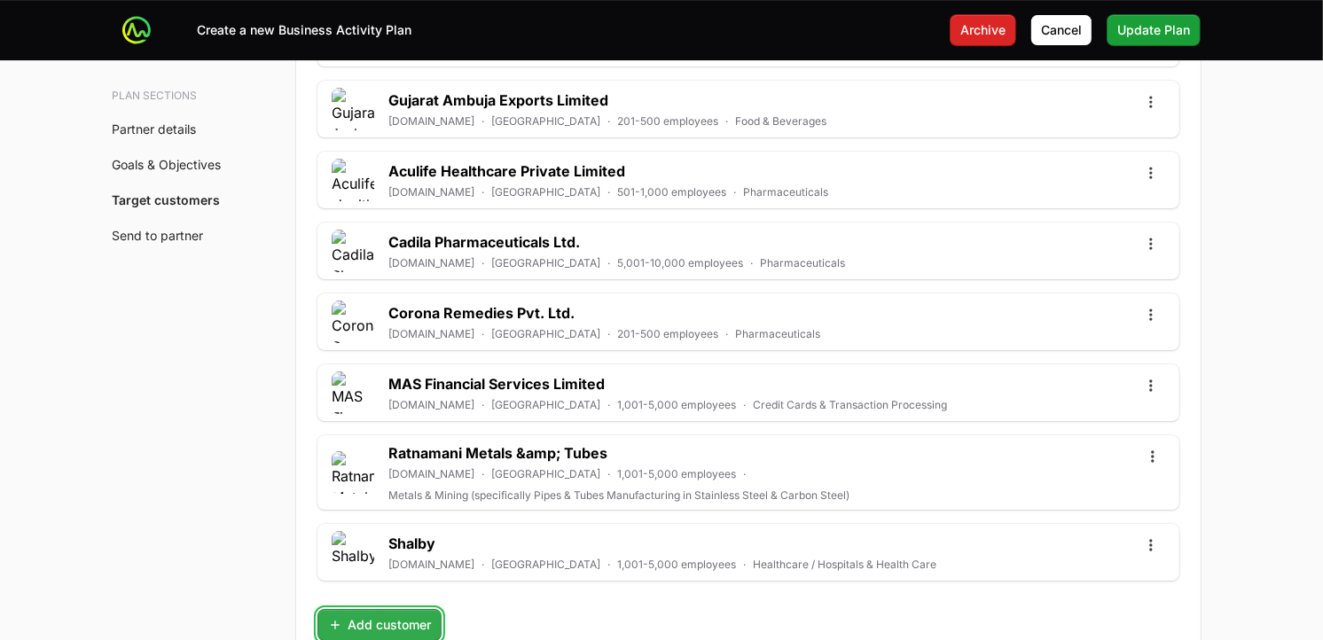
click at [373, 576] on span "Add customer" at bounding box center [379, 625] width 103 height 21
type input "[URL][DOMAIN_NAME]"
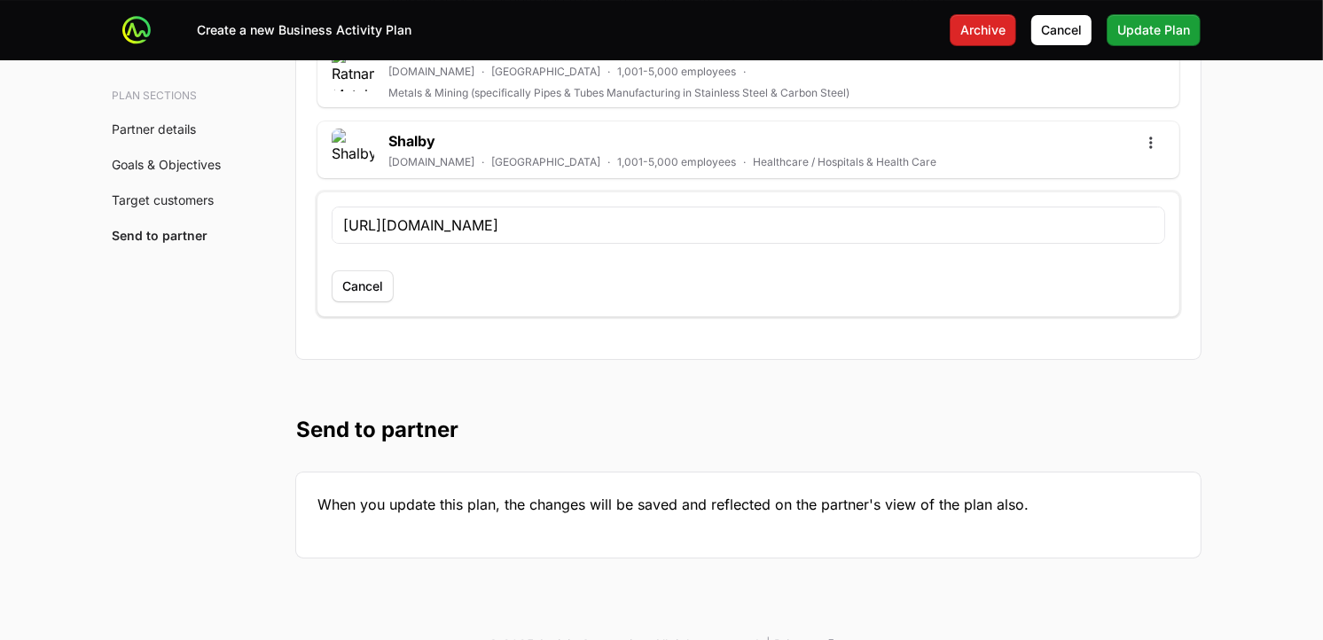
scroll to position [5789, 0]
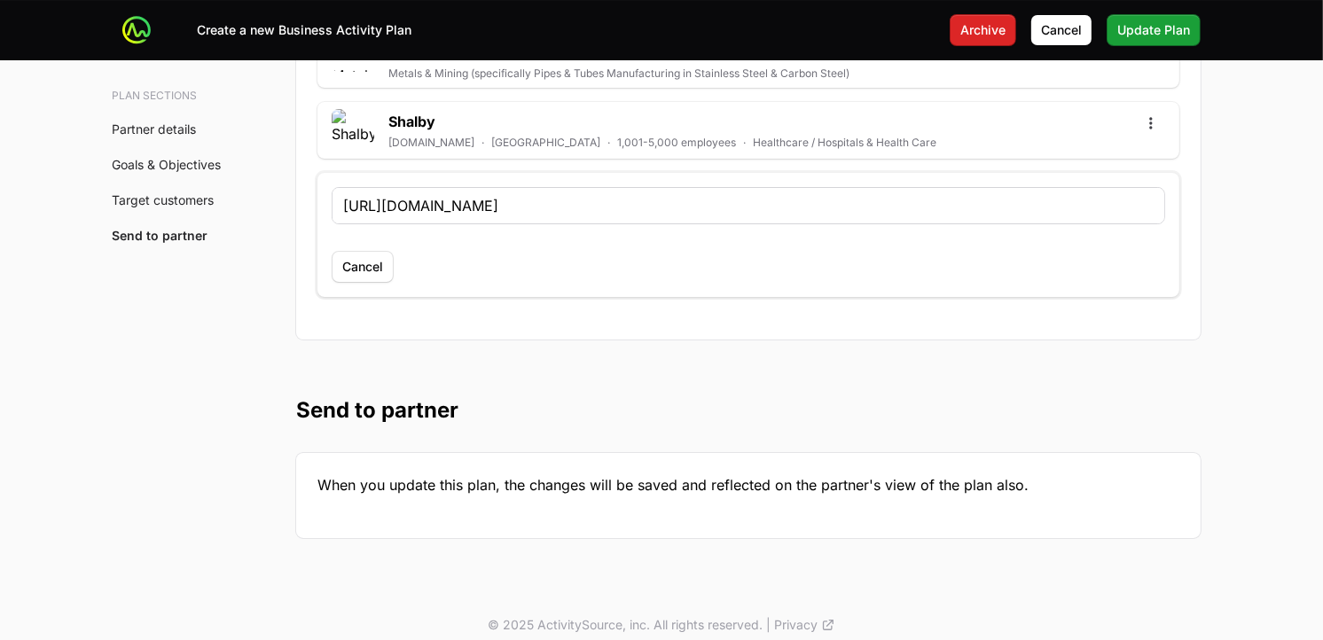
click at [483, 195] on input "[URL][DOMAIN_NAME]" at bounding box center [748, 205] width 811 height 21
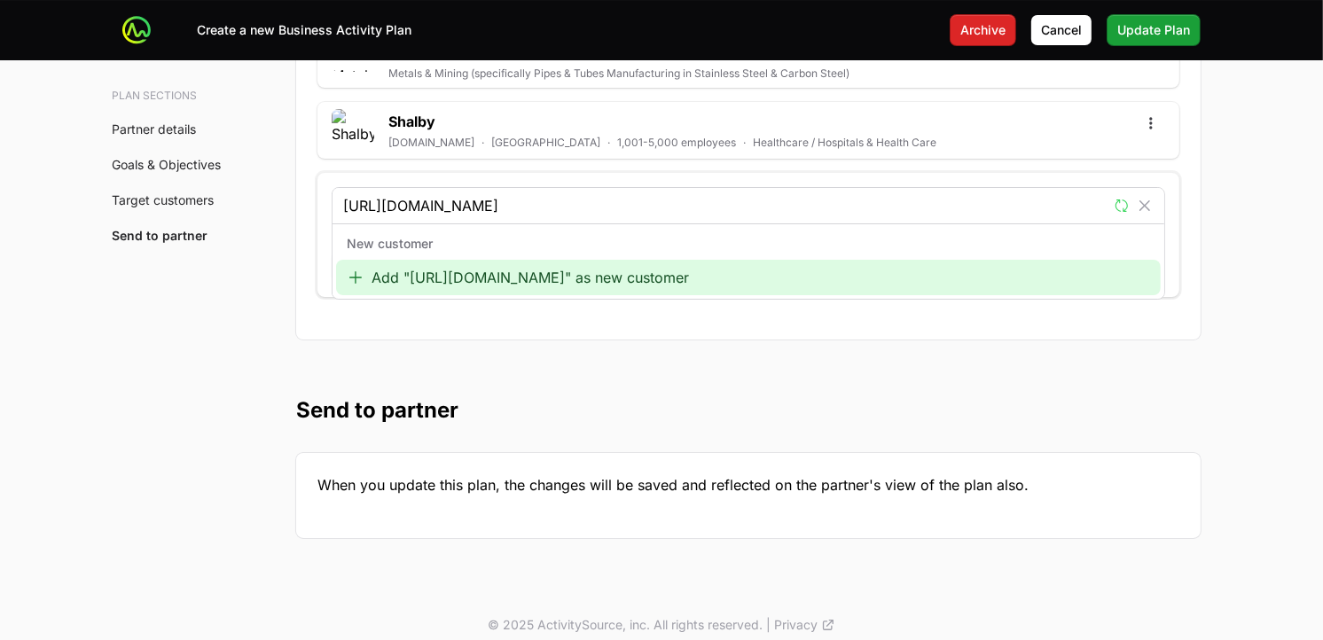
type input "[URL][DOMAIN_NAME]"
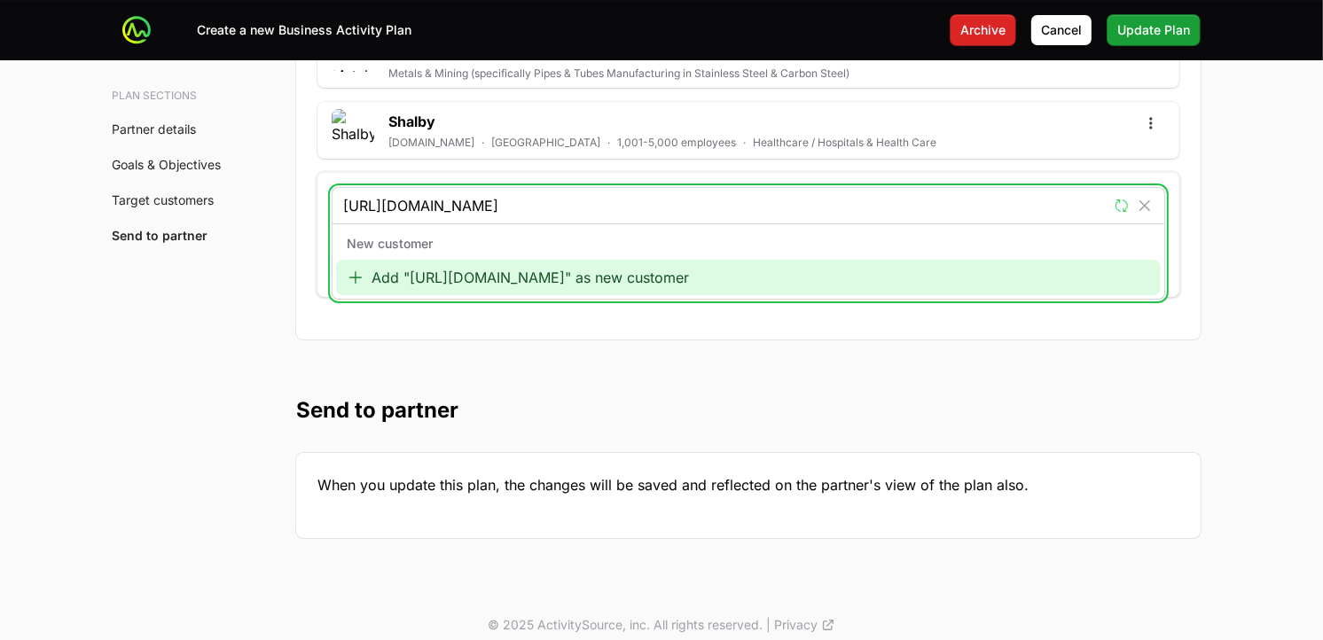
click at [447, 260] on div "Add "[URL][DOMAIN_NAME]" as new customer" at bounding box center [748, 277] width 825 height 35
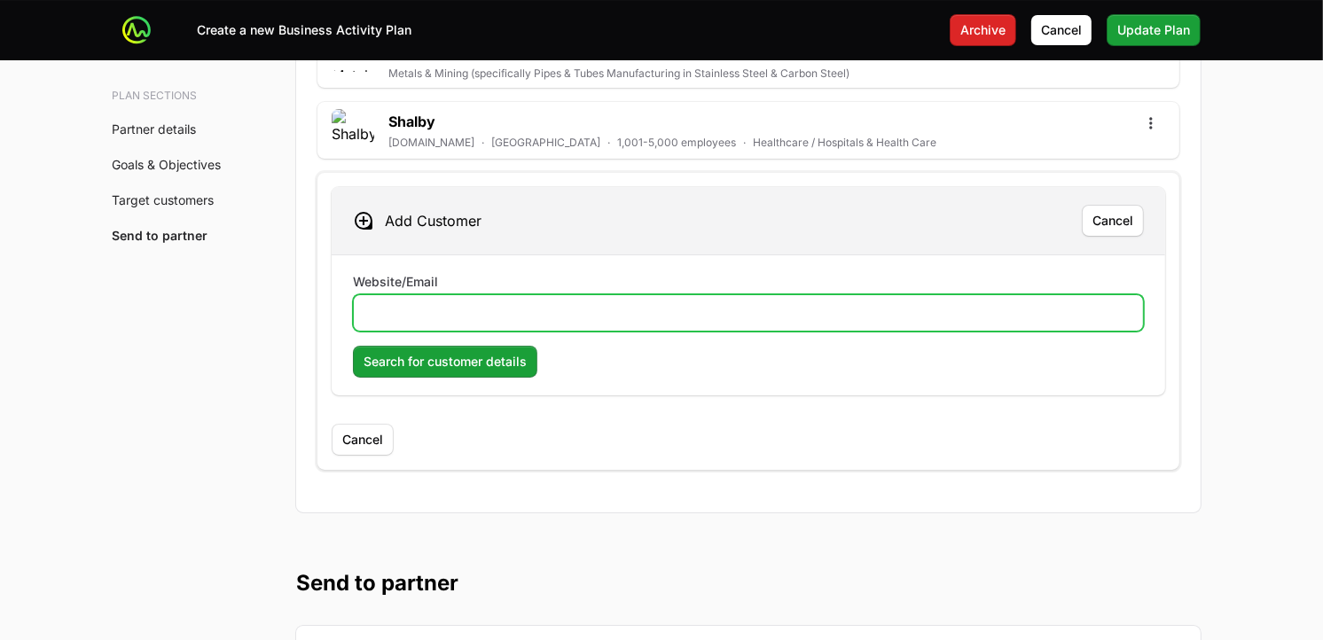
click at [448, 303] on input "Website/Email" at bounding box center [749, 312] width 768 height 21
paste input "[URL][DOMAIN_NAME]"
type input "[URL][DOMAIN_NAME]"
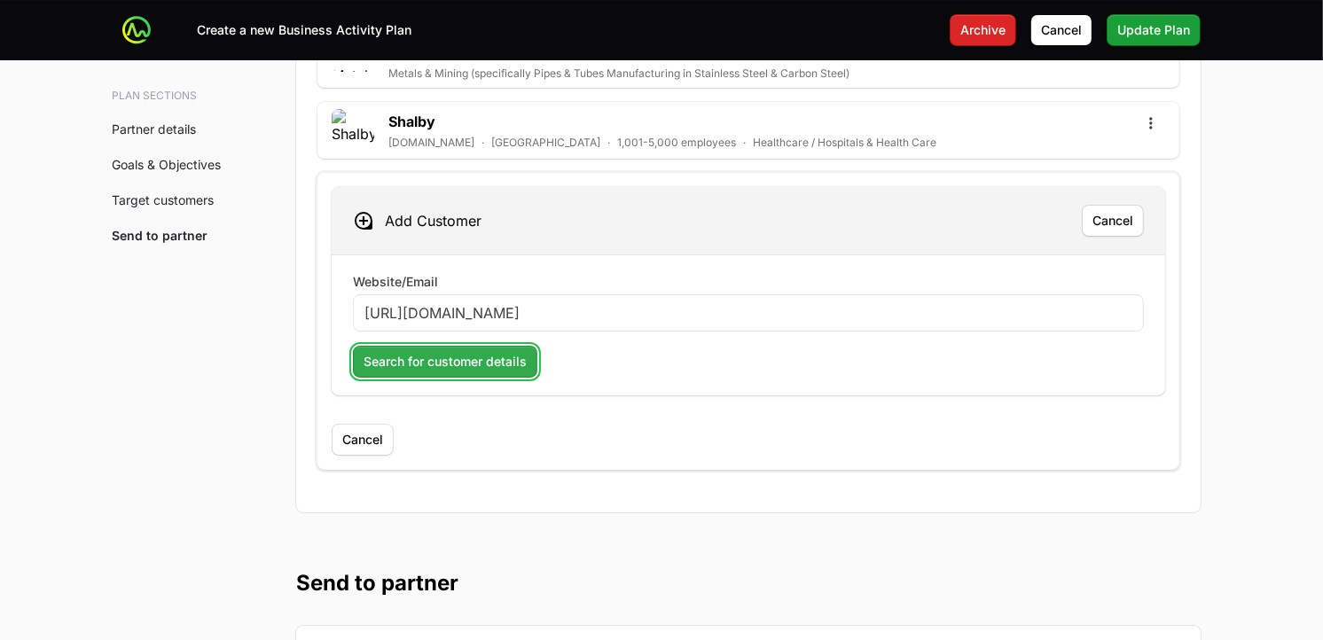
click at [447, 351] on span "Search for customer details" at bounding box center [445, 361] width 163 height 21
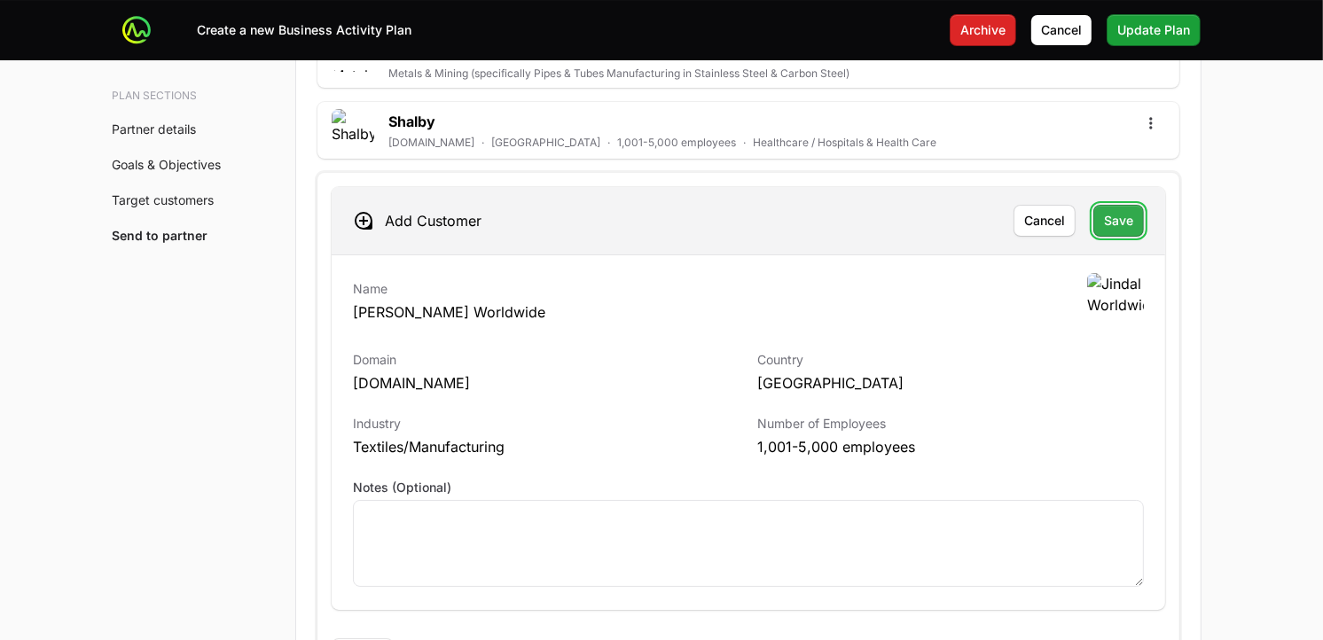
click at [1133, 210] on span "Save" at bounding box center [1118, 220] width 29 height 21
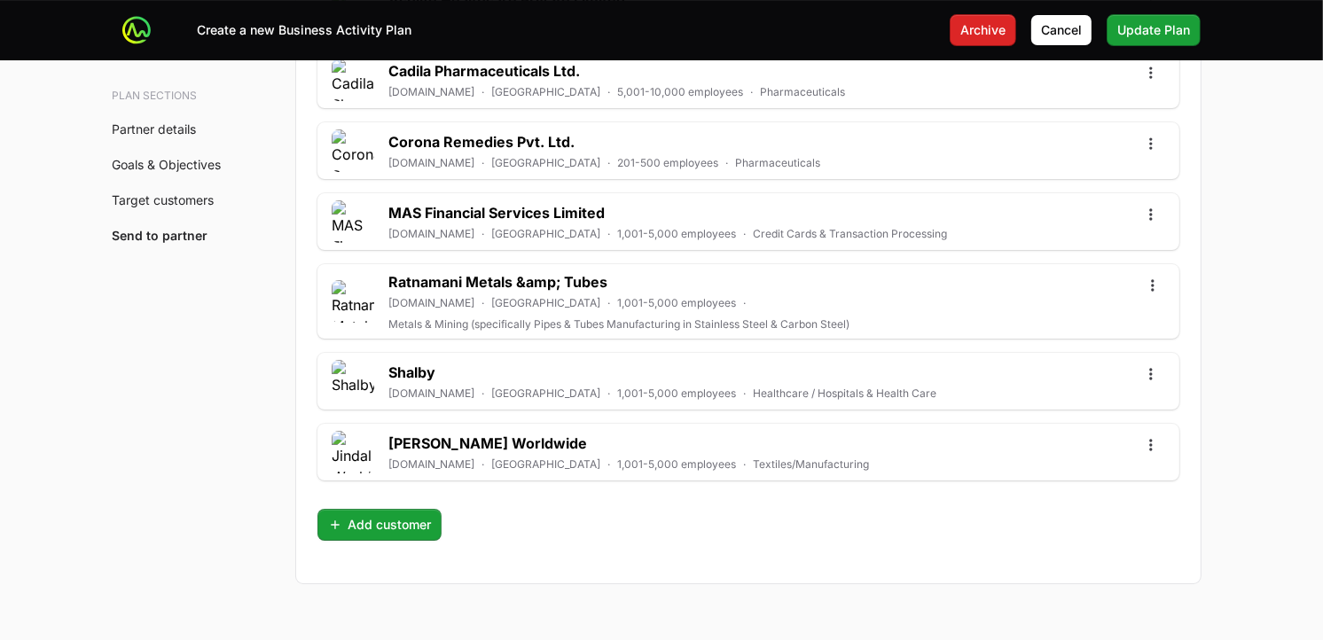
scroll to position [5549, 0]
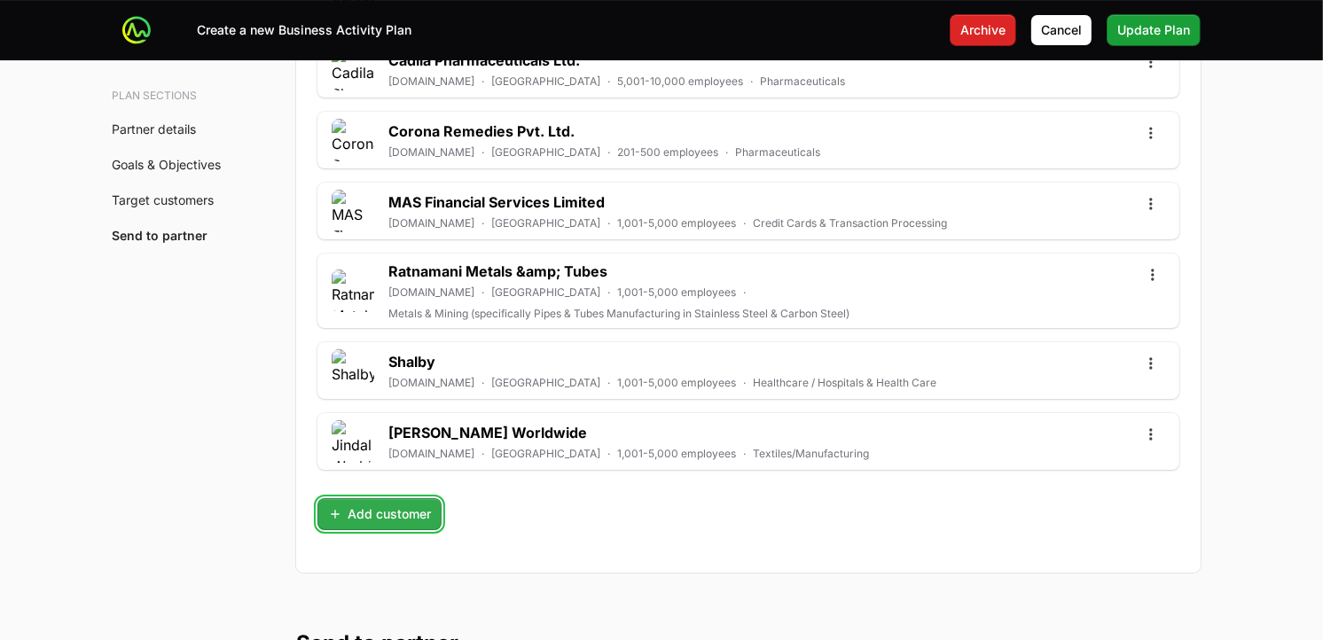
click at [409, 504] on span "Add customer" at bounding box center [379, 514] width 103 height 21
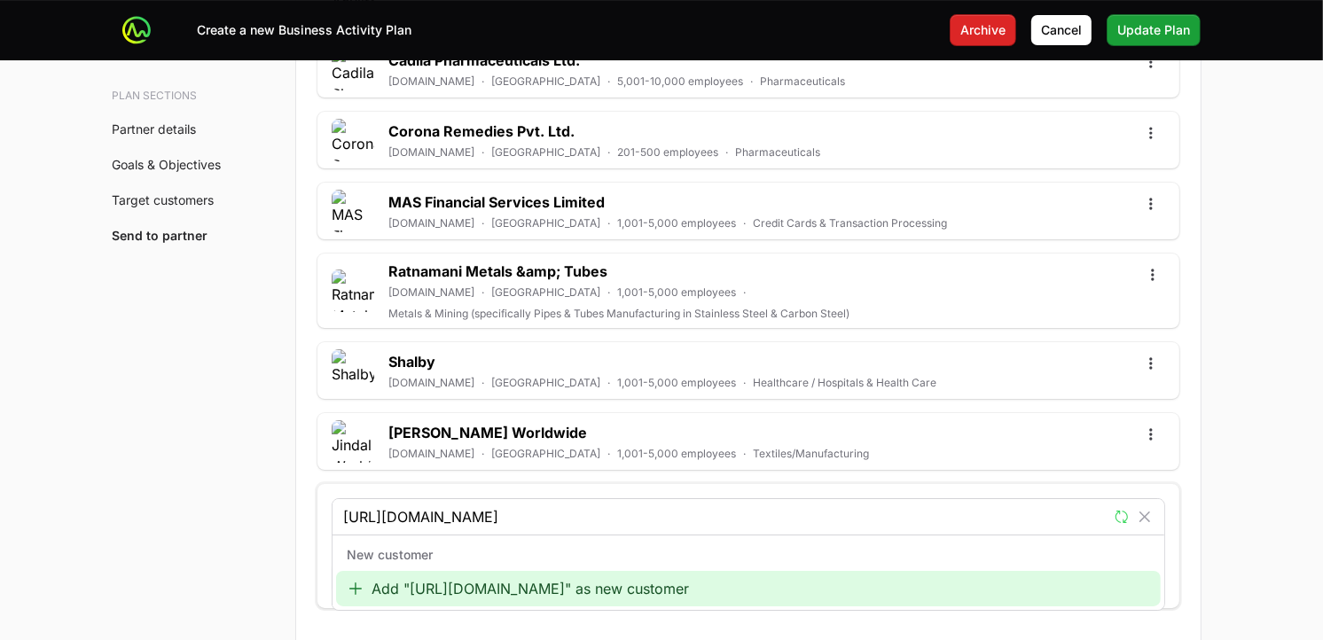
type input "[URL][DOMAIN_NAME]"
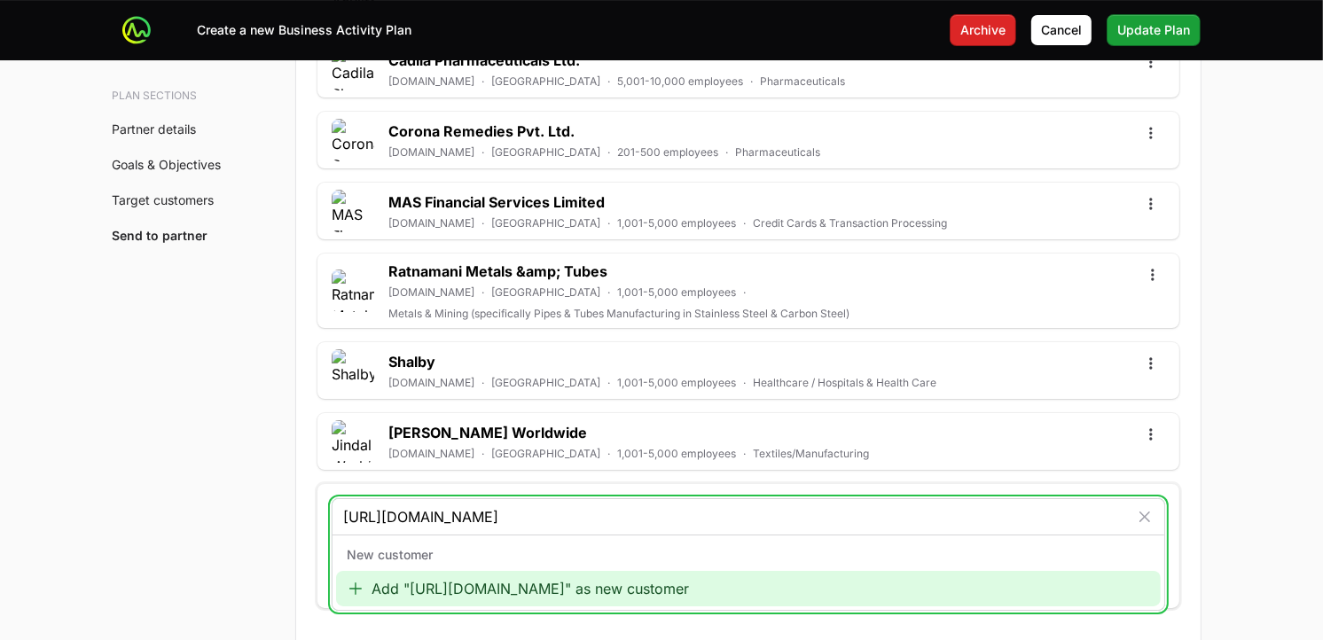
click at [481, 576] on div "Add "[URL][DOMAIN_NAME]" as new customer" at bounding box center [748, 588] width 825 height 35
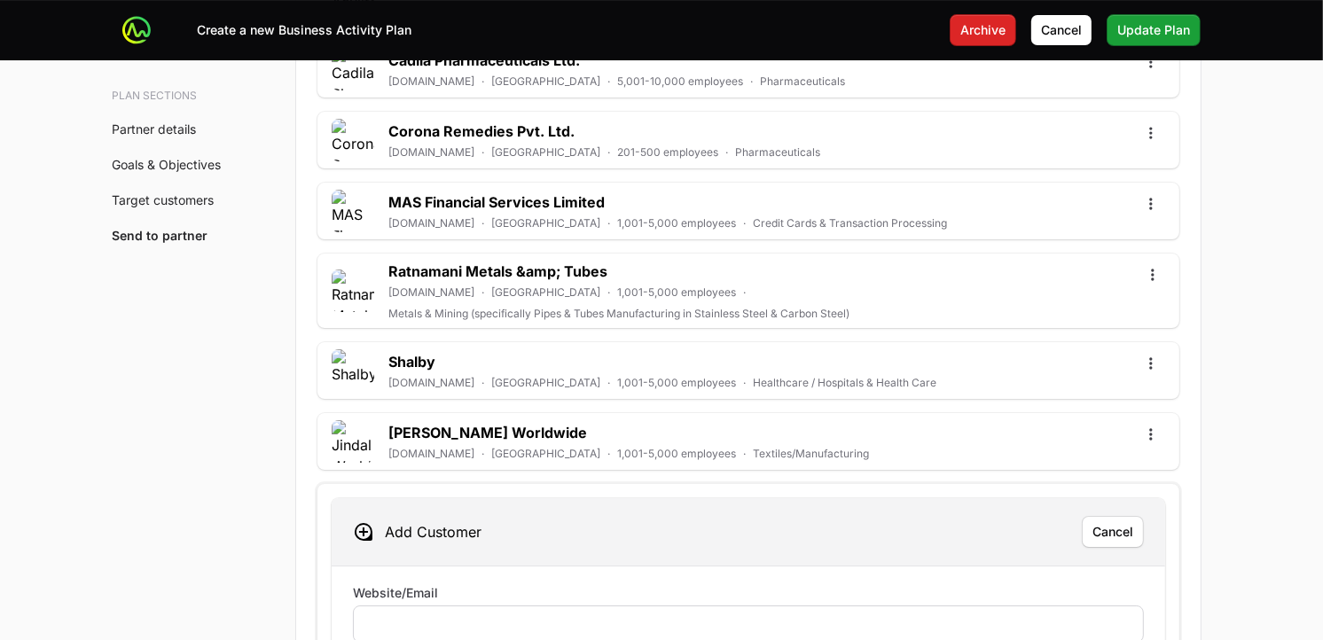
click at [462, 576] on div at bounding box center [748, 624] width 791 height 37
click at [459, 576] on input "Website/Email" at bounding box center [749, 624] width 768 height 21
paste input "[URL][DOMAIN_NAME]"
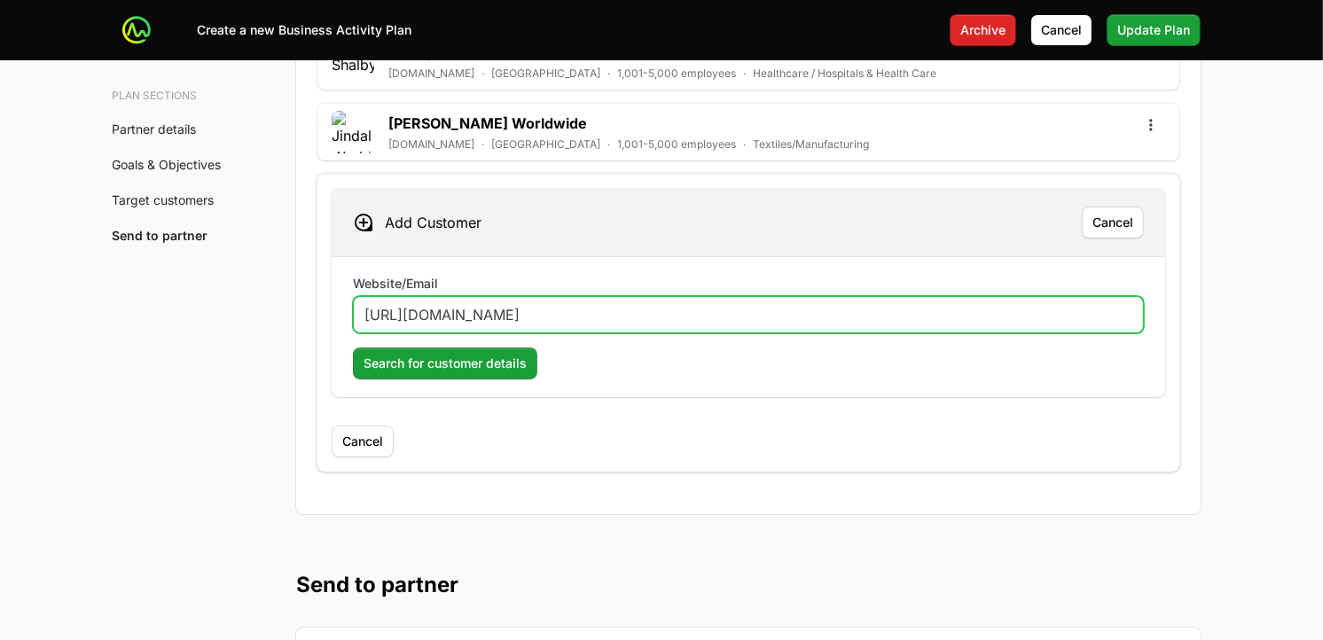
scroll to position [5969, 0]
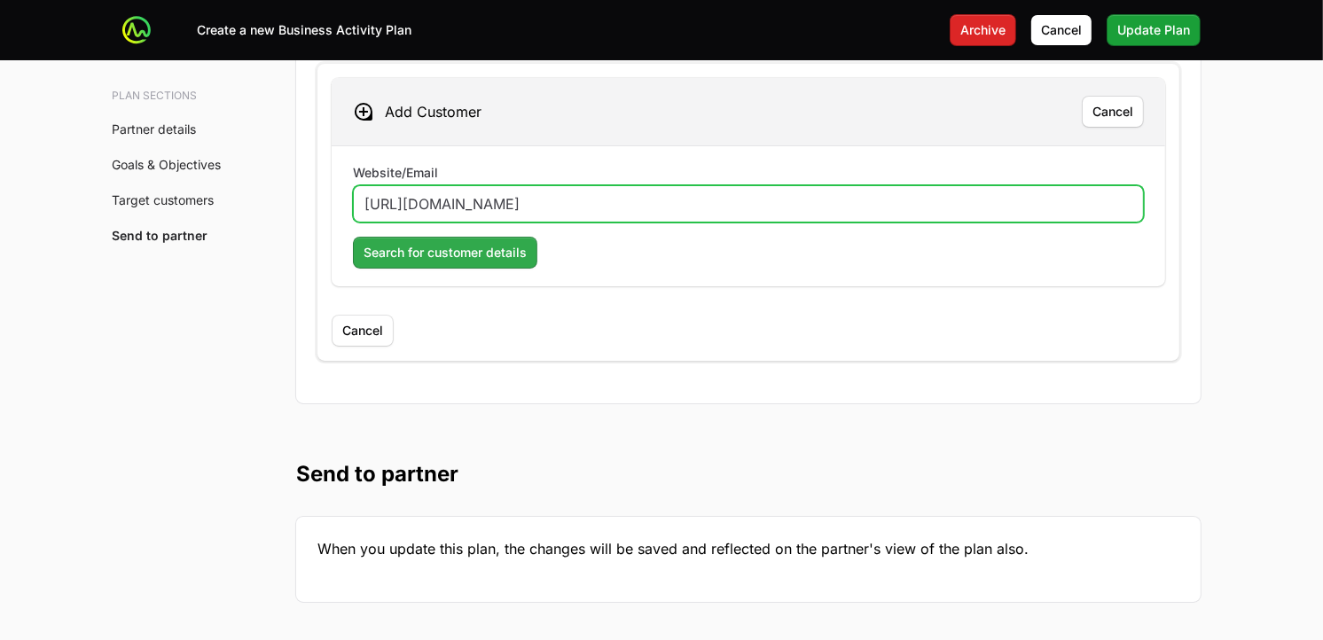
type input "[URL][DOMAIN_NAME]"
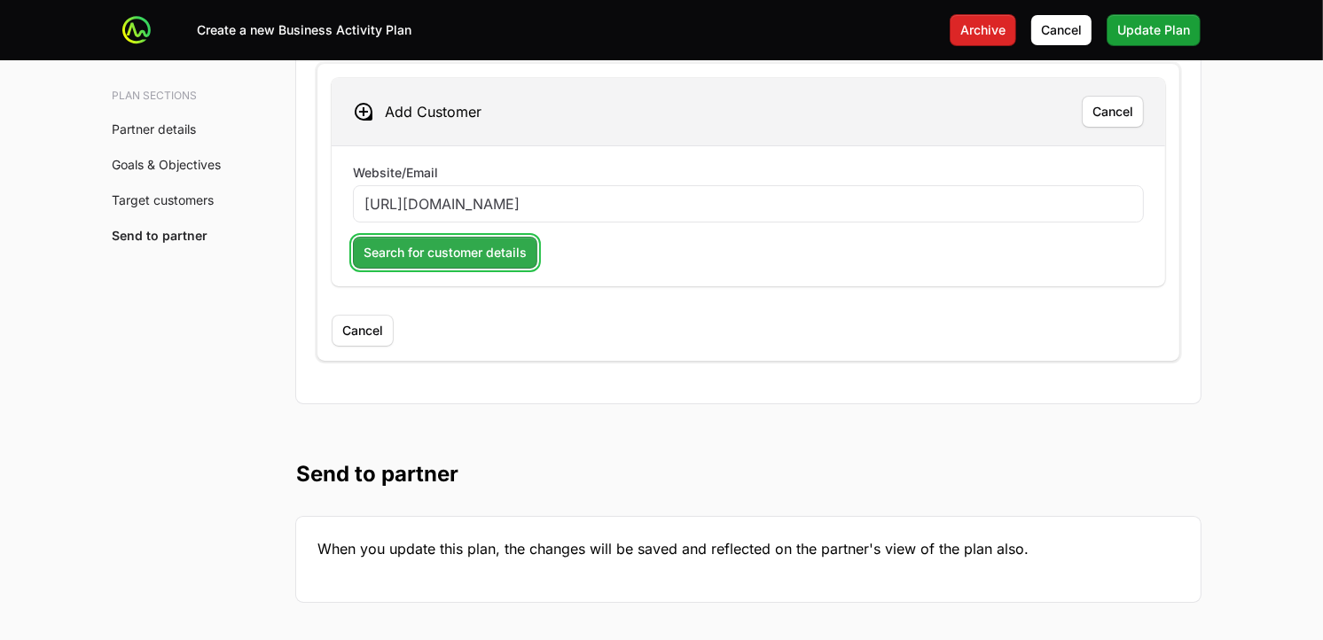
click at [507, 244] on span "Search for customer details" at bounding box center [445, 252] width 163 height 21
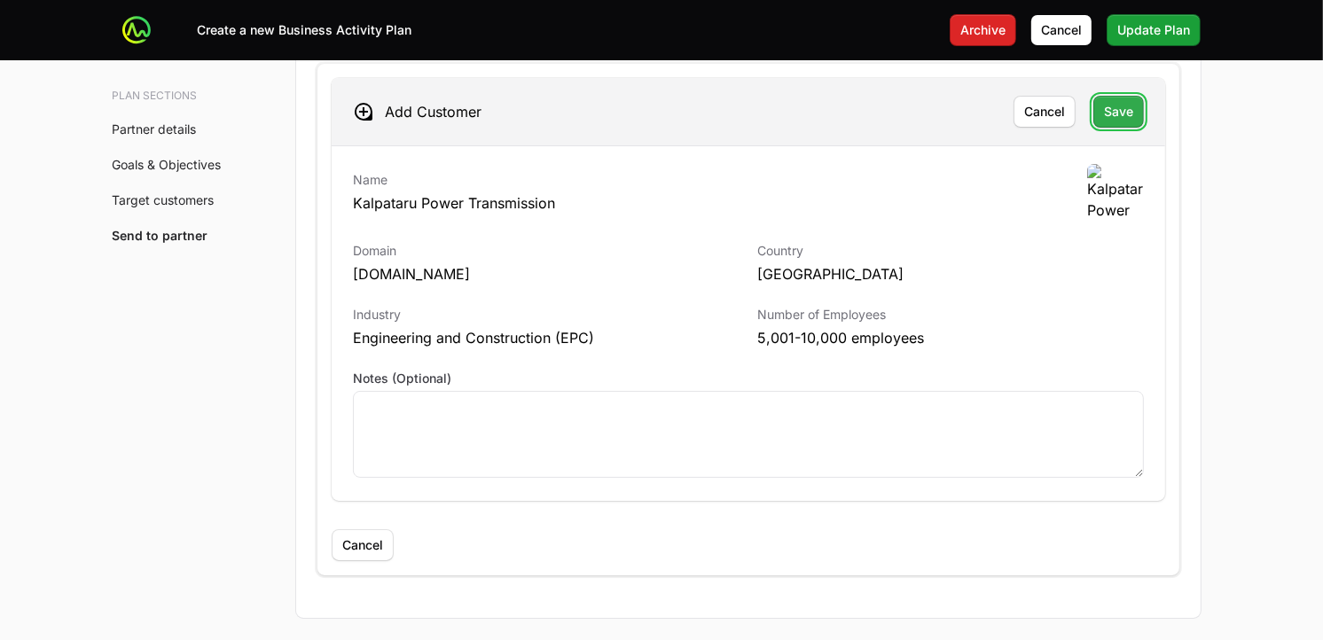
click at [1132, 101] on span "Save" at bounding box center [1118, 111] width 29 height 21
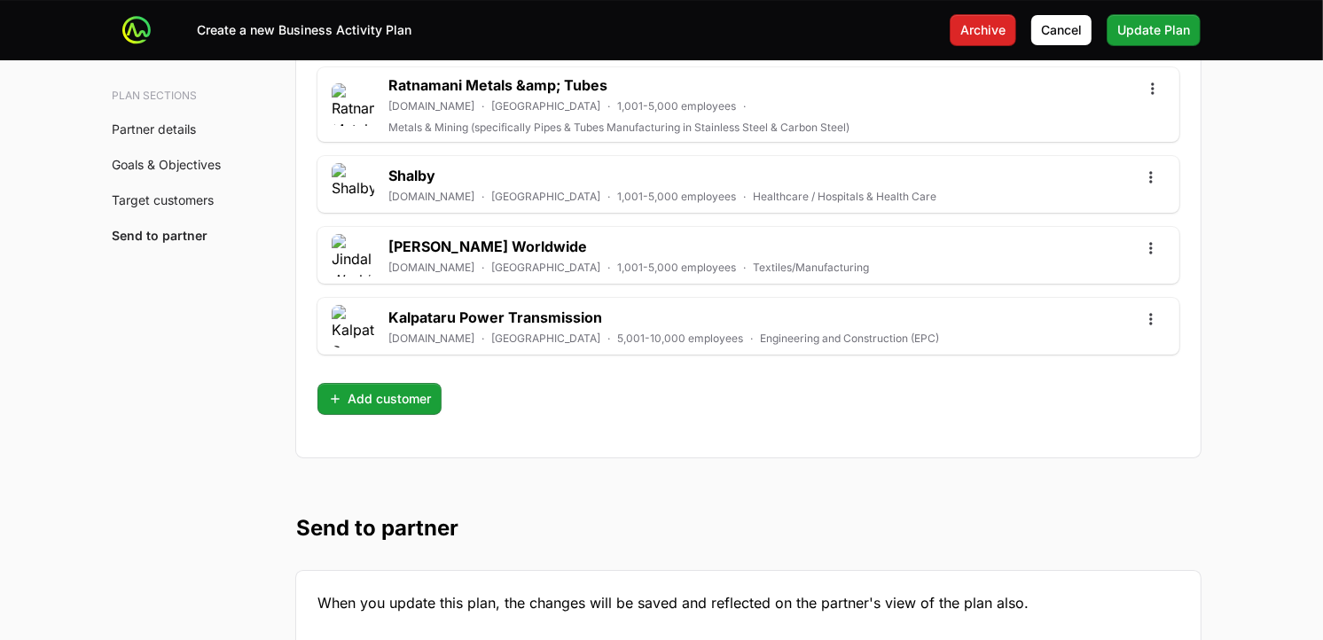
scroll to position [5757, 0]
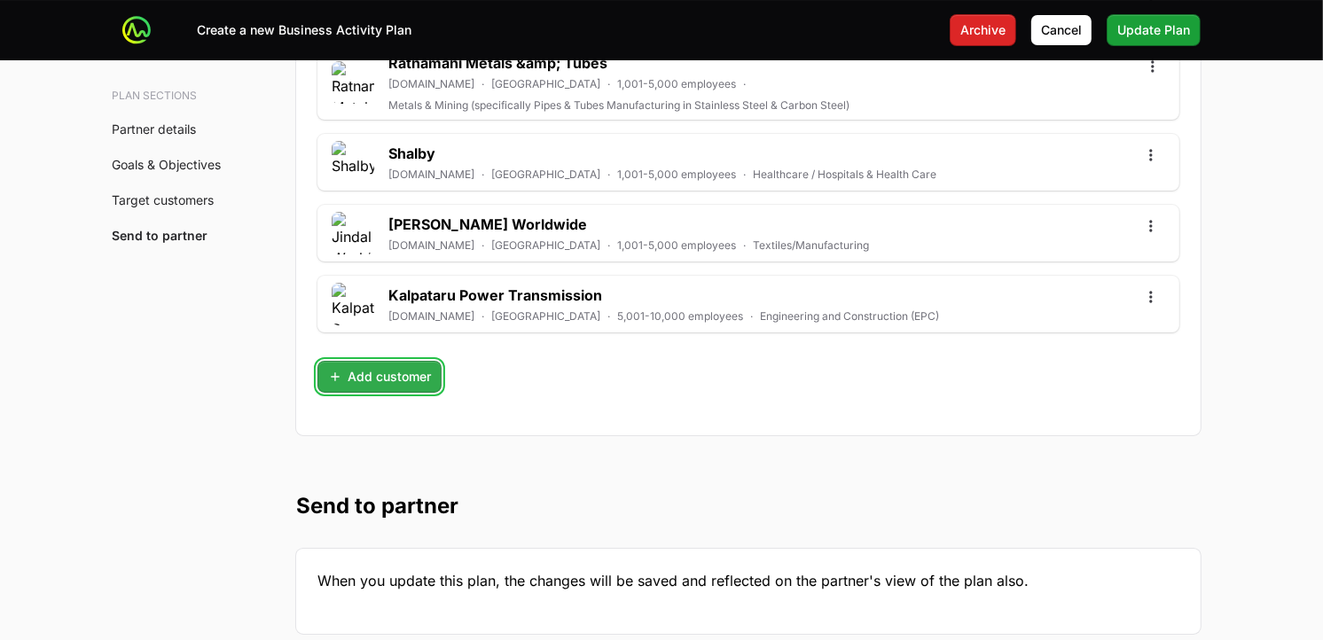
click at [402, 366] on span "Add customer" at bounding box center [379, 376] width 103 height 21
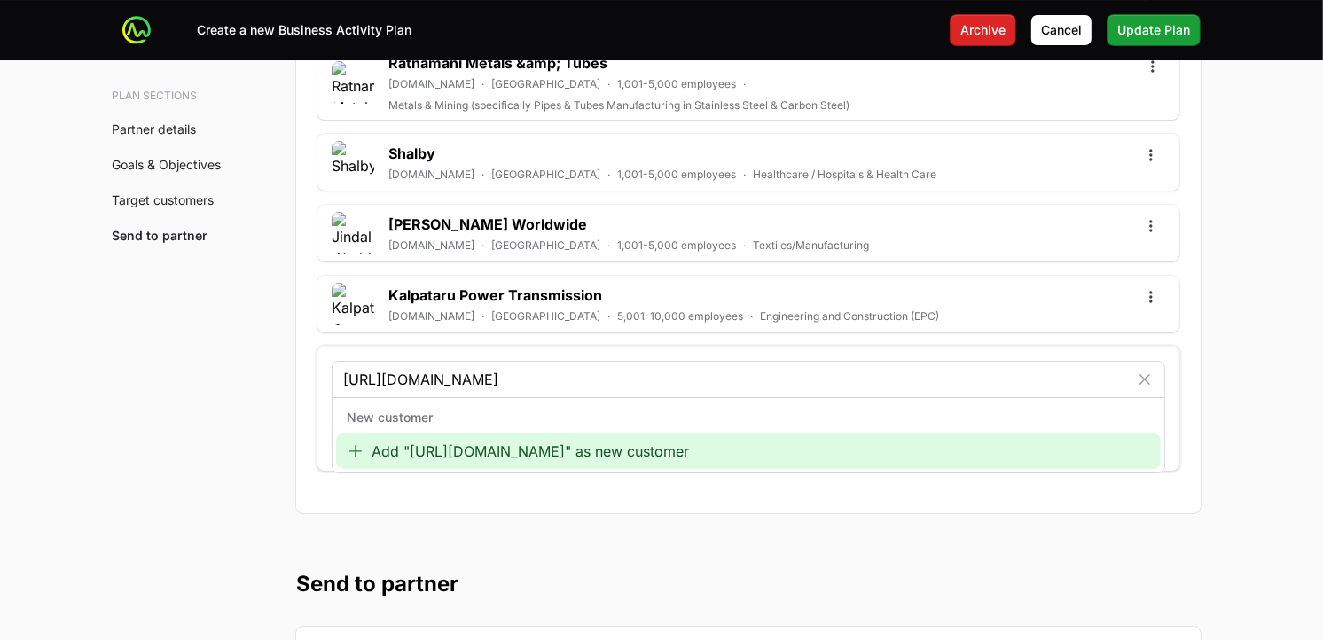
type input "[URL][DOMAIN_NAME]"
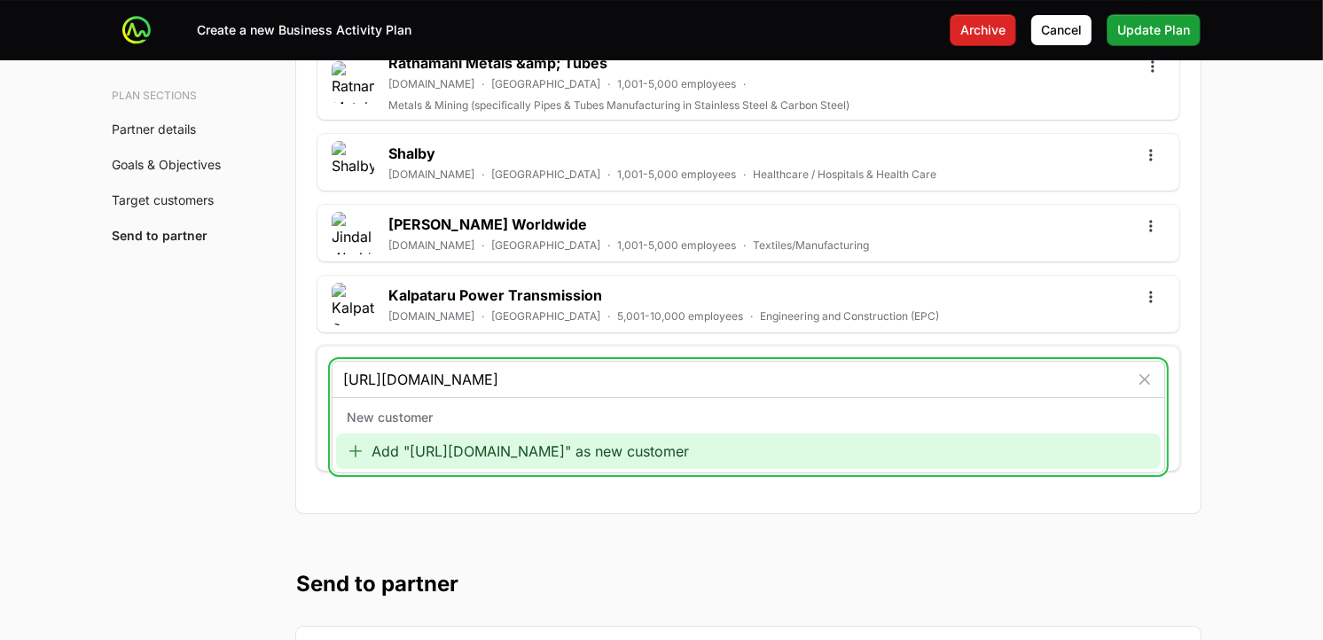
click at [394, 434] on div "Add "[URL][DOMAIN_NAME]" as new customer" at bounding box center [748, 451] width 825 height 35
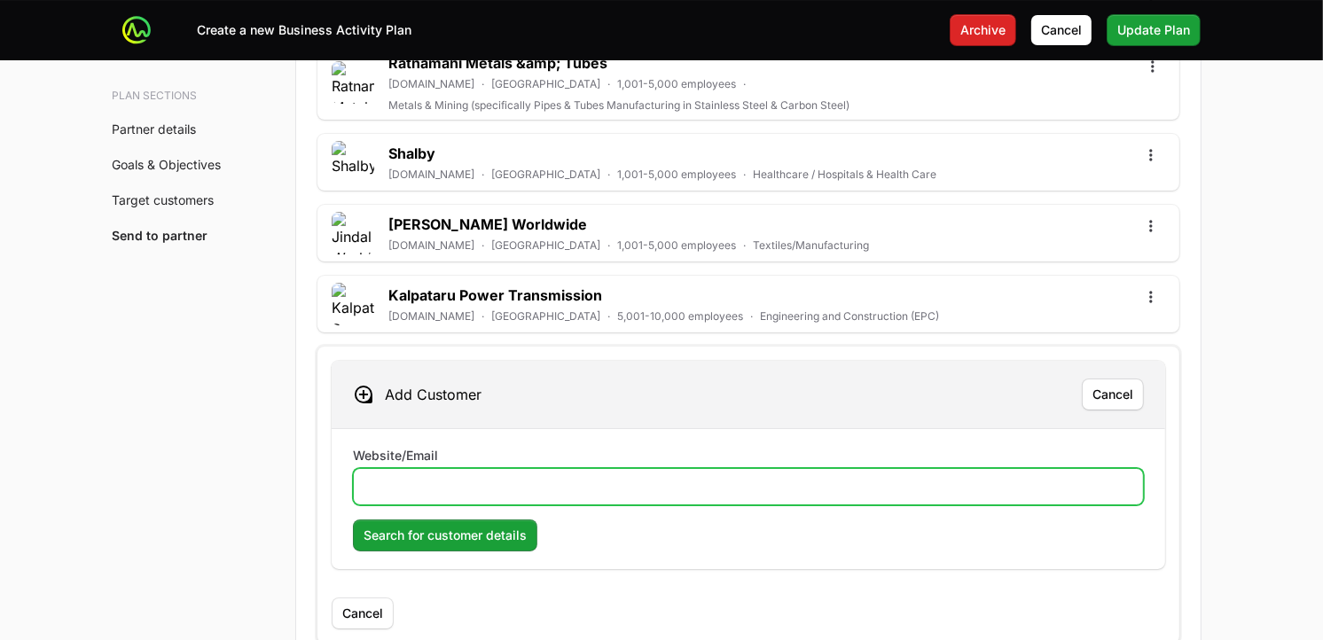
click at [453, 476] on input "Website/Email" at bounding box center [749, 486] width 768 height 21
paste input "[URL][DOMAIN_NAME]"
type input "[URL][DOMAIN_NAME]"
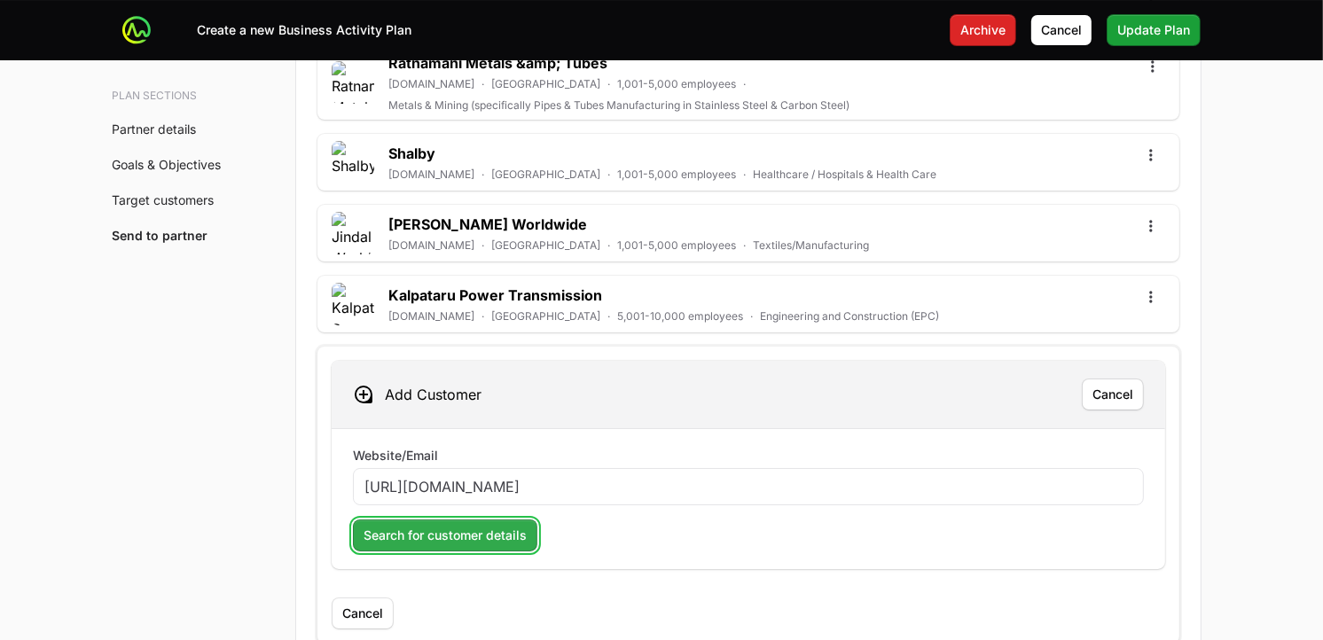
click at [467, 525] on span "Search for customer details" at bounding box center [445, 535] width 163 height 21
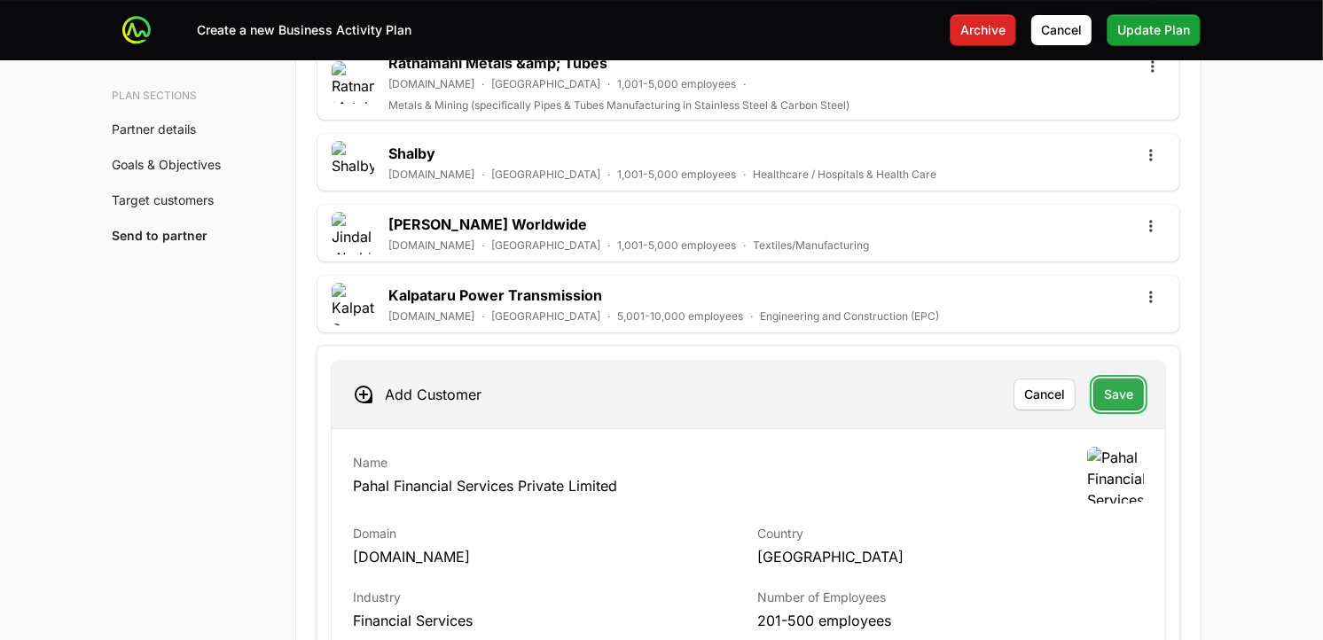
click at [1127, 384] on span "Save" at bounding box center [1118, 394] width 29 height 21
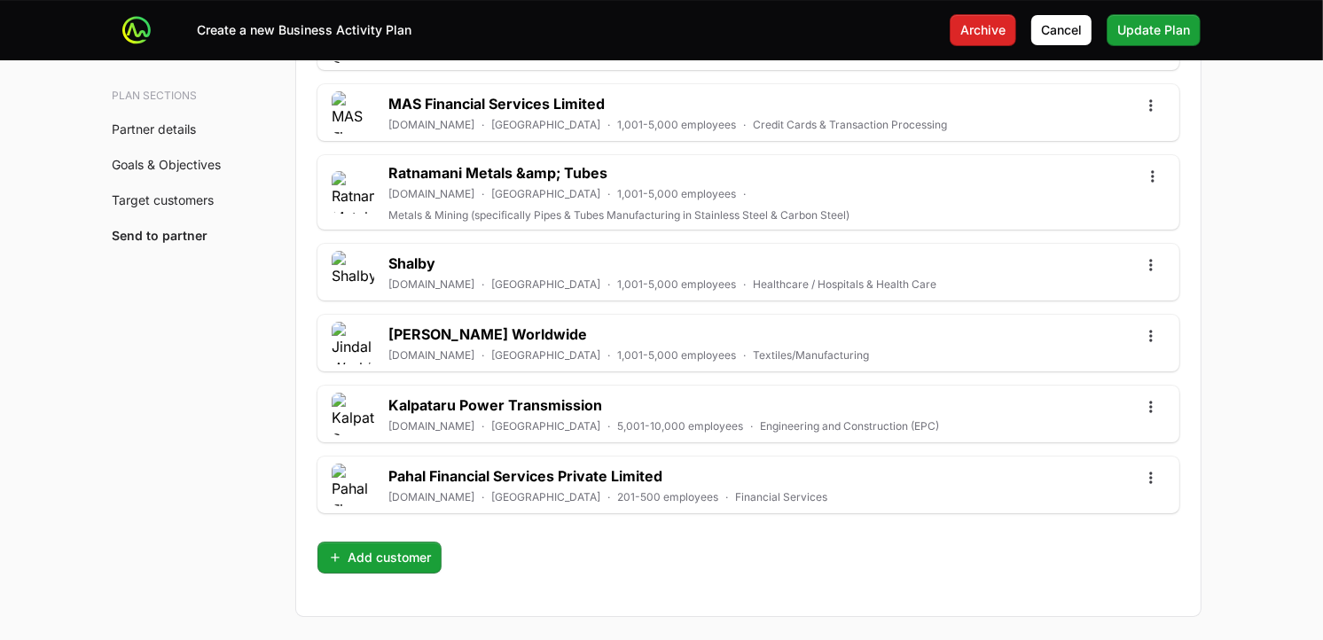
scroll to position [5659, 0]
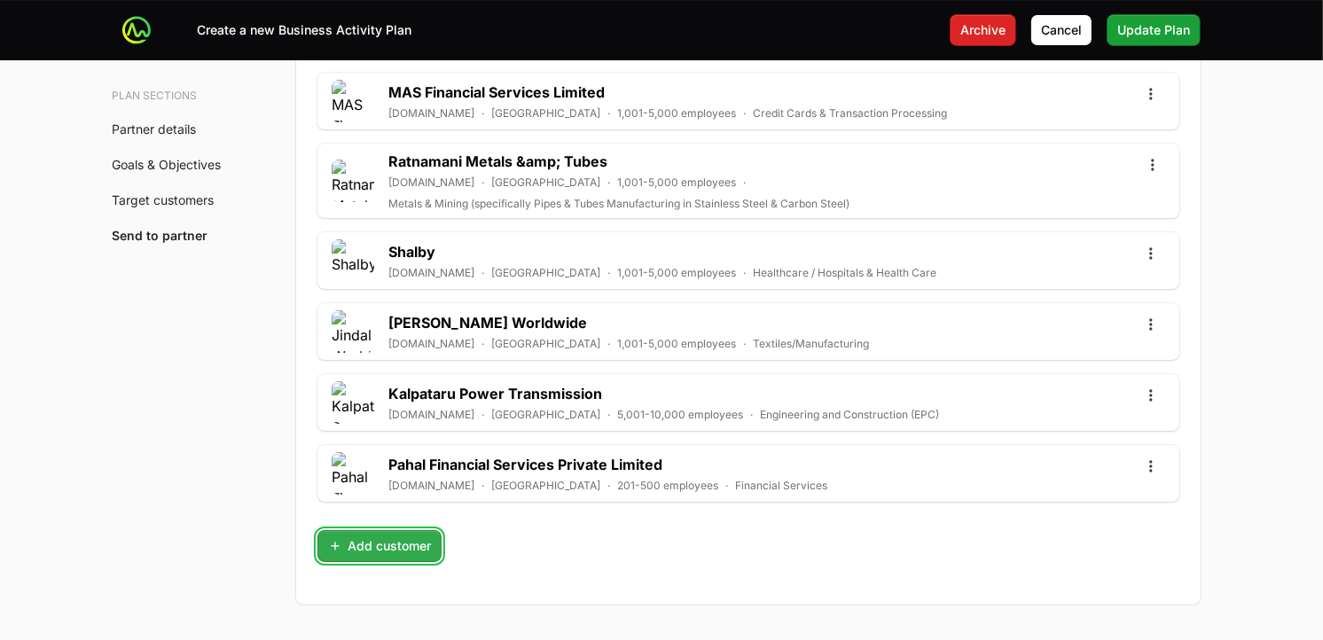
click at [415, 539] on span "Add customer" at bounding box center [379, 546] width 103 height 21
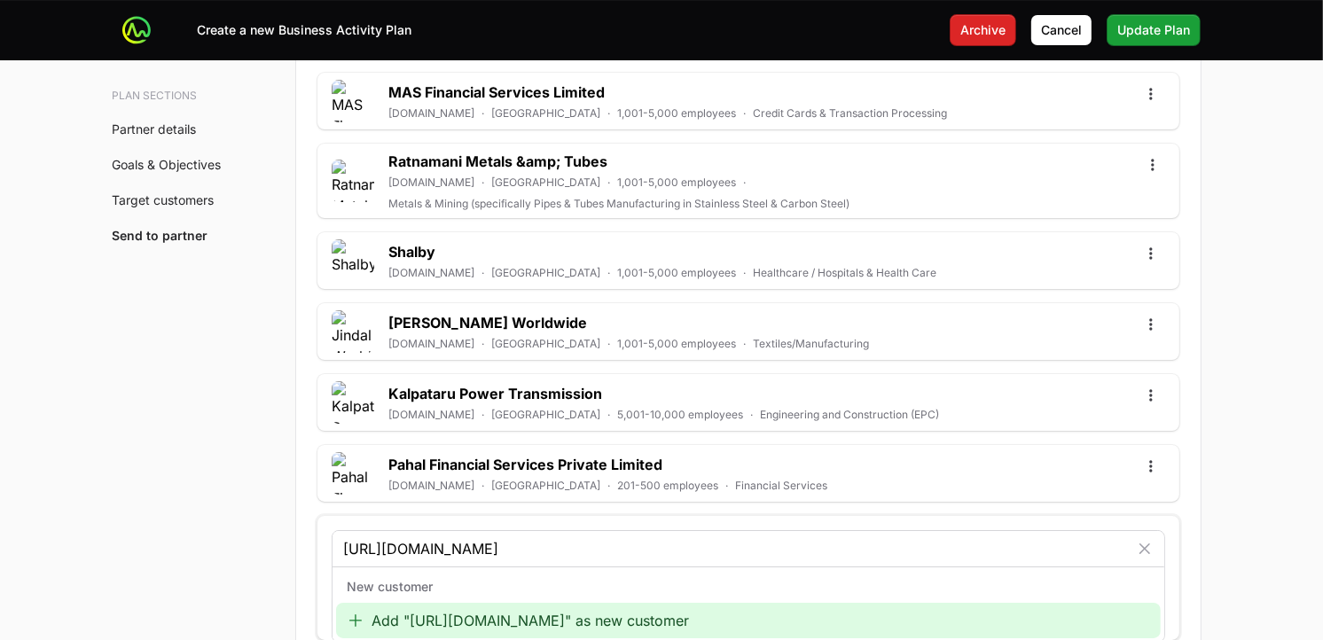
type input "[URL][DOMAIN_NAME]"
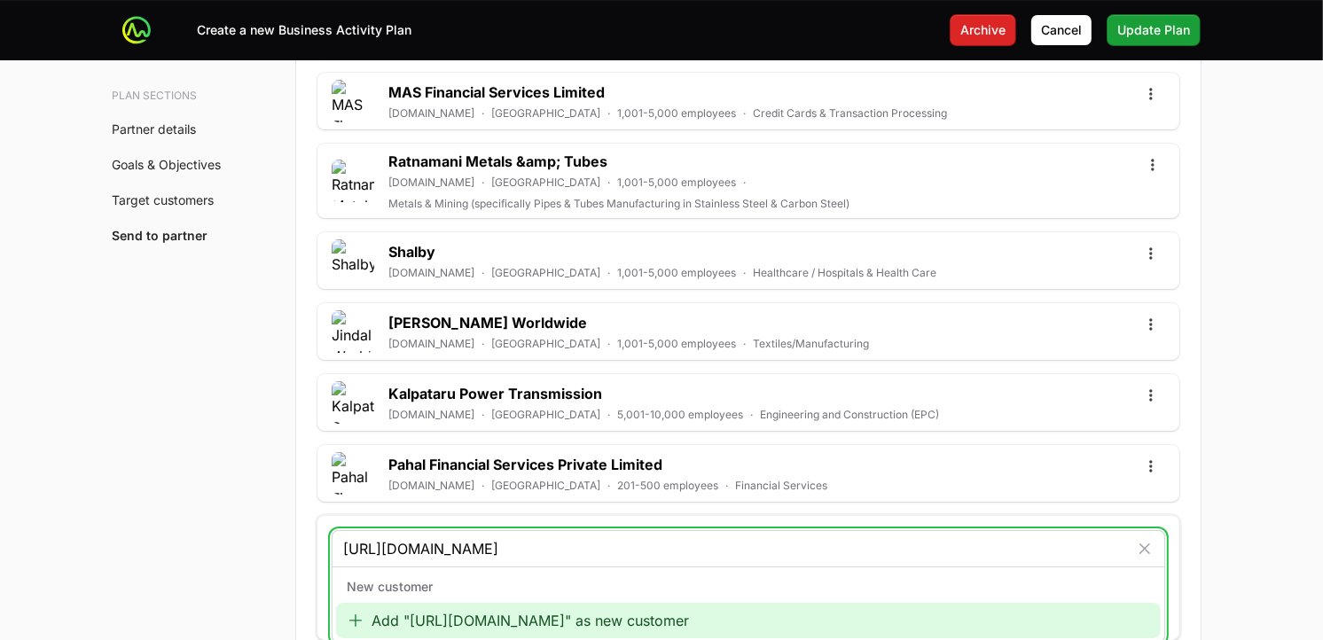
click at [465, 576] on div "Add "[URL][DOMAIN_NAME]" as new customer" at bounding box center [748, 620] width 825 height 35
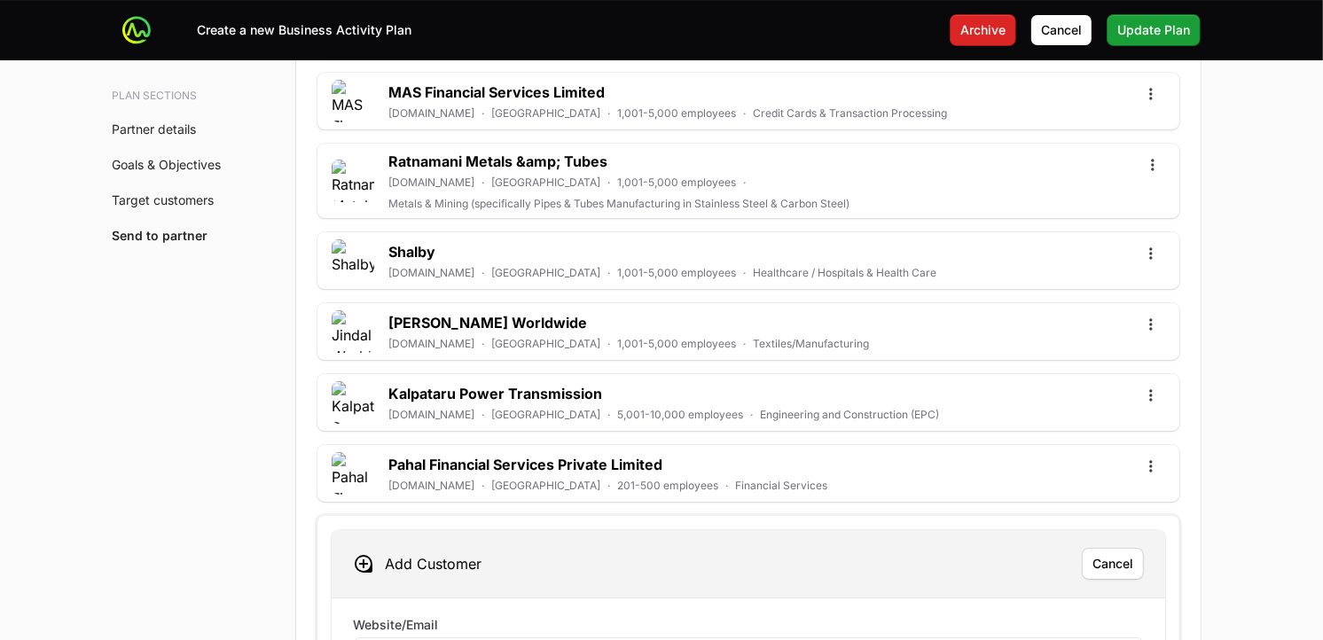
scroll to position [6144, 0]
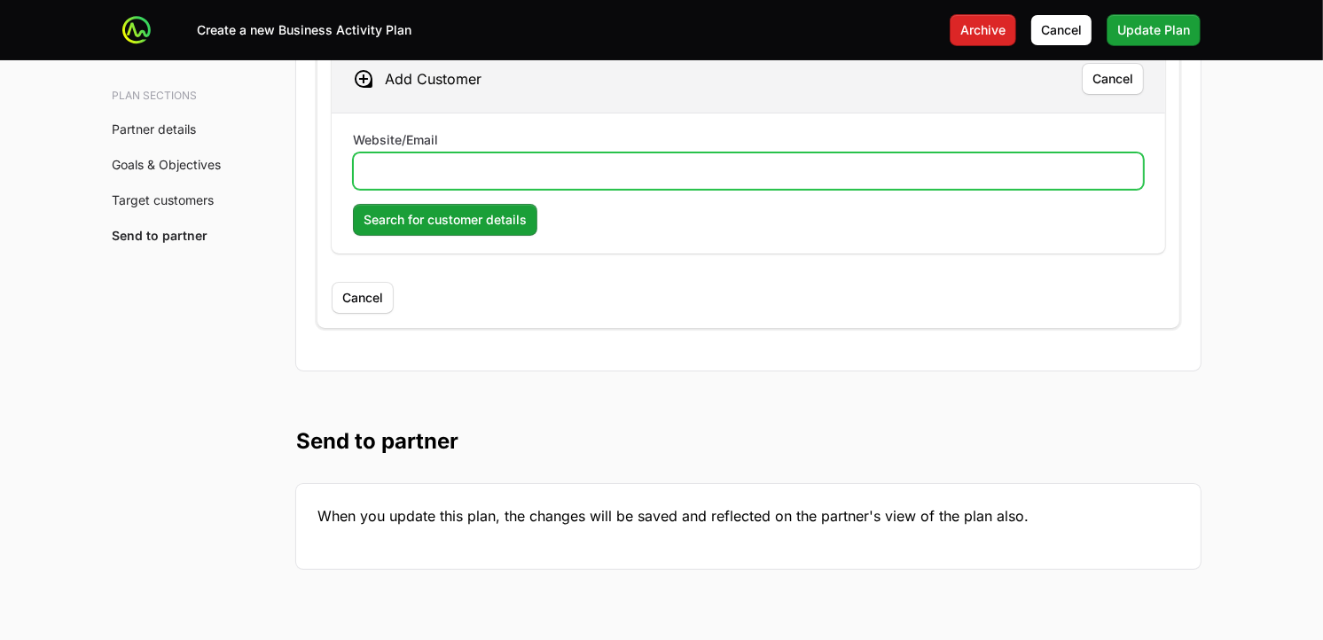
click at [530, 162] on input "Website/Email" at bounding box center [749, 171] width 768 height 21
paste input "[URL][DOMAIN_NAME]"
type input "[URL][DOMAIN_NAME]"
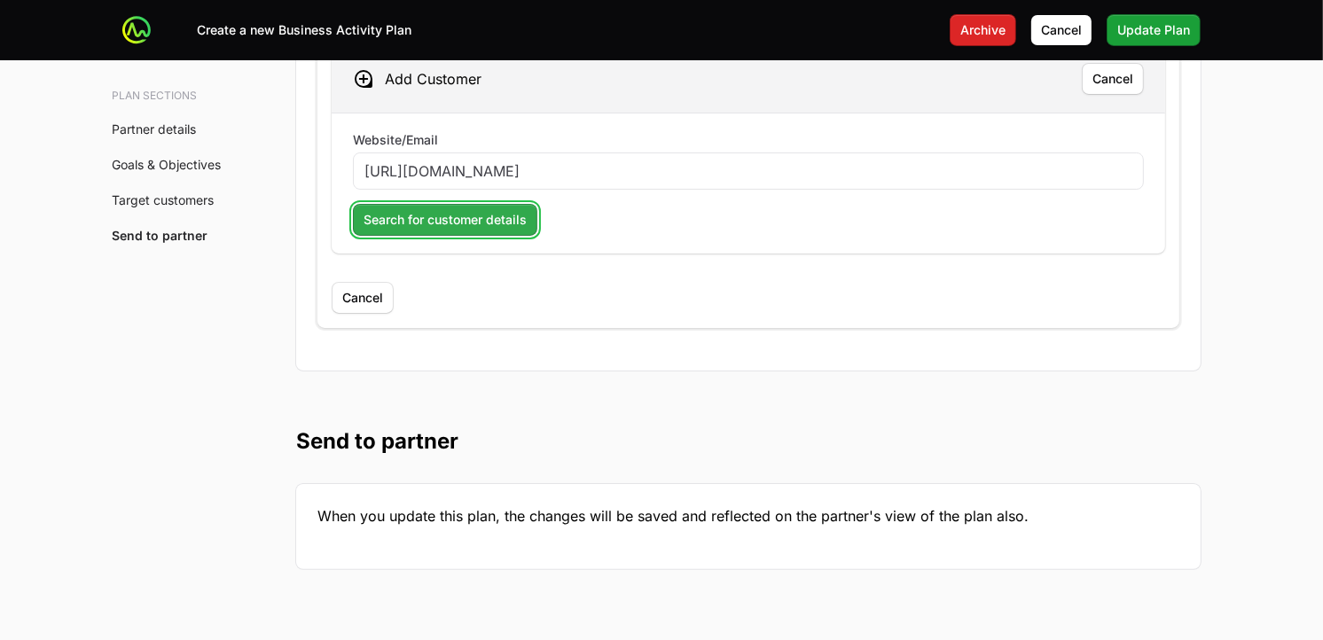
click at [427, 209] on span "Search for customer details" at bounding box center [445, 219] width 163 height 21
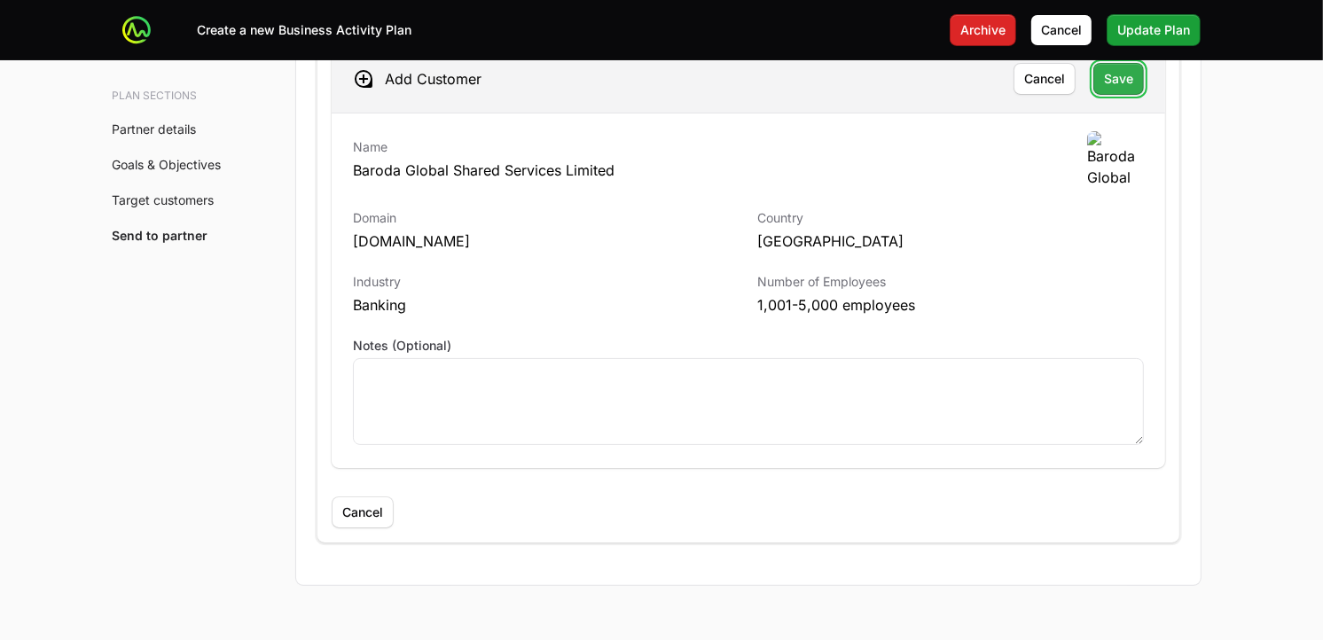
click at [1116, 69] on span "Save" at bounding box center [1118, 78] width 29 height 21
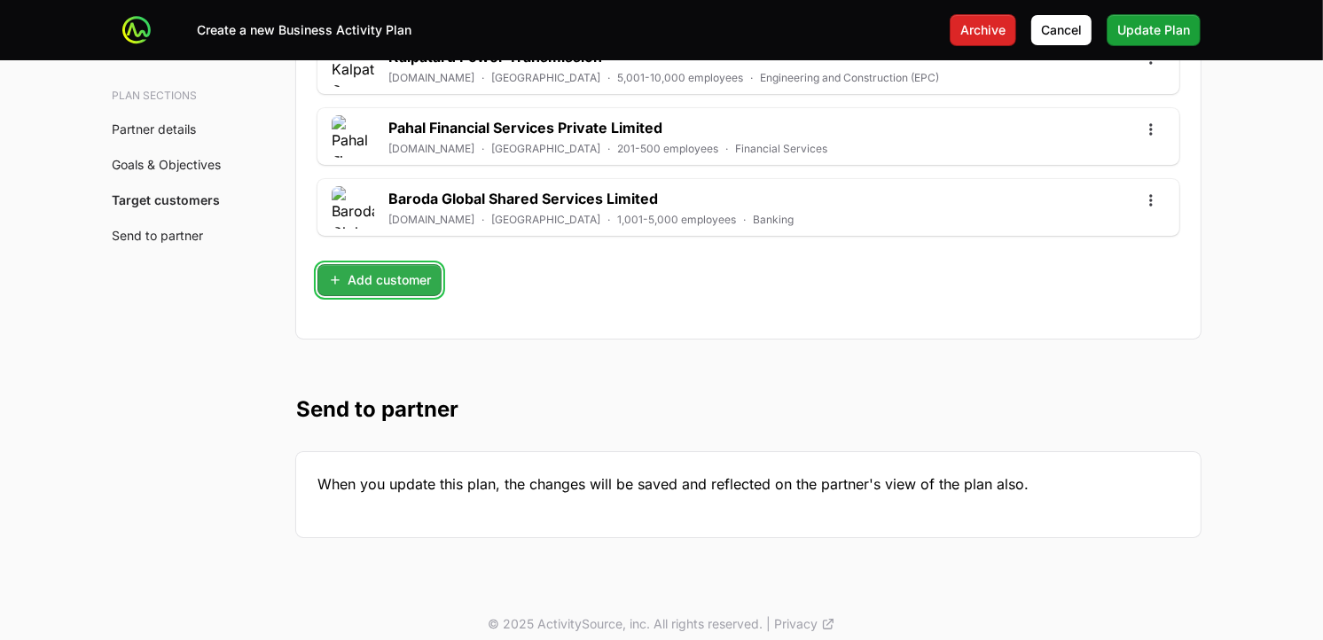
click at [376, 271] on span "Add customer" at bounding box center [379, 280] width 103 height 21
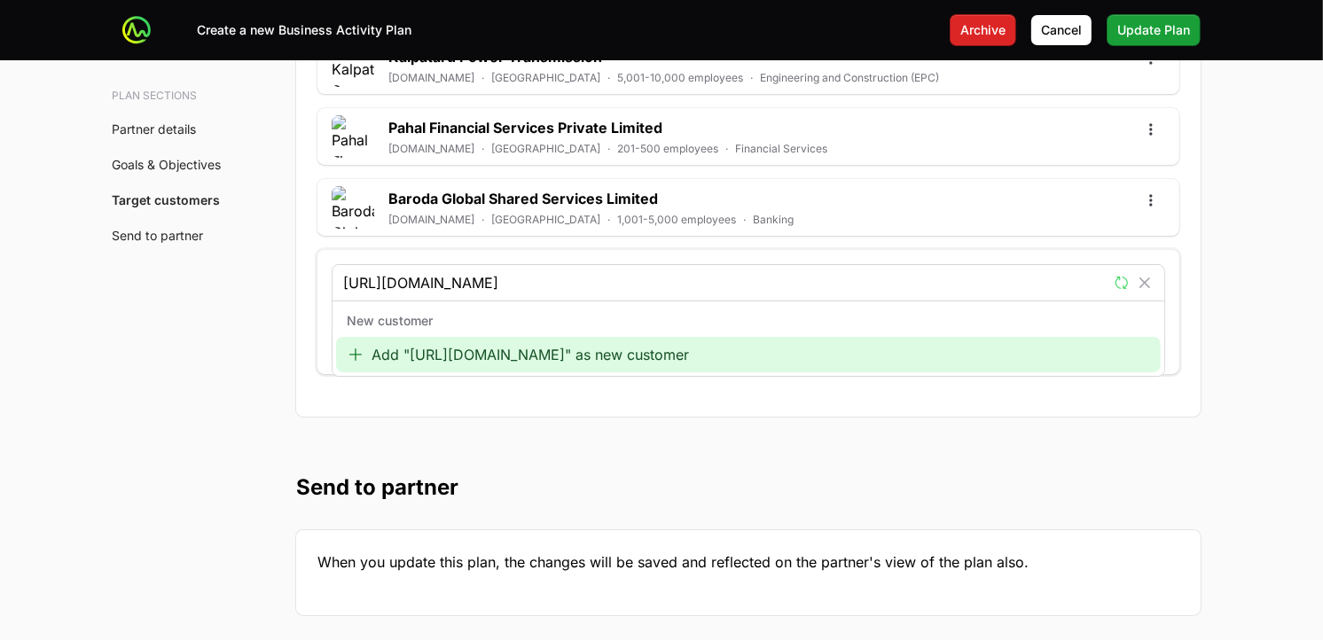
type input "[URL][DOMAIN_NAME]"
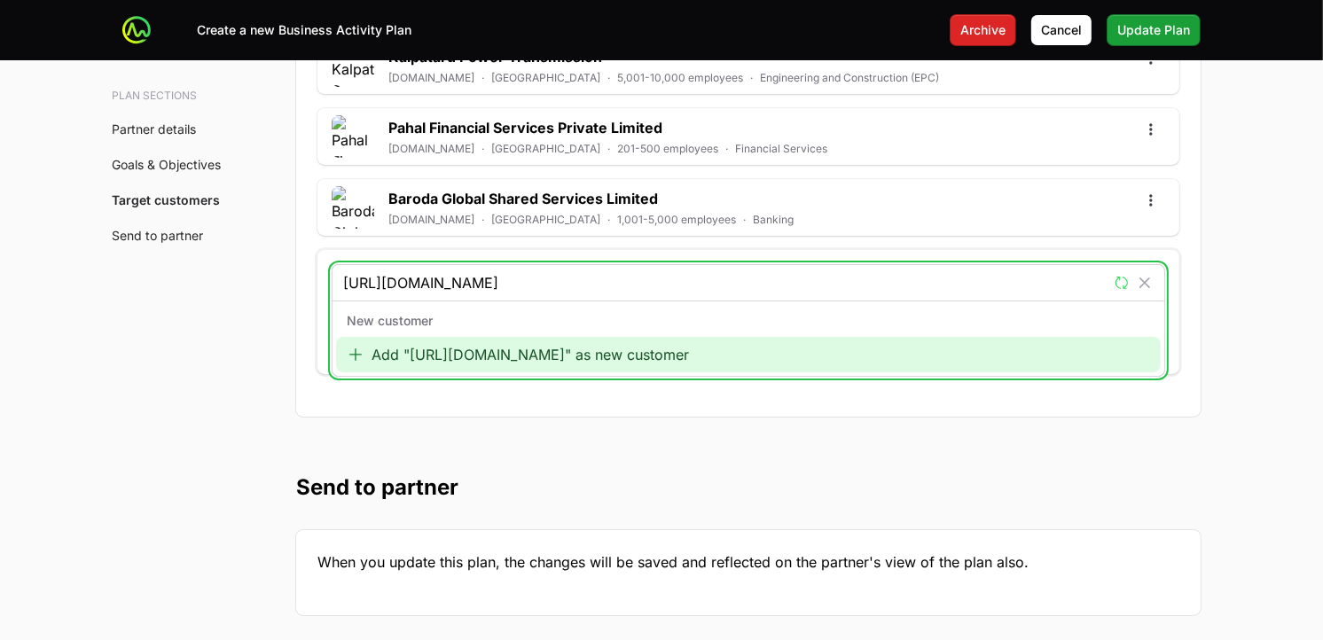
click at [528, 343] on div "Add "[URL][DOMAIN_NAME]" as new customer" at bounding box center [748, 354] width 825 height 35
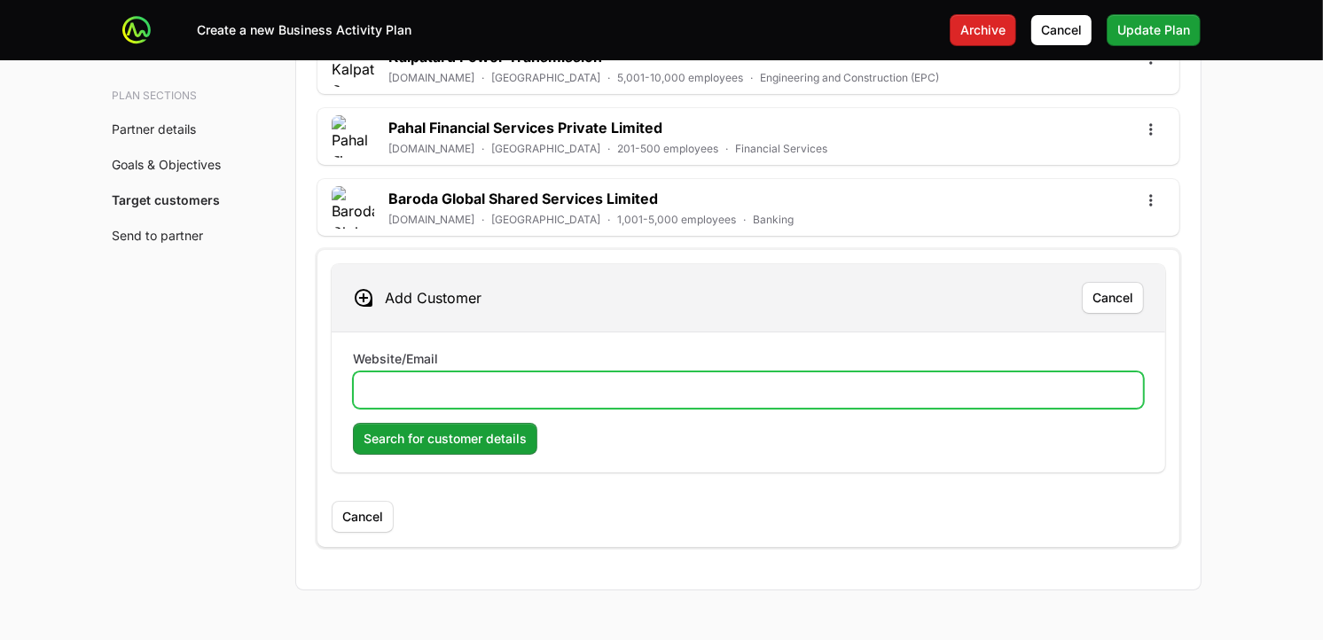
click at [464, 381] on input "Website/Email" at bounding box center [749, 390] width 768 height 21
paste input "[URL][DOMAIN_NAME]"
type input "[URL][DOMAIN_NAME]"
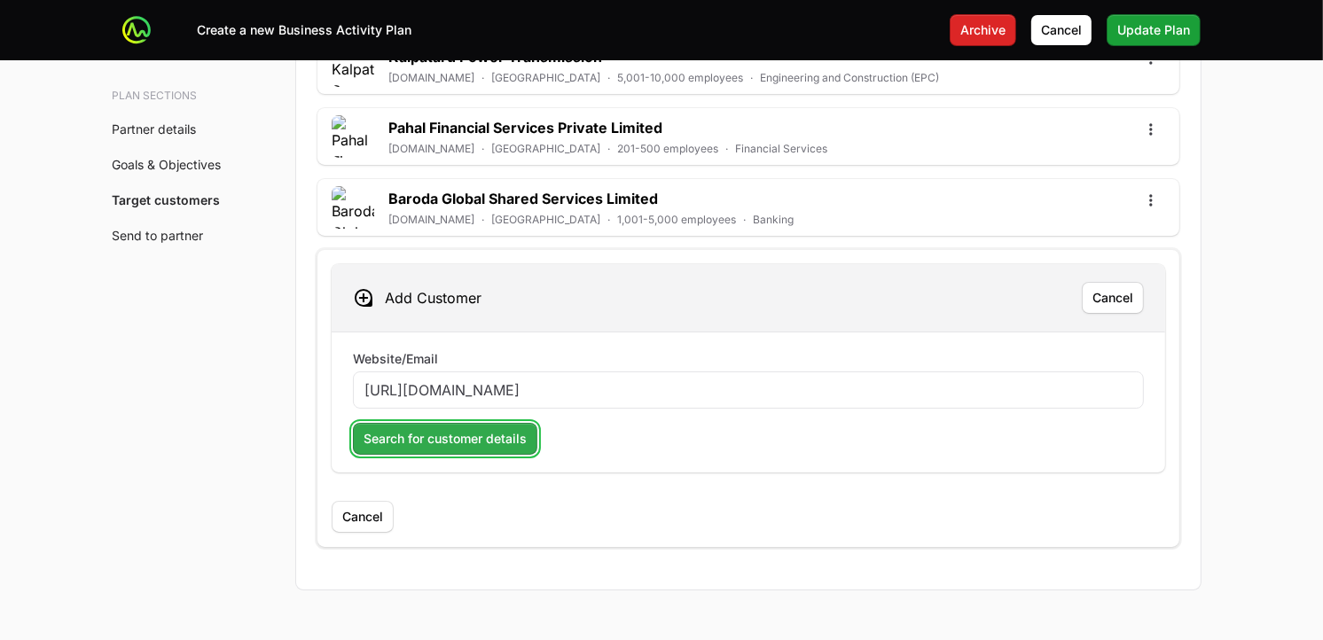
click at [452, 428] on span "Search for customer details" at bounding box center [445, 438] width 163 height 21
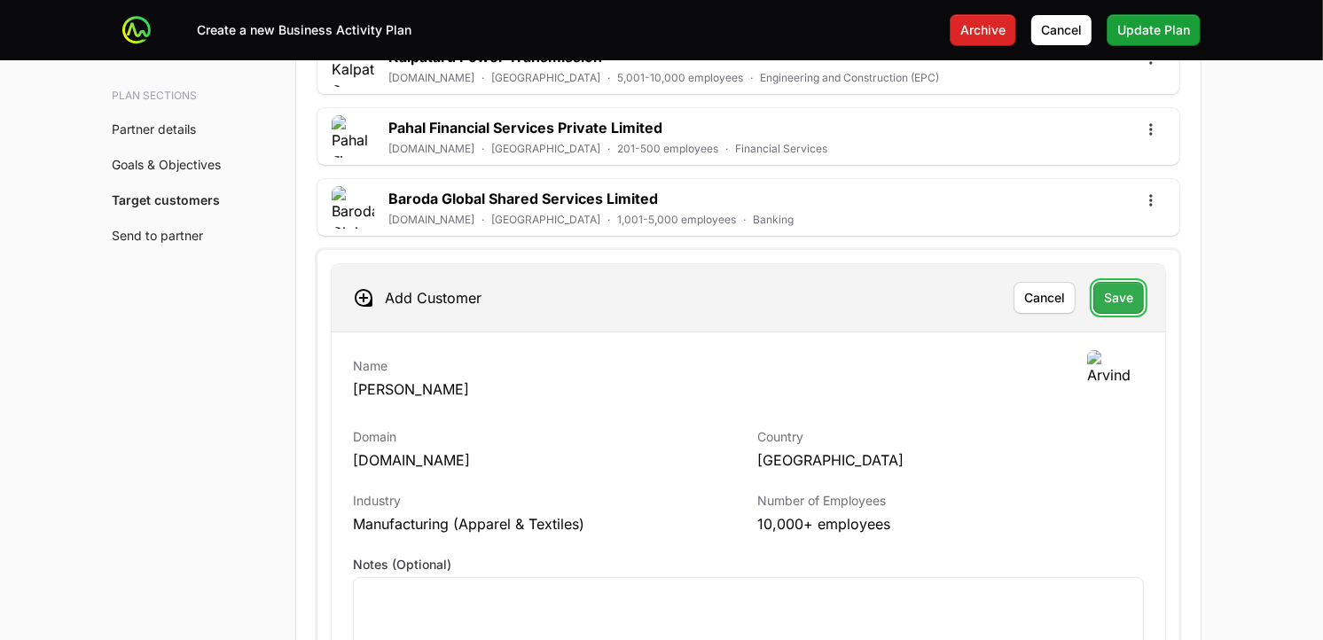
click at [1131, 290] on span "Save" at bounding box center [1118, 297] width 29 height 21
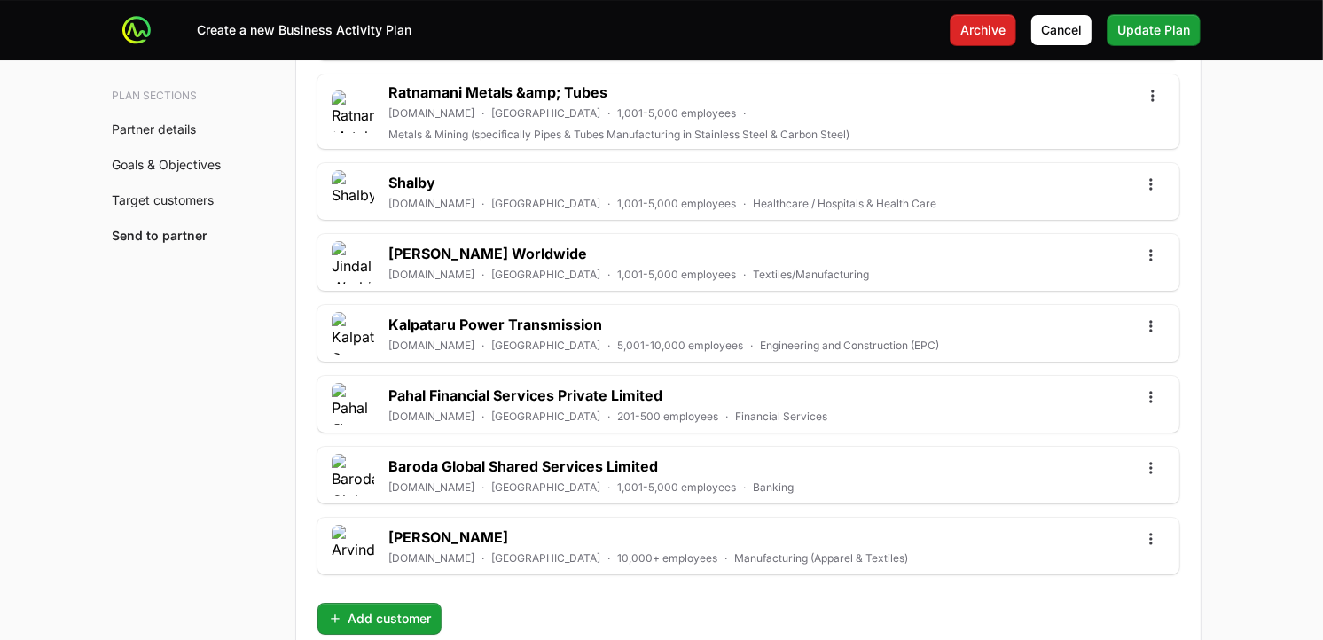
scroll to position [5740, 0]
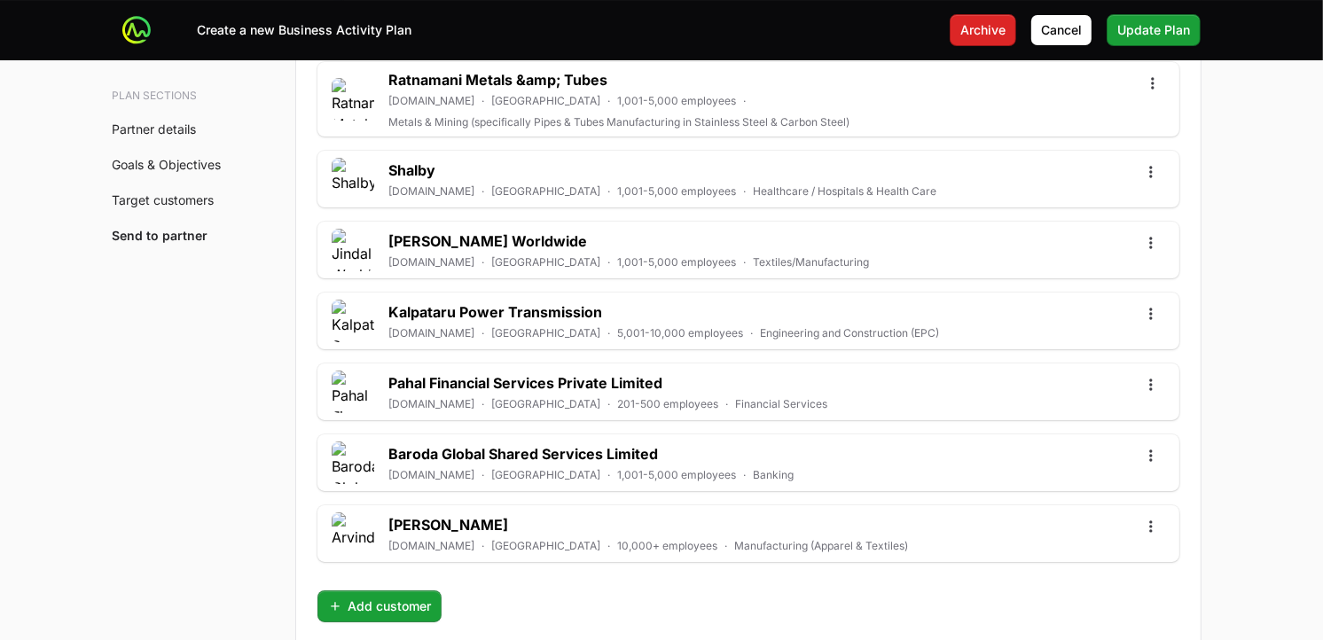
click at [400, 576] on span "Add customer" at bounding box center [379, 606] width 103 height 21
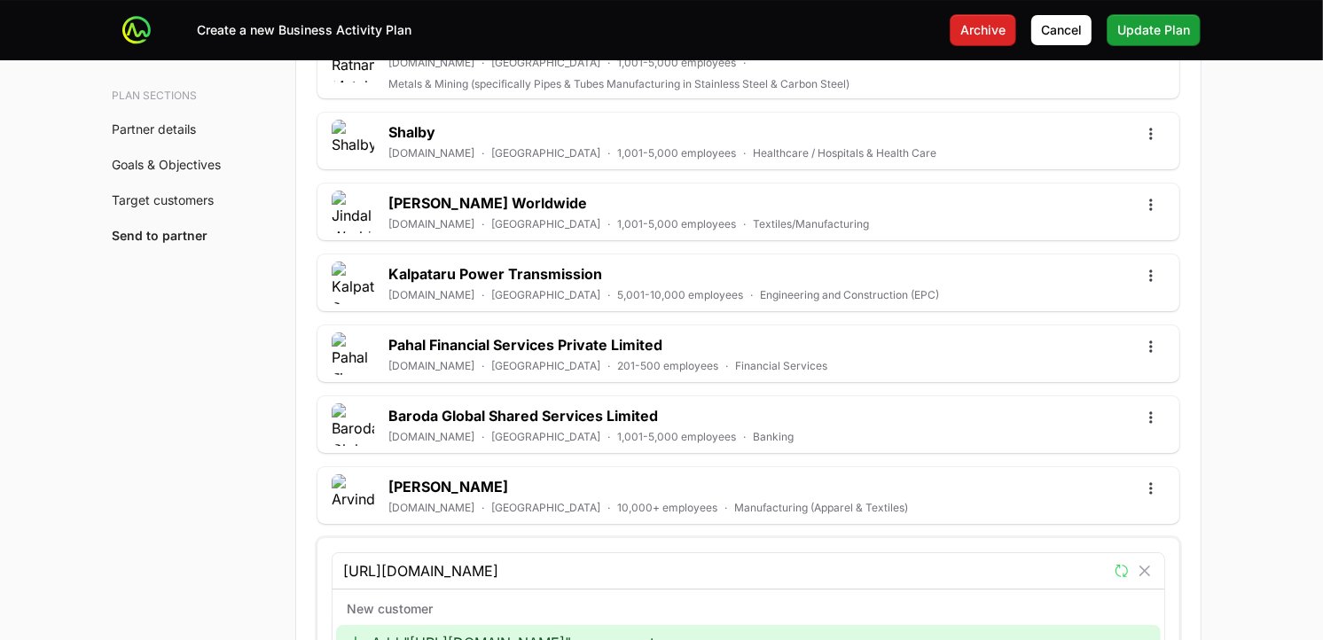
scroll to position [5784, 0]
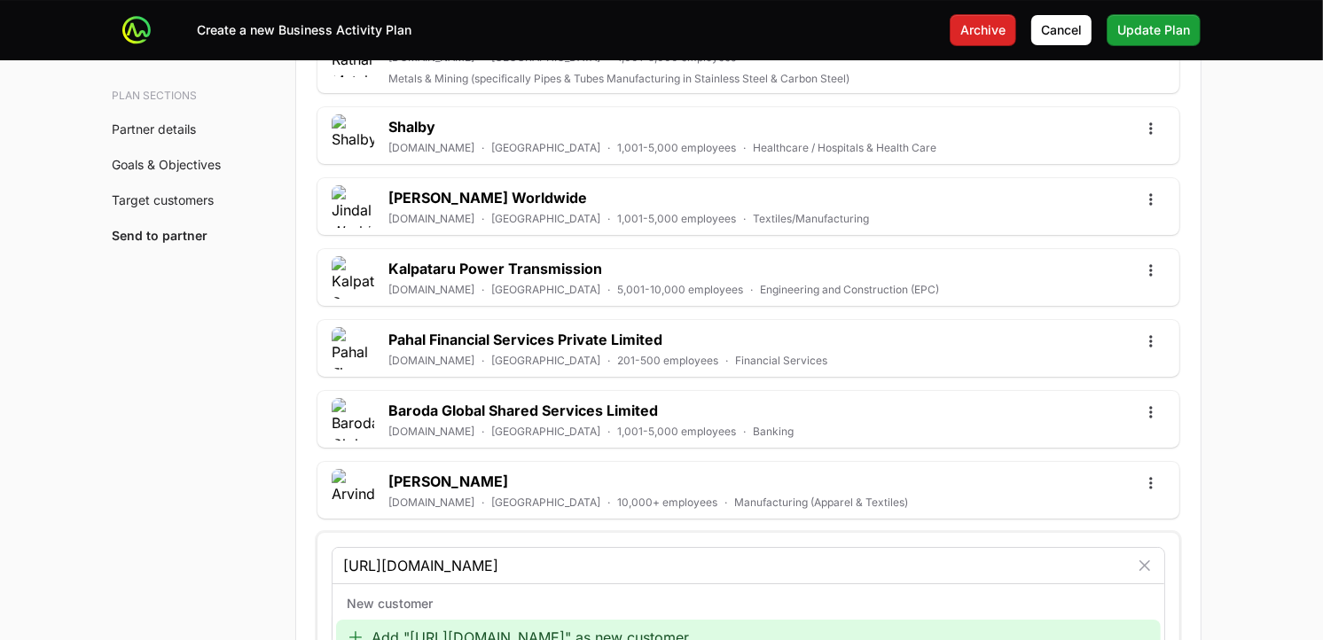
type input "[URL][DOMAIN_NAME]"
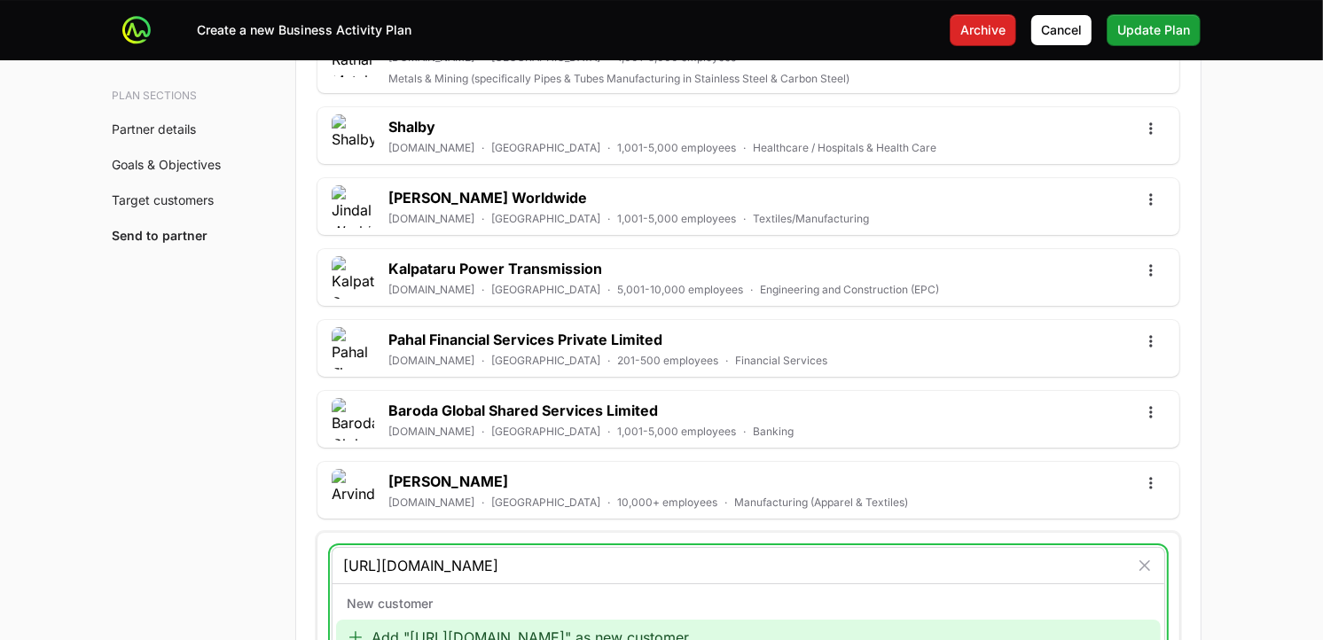
click at [615, 576] on div "Add "[URL][DOMAIN_NAME]" as new customer" at bounding box center [748, 637] width 825 height 35
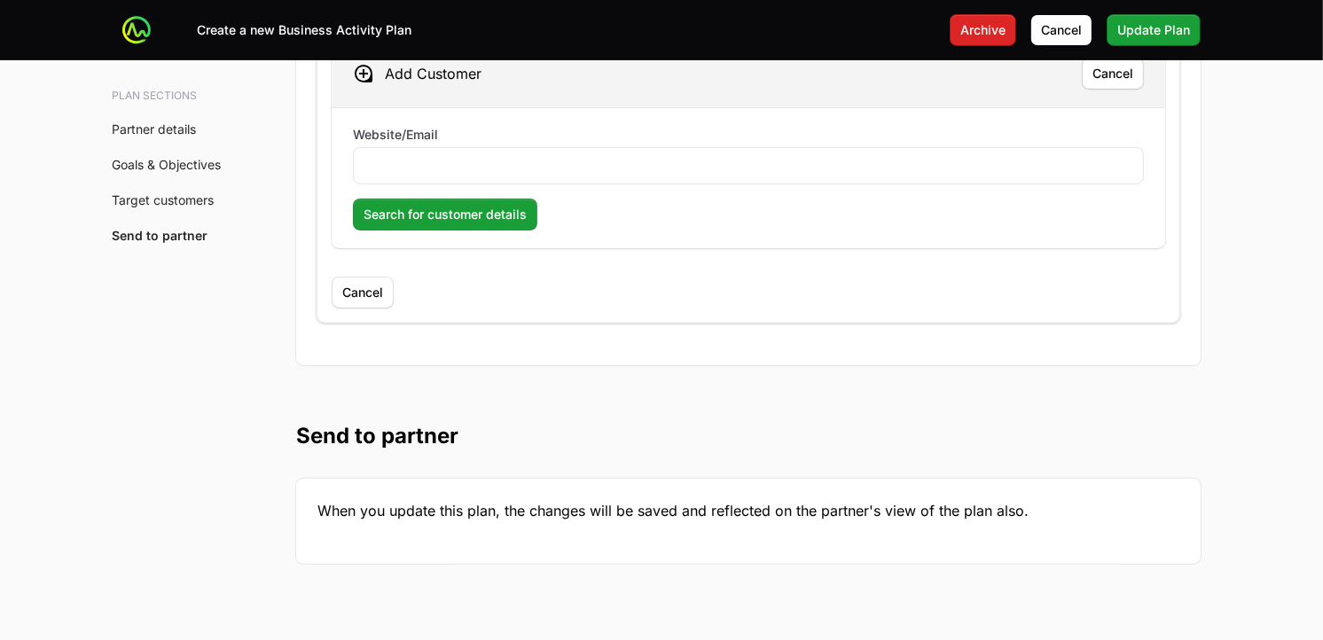
scroll to position [6303, 0]
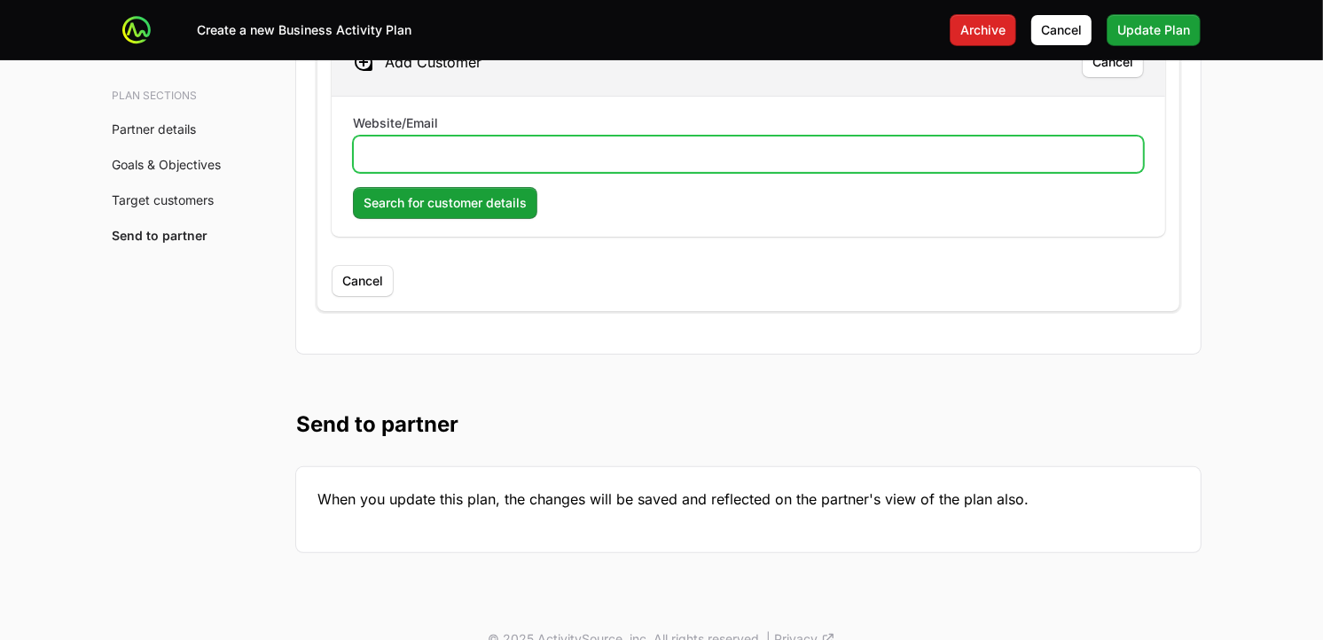
click at [464, 144] on input "Website/Email" at bounding box center [749, 154] width 768 height 21
paste input "[URL][DOMAIN_NAME]"
type input "[URL][DOMAIN_NAME]"
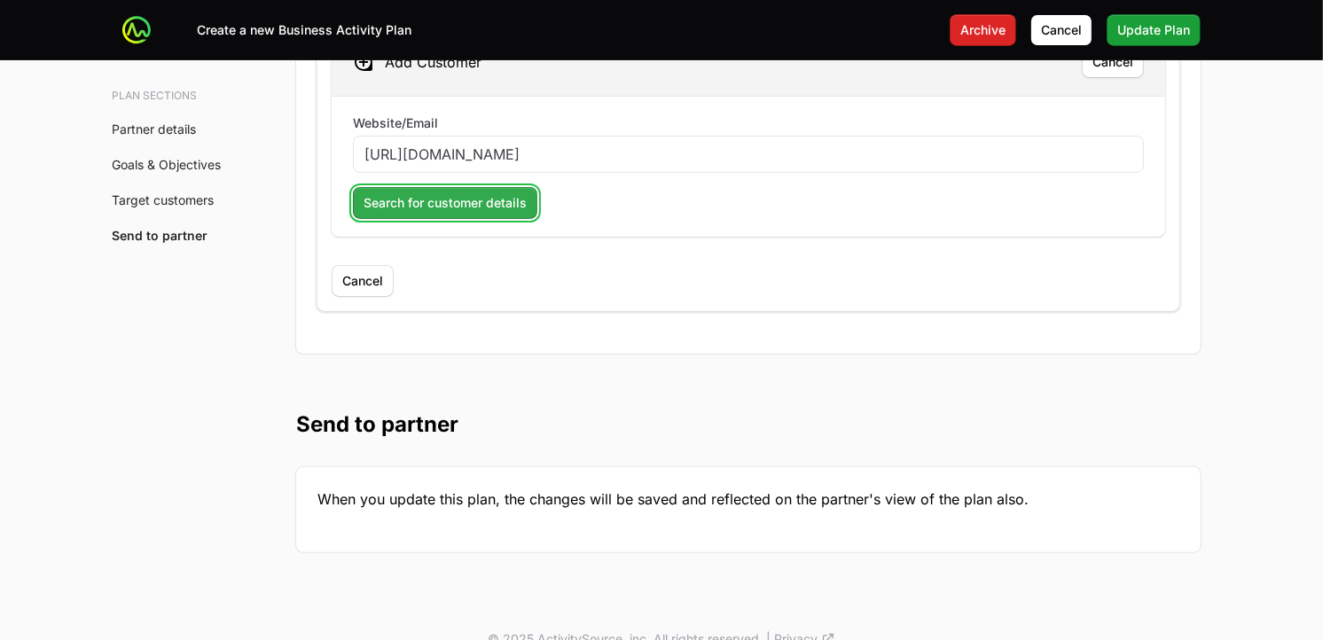
click at [435, 192] on span "Search for customer details" at bounding box center [445, 202] width 163 height 21
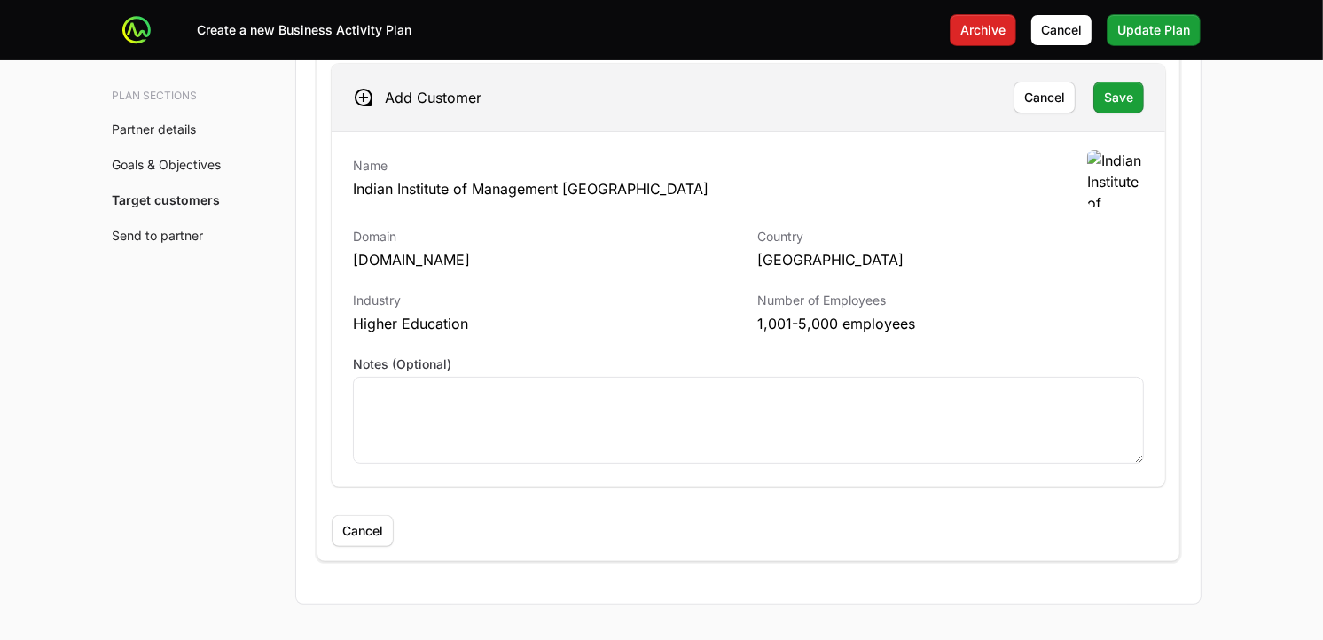
scroll to position [6232, 0]
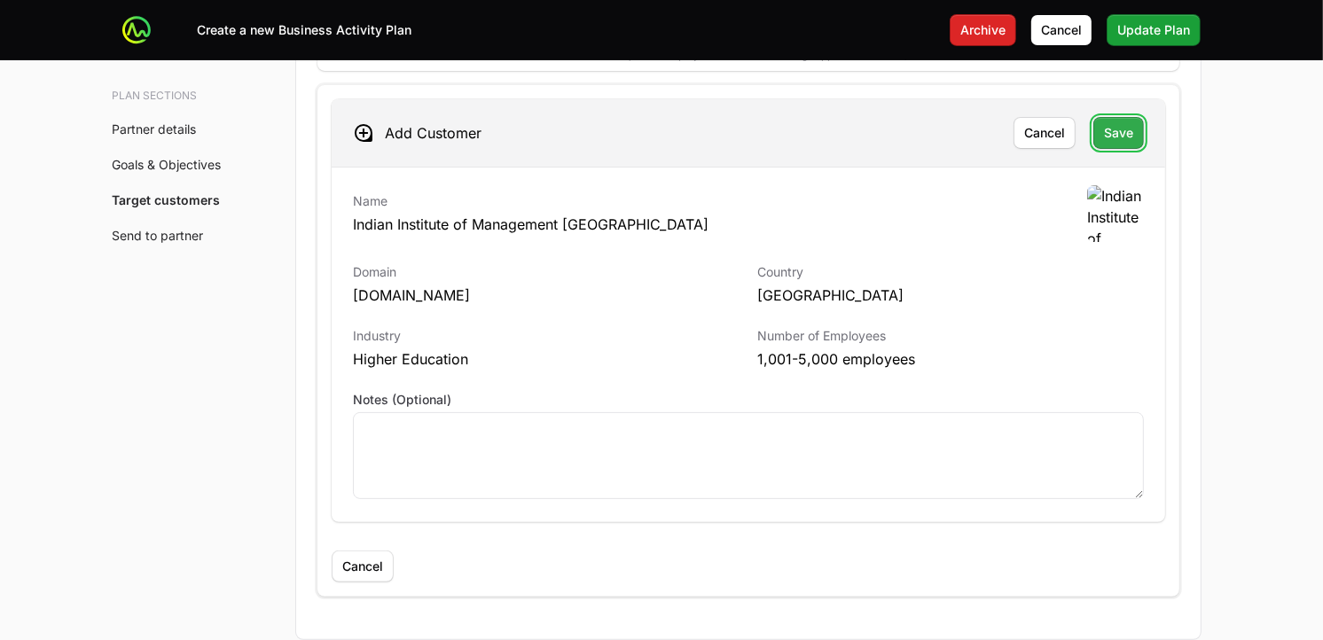
click at [1126, 122] on span "Save" at bounding box center [1118, 132] width 29 height 21
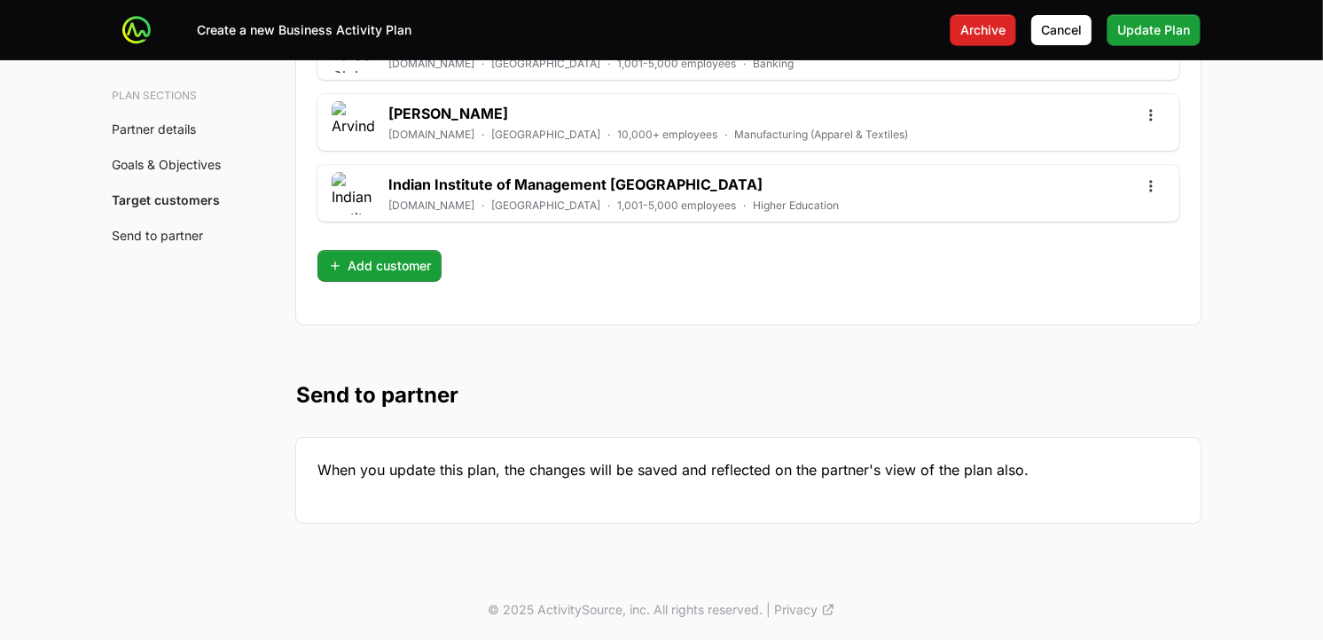
scroll to position [6138, 0]
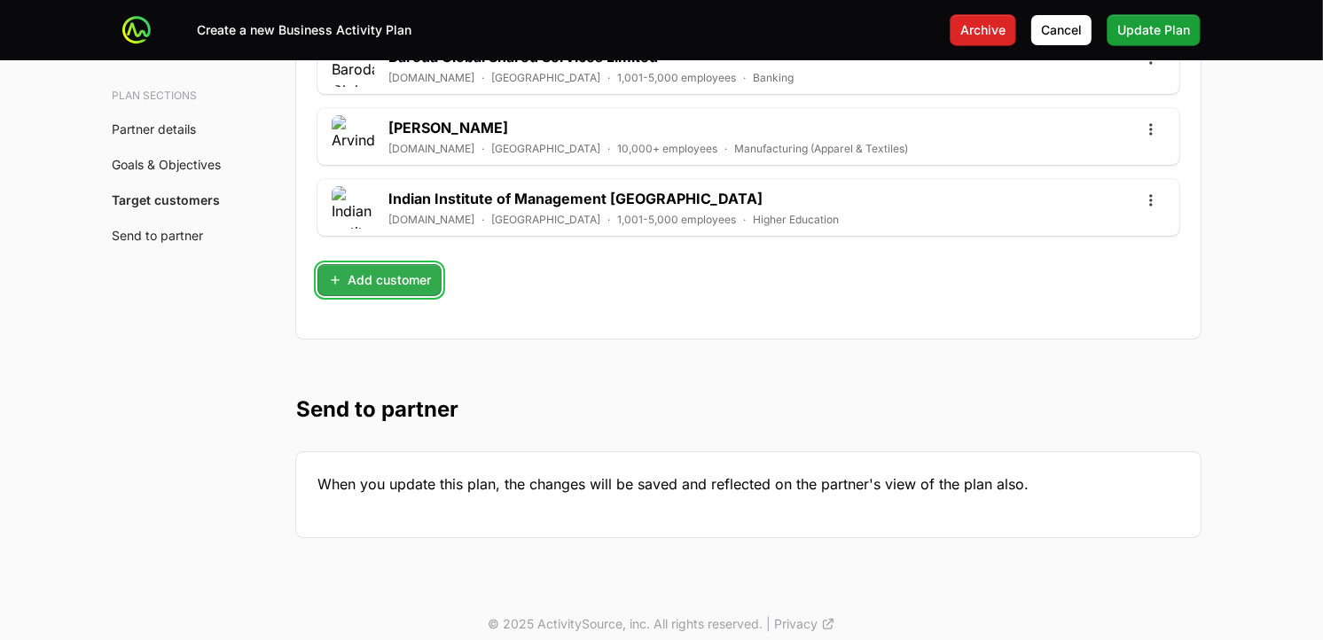
click at [395, 270] on span "Add customer" at bounding box center [379, 280] width 103 height 21
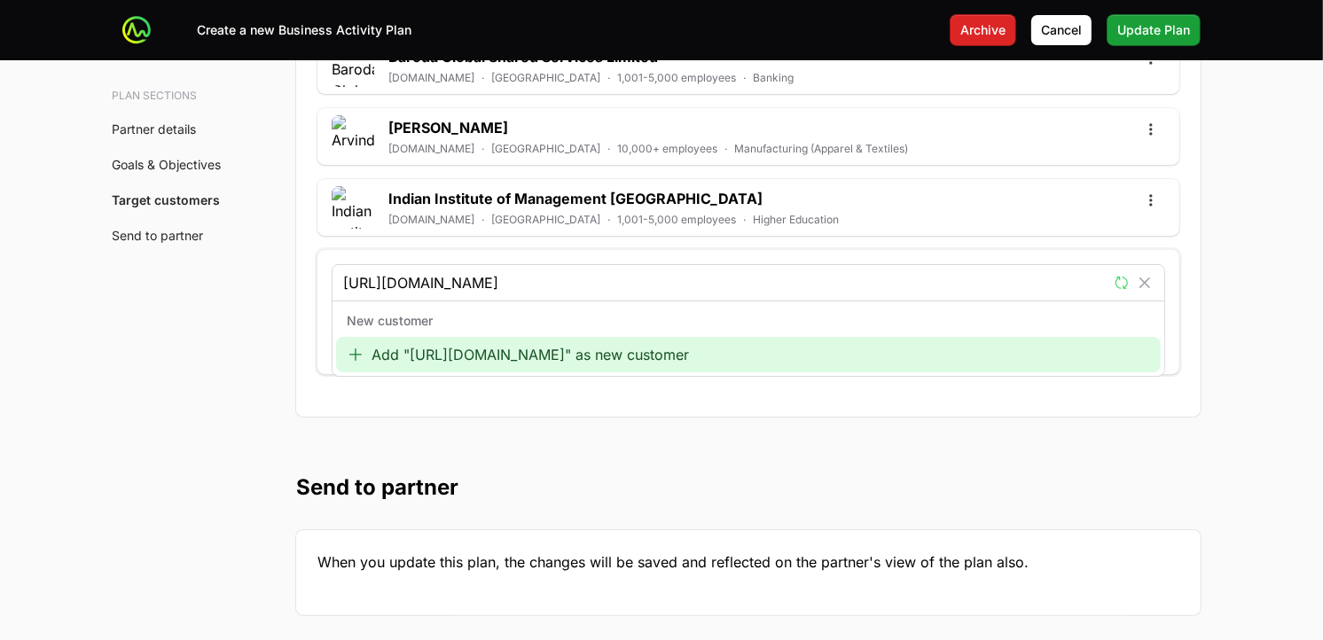
type input "[URL][DOMAIN_NAME]"
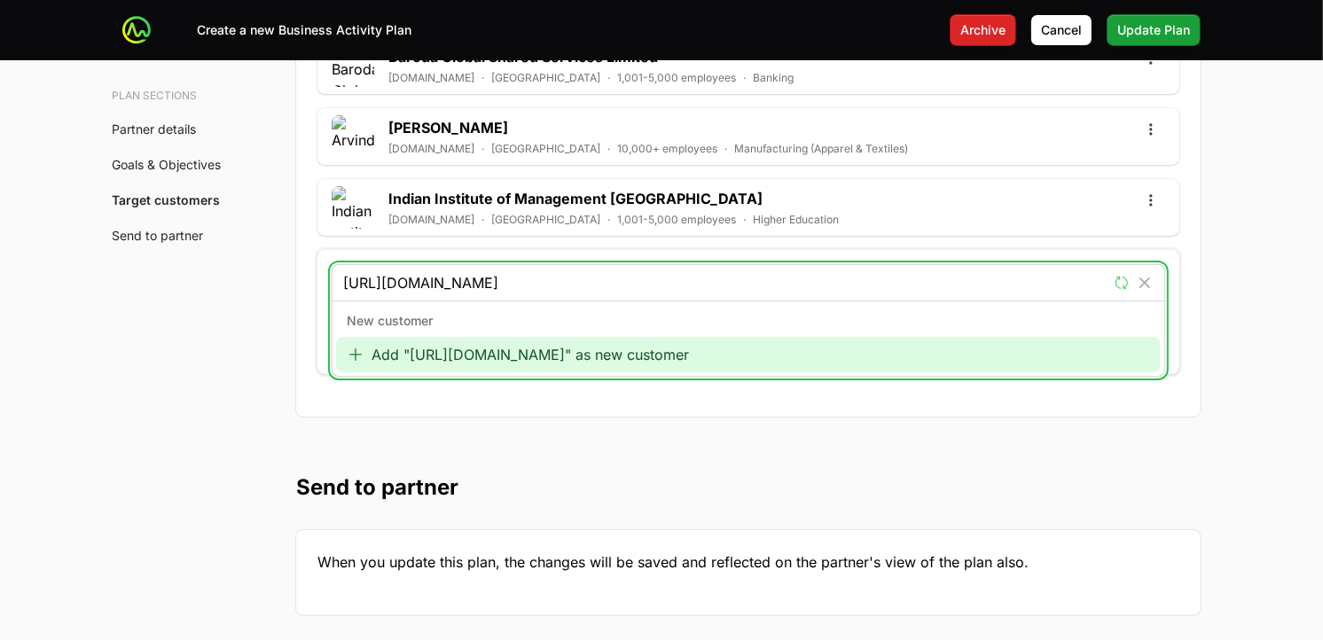
click at [507, 339] on div "Add "[URL][DOMAIN_NAME]" as new customer" at bounding box center [748, 354] width 825 height 35
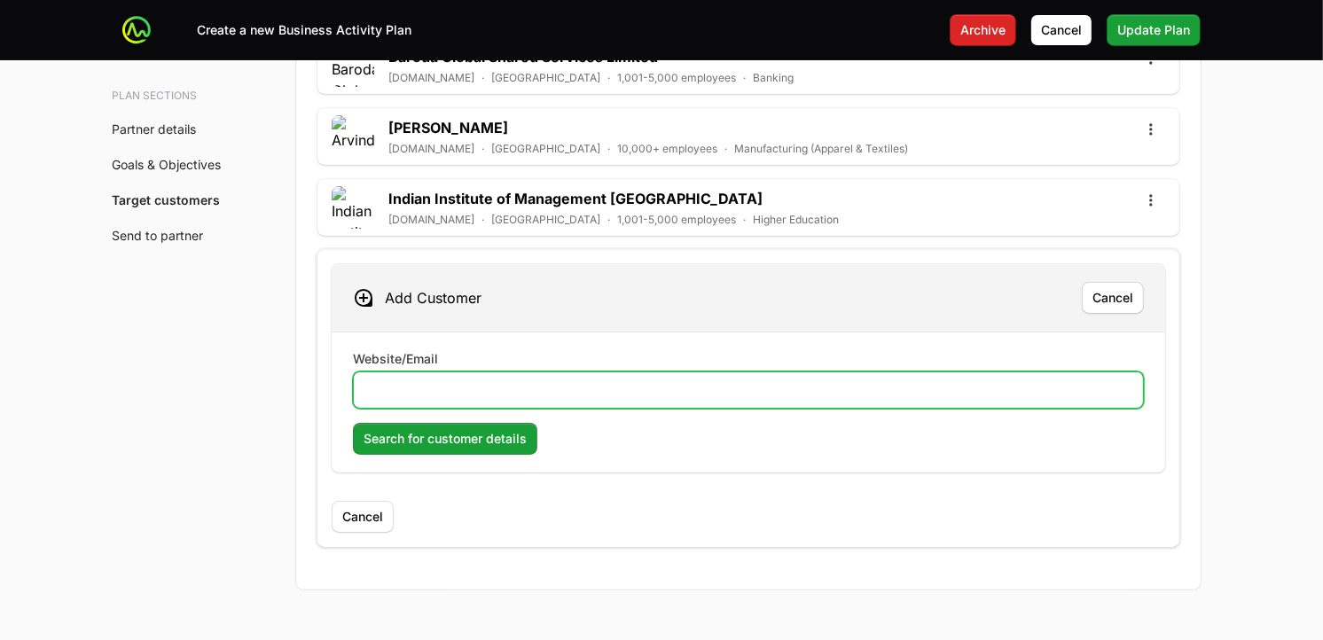
click at [443, 380] on input "Website/Email" at bounding box center [749, 390] width 768 height 21
paste input "[URL][DOMAIN_NAME]"
type input "[URL][DOMAIN_NAME]"
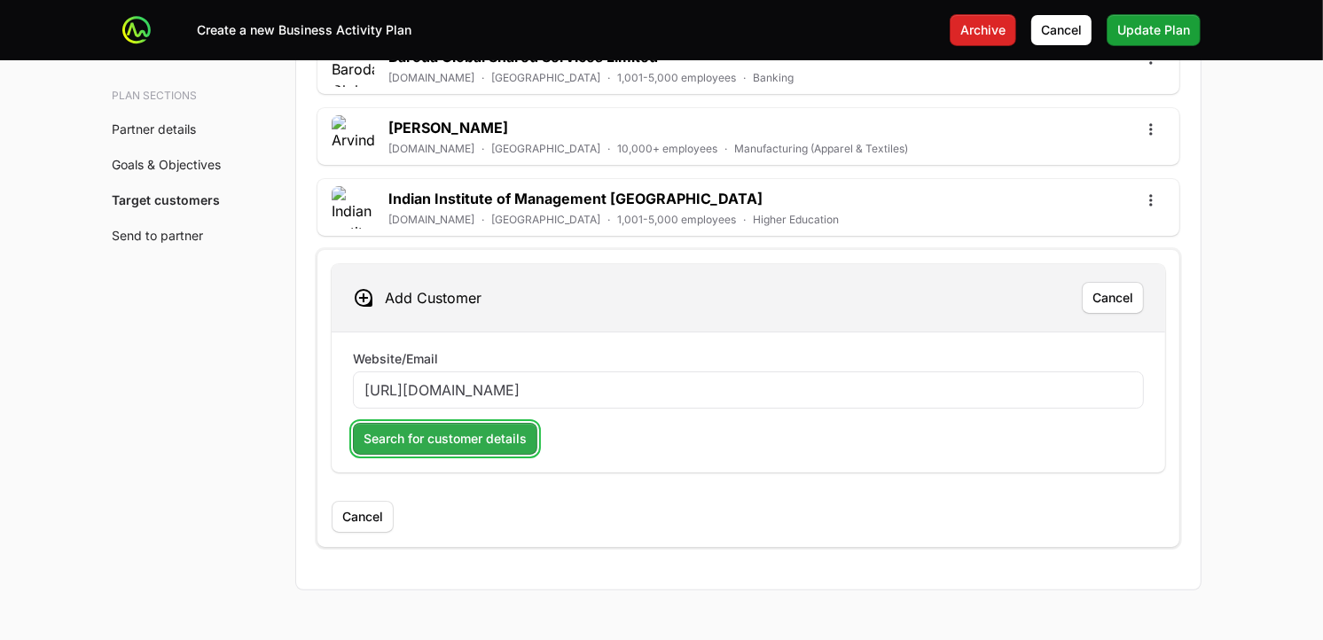
click at [495, 437] on button "Search for customer details" at bounding box center [445, 439] width 184 height 32
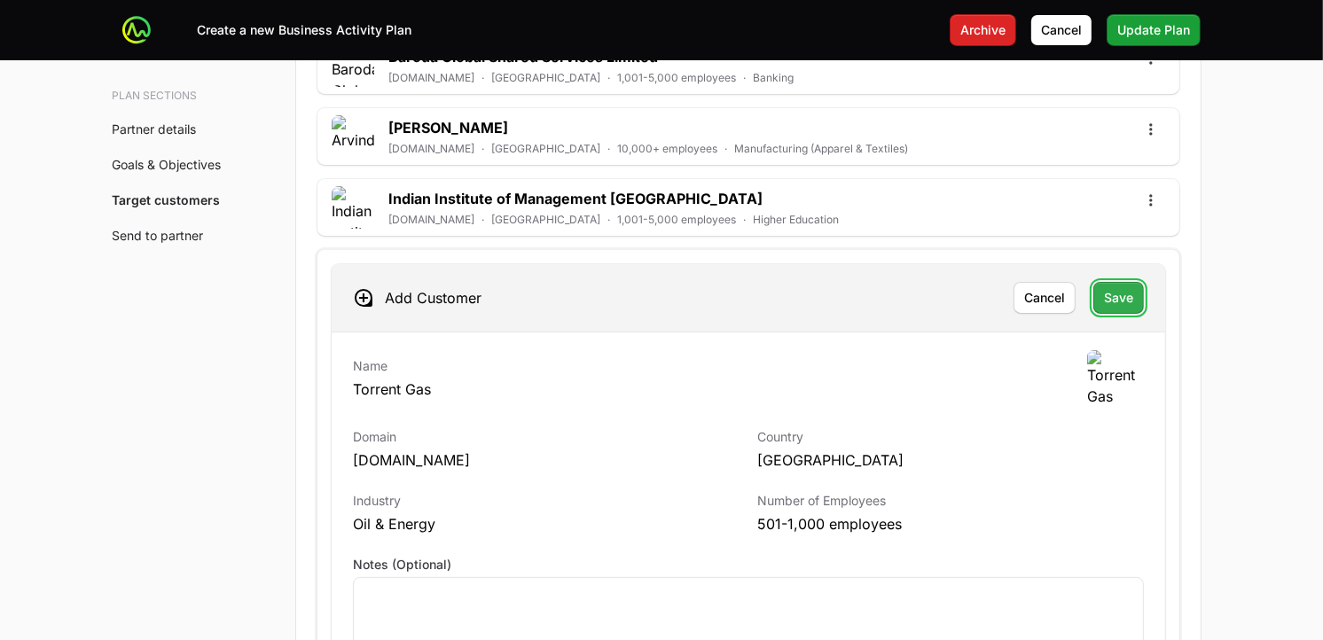
click at [1113, 287] on span "Save" at bounding box center [1118, 297] width 29 height 21
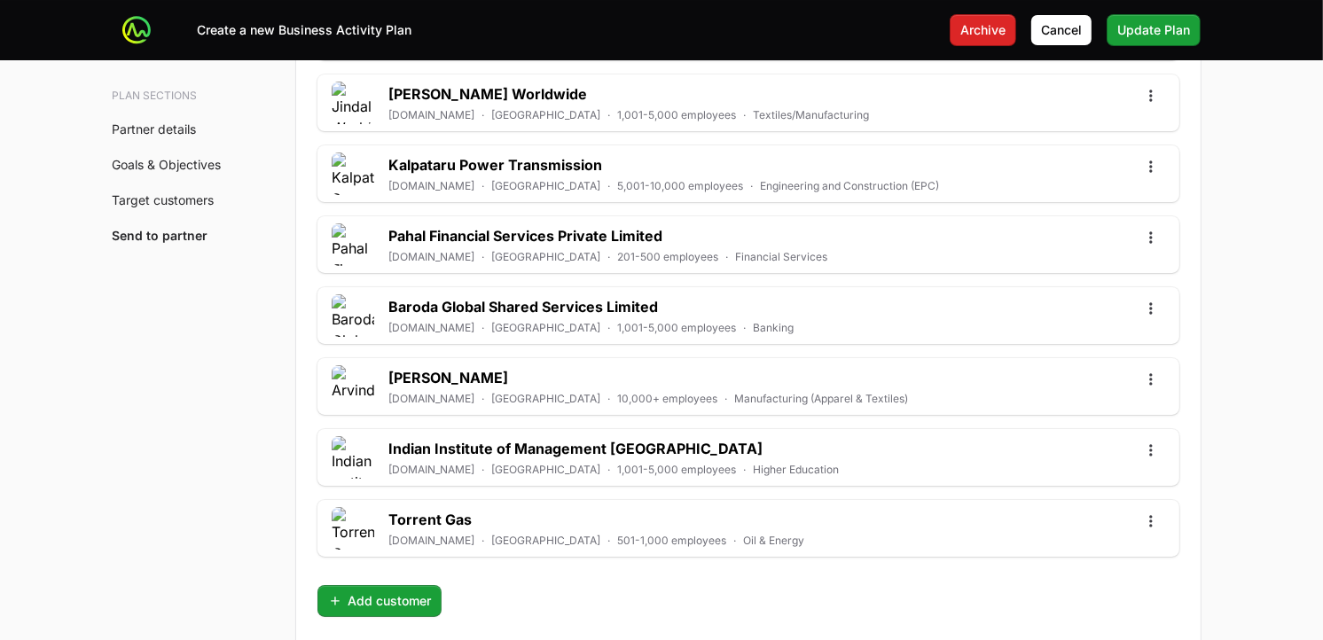
scroll to position [5899, 0]
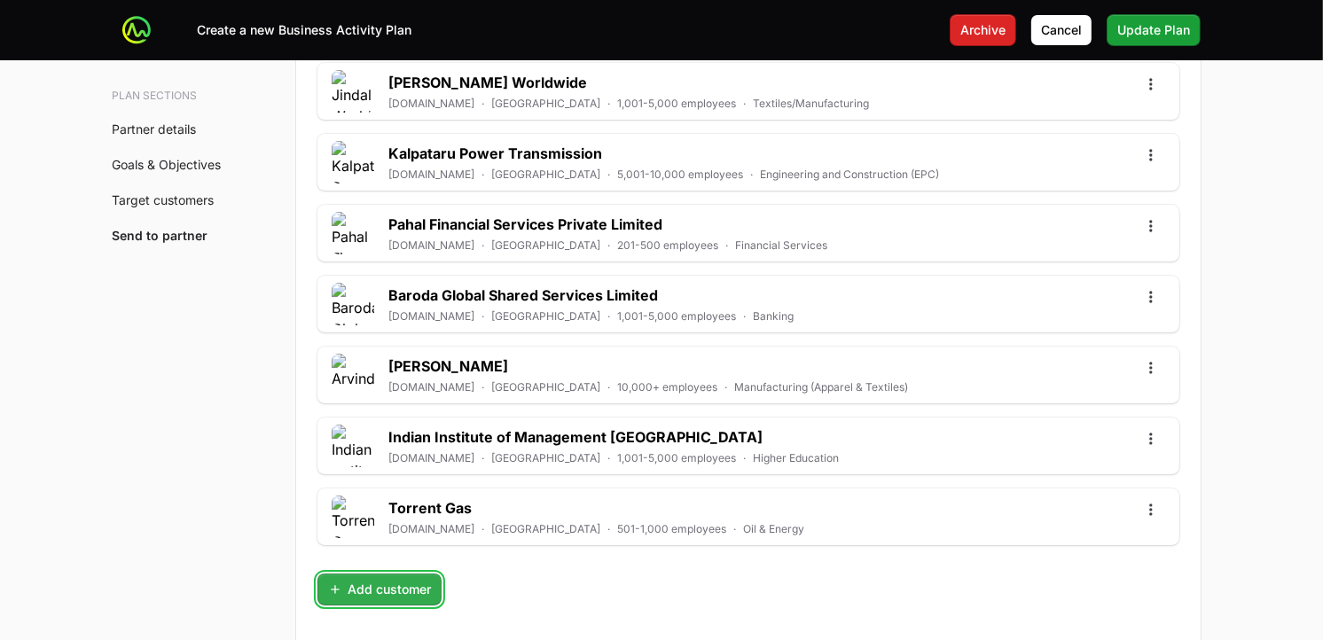
click at [422, 576] on span "Add customer" at bounding box center [379, 589] width 103 height 21
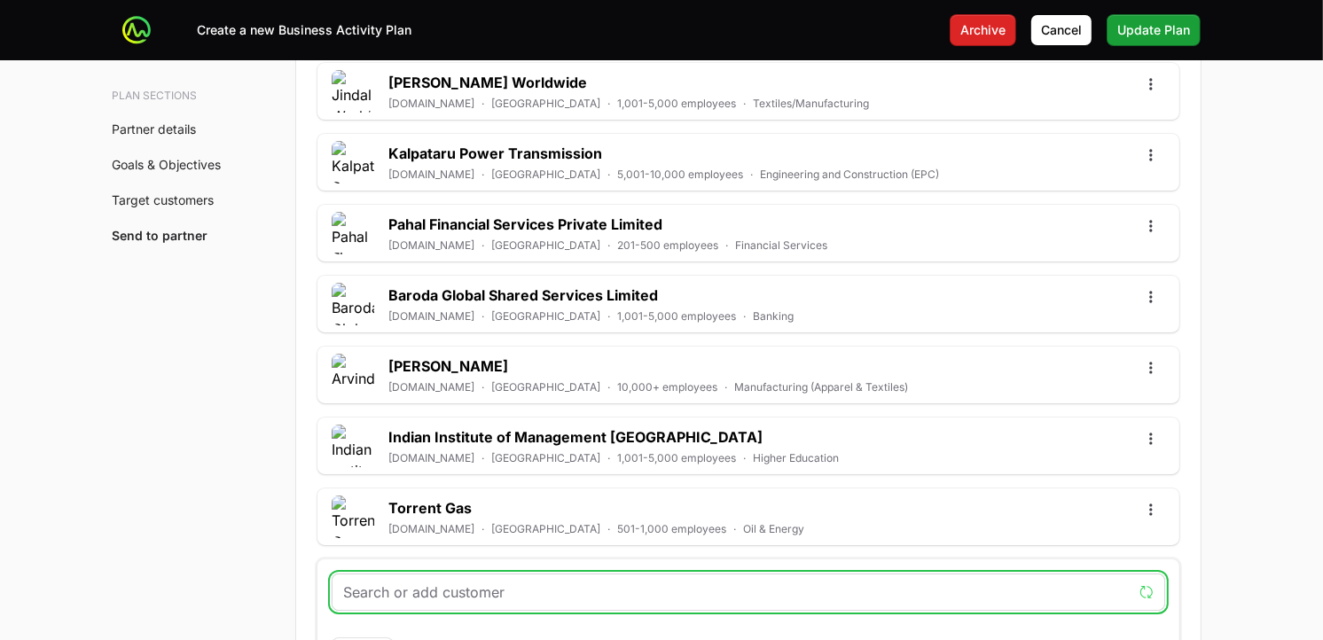
click at [479, 576] on input "text" at bounding box center [737, 592] width 789 height 21
paste input "[URL][DOMAIN_NAME]"
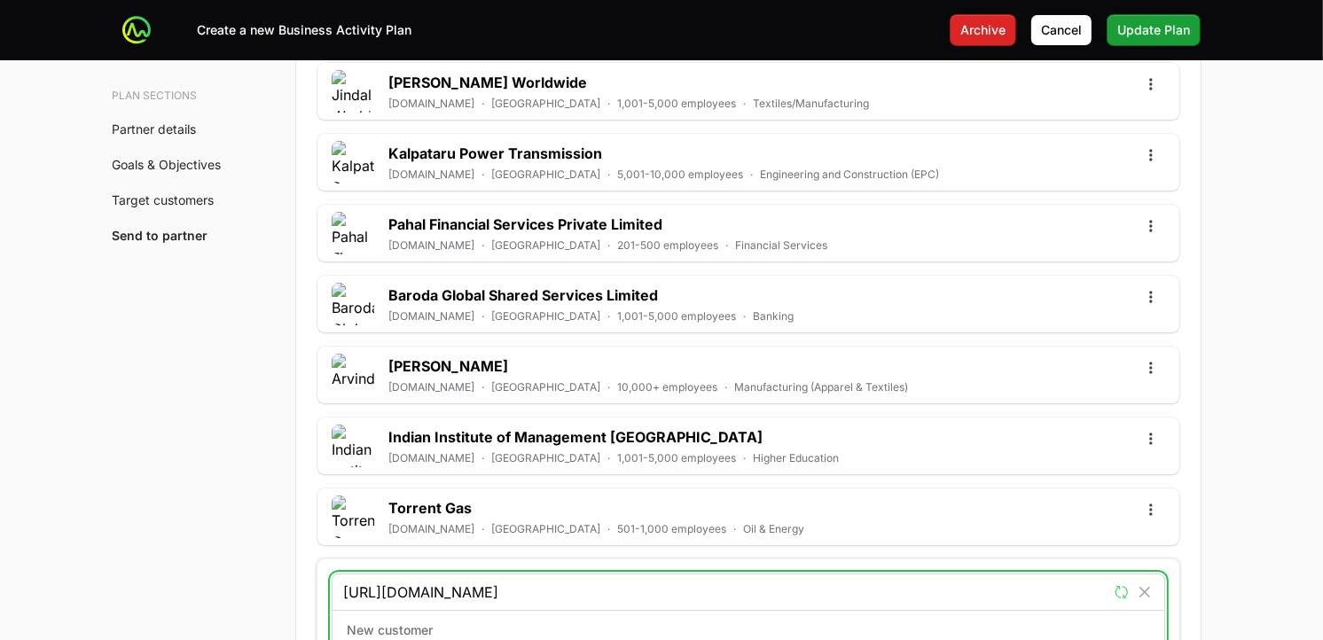
scroll to position [5926, 0]
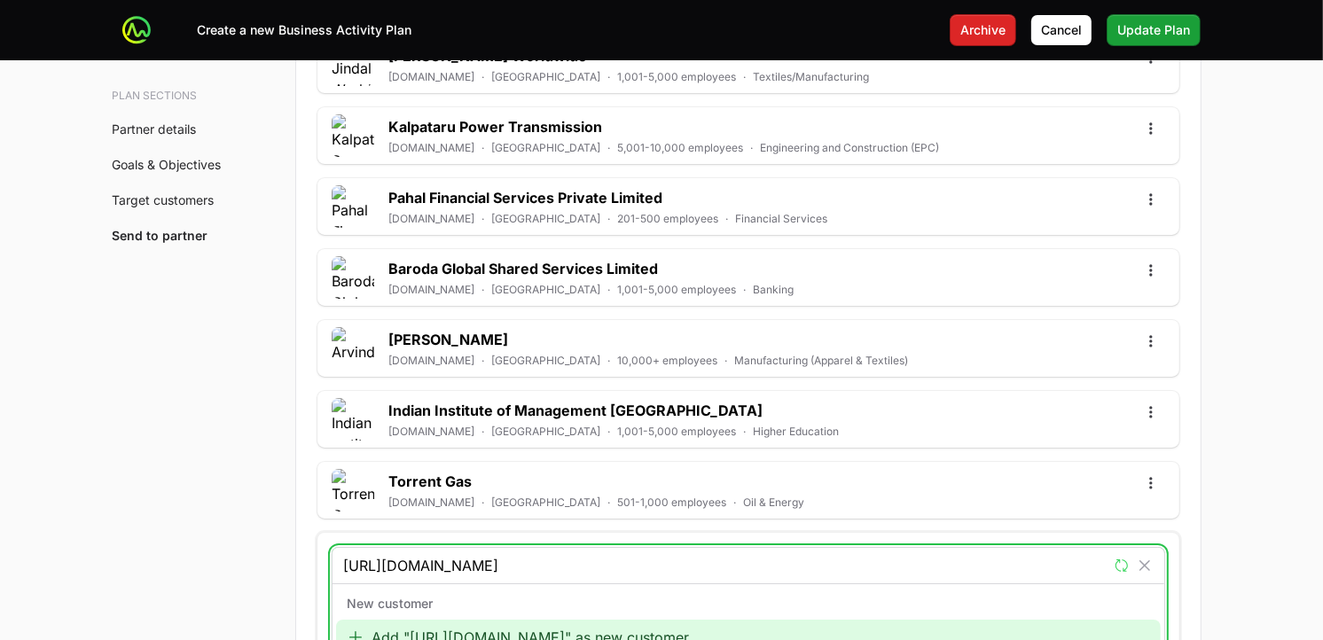
type input "[URL][DOMAIN_NAME]"
click at [466, 576] on div "Add "[URL][DOMAIN_NAME]" as new customer" at bounding box center [748, 637] width 825 height 35
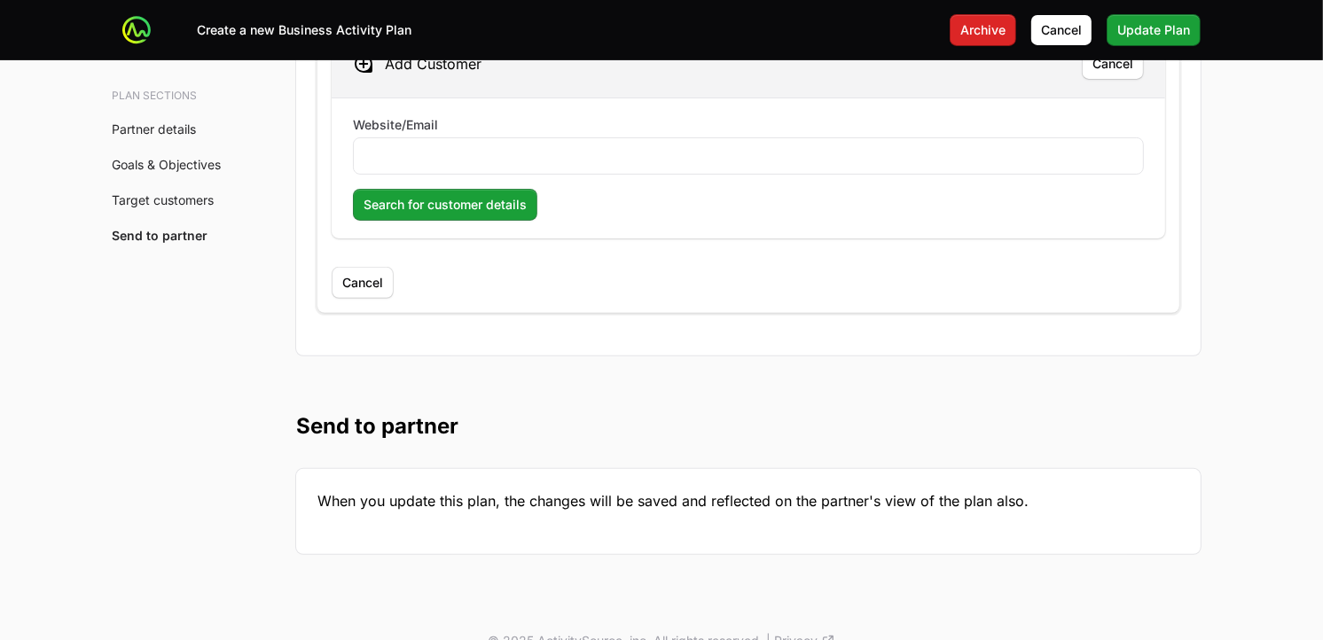
scroll to position [6460, 0]
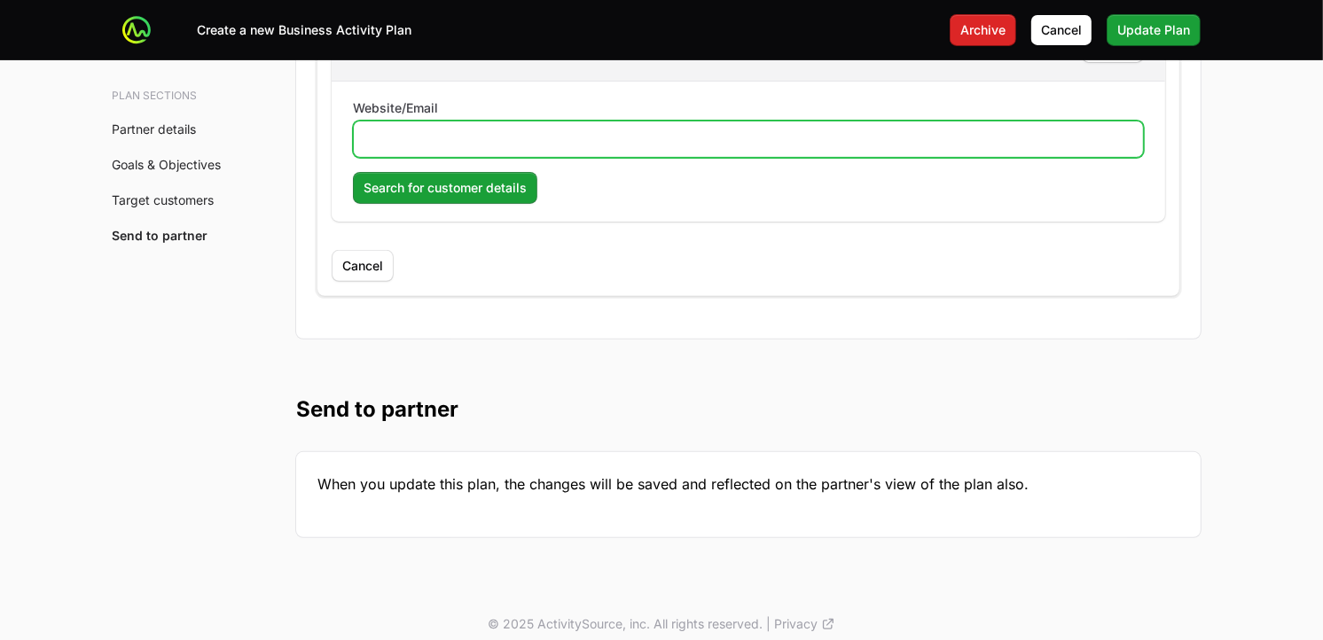
click at [452, 133] on input "Website/Email" at bounding box center [749, 139] width 768 height 21
paste input "[URL][DOMAIN_NAME]"
type input "[URL][DOMAIN_NAME]"
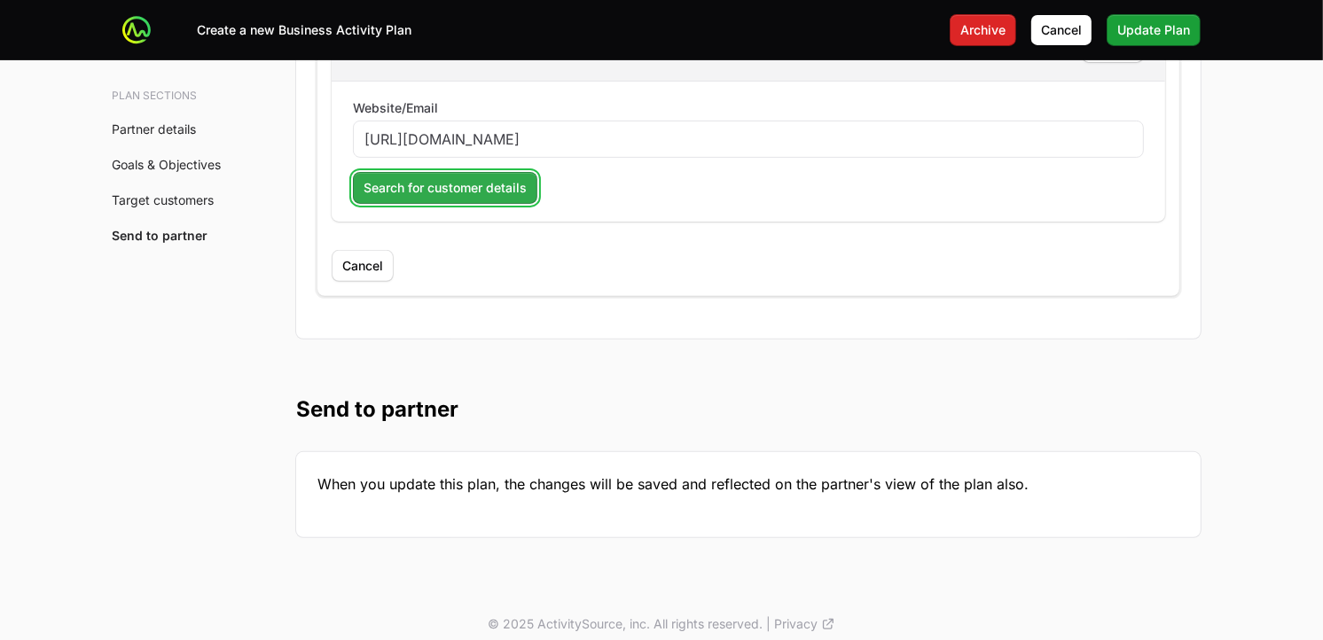
click at [414, 177] on span "Search for customer details" at bounding box center [445, 187] width 163 height 21
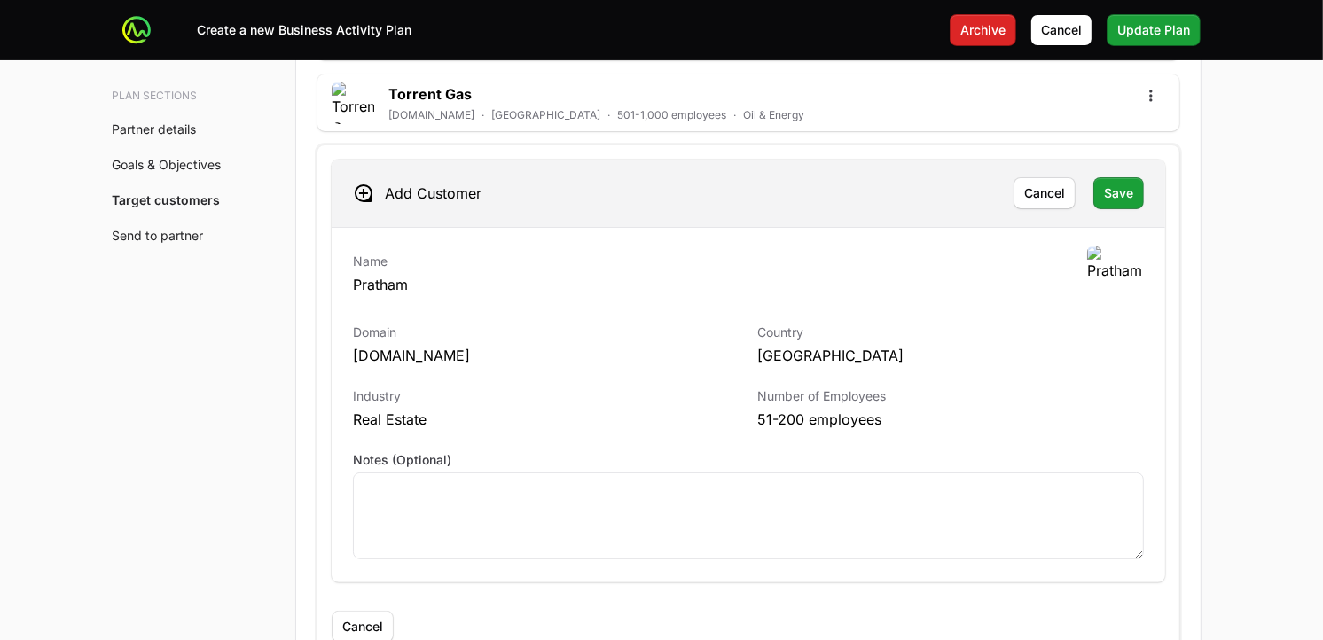
scroll to position [6302, 0]
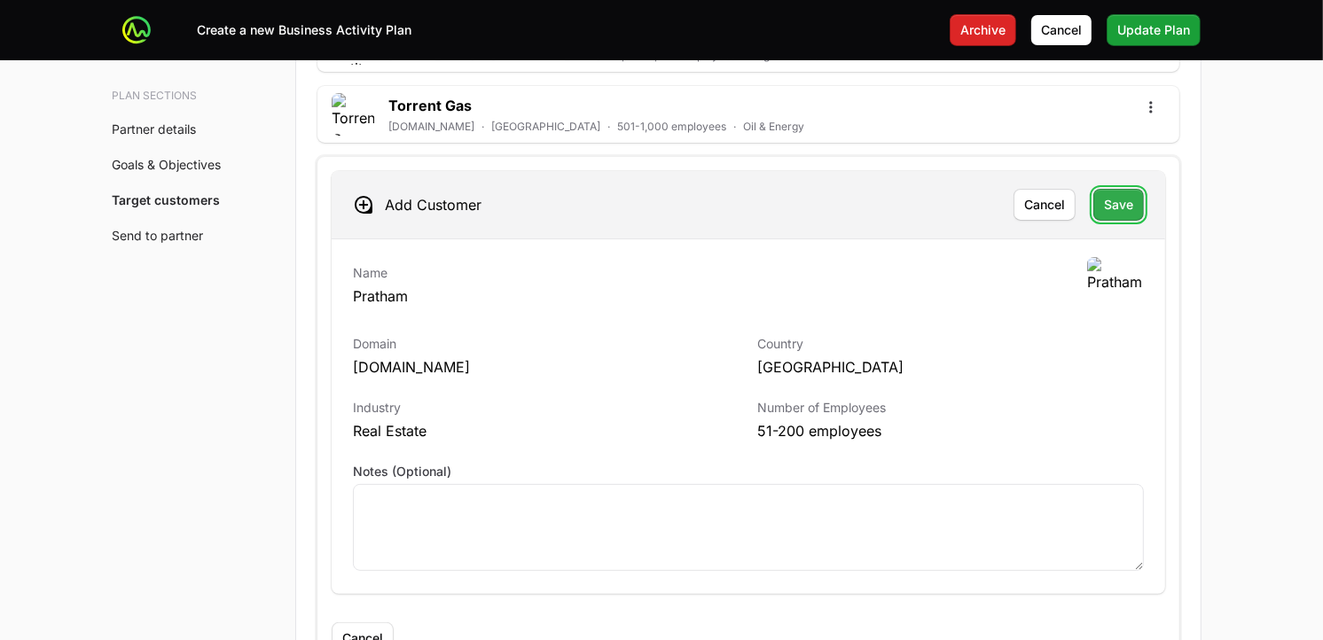
click at [1128, 194] on span "Save" at bounding box center [1118, 204] width 29 height 21
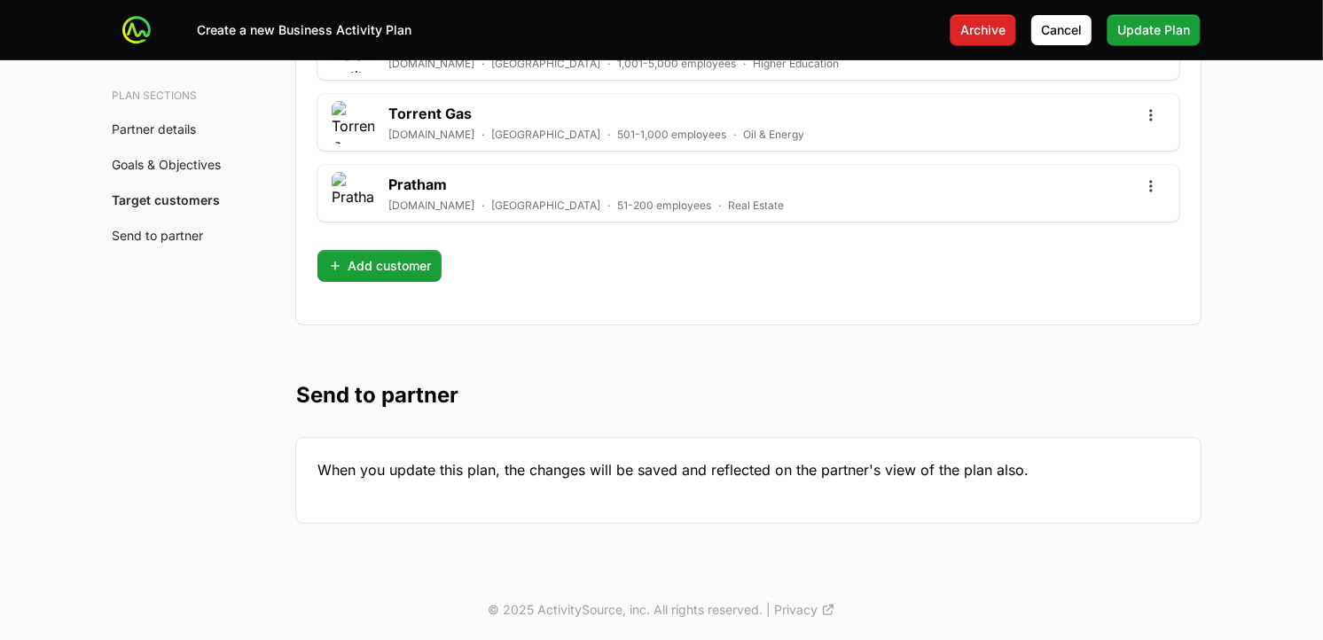
scroll to position [6280, 0]
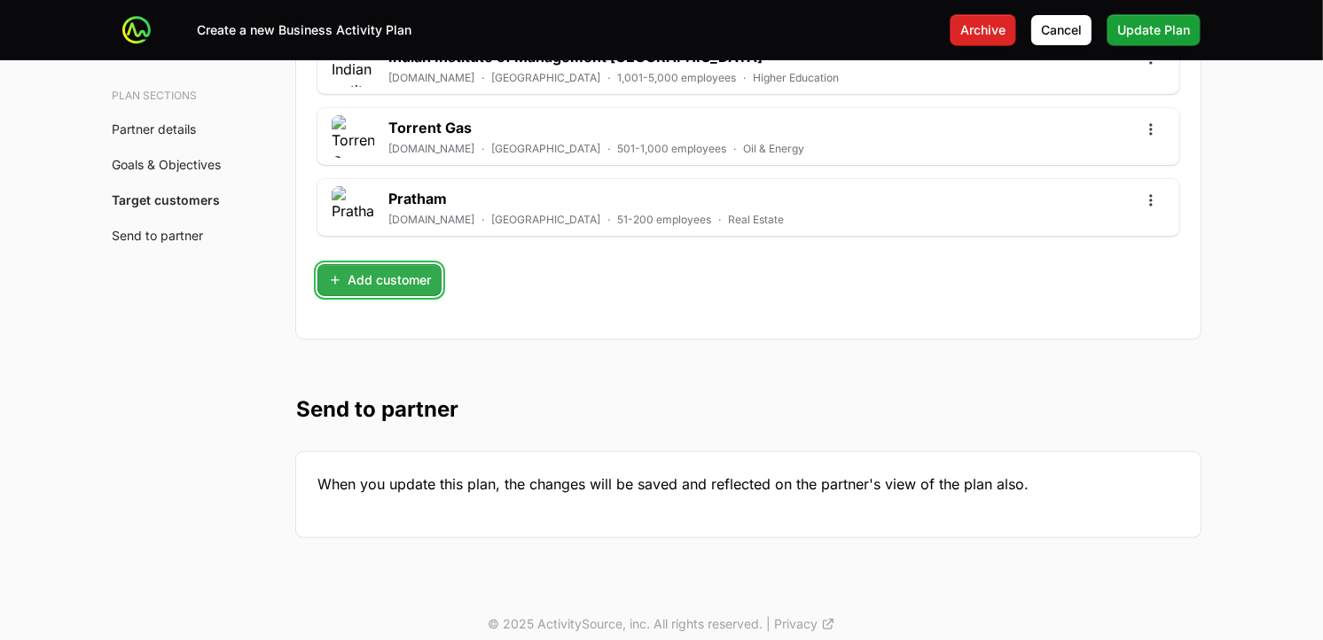
click at [384, 270] on span "Add customer" at bounding box center [379, 280] width 103 height 21
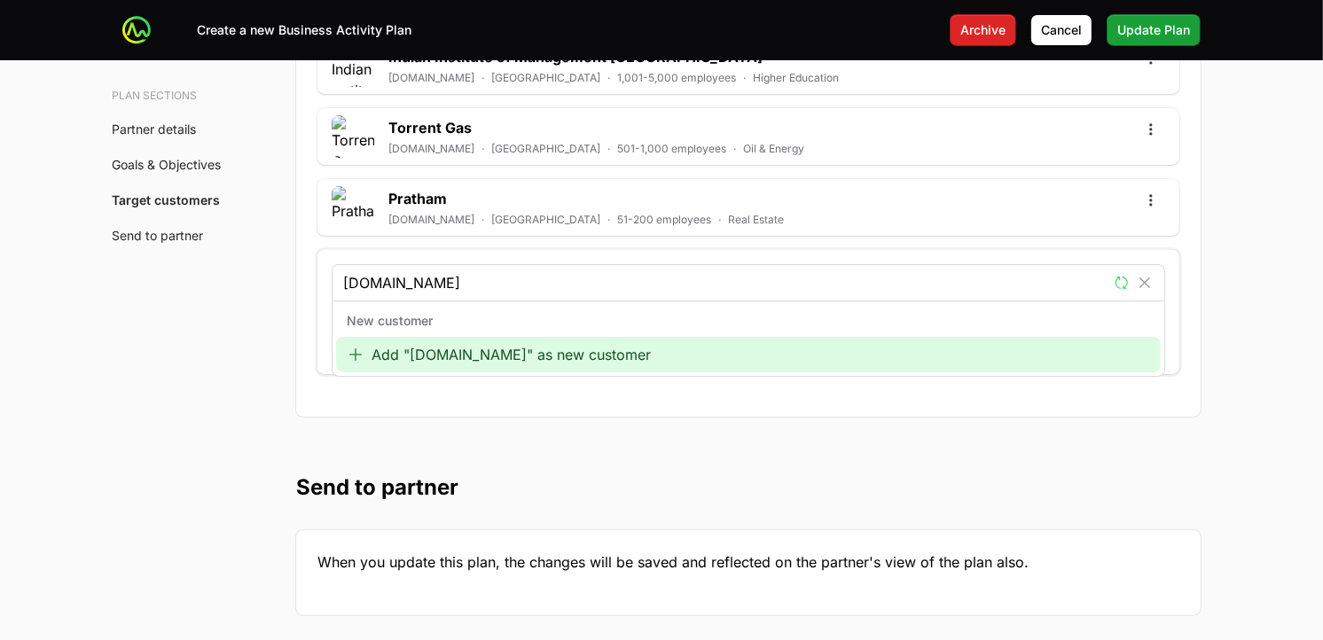
type input "[DOMAIN_NAME]"
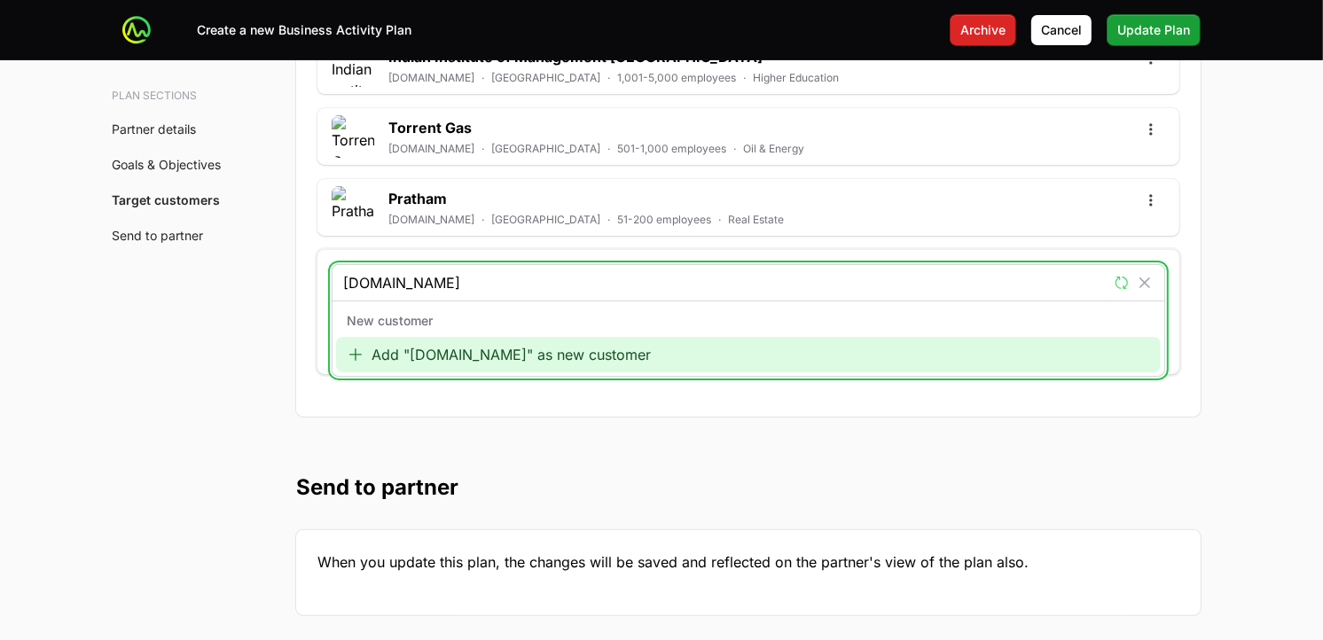
click at [462, 346] on div "Add "[DOMAIN_NAME]" as new customer" at bounding box center [748, 354] width 825 height 35
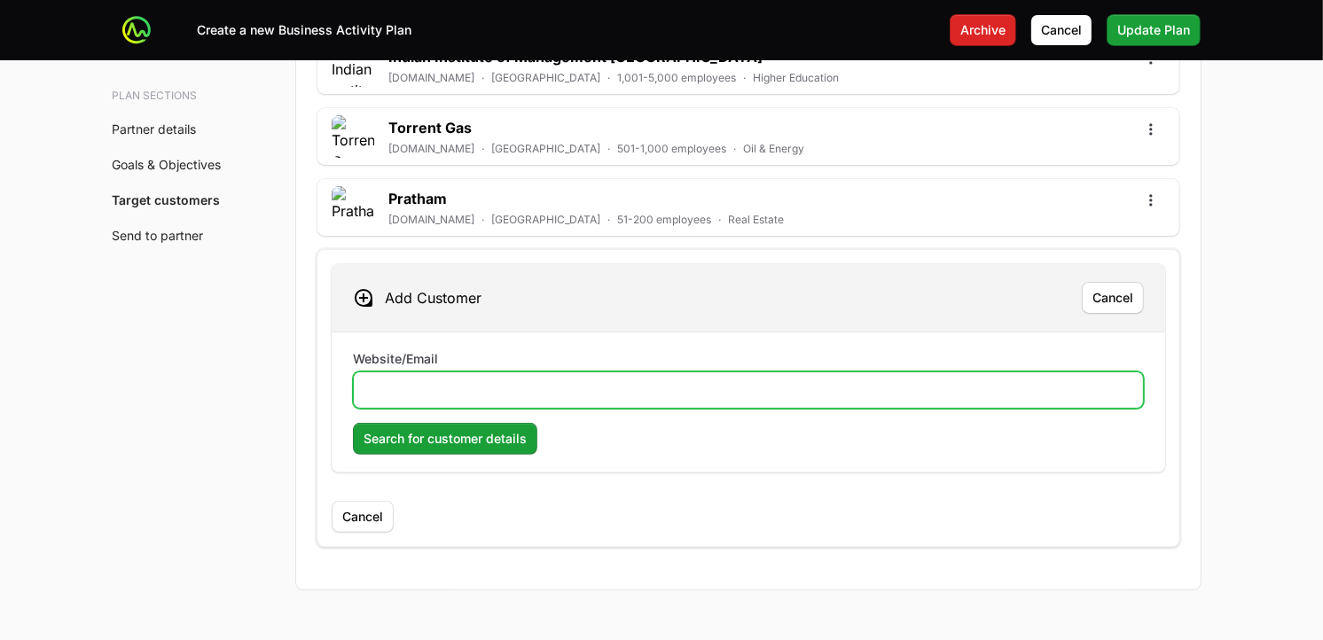
click at [477, 380] on input "Website/Email" at bounding box center [749, 390] width 768 height 21
paste input "[DOMAIN_NAME]"
type input "[DOMAIN_NAME]"
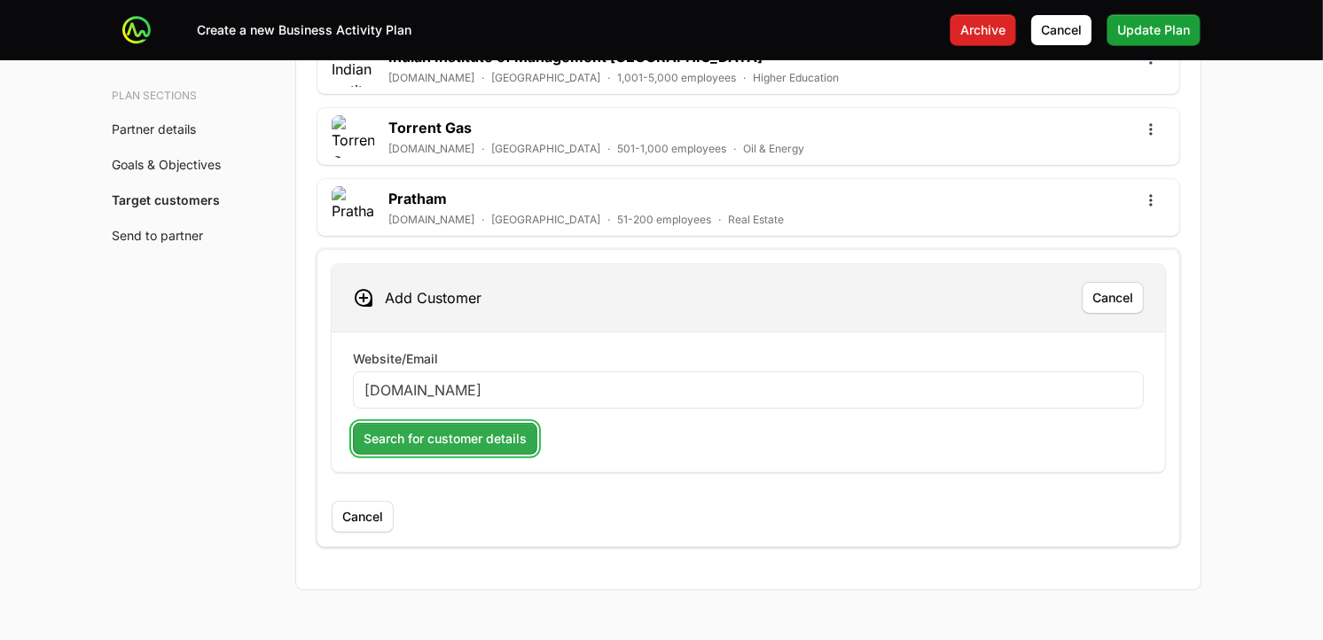
click at [462, 428] on span "Search for customer details" at bounding box center [445, 438] width 163 height 21
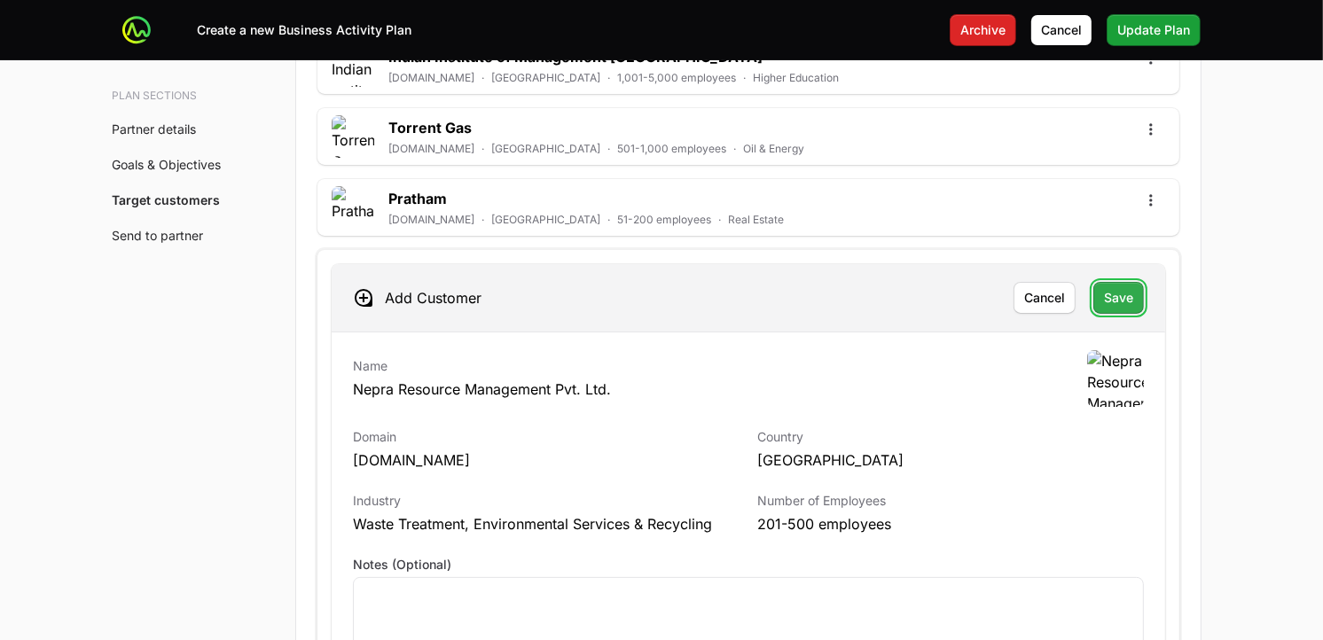
click at [1123, 287] on span "Save" at bounding box center [1118, 297] width 29 height 21
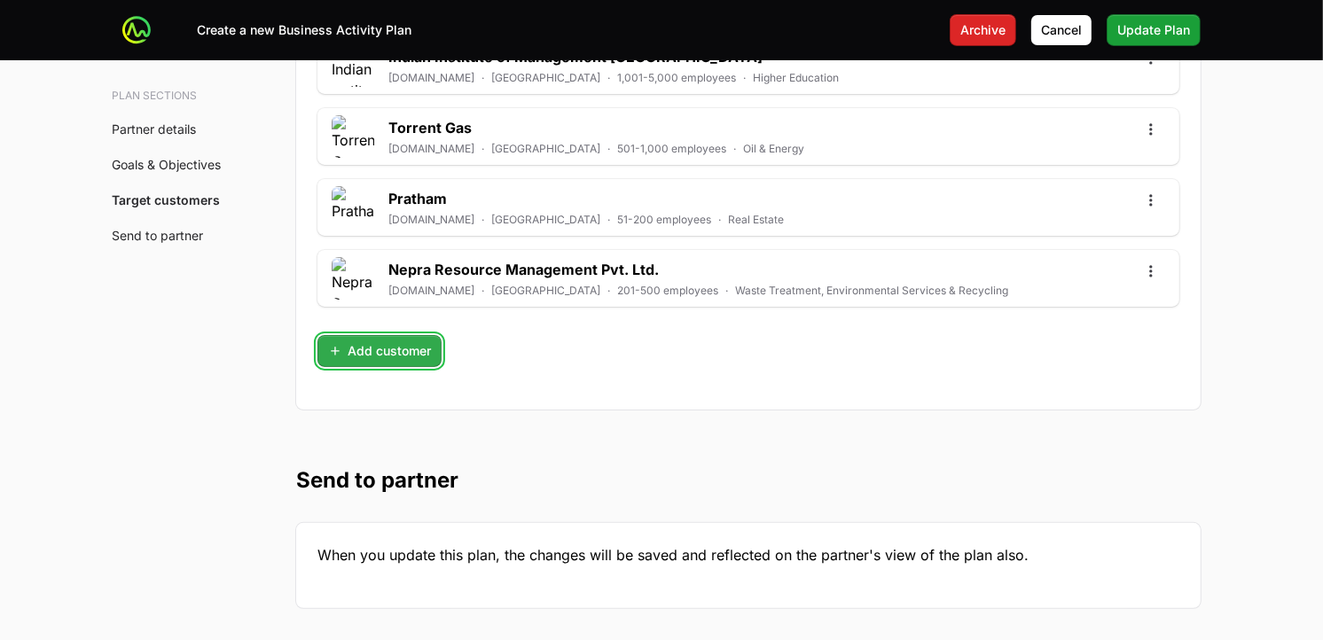
click at [377, 341] on span "Add customer" at bounding box center [379, 351] width 103 height 21
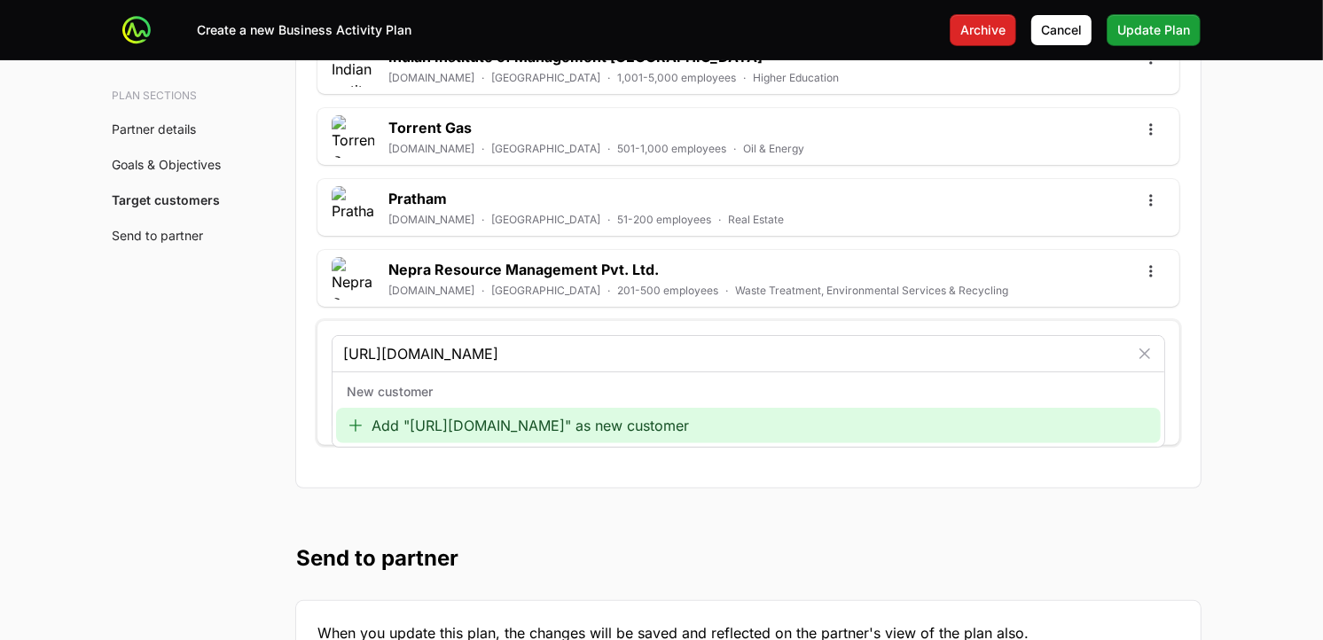
type input "[URL][DOMAIN_NAME]"
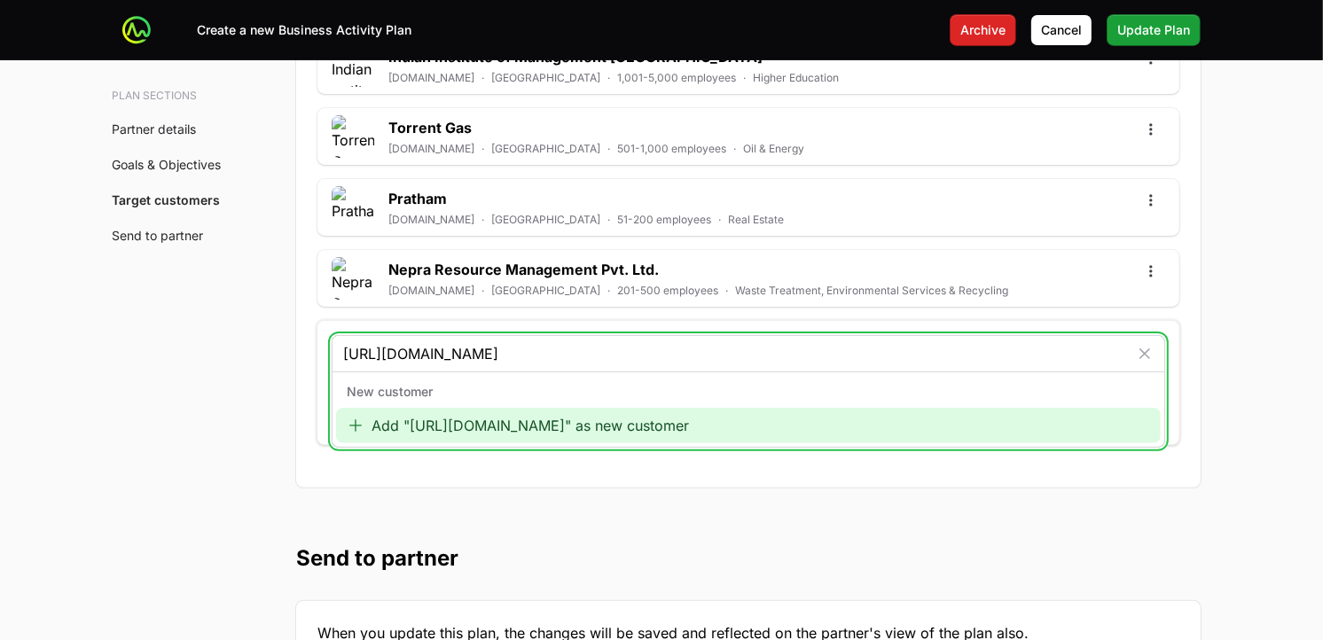
click at [490, 409] on div "Add "[URL][DOMAIN_NAME]" as new customer" at bounding box center [748, 425] width 825 height 35
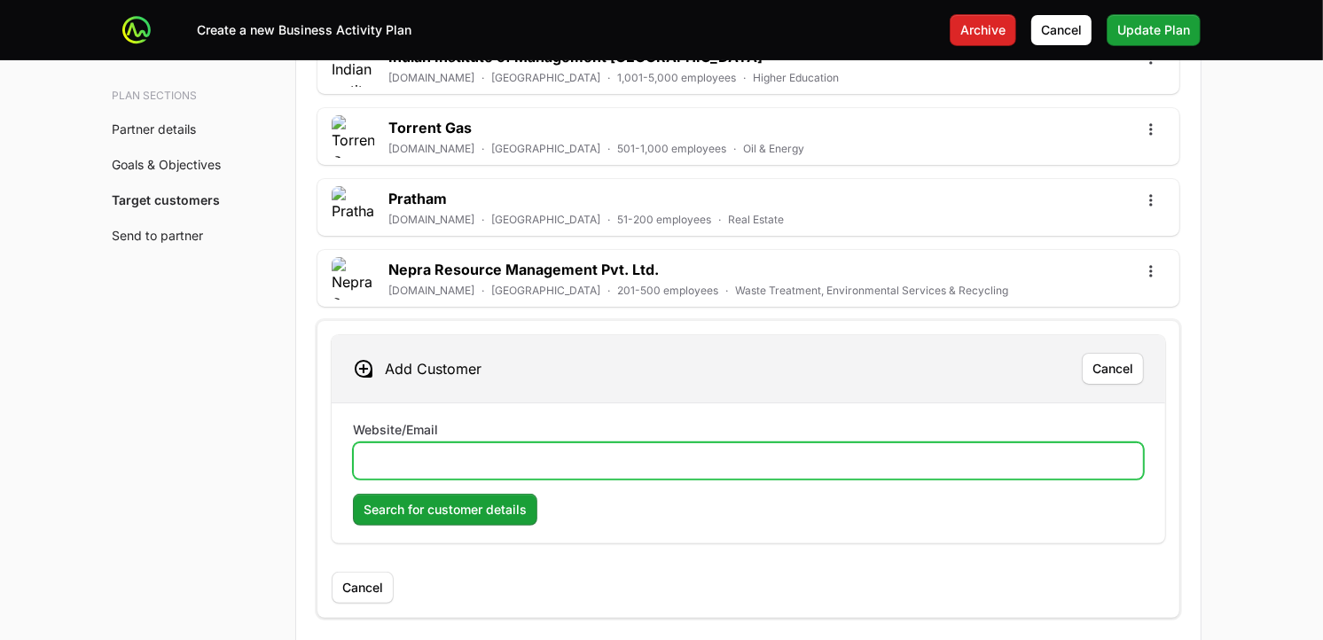
click at [483, 451] on input "Website/Email" at bounding box center [749, 461] width 768 height 21
paste input "[URL][DOMAIN_NAME]"
type input "[URL][DOMAIN_NAME]"
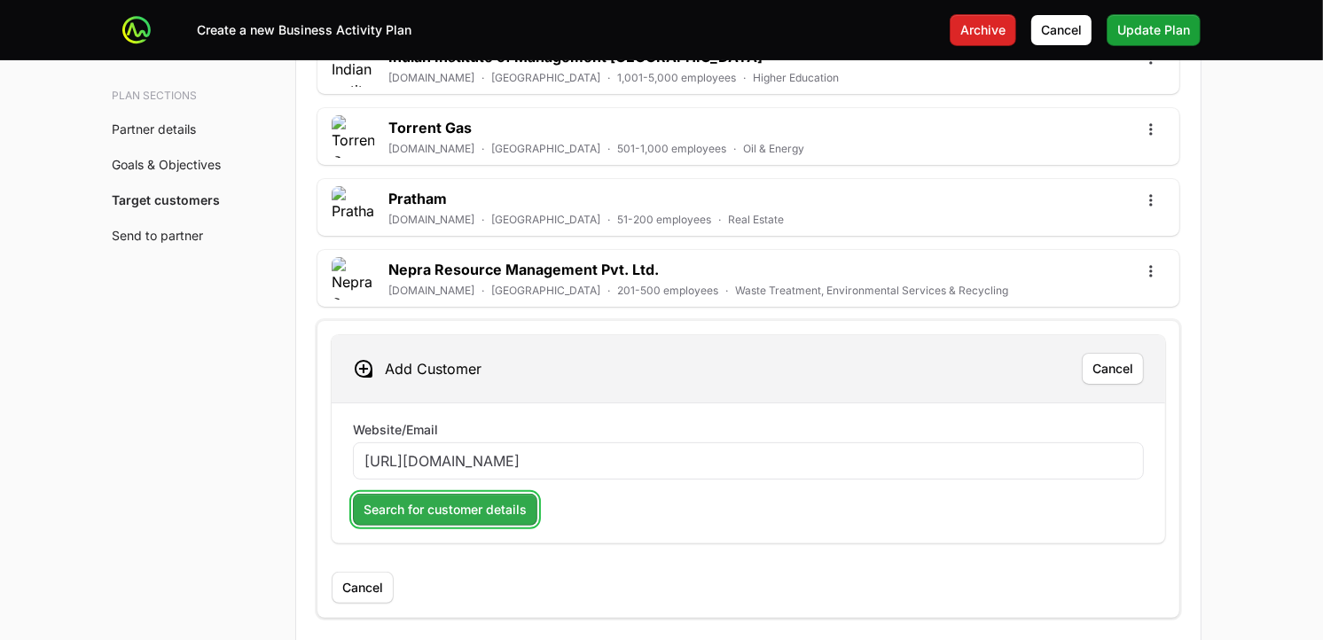
click at [473, 499] on span "Search for customer details" at bounding box center [445, 509] width 163 height 21
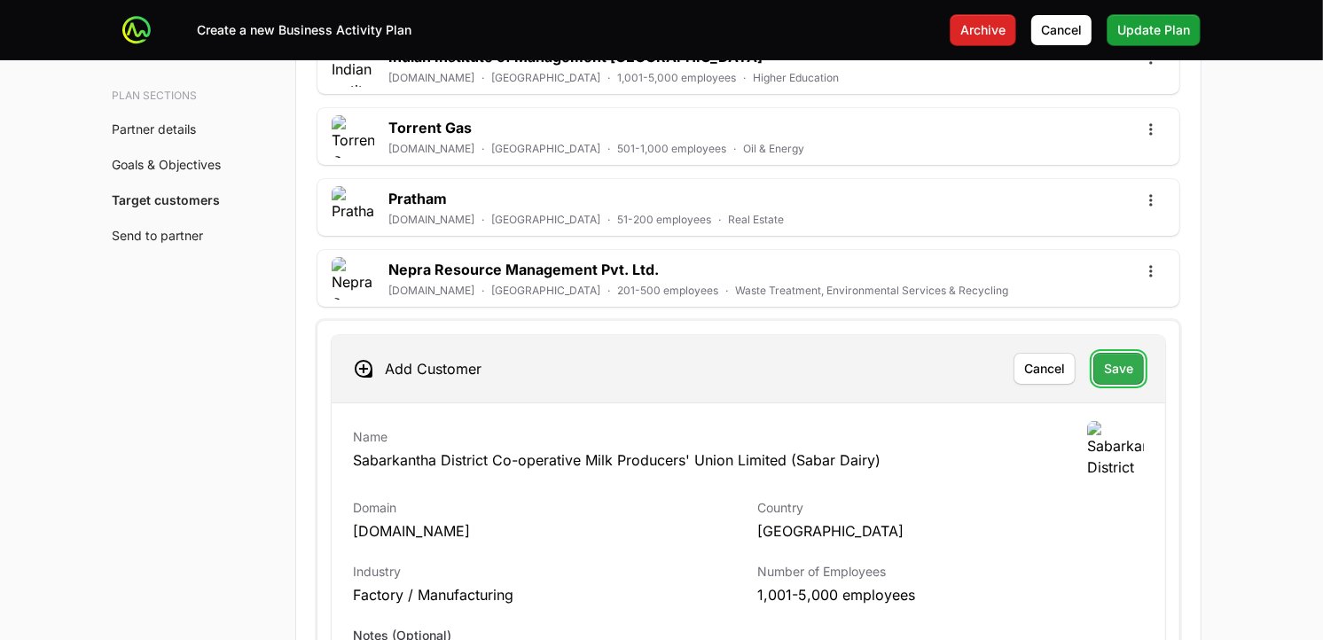
click at [1130, 366] on button "Save" at bounding box center [1119, 369] width 51 height 32
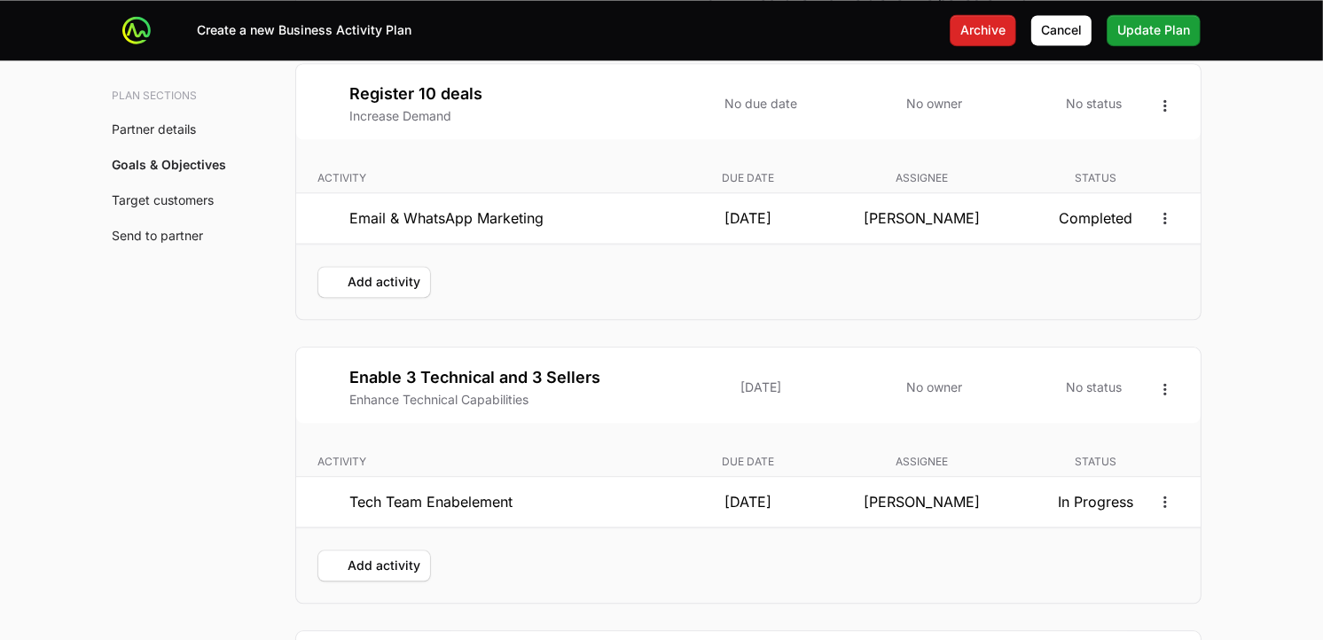
scroll to position [3415, 0]
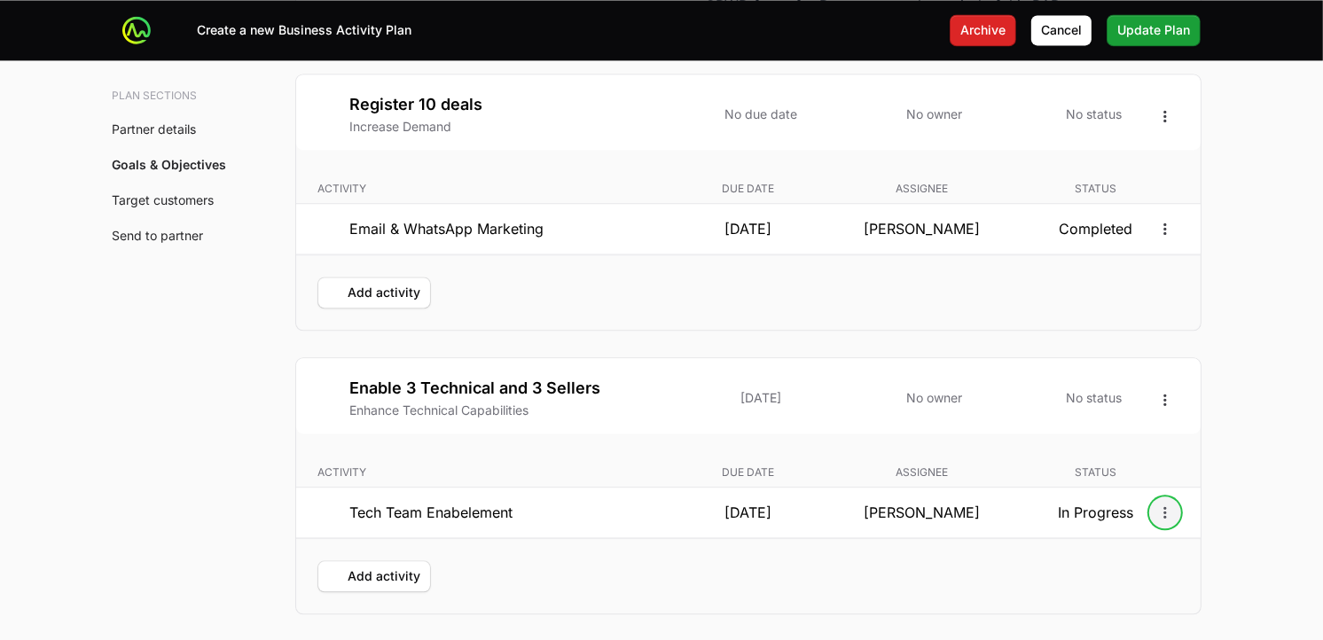
click at [1162, 510] on icon "Open options" at bounding box center [1166, 513] width 18 height 18
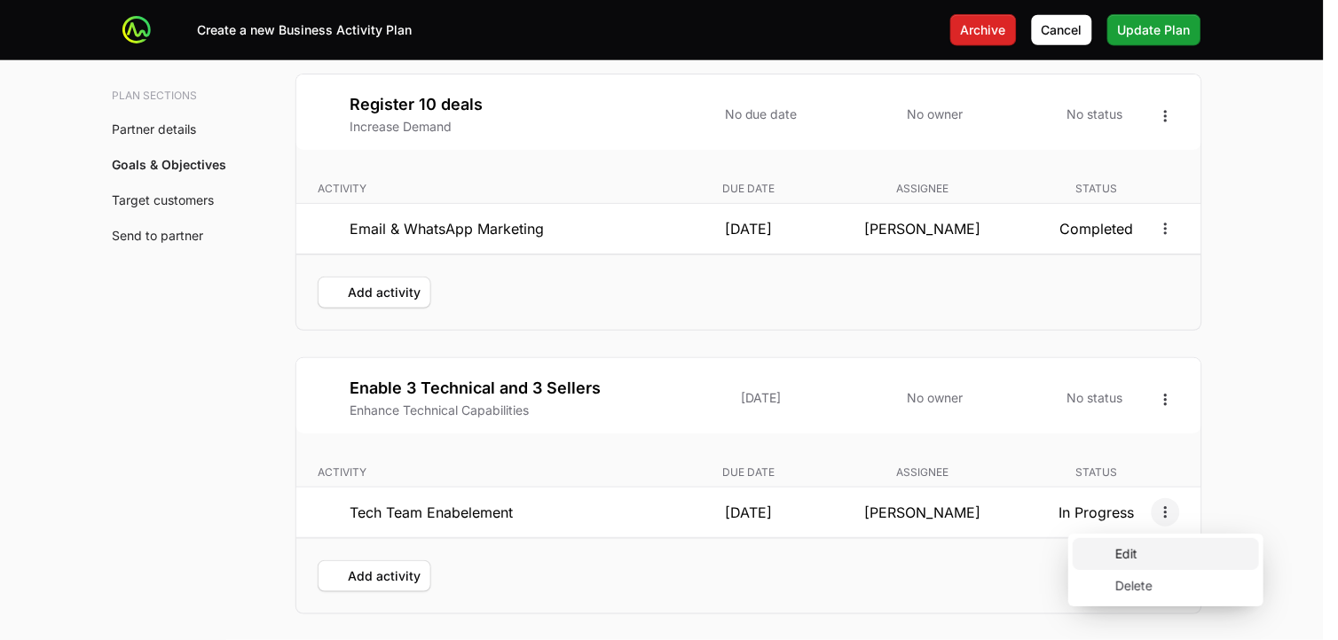
click at [1126, 547] on div "Edit" at bounding box center [1165, 554] width 186 height 32
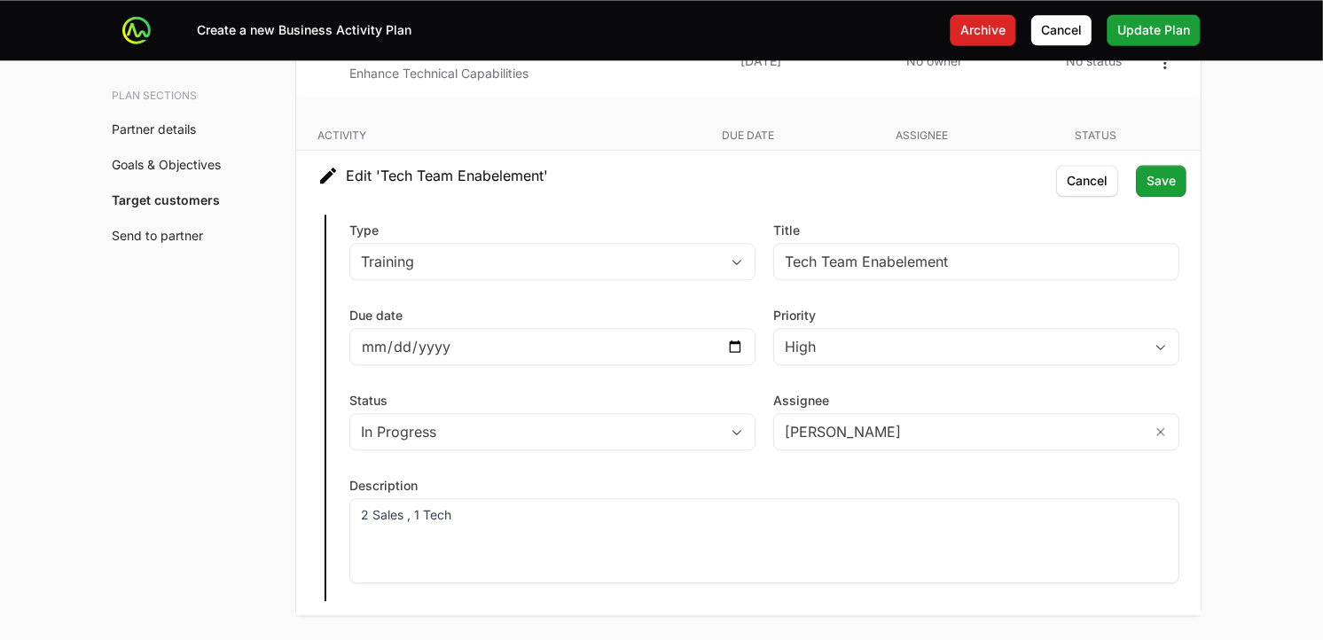
scroll to position [3776, 0]
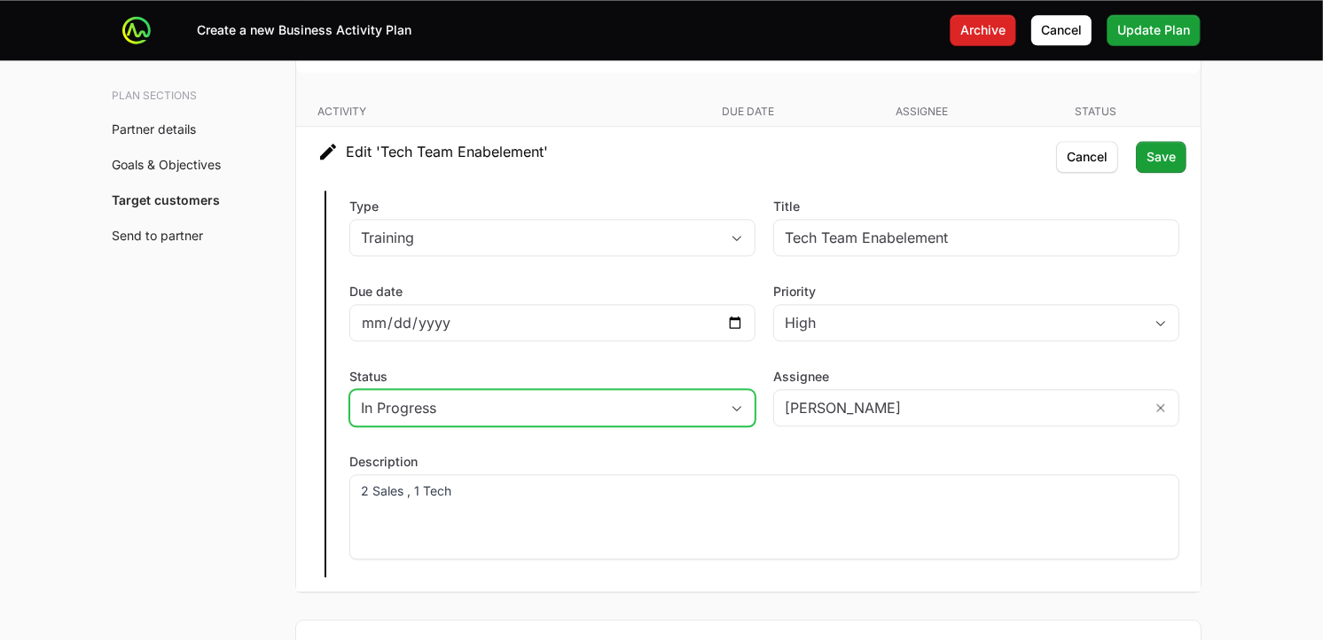
click at [728, 409] on span "button" at bounding box center [736, 408] width 35 height 6
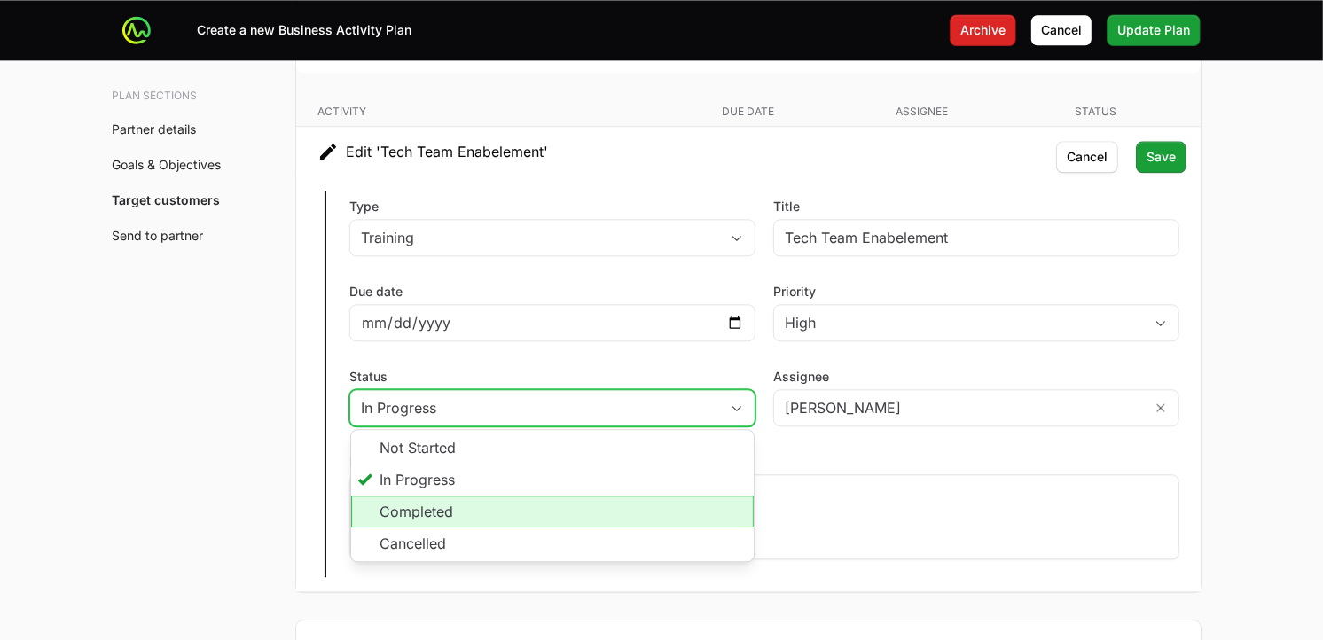
click at [467, 502] on li "Completed" at bounding box center [552, 512] width 403 height 32
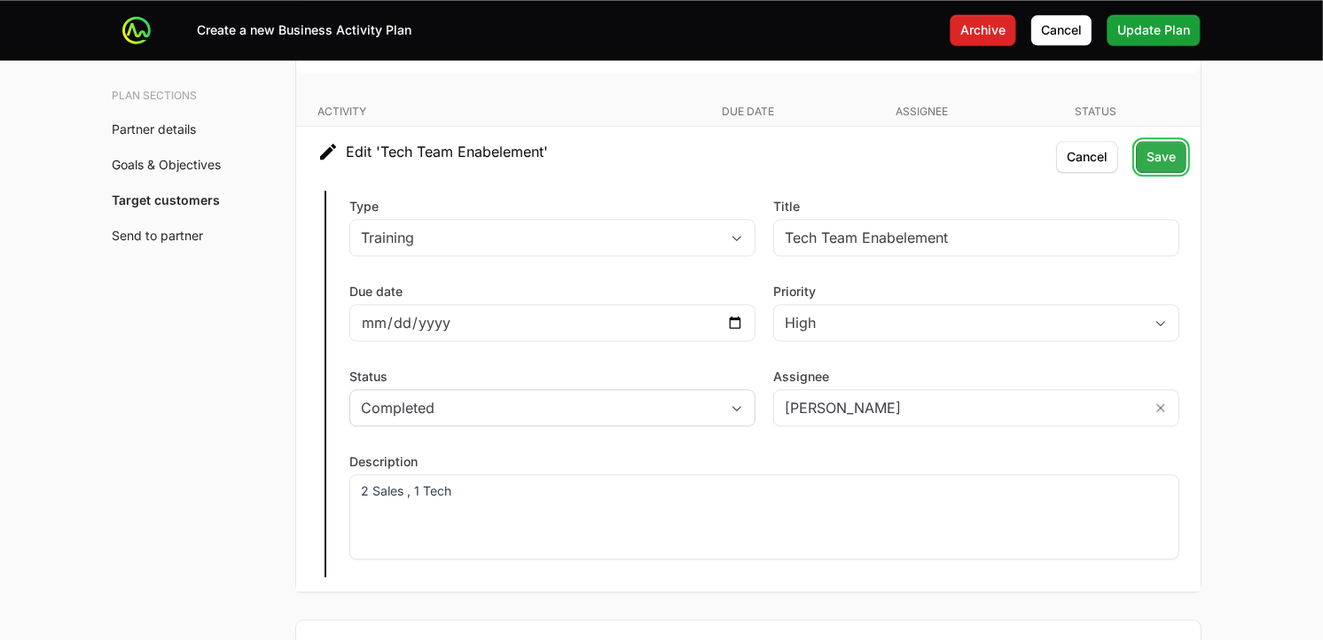
click at [1178, 153] on button "Save" at bounding box center [1161, 157] width 51 height 32
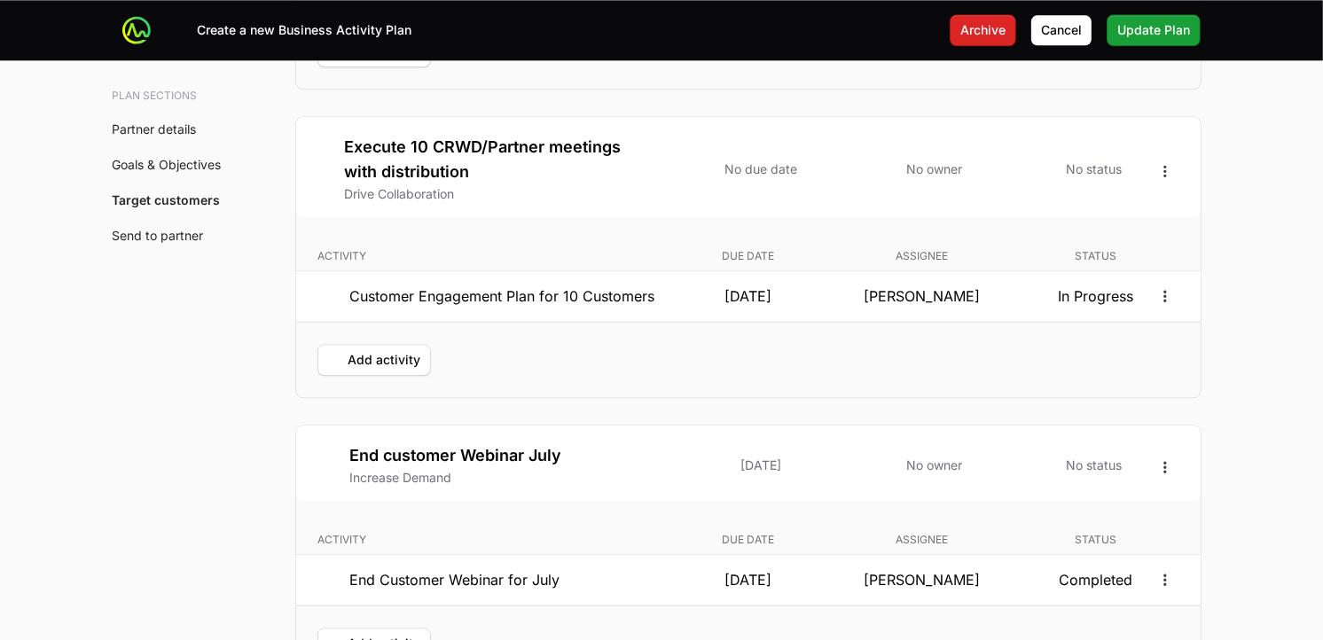
scroll to position [3927, 0]
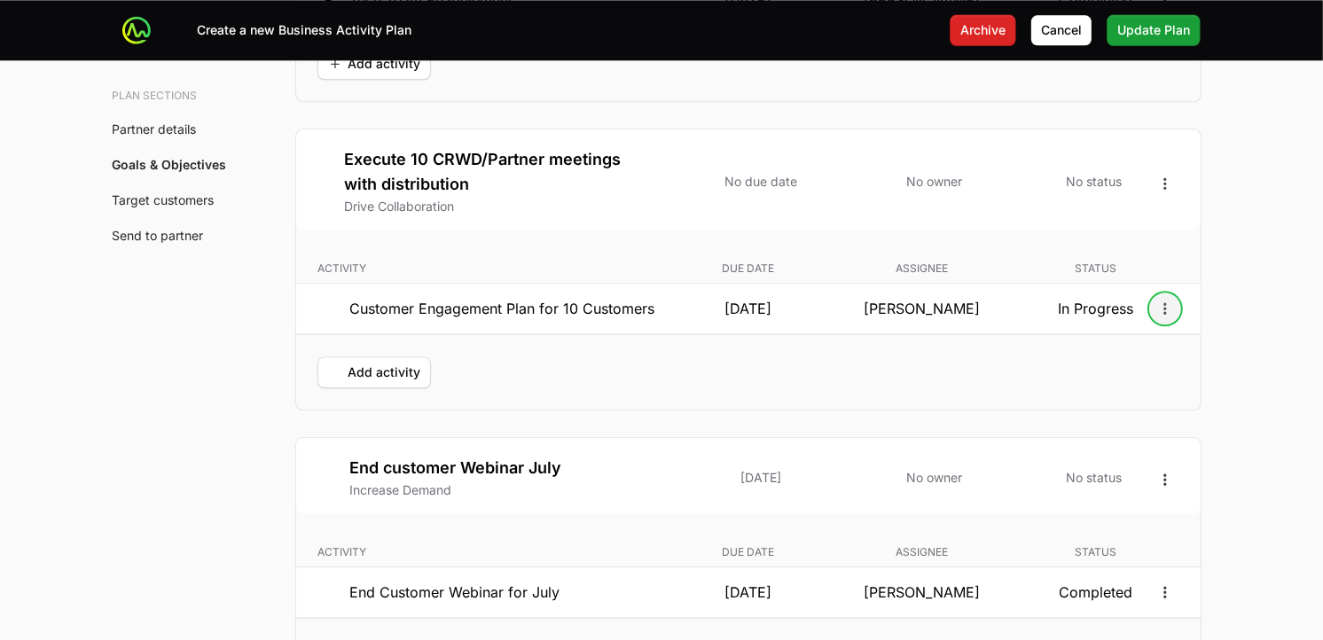
click at [1171, 310] on icon "Open options" at bounding box center [1166, 309] width 18 height 18
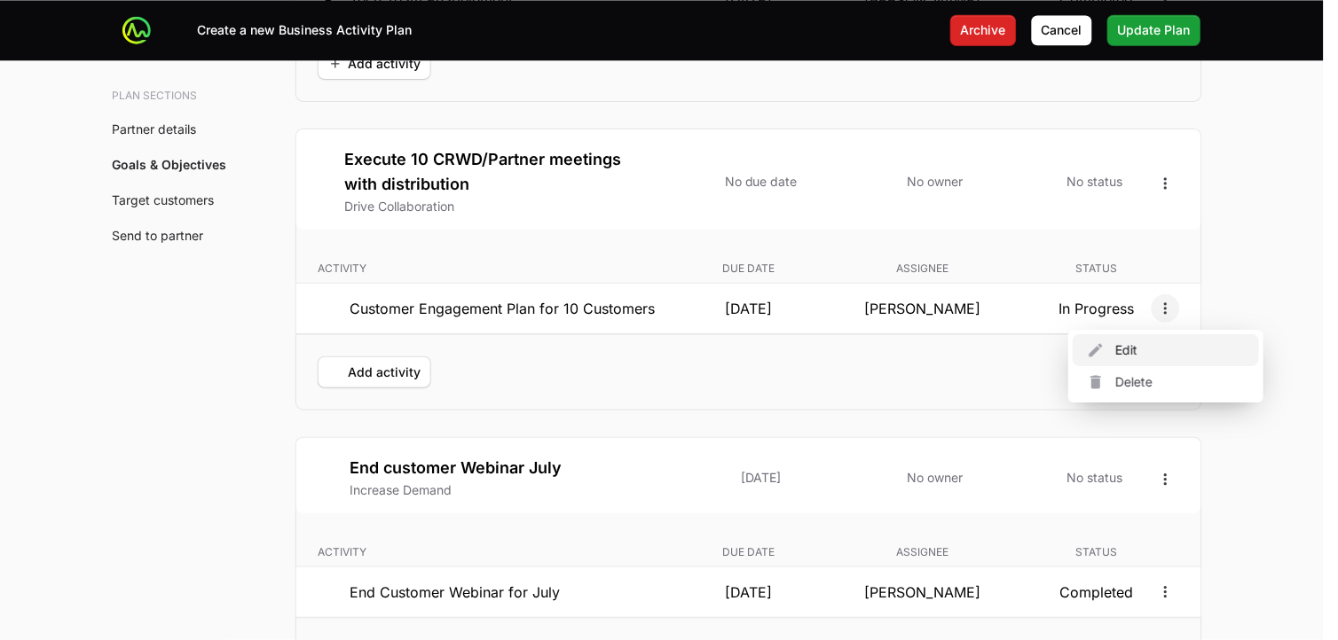
click at [1157, 347] on div "Edit" at bounding box center [1165, 350] width 186 height 32
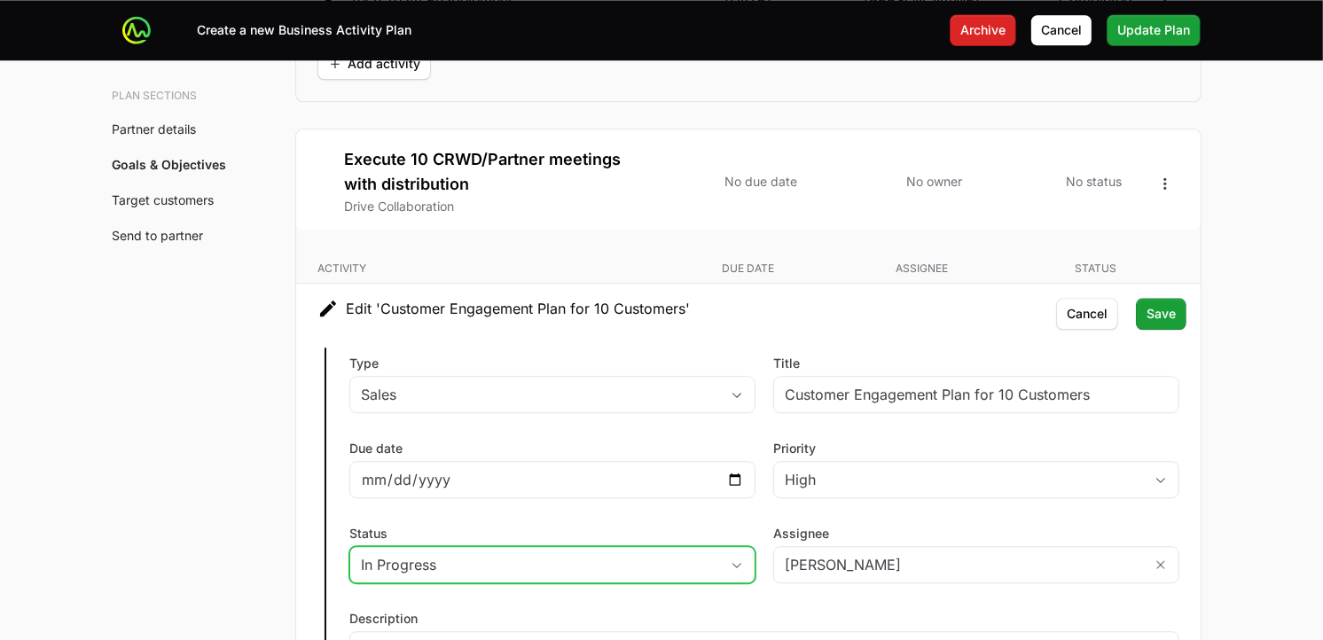
click at [734, 568] on icon "button" at bounding box center [737, 564] width 9 height 5
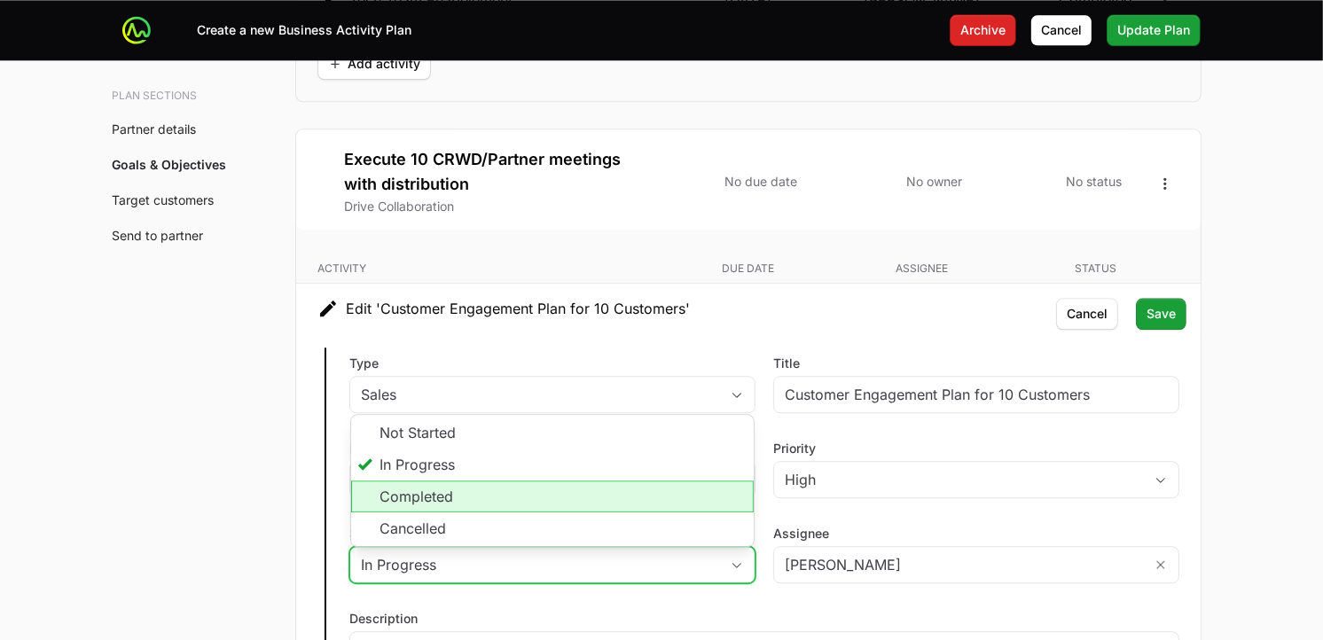
click at [513, 497] on li "Completed" at bounding box center [552, 497] width 403 height 32
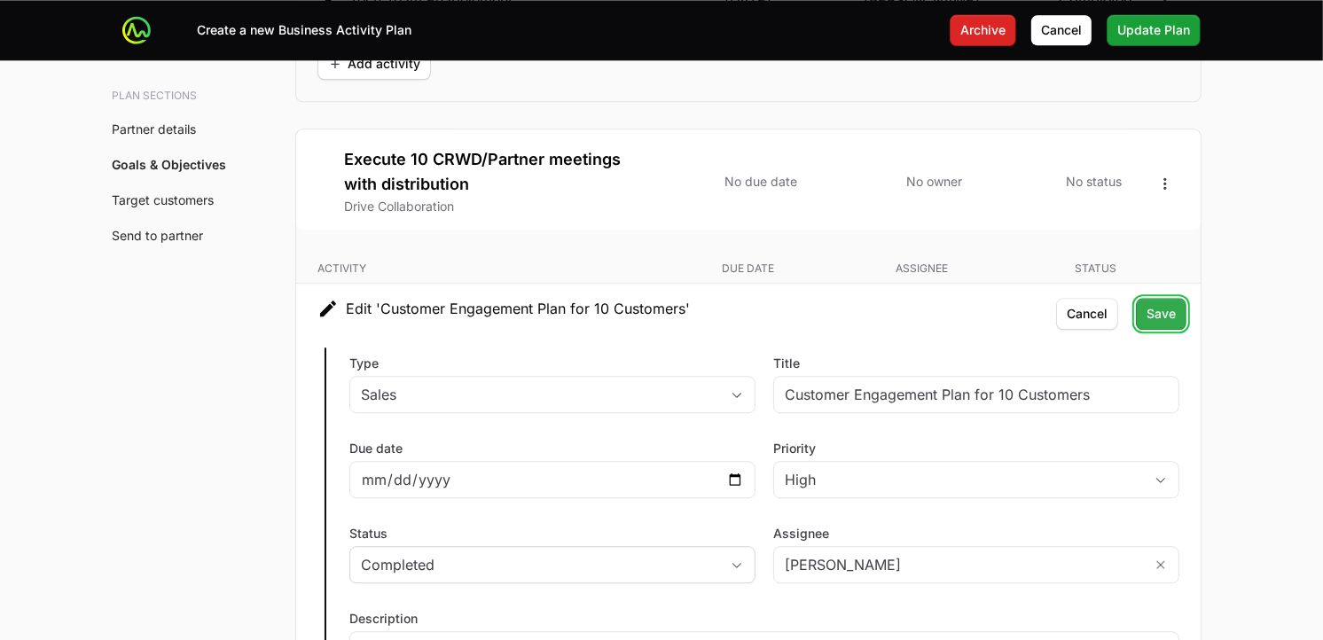
click at [1149, 319] on span "Save" at bounding box center [1161, 313] width 29 height 21
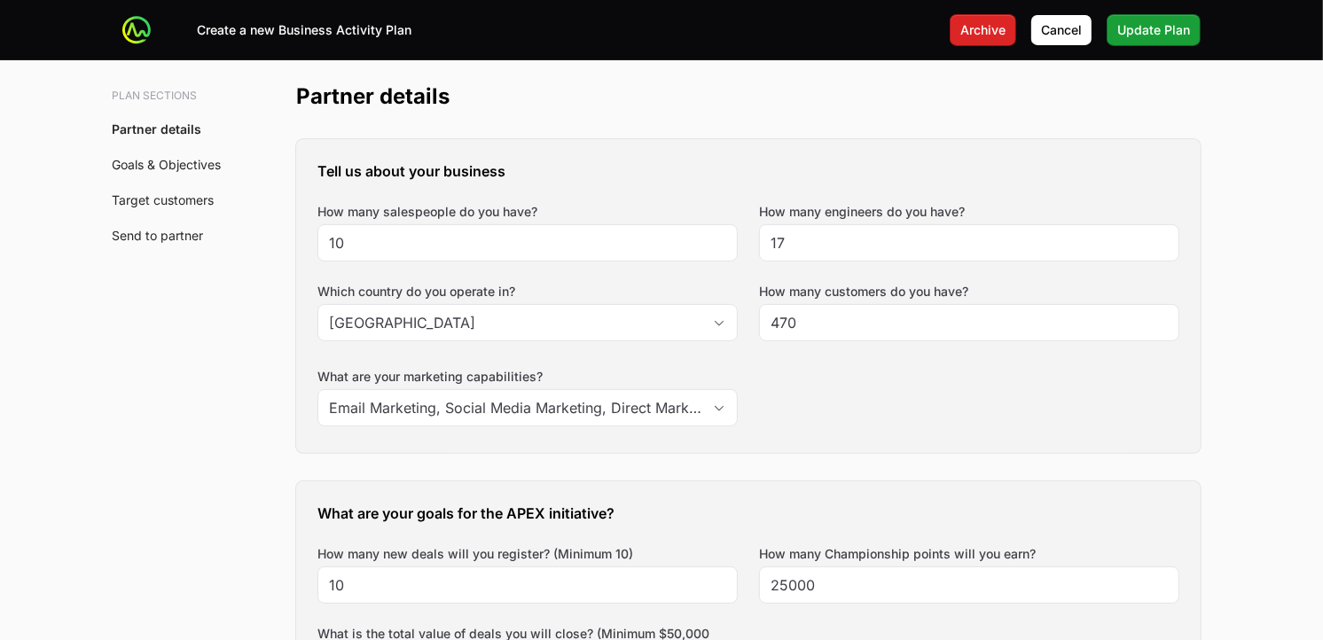
scroll to position [0, 0]
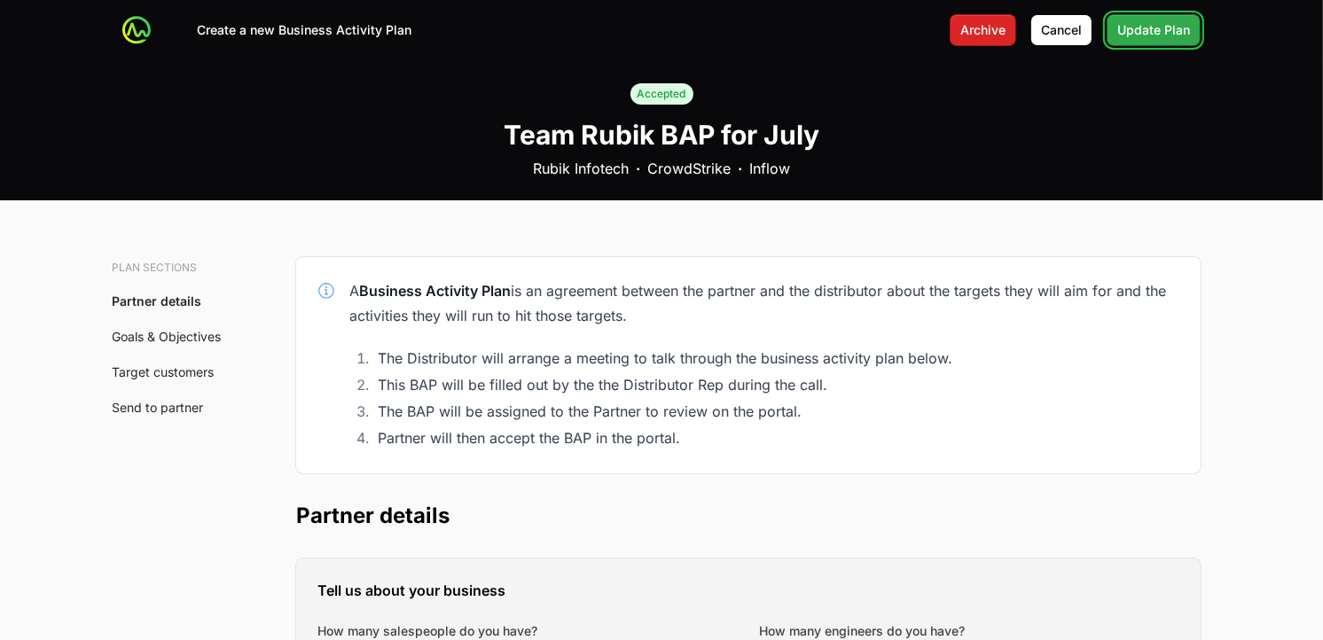
click at [1167, 32] on span "Update Plan" at bounding box center [1154, 30] width 73 height 21
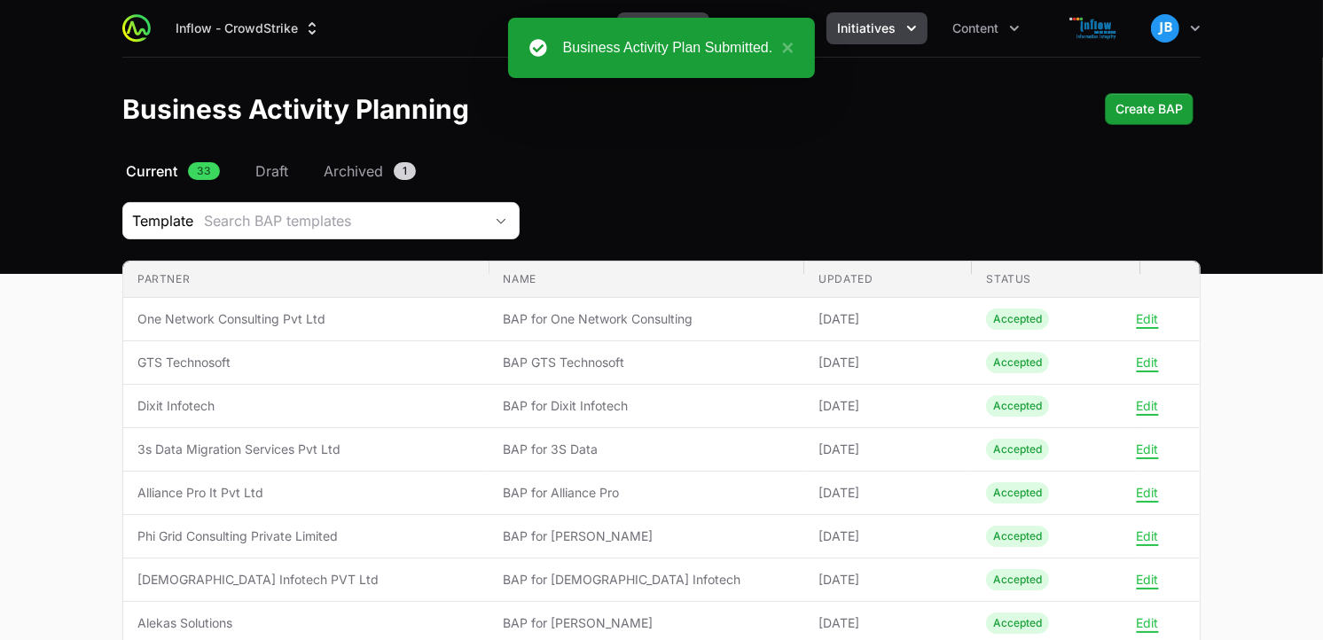
click at [899, 31] on button "Initiatives" at bounding box center [877, 28] width 101 height 32
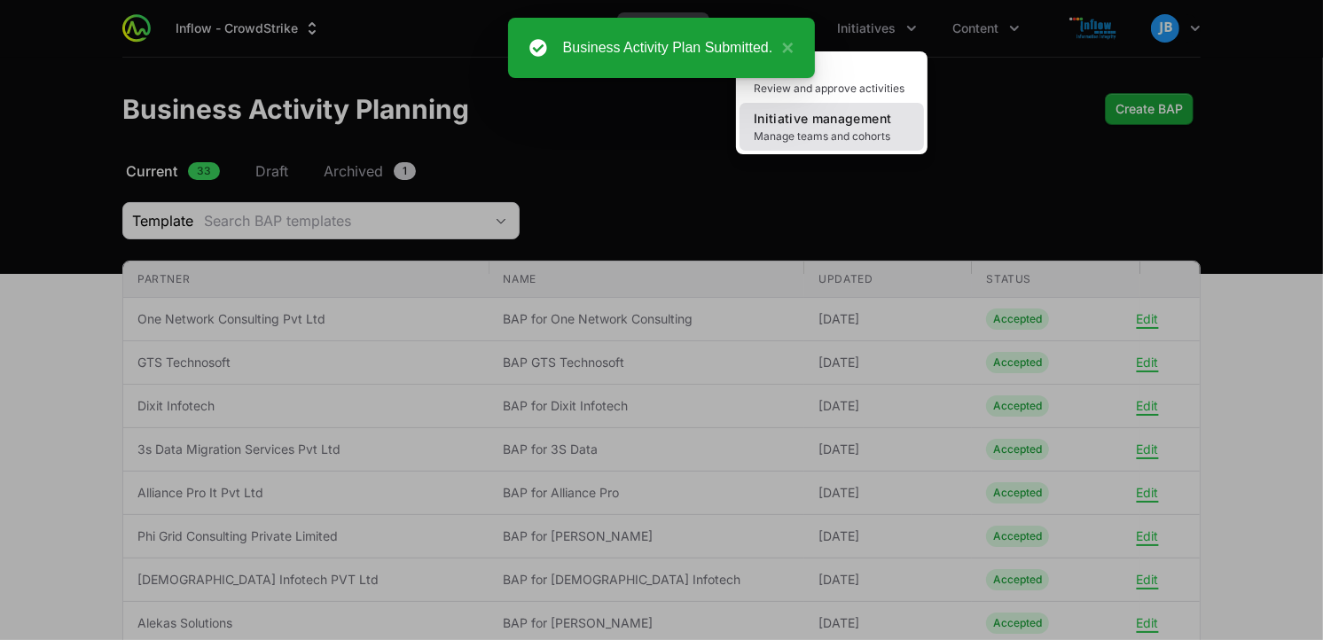
click at [817, 113] on span "Initiative management" at bounding box center [822, 118] width 137 height 15
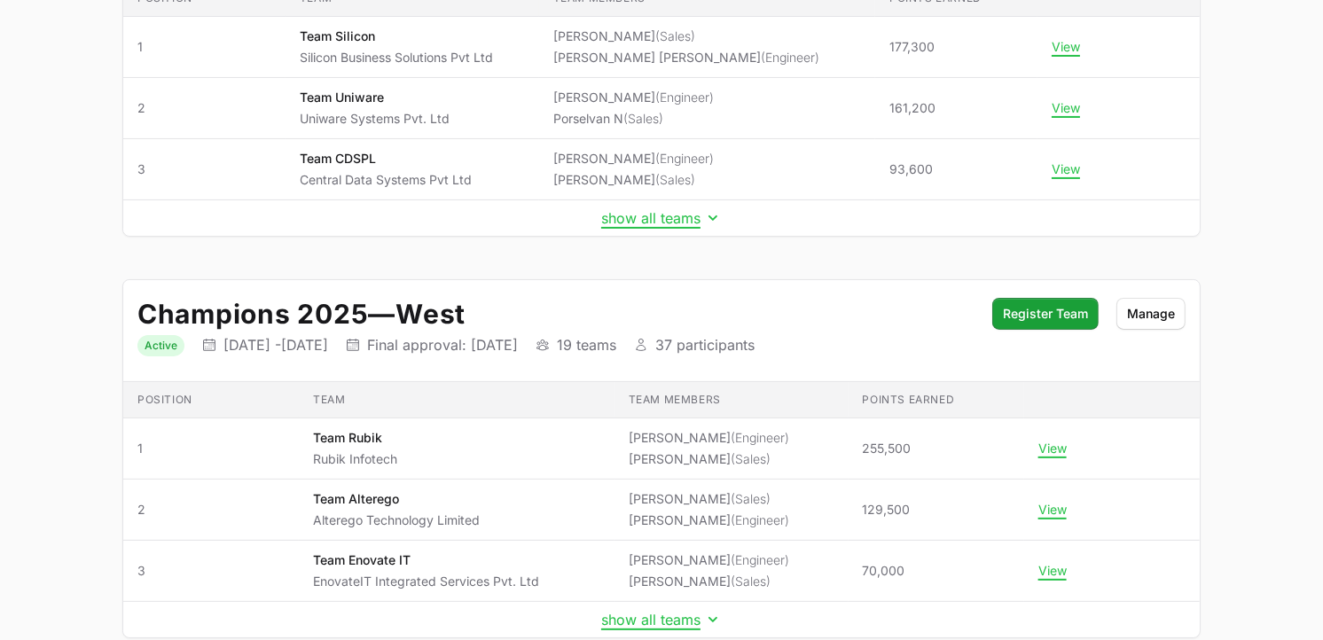
scroll to position [330, 0]
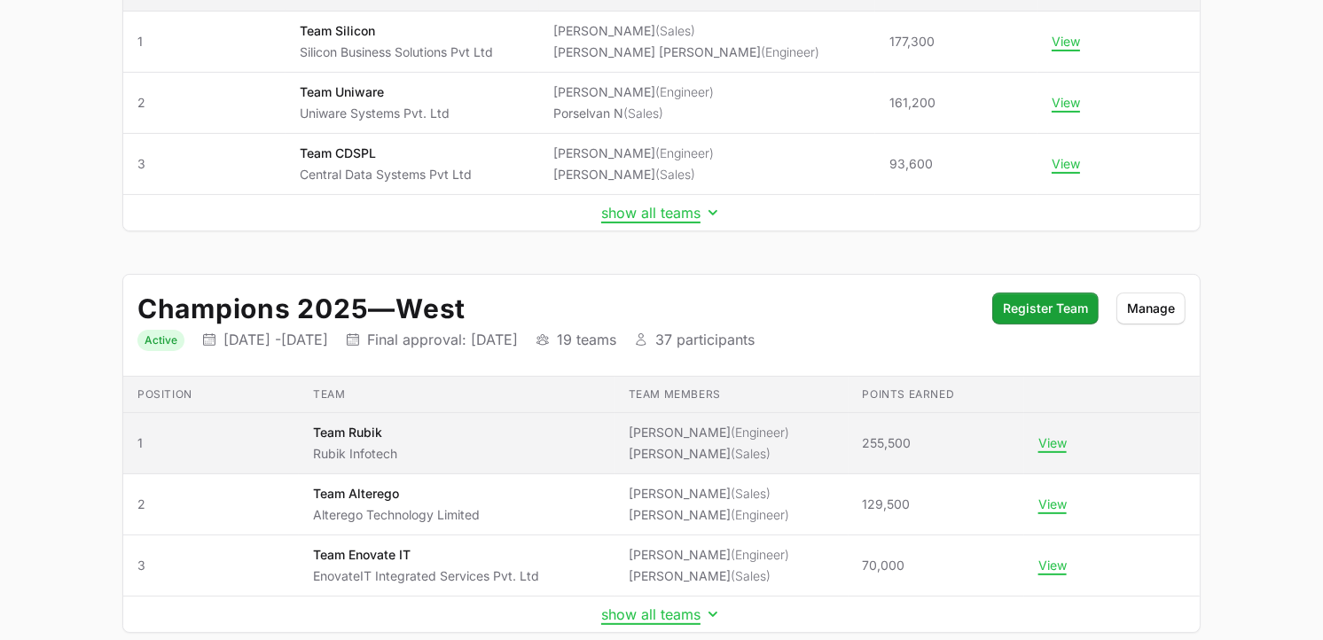
click at [1066, 443] on span "View" at bounding box center [1112, 443] width 147 height 16
click at [1064, 443] on span "View" at bounding box center [1112, 443] width 147 height 16
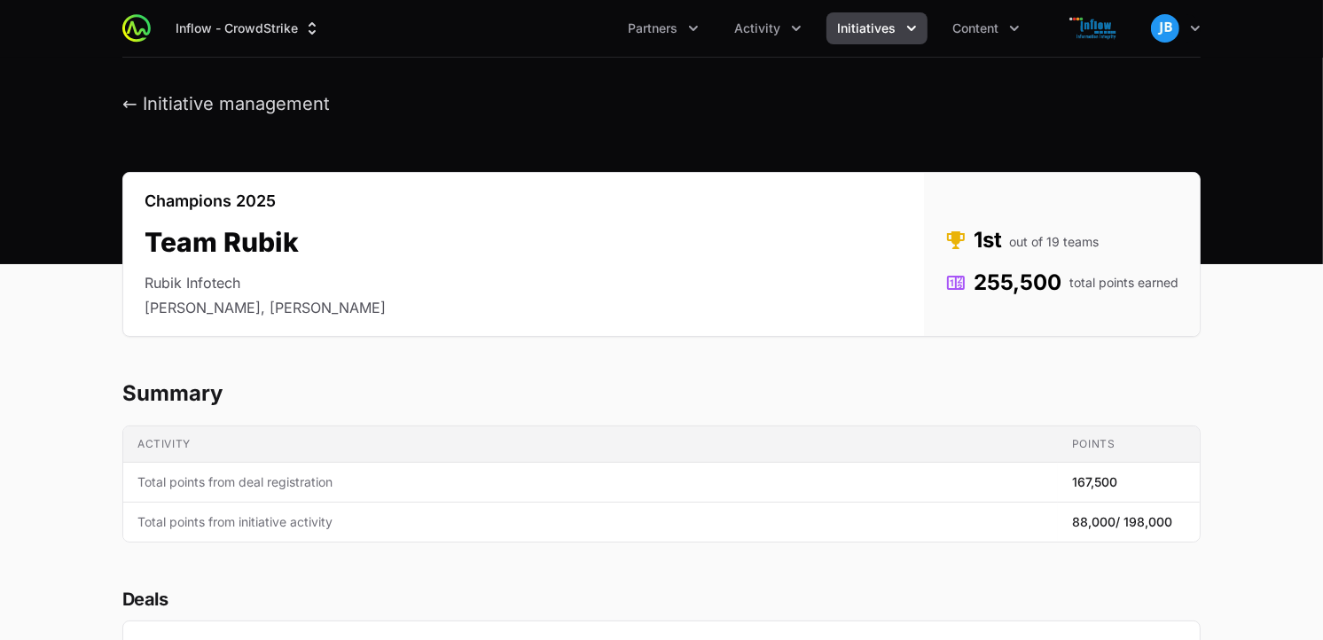
click at [907, 18] on button "Initiatives" at bounding box center [877, 28] width 101 height 32
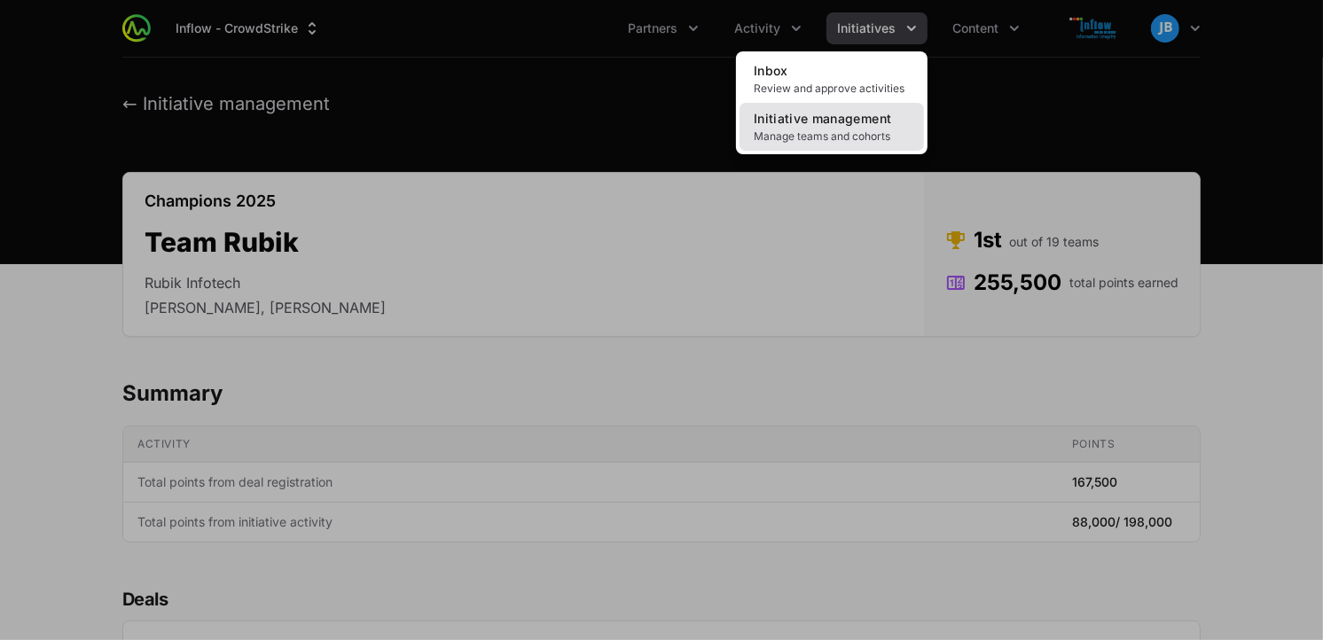
click at [849, 119] on span "Initiative management" at bounding box center [822, 118] width 137 height 15
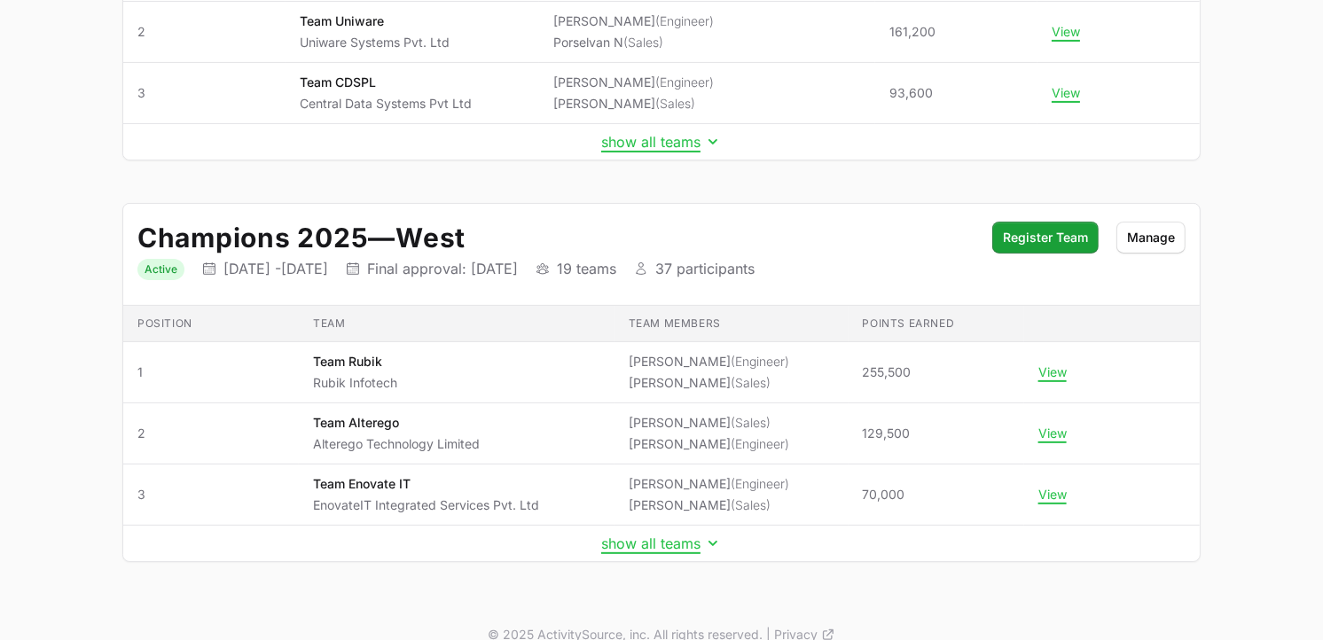
scroll to position [428, 0]
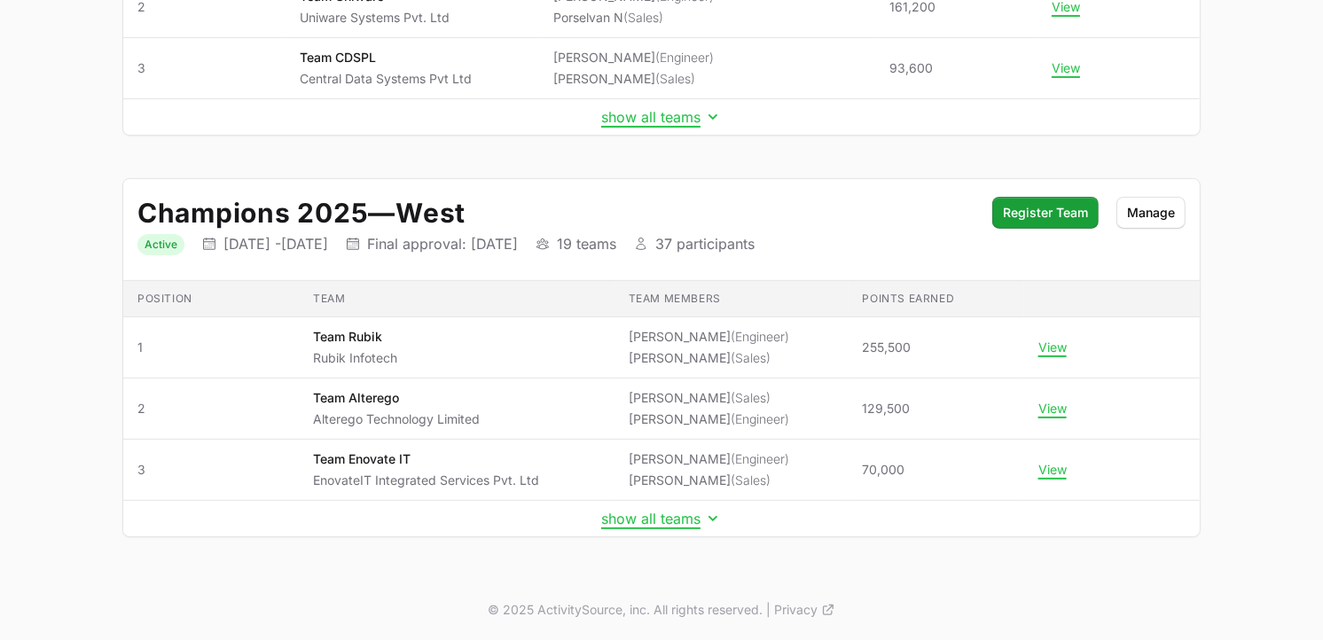
click at [908, 199] on h2 "Champions 2025 — West" at bounding box center [555, 213] width 837 height 32
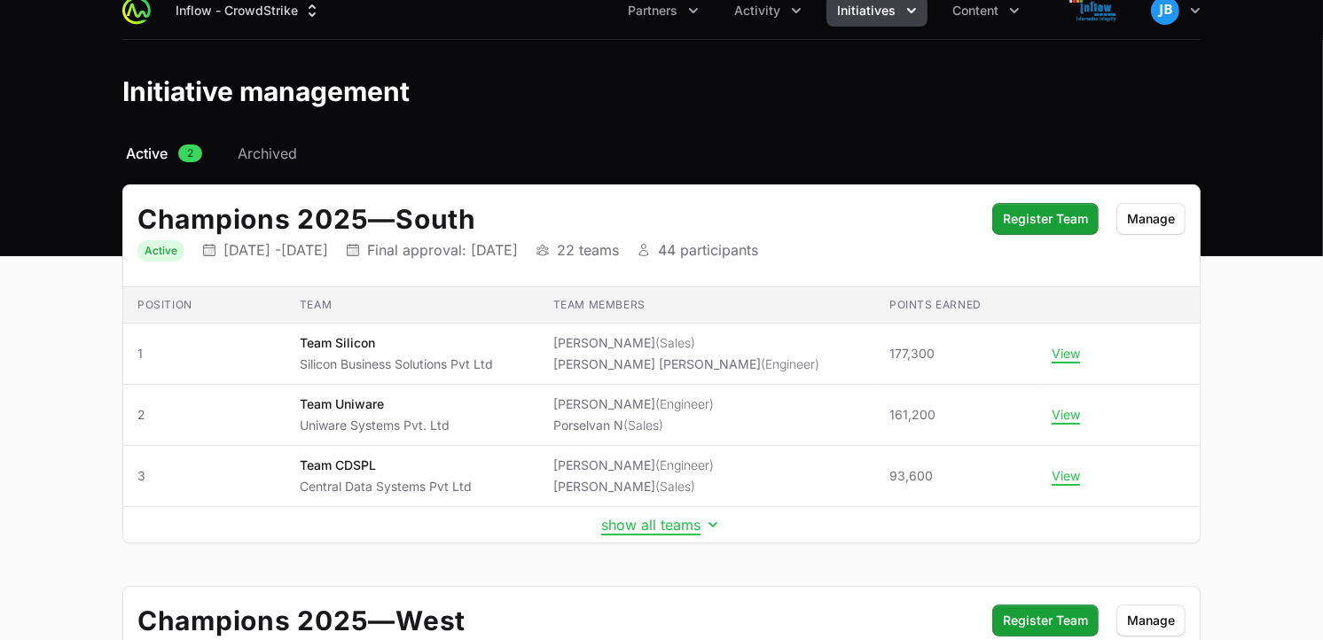
scroll to position [0, 0]
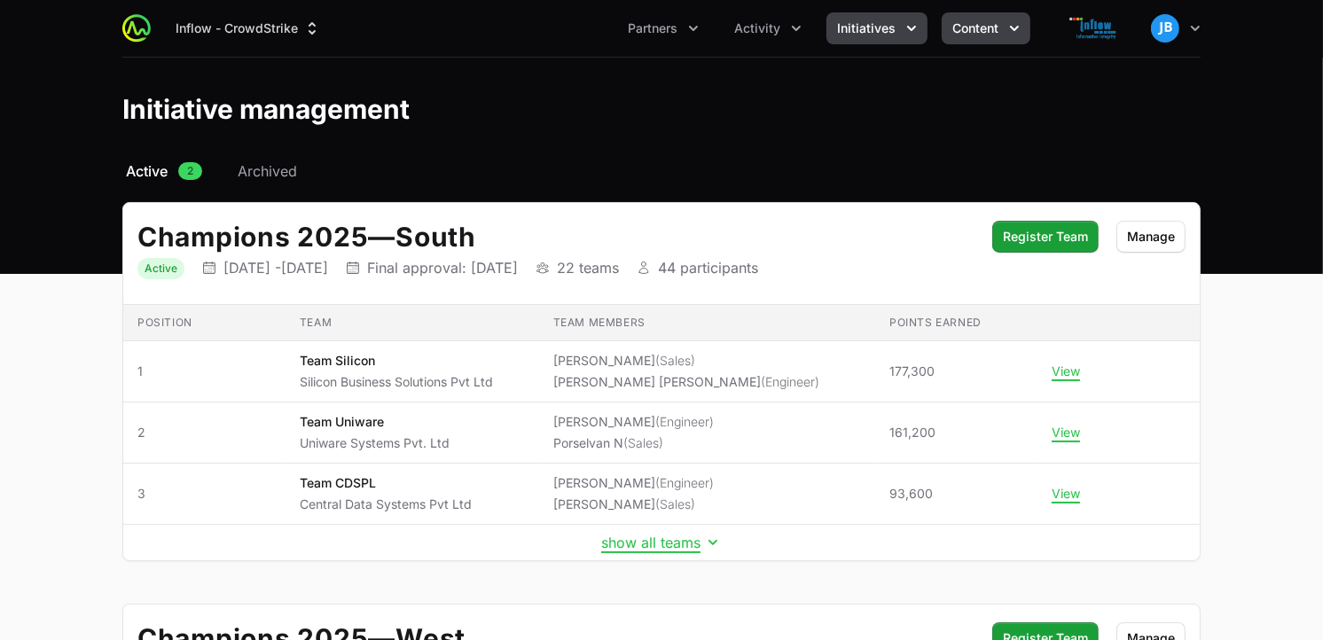
click at [1004, 27] on button "Content" at bounding box center [986, 28] width 89 height 32
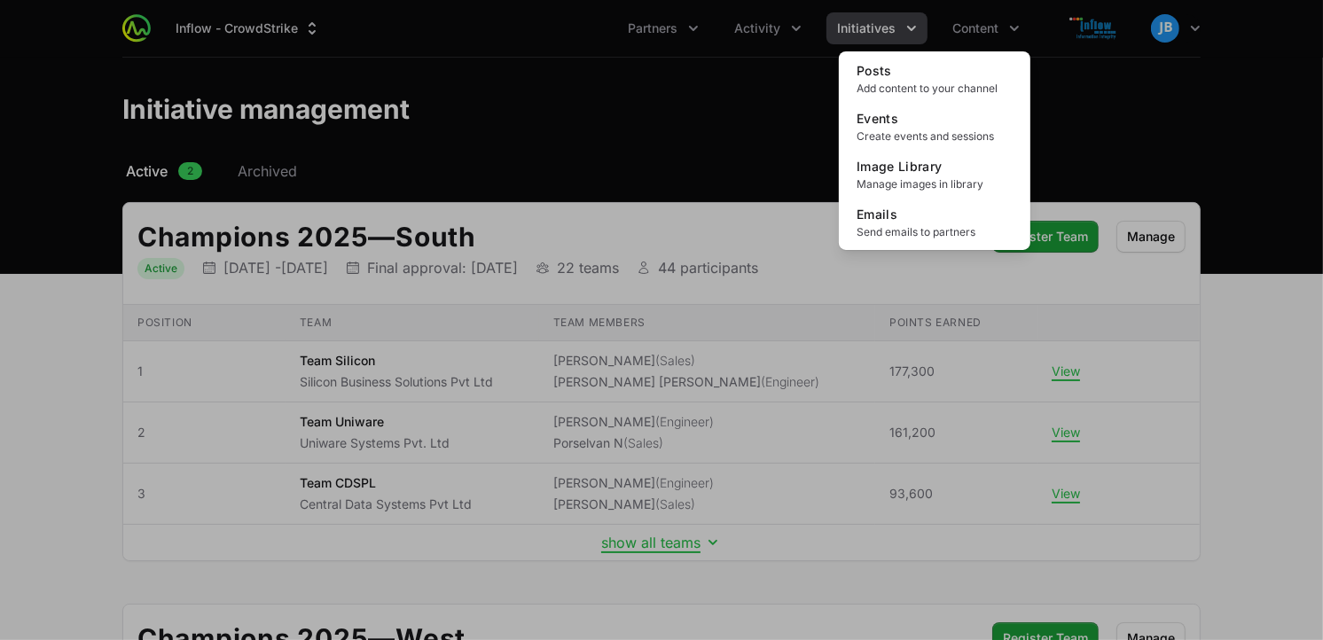
click at [859, 29] on div "Content menu" at bounding box center [661, 320] width 1323 height 640
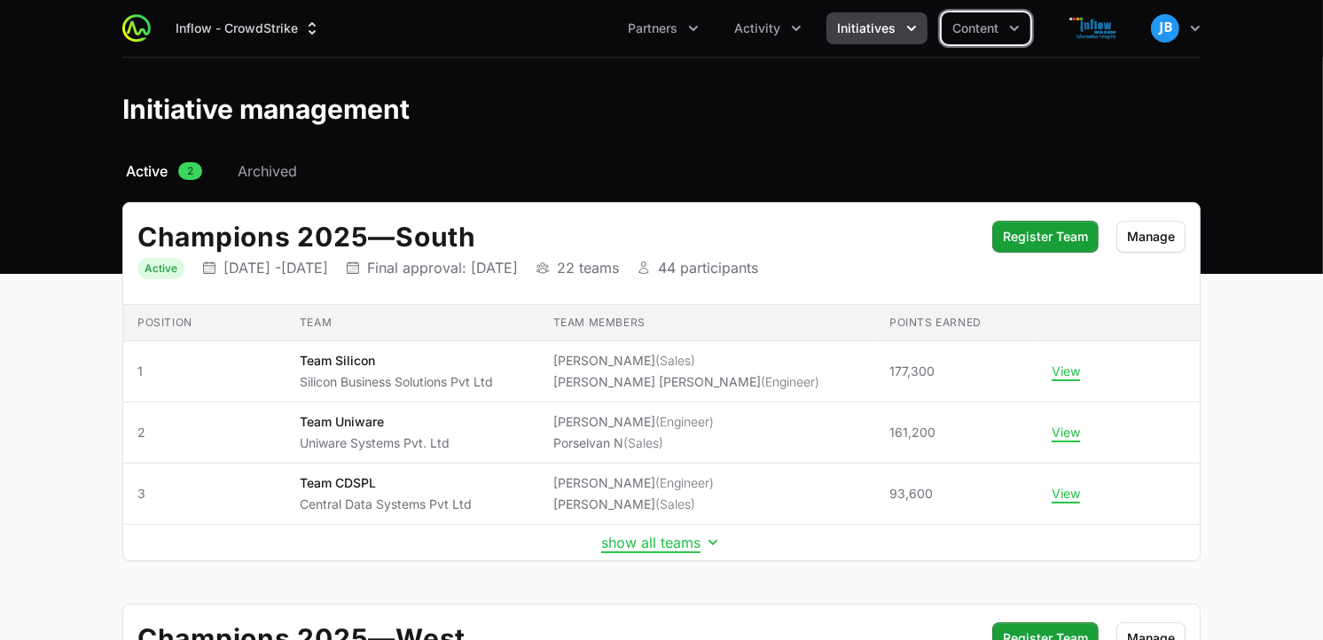
click at [876, 24] on span "Initiatives" at bounding box center [866, 29] width 59 height 18
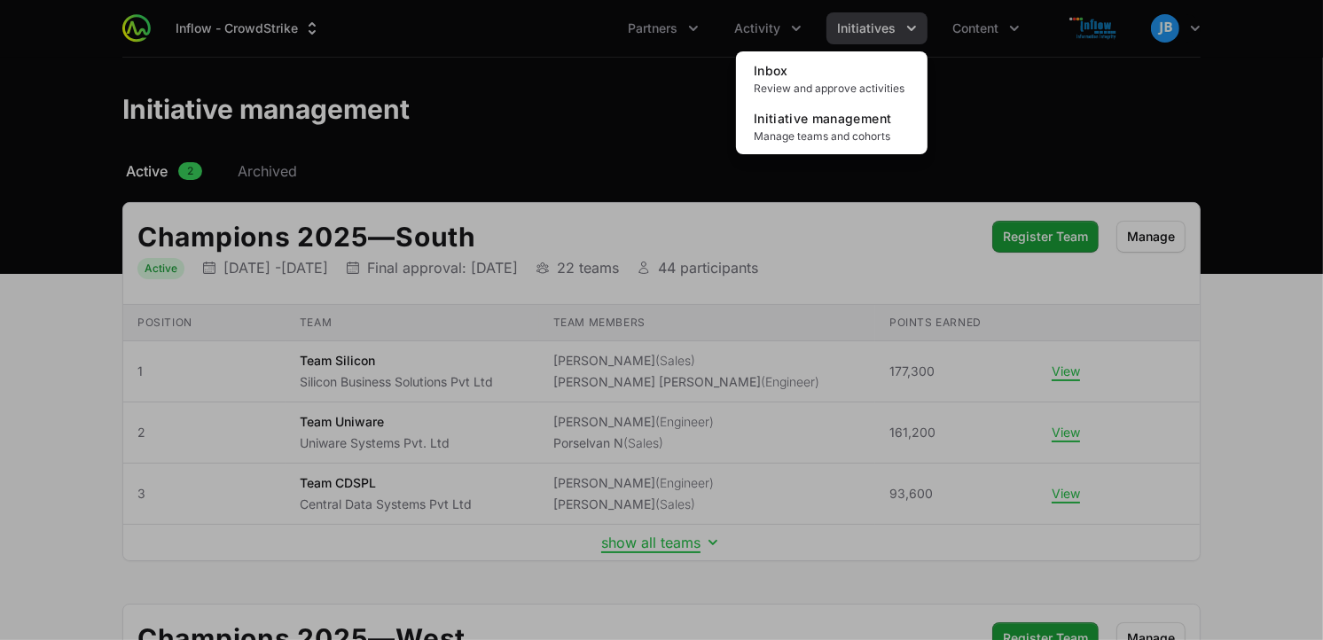
click at [757, 24] on div "Initiatives menu" at bounding box center [661, 320] width 1323 height 640
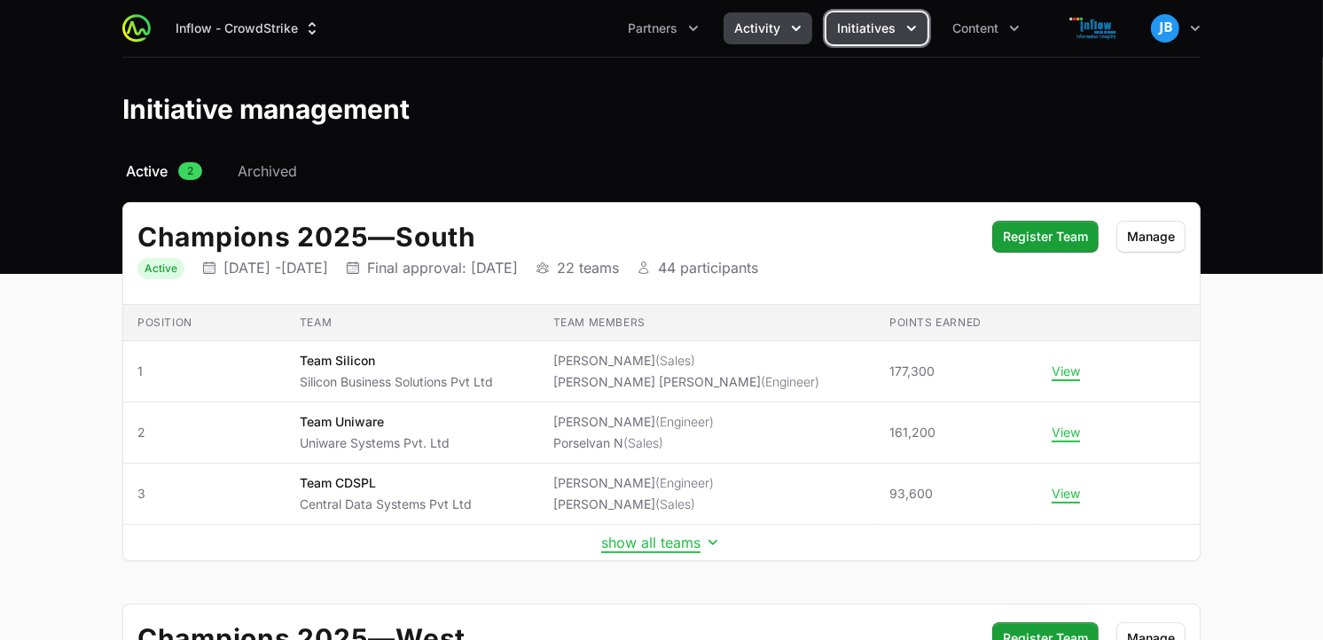
click at [761, 24] on span "Activity" at bounding box center [757, 29] width 46 height 18
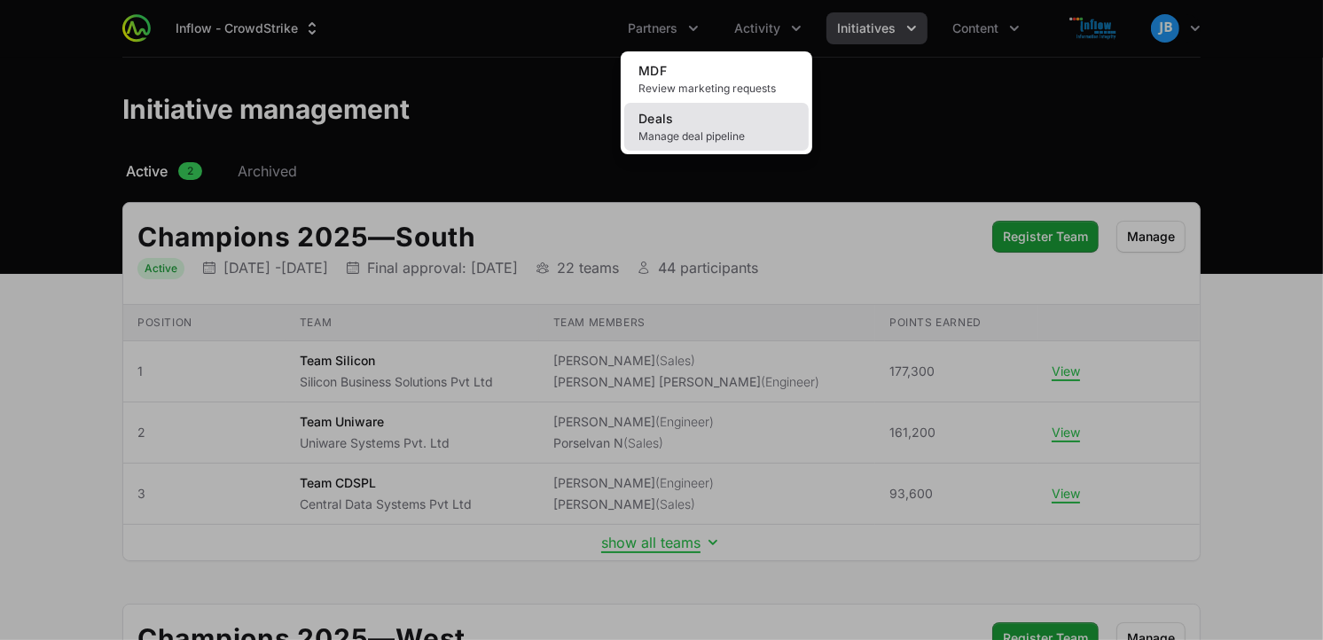
click at [710, 134] on span "Manage deal pipeline" at bounding box center [717, 136] width 156 height 14
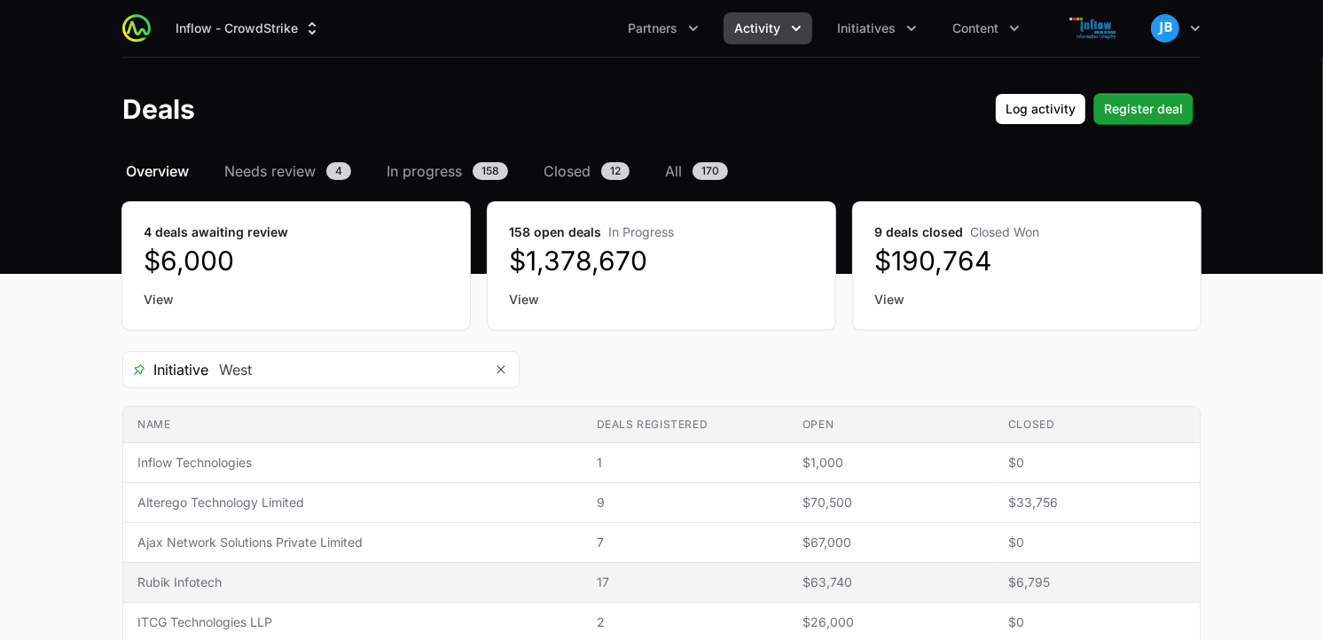
click at [262, 572] on td "Name Rubik Infotech" at bounding box center [352, 583] width 459 height 40
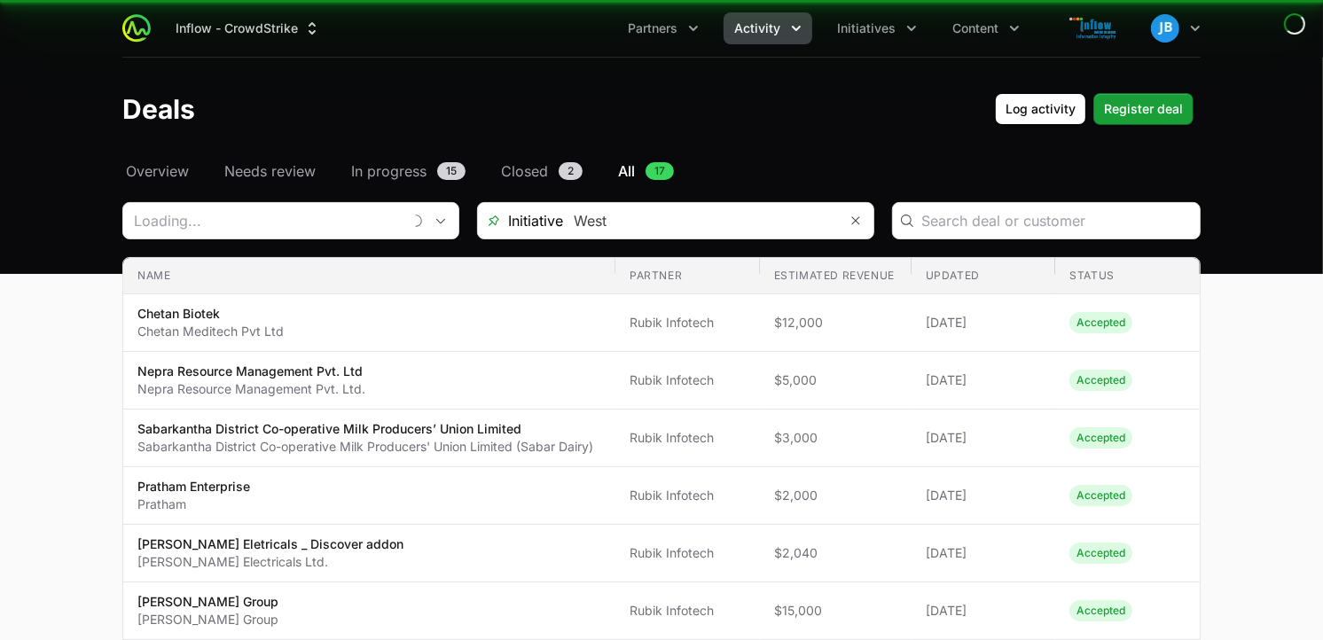
click at [205, 576] on td "Name [PERSON_NAME] Eletricals _ Discover addon [PERSON_NAME] Electricals Ltd." at bounding box center [369, 554] width 492 height 58
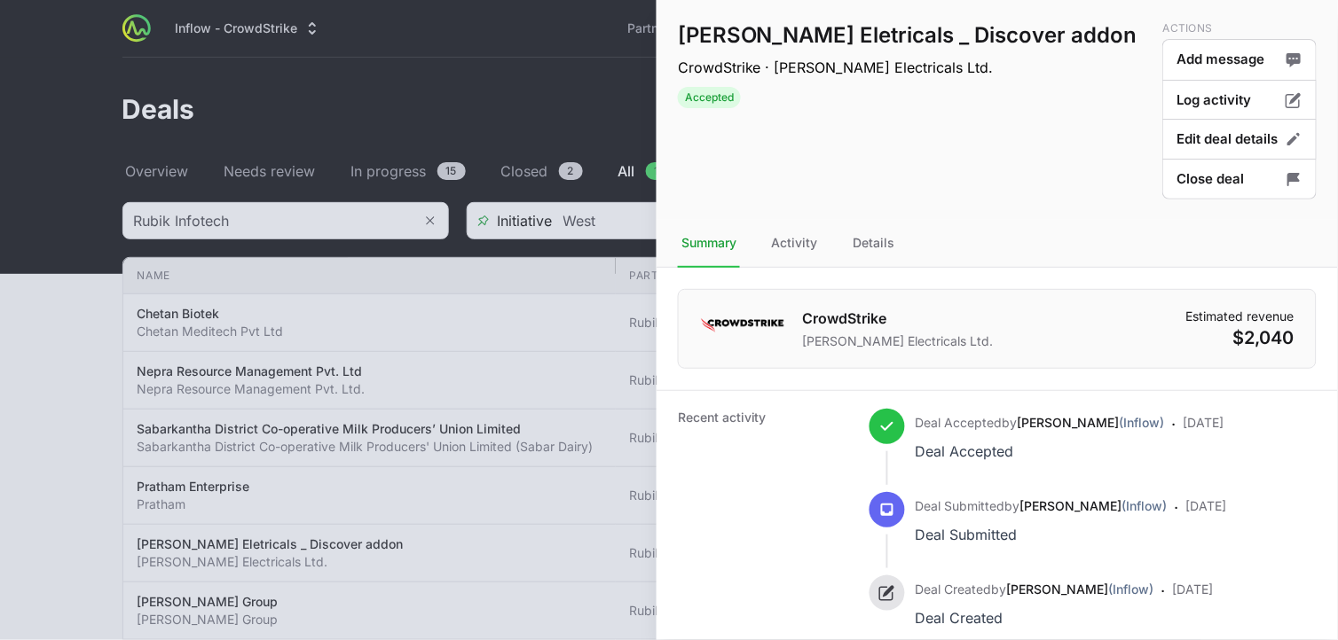
click at [502, 37] on div at bounding box center [669, 320] width 1338 height 640
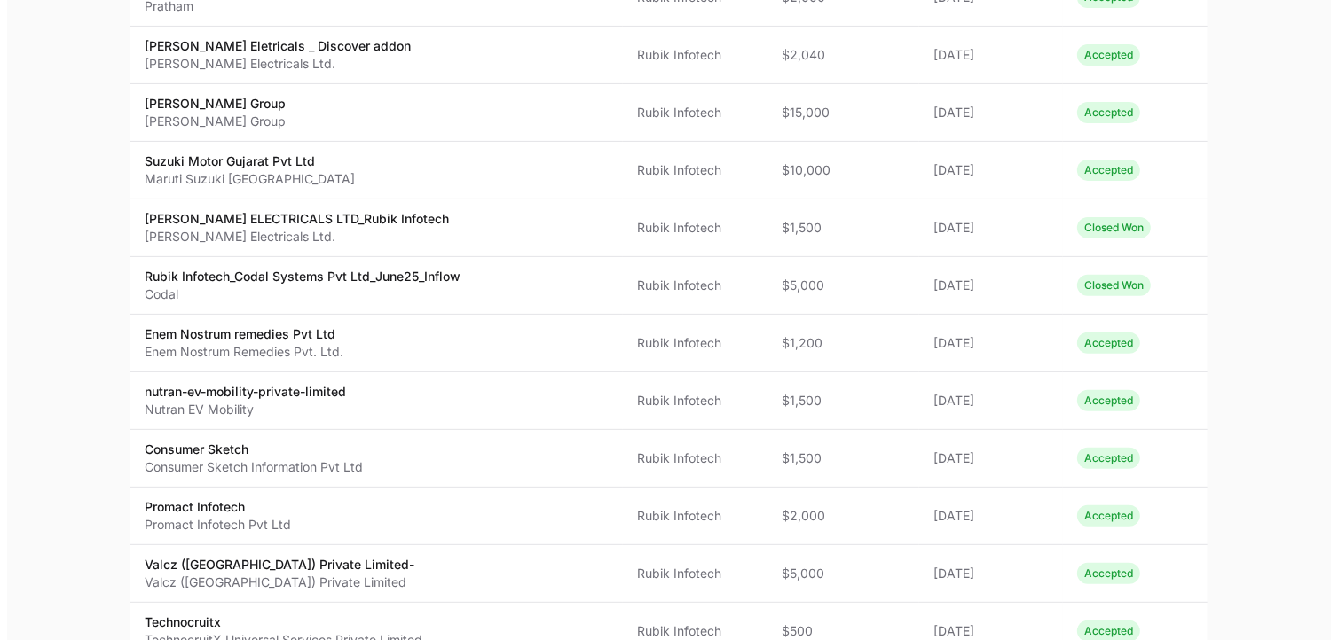
scroll to position [500, 0]
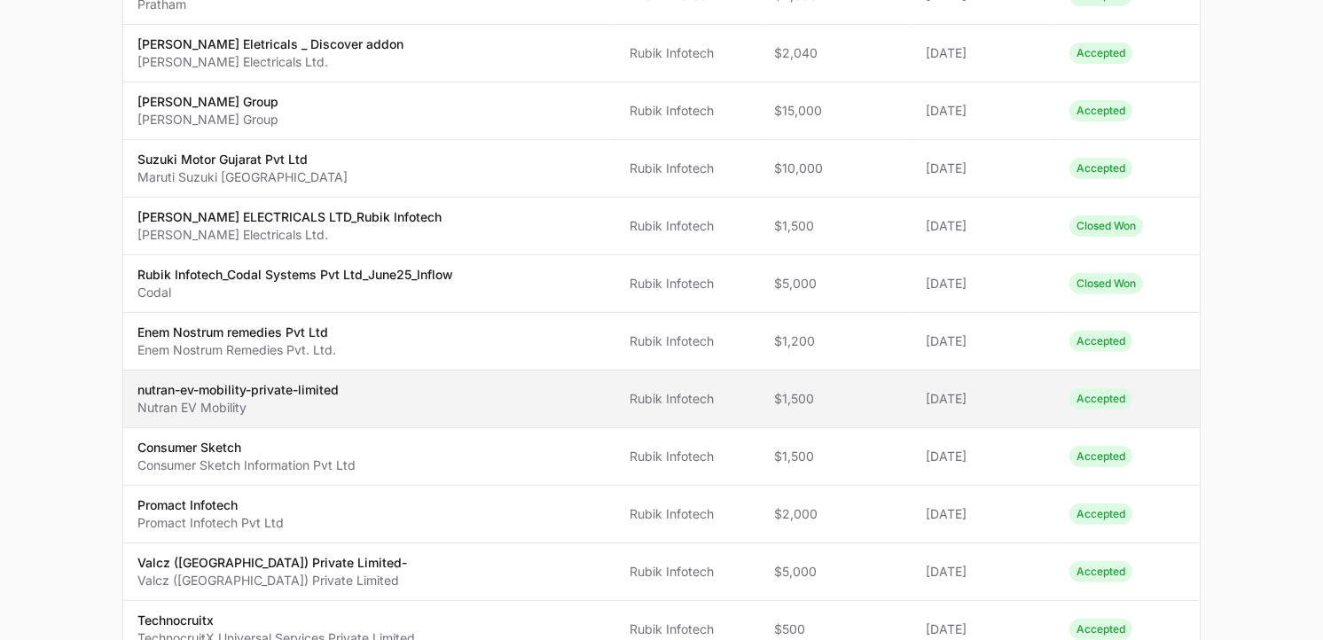
click at [401, 385] on span "nutran-ev-mobility-private-limited Nutran EV Mobility" at bounding box center [369, 398] width 464 height 35
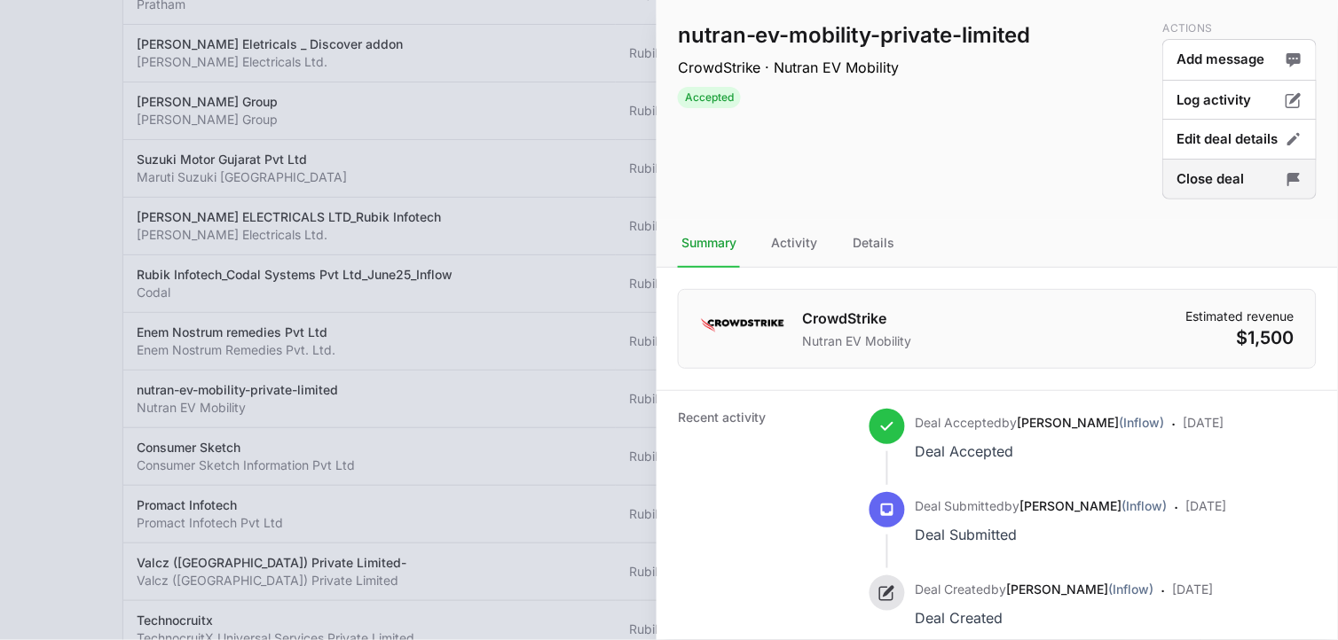
click at [1190, 173] on button "Close deal" at bounding box center [1239, 180] width 154 height 42
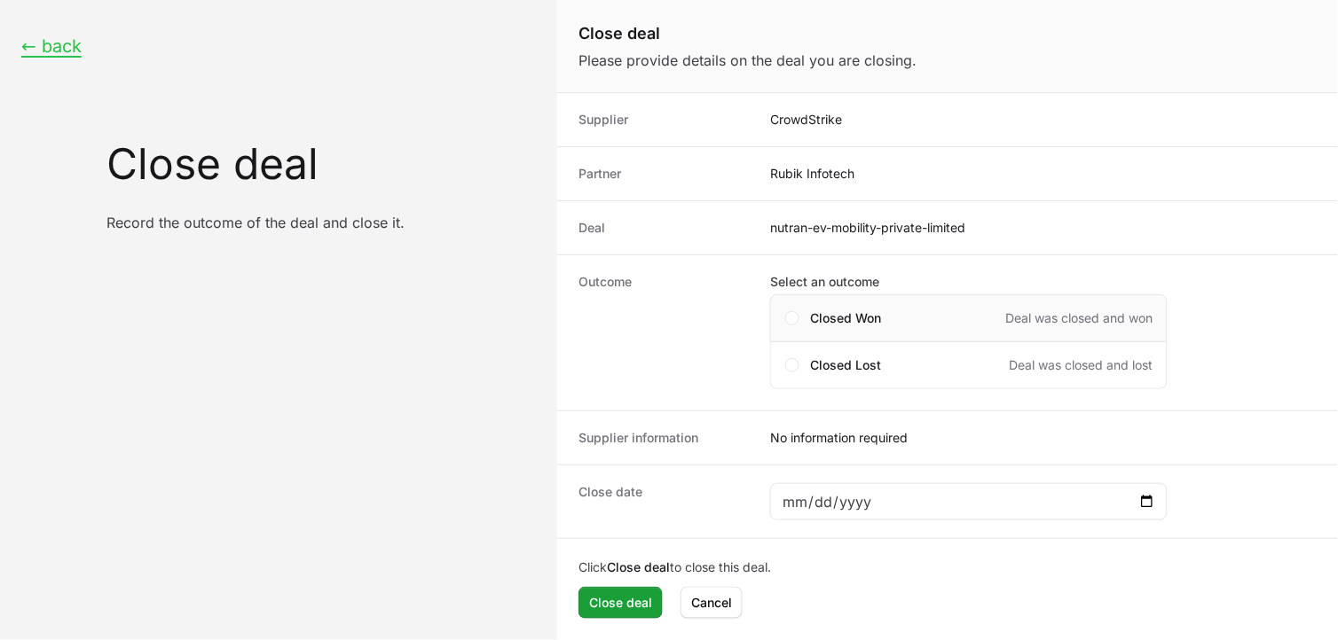
click at [783, 316] on div "Closed Won Deal was closed and won" at bounding box center [968, 318] width 397 height 48
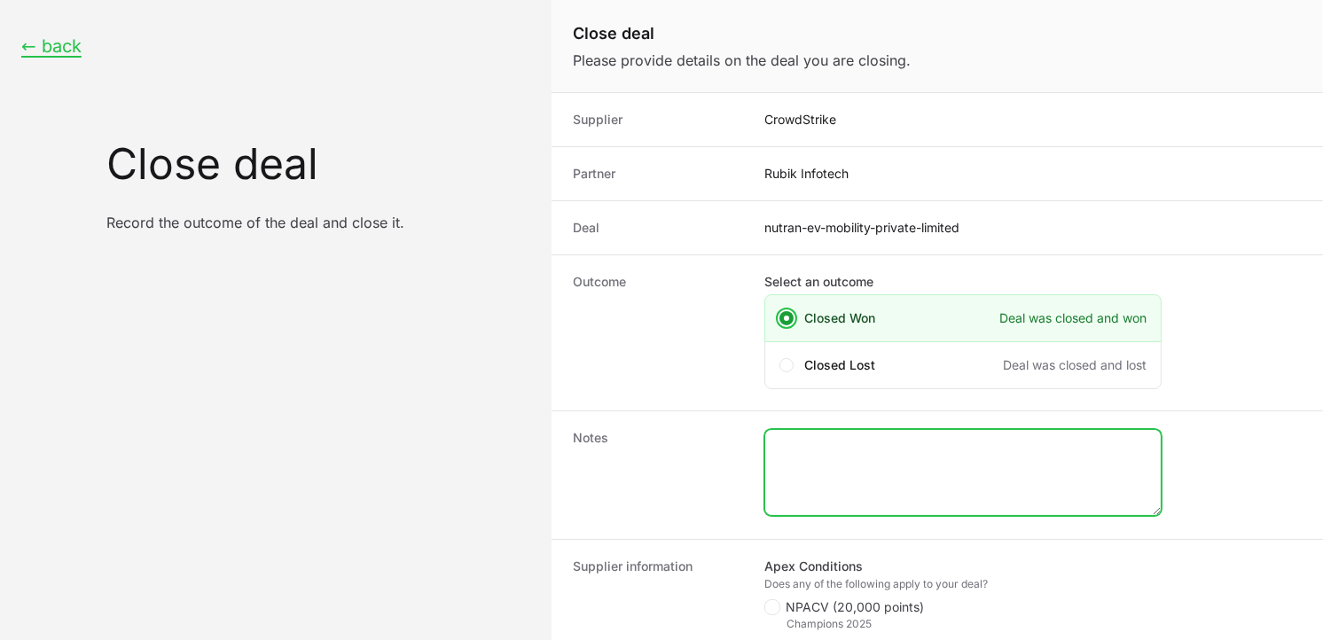
click at [1030, 449] on textarea "Close deal form" at bounding box center [963, 472] width 396 height 85
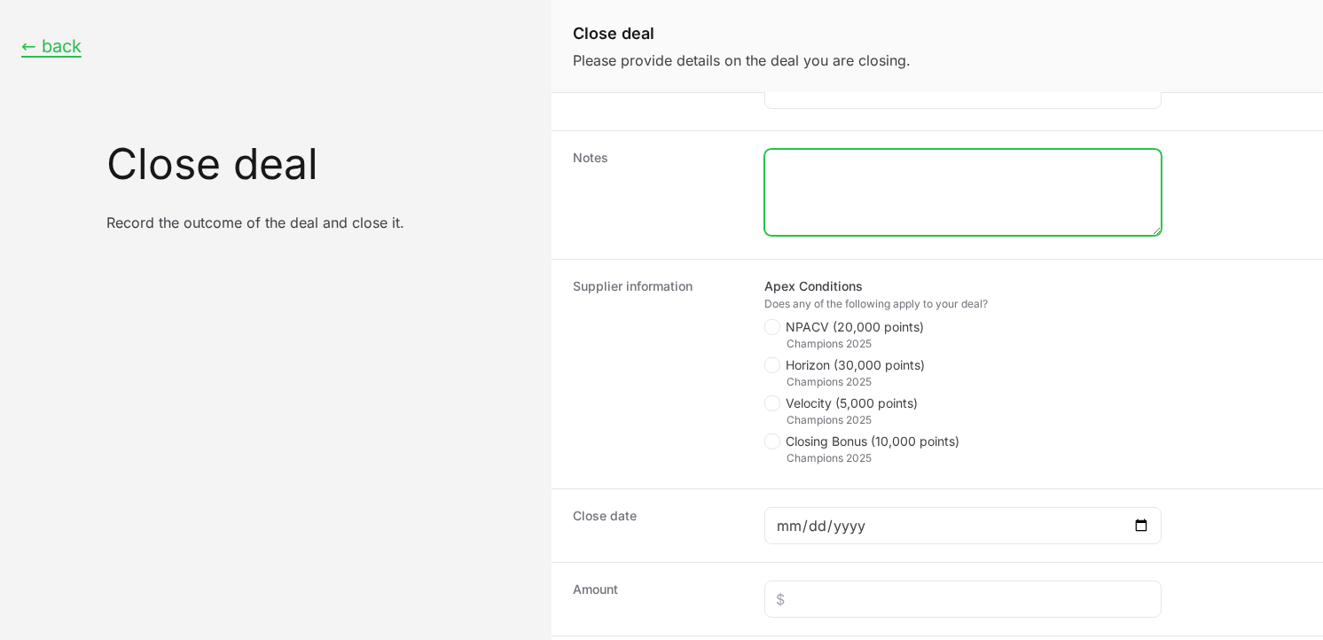
scroll to position [322, 0]
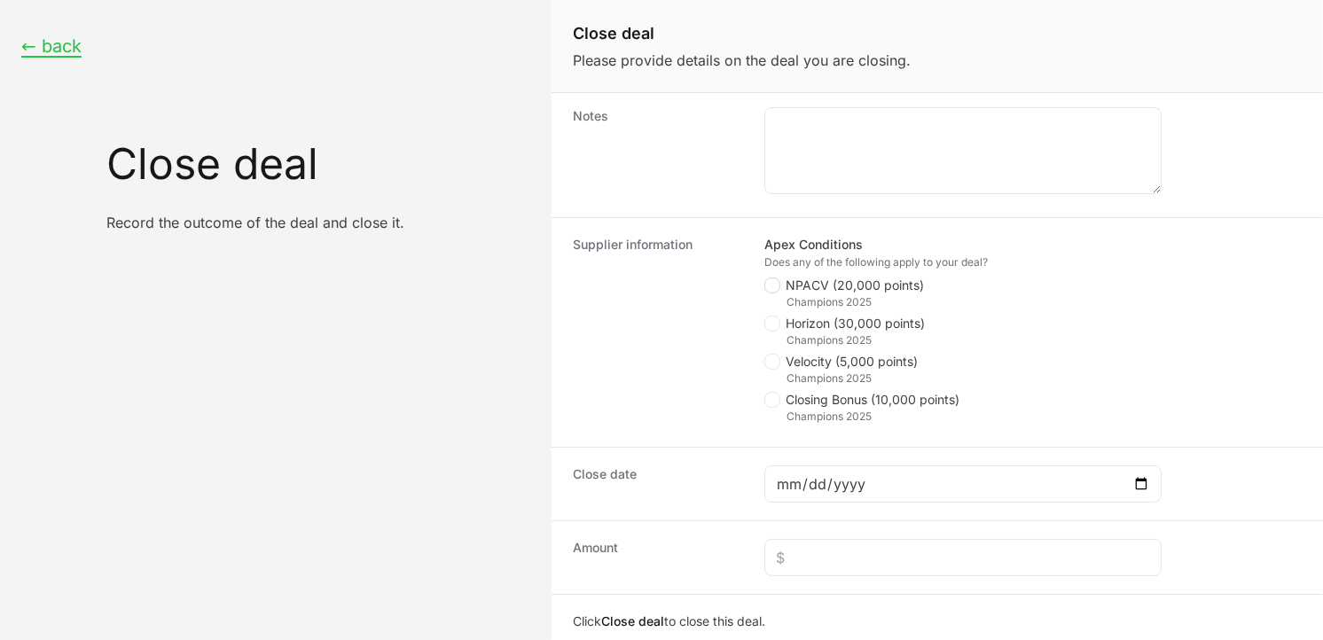
click at [776, 289] on icon "Close deal form" at bounding box center [772, 286] width 10 height 14
click at [766, 576] on input "NPACV (20,000 points)" at bounding box center [766, 601] width 2 height 2
checkbox input "true"
click at [776, 360] on polygon "Close deal form" at bounding box center [772, 362] width 10 height 8
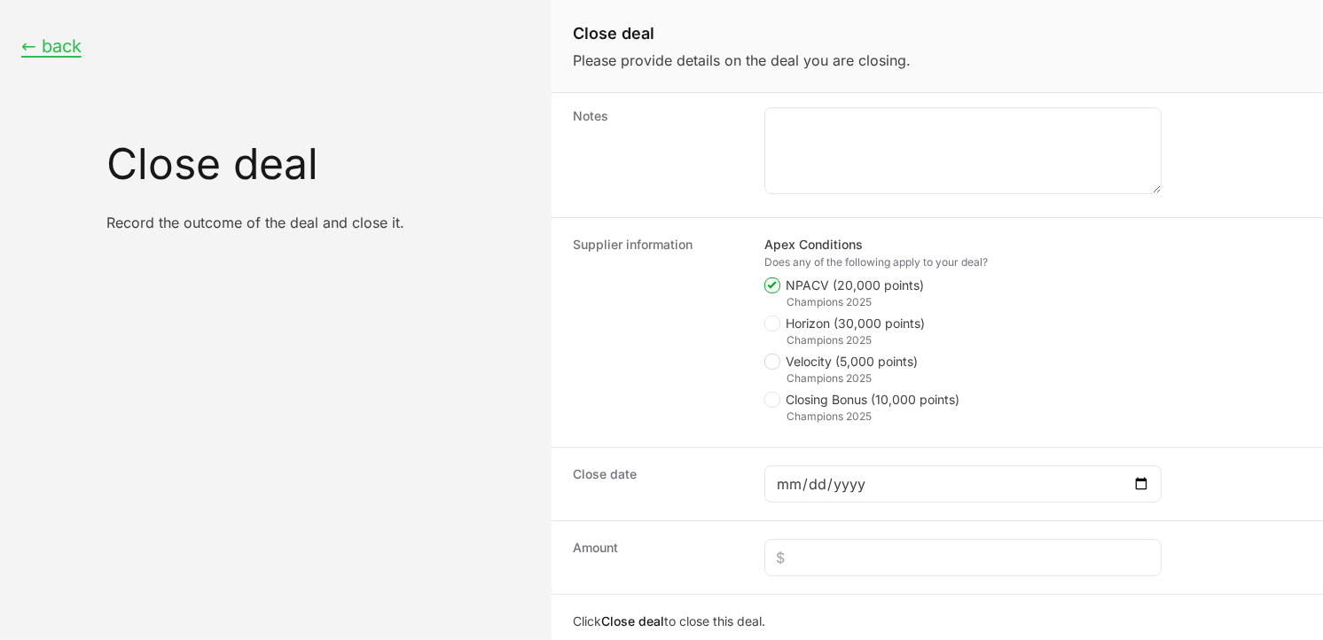
checkbox input "true"
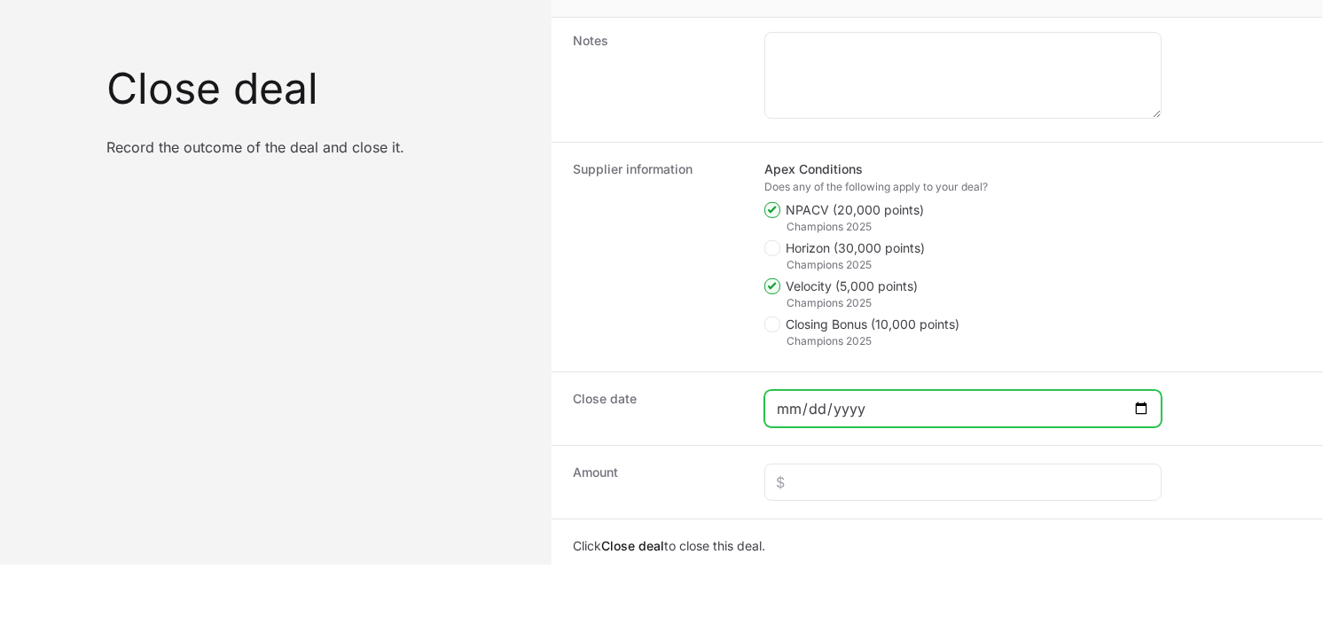
click at [1142, 410] on input "Close deal form" at bounding box center [963, 408] width 374 height 21
type input "[DATE]"
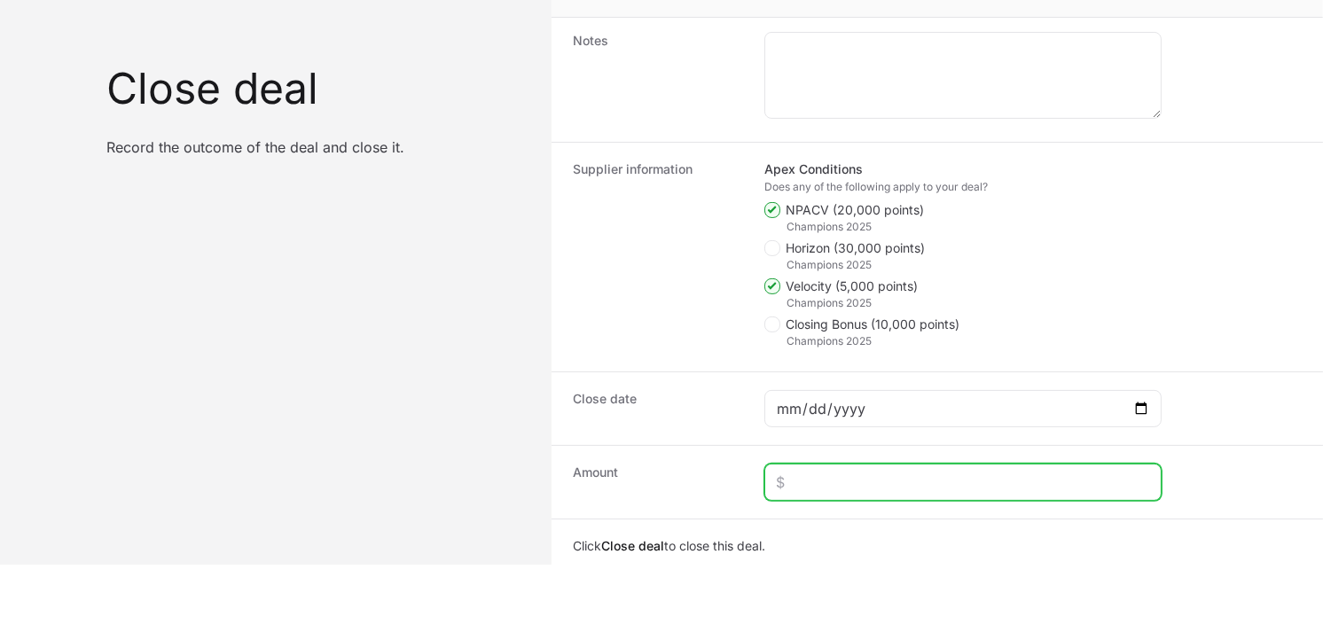
click at [884, 477] on input "Close deal form" at bounding box center [963, 482] width 374 height 21
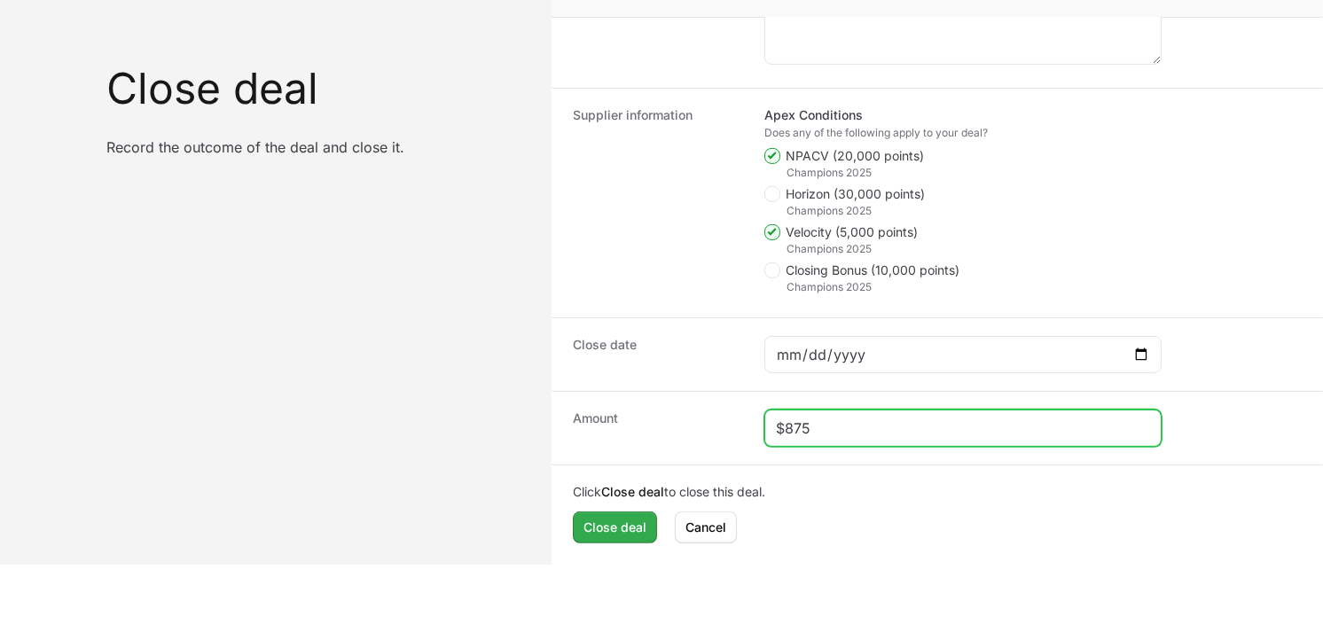
type input "$875"
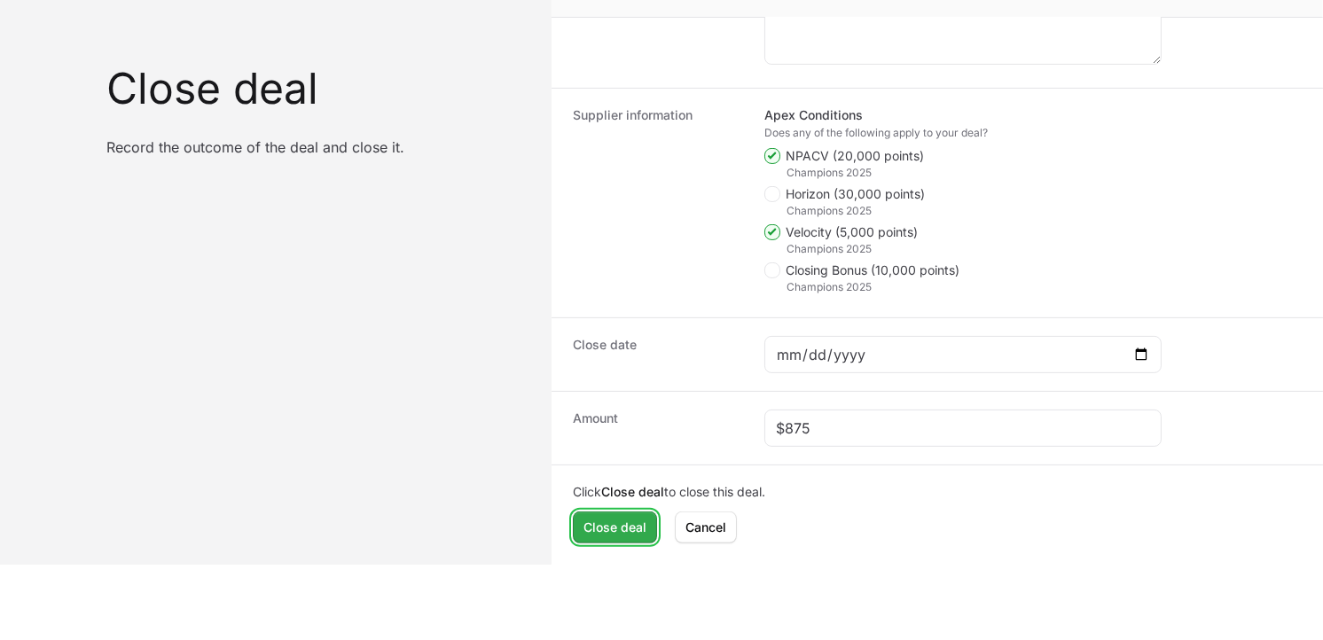
click at [607, 532] on span "Close deal" at bounding box center [615, 527] width 63 height 21
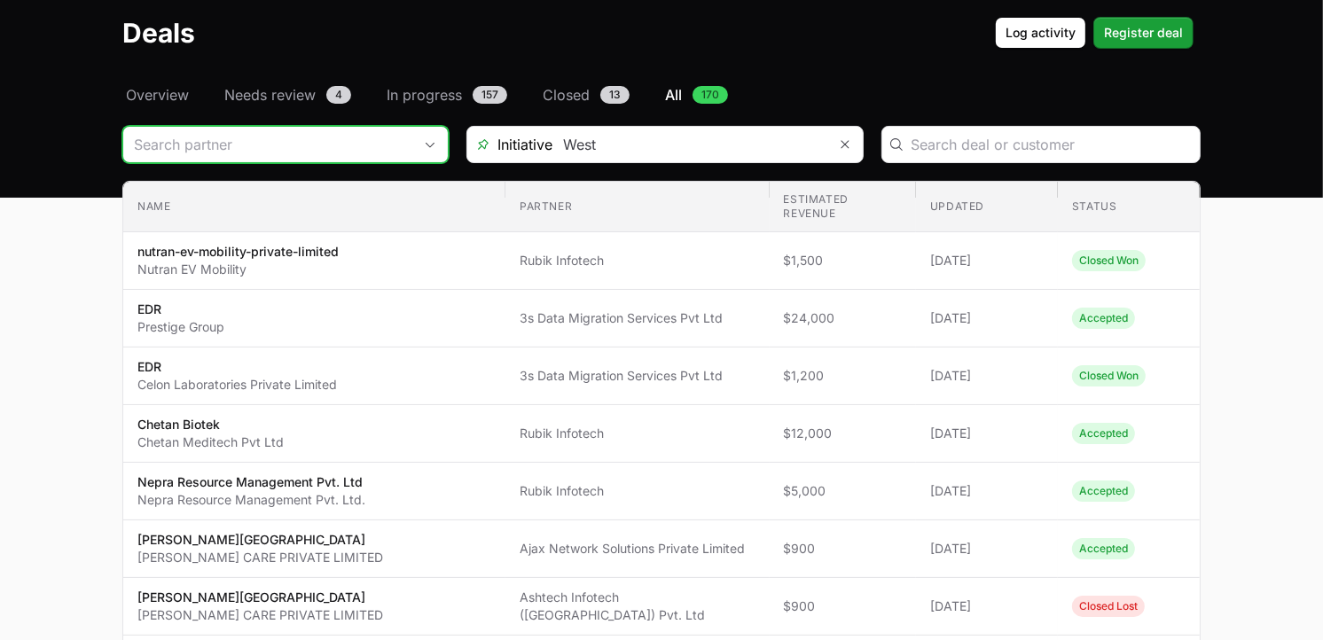
click at [323, 151] on input "Deals Filters" at bounding box center [267, 144] width 289 height 35
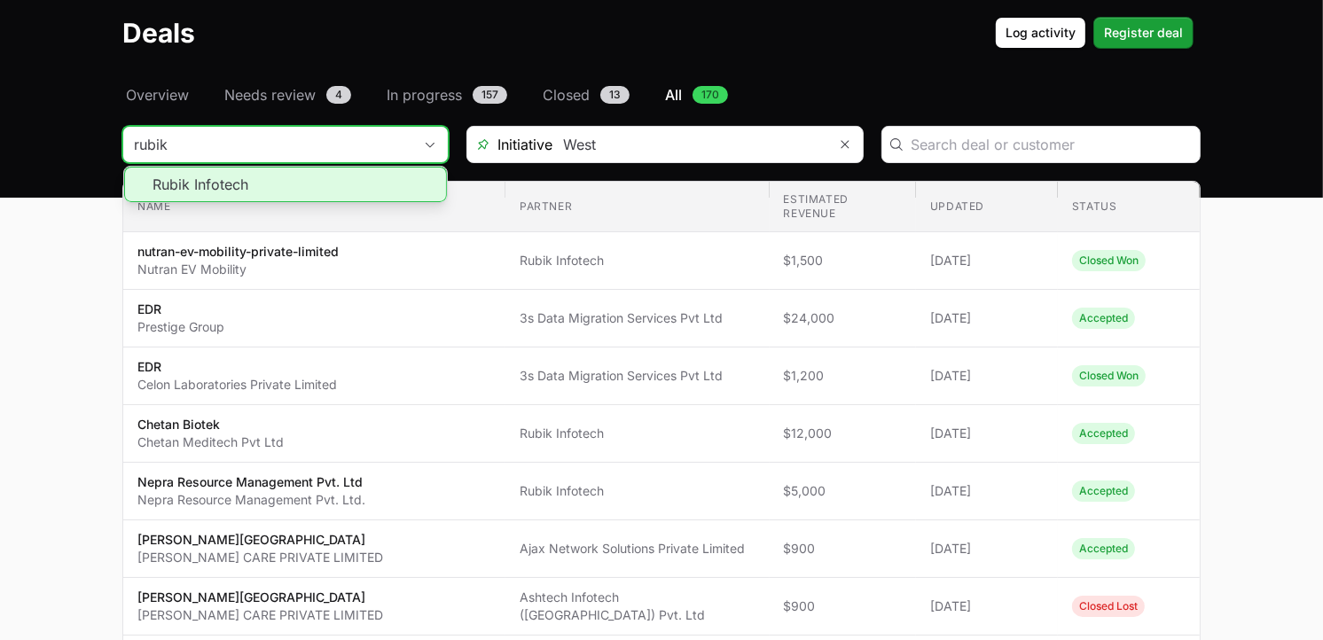
type input "rubik"
click at [223, 184] on li "Rubik Infotech" at bounding box center [285, 184] width 323 height 35
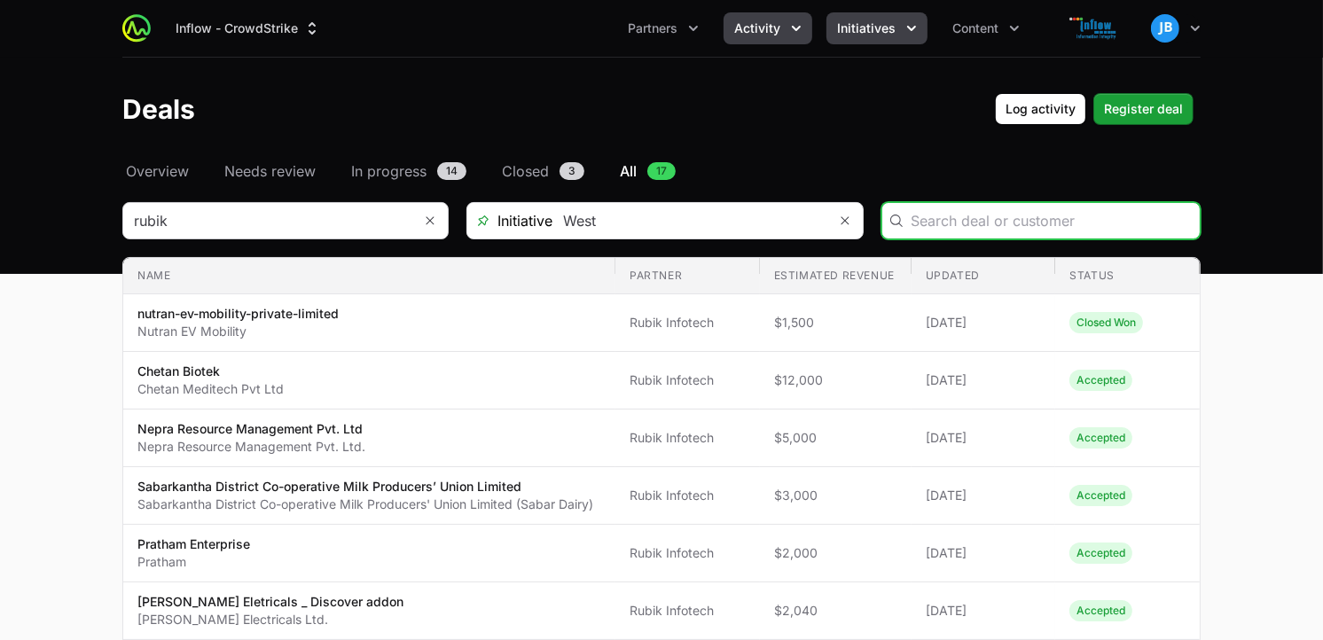
click at [891, 38] on button "Initiatives" at bounding box center [877, 28] width 101 height 32
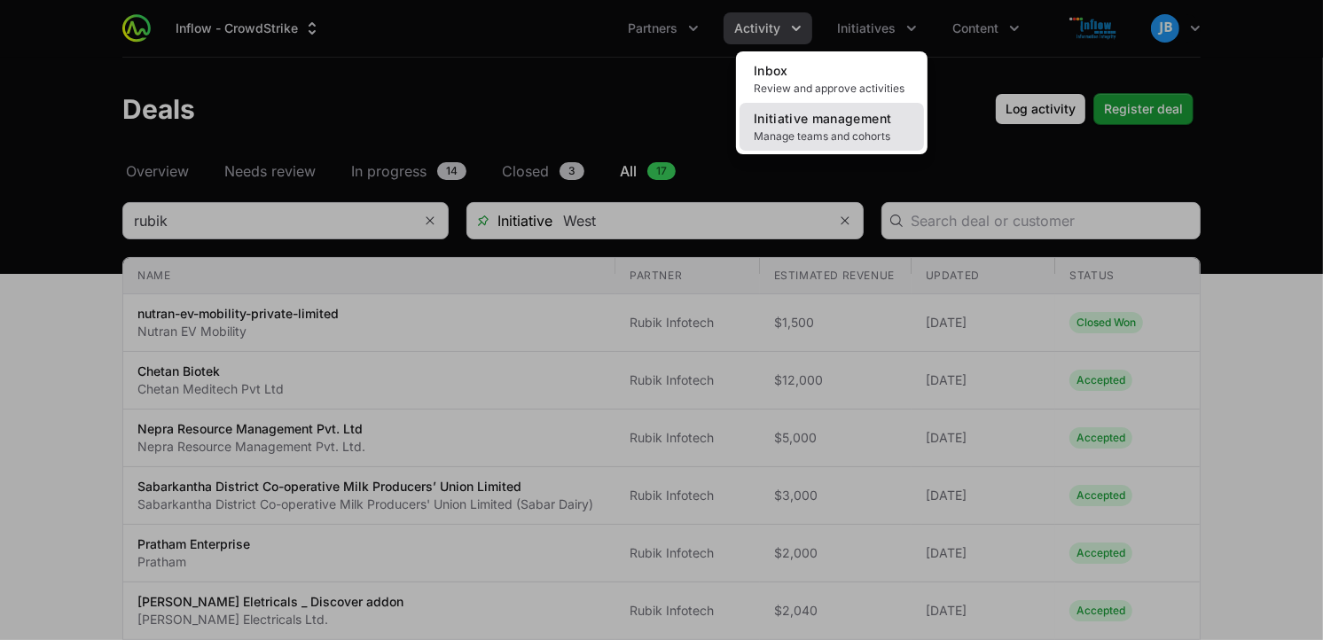
click at [854, 128] on link "Initiative management Manage teams and cohorts" at bounding box center [832, 127] width 184 height 48
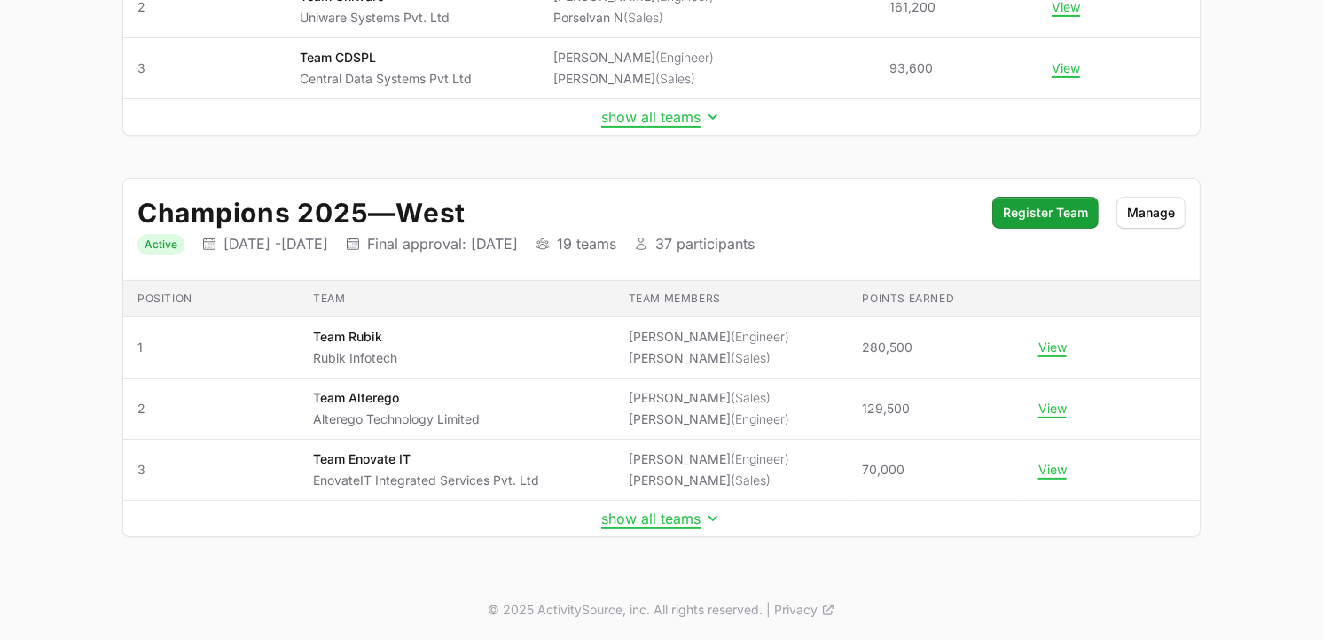
scroll to position [428, 0]
